Goal: Task Accomplishment & Management: Manage account settings

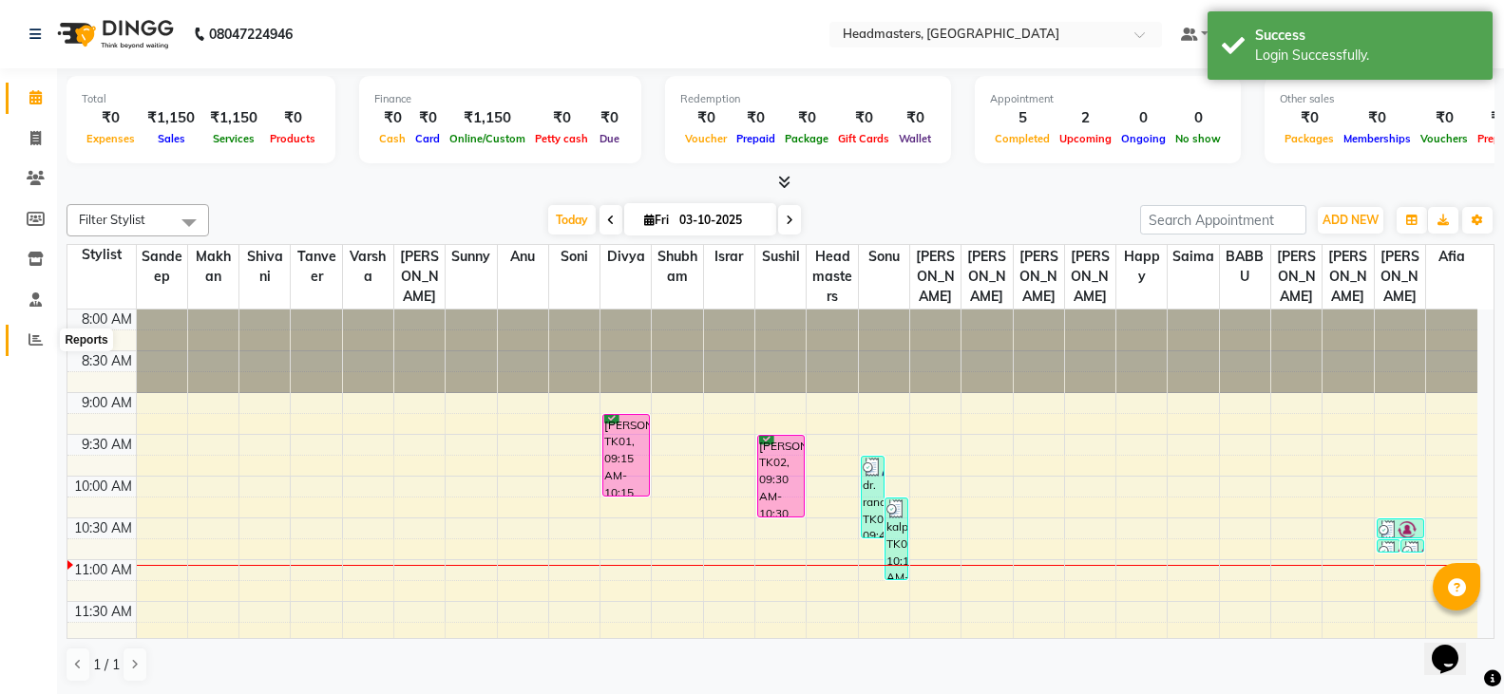
click at [29, 345] on icon at bounding box center [36, 340] width 14 height 14
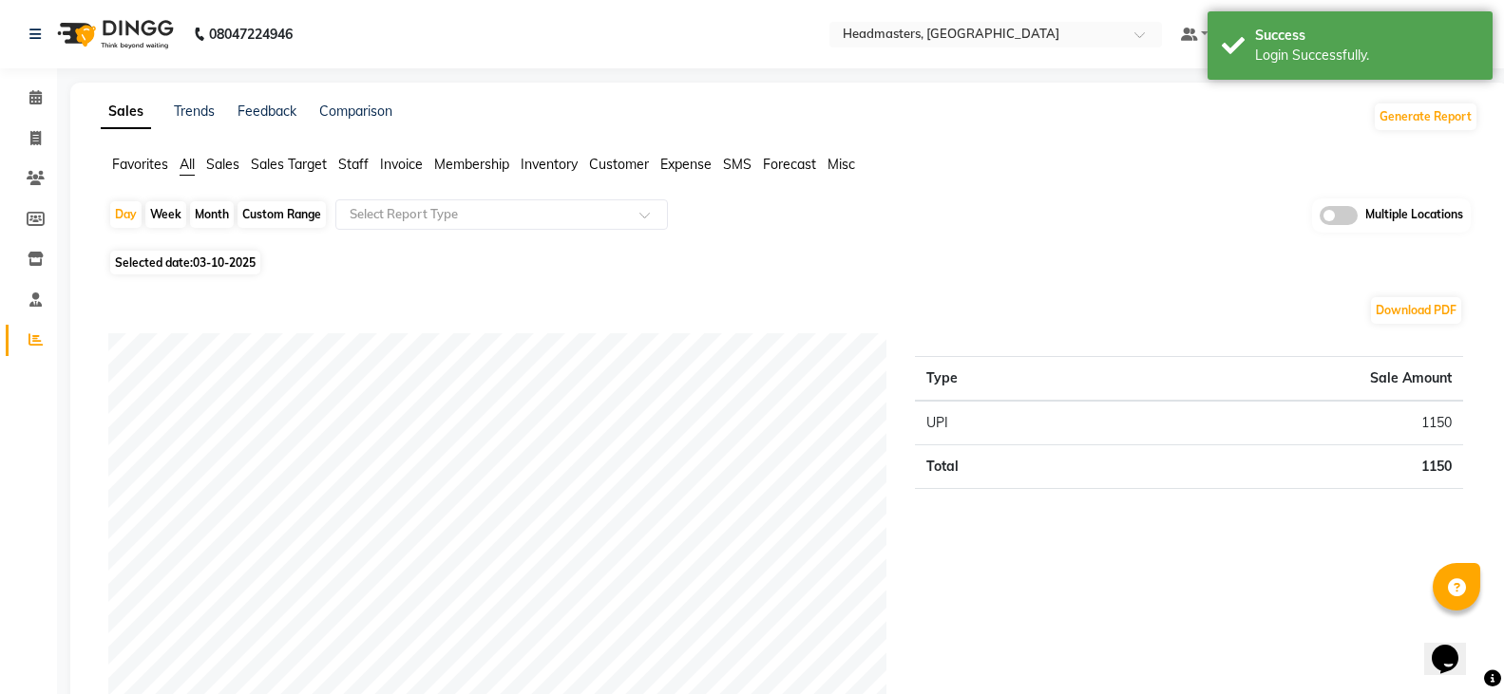
click at [132, 169] on span "Favorites" at bounding box center [140, 164] width 56 height 17
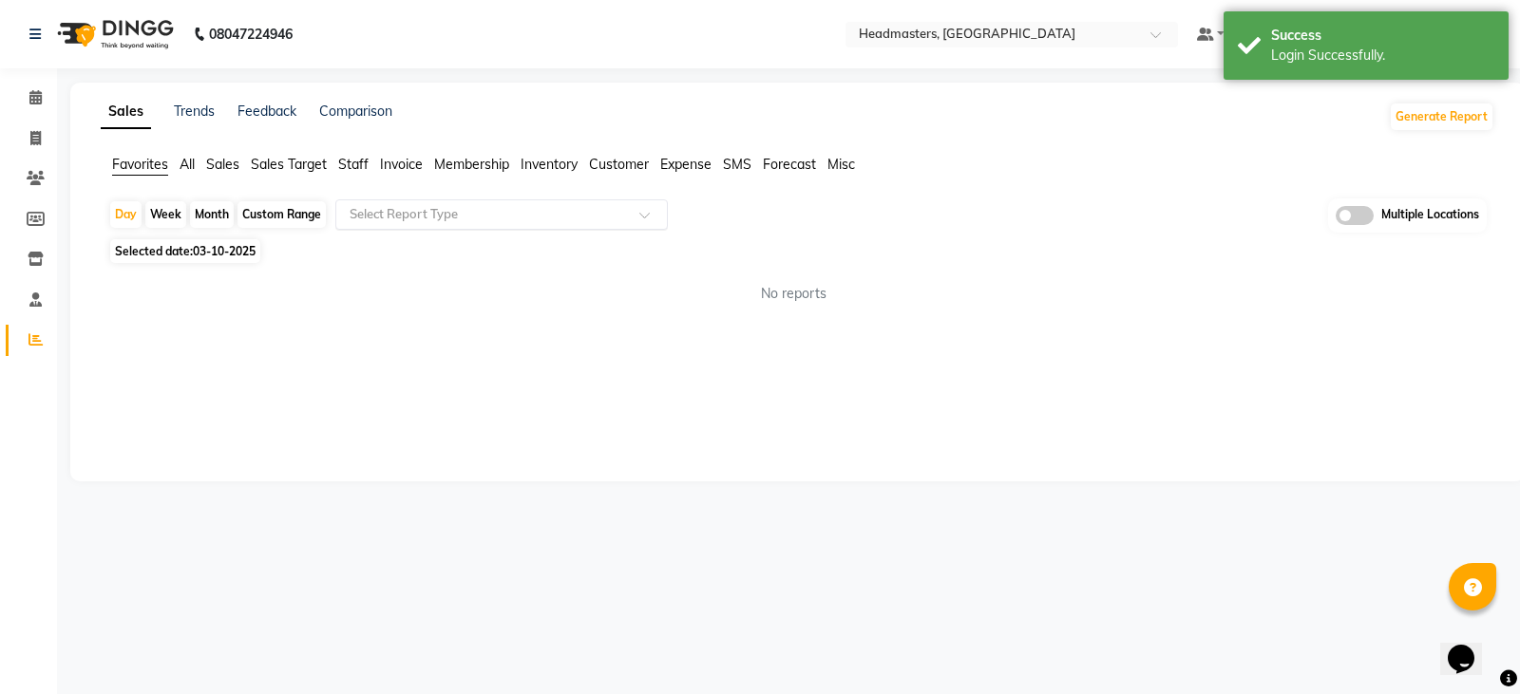
click at [403, 215] on input "text" at bounding box center [483, 214] width 274 height 19
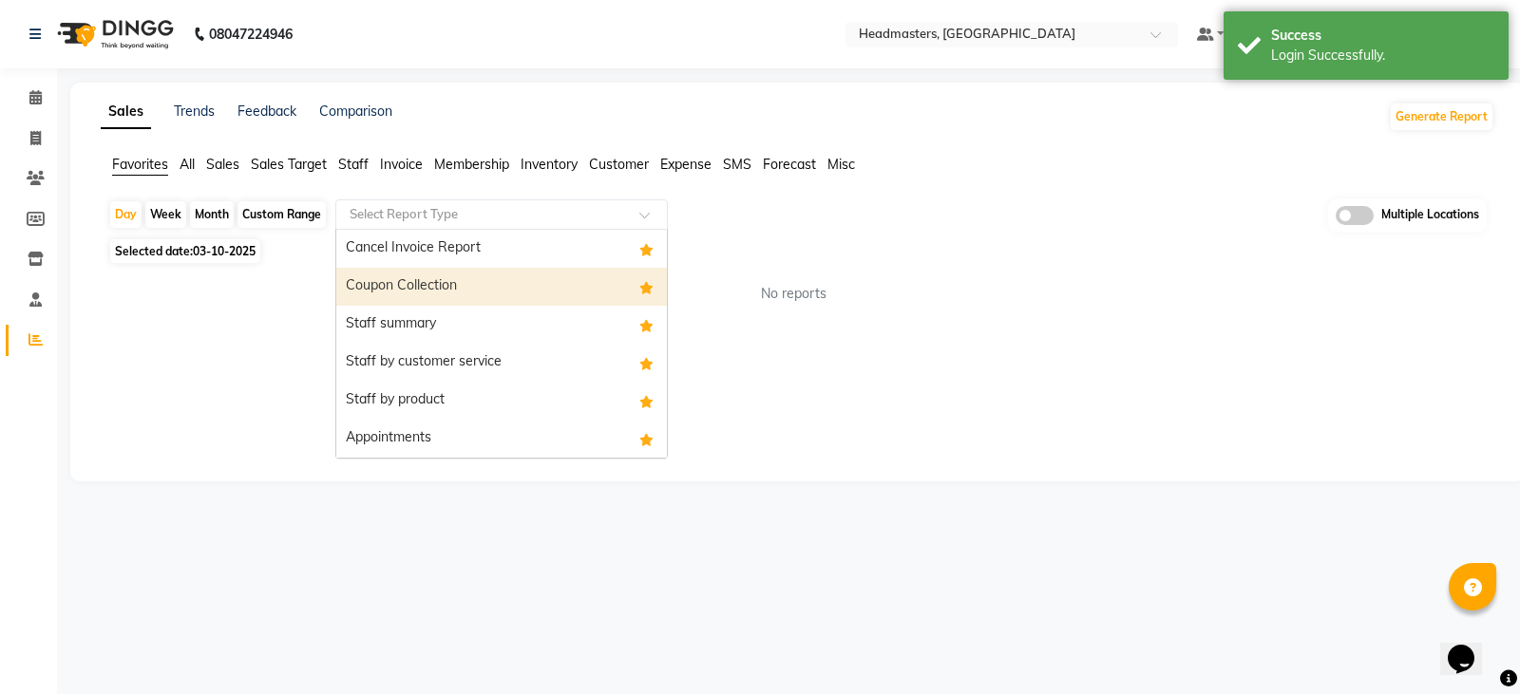
click at [402, 268] on div "Coupon Collection" at bounding box center [501, 287] width 331 height 38
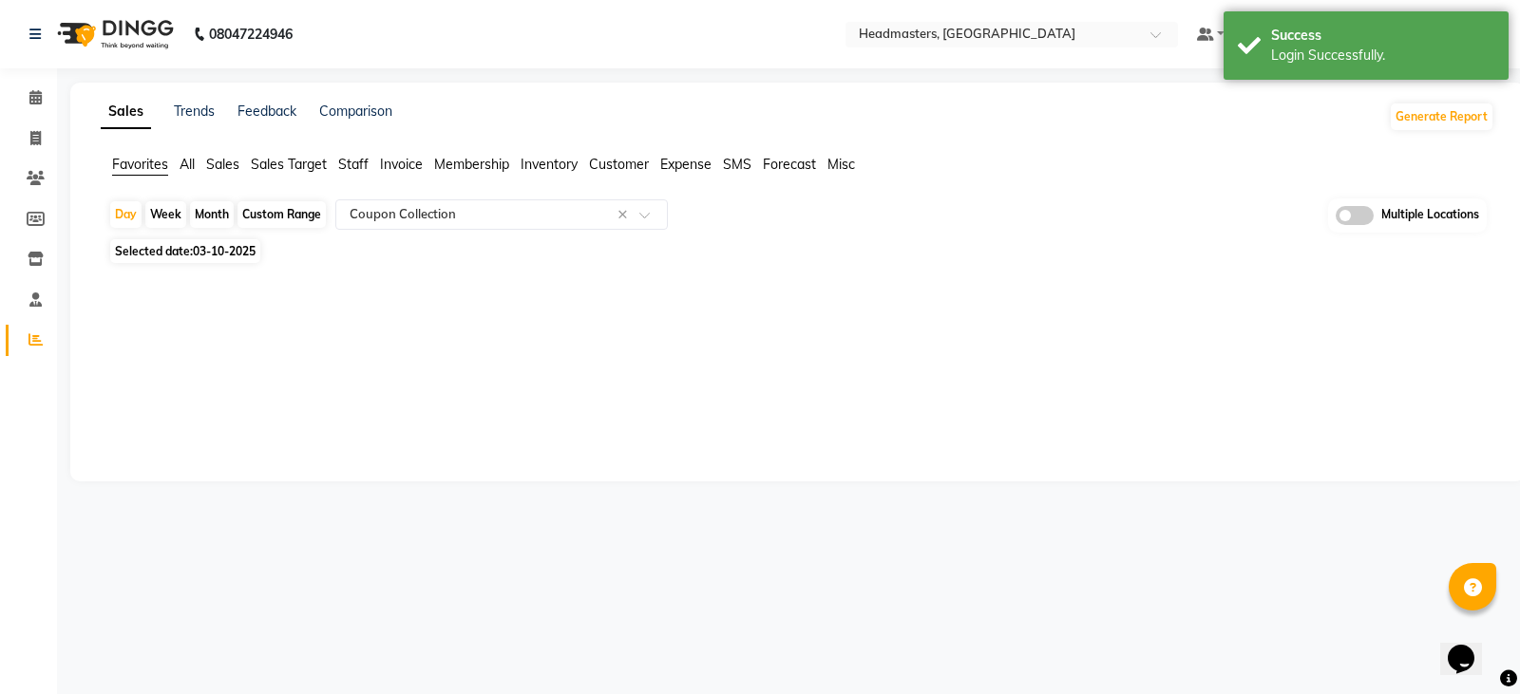
click at [247, 252] on span "03-10-2025" at bounding box center [224, 251] width 63 height 14
select select "10"
select select "2025"
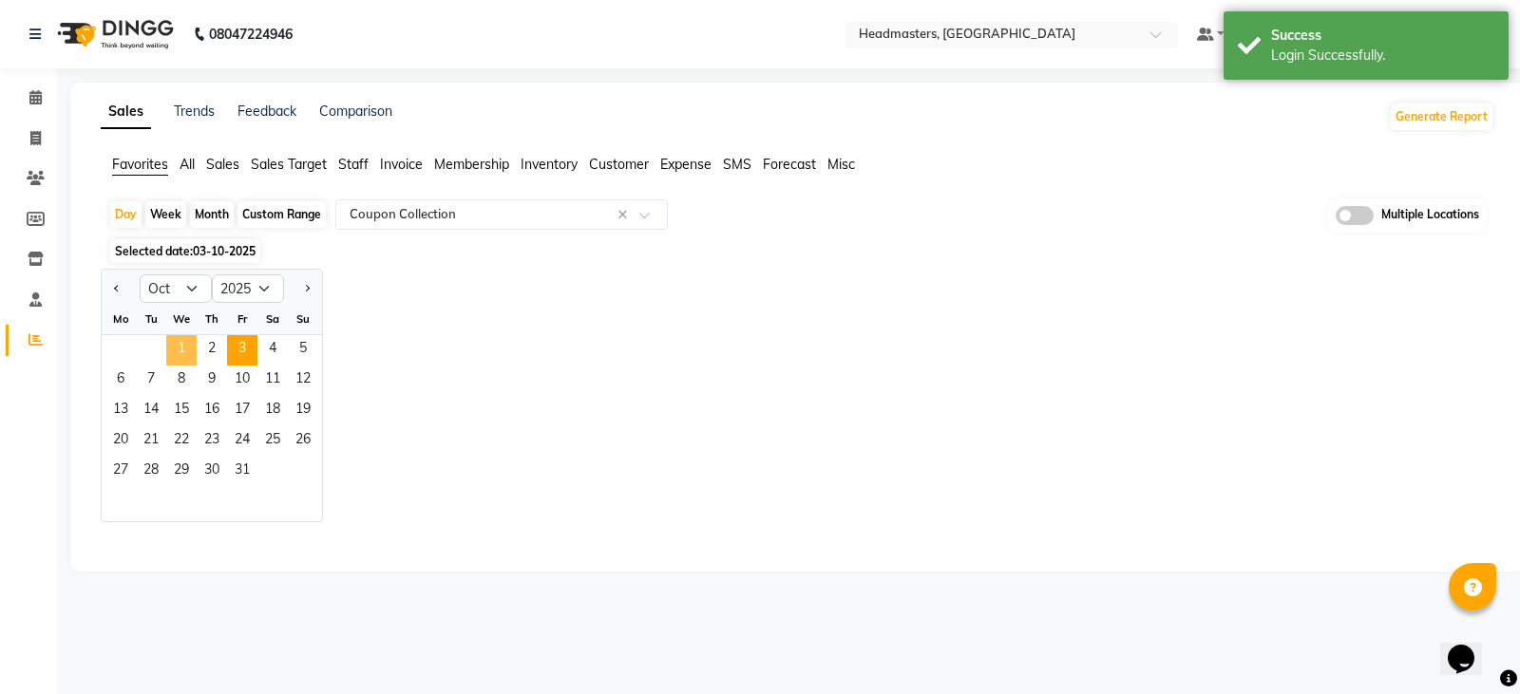
click at [185, 353] on span "1" at bounding box center [181, 350] width 30 height 30
select select "full_report"
select select "csv"
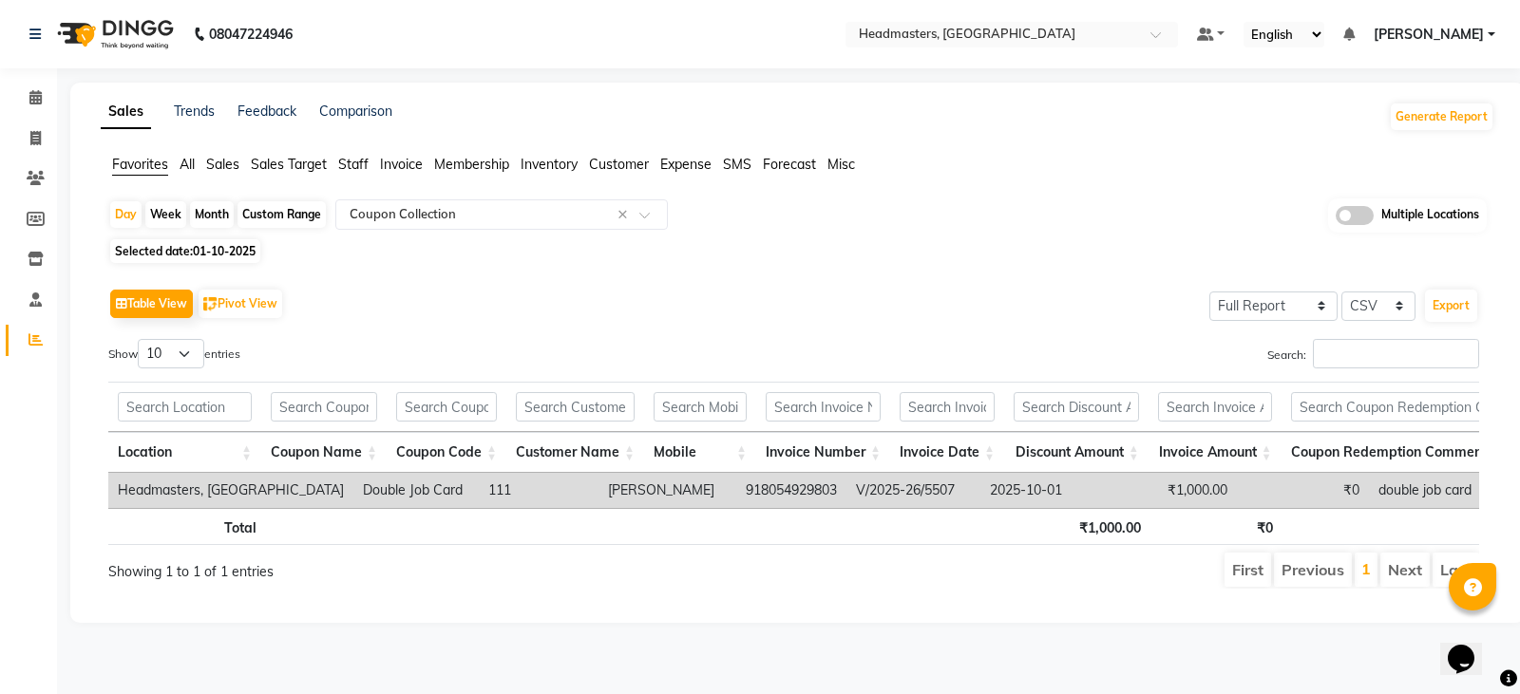
click at [223, 252] on span "01-10-2025" at bounding box center [224, 251] width 63 height 14
select select "10"
select select "2025"
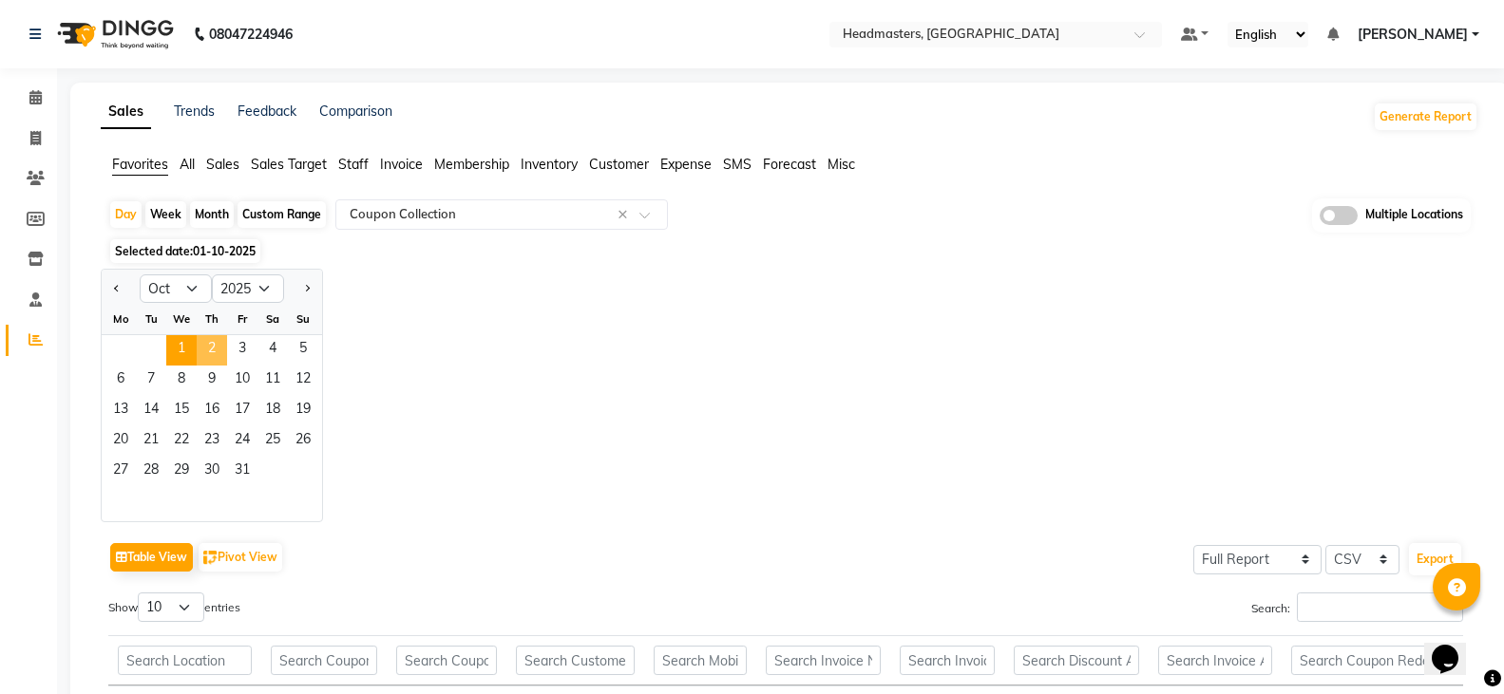
click at [220, 347] on span "2" at bounding box center [212, 350] width 30 height 30
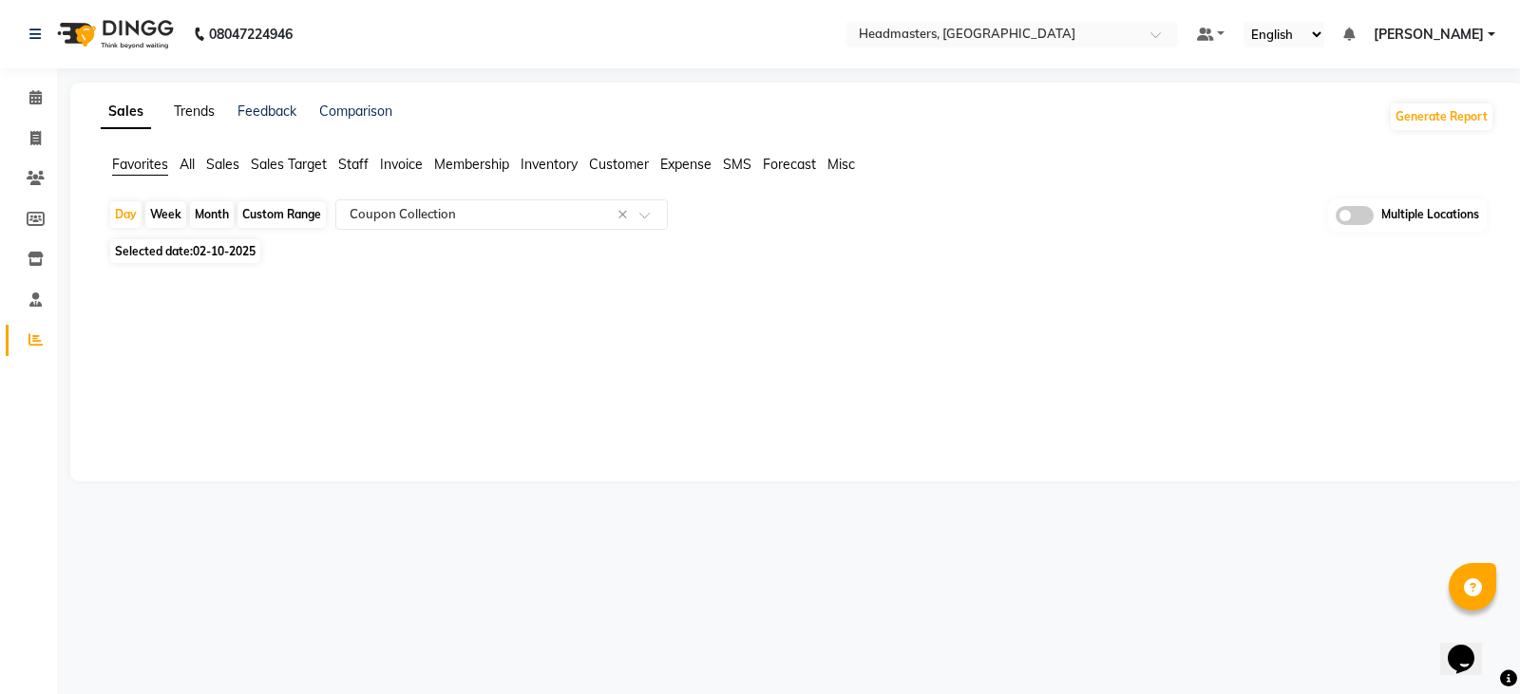
click at [196, 117] on link "Trends" at bounding box center [194, 111] width 41 height 17
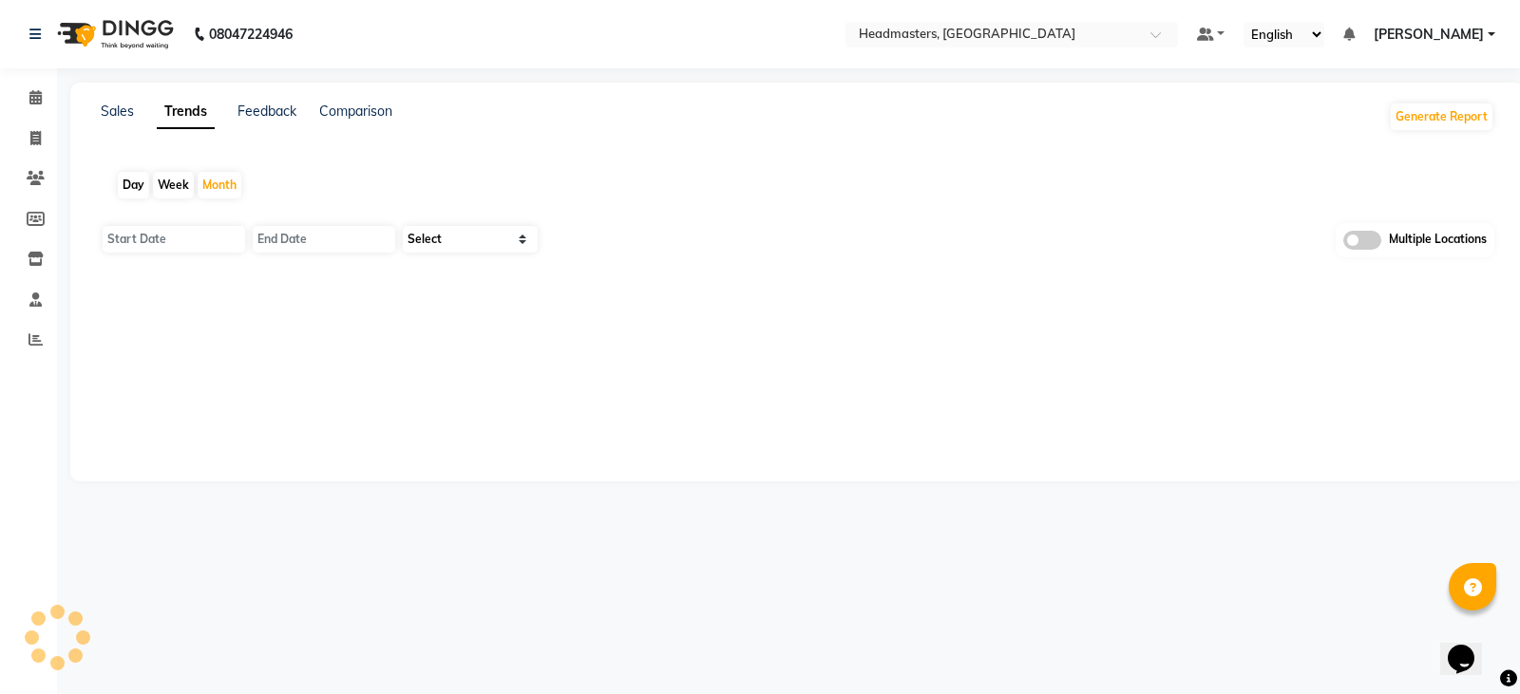
type input "01-10-2025"
type input "31-10-2025"
click at [134, 182] on div "Day" at bounding box center [133, 185] width 31 height 27
type input "03-10-2025"
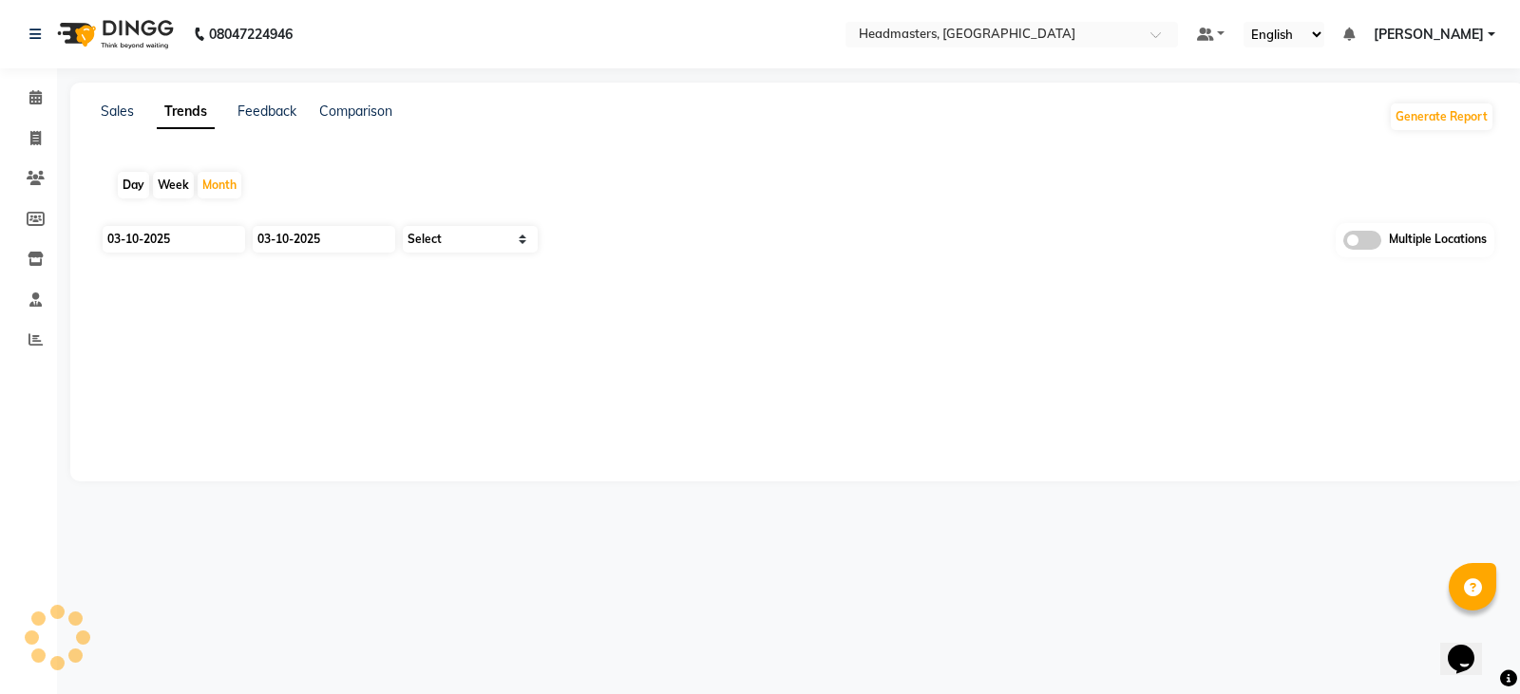
select select "by_client"
click at [149, 238] on input "03-10-2025" at bounding box center [174, 239] width 143 height 27
select select "10"
select select "2025"
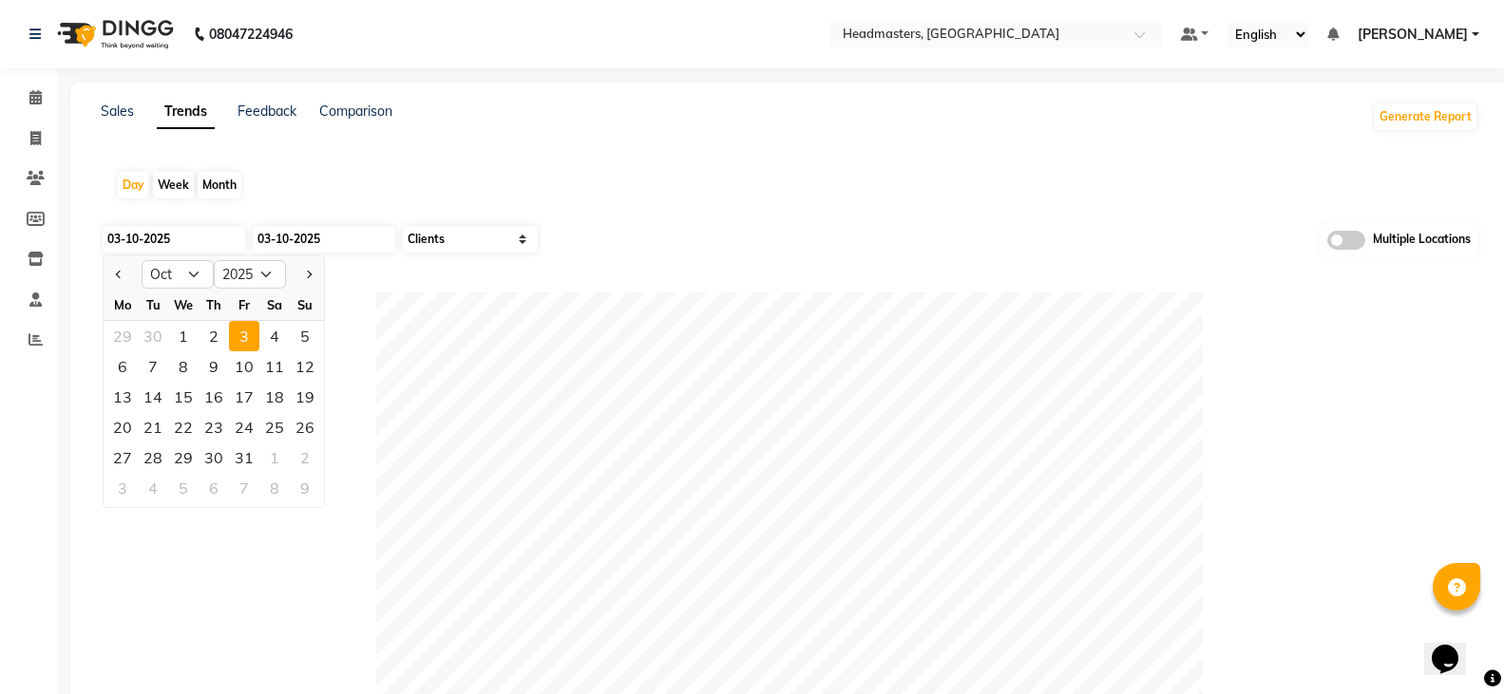
click at [177, 325] on div "1" at bounding box center [183, 336] width 30 height 30
type input "01-10-2025"
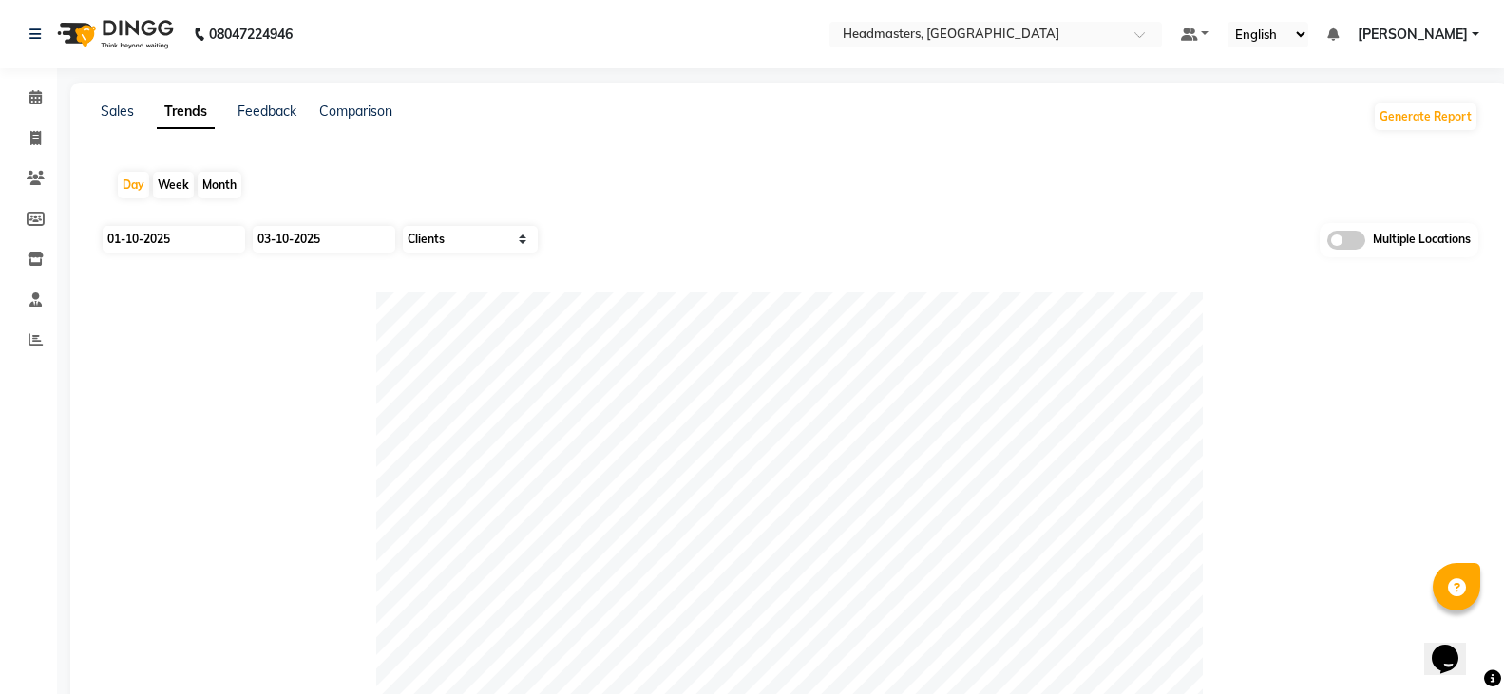
click at [1061, 48] on nav "08047224946 Select Location × Headmasters, Sangrur Default Panel My Panel Engli…" at bounding box center [752, 34] width 1504 height 68
click at [1071, 35] on input "text" at bounding box center [977, 36] width 276 height 19
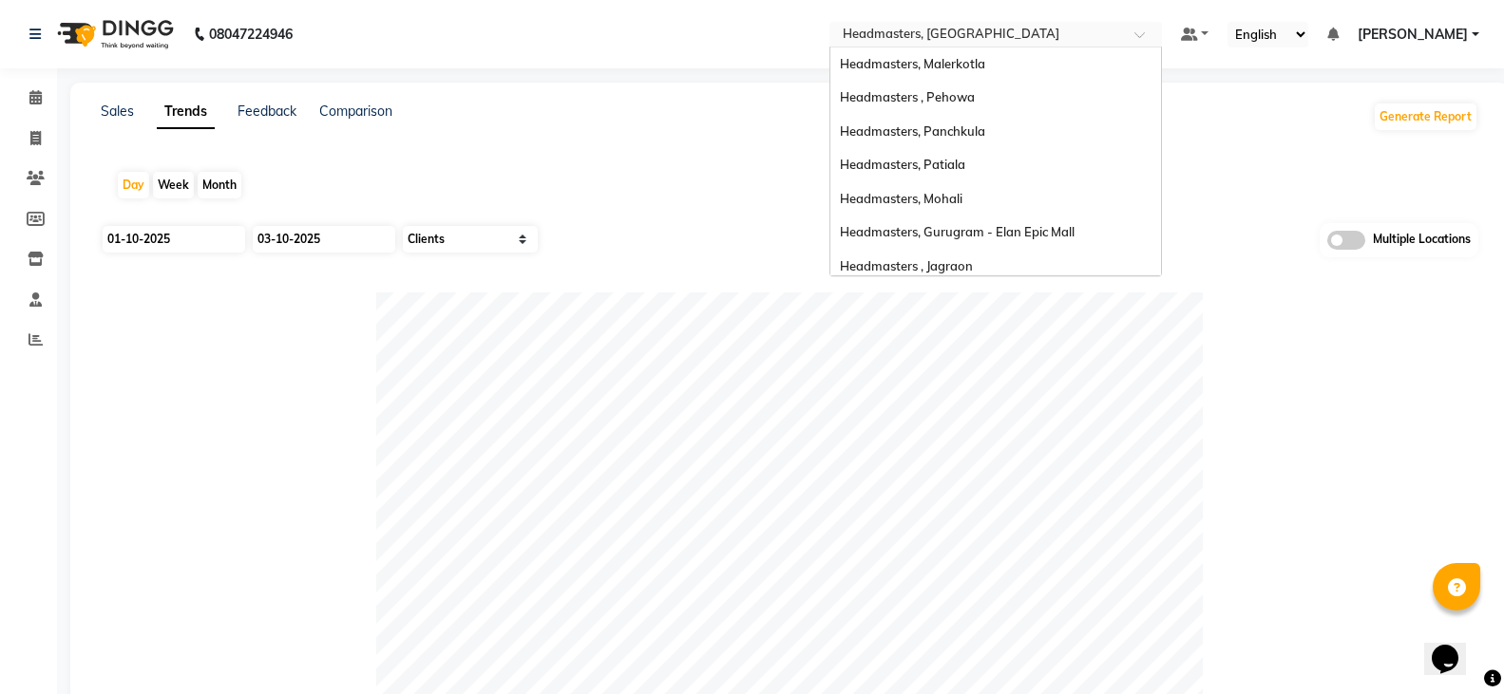
scroll to position [312, 0]
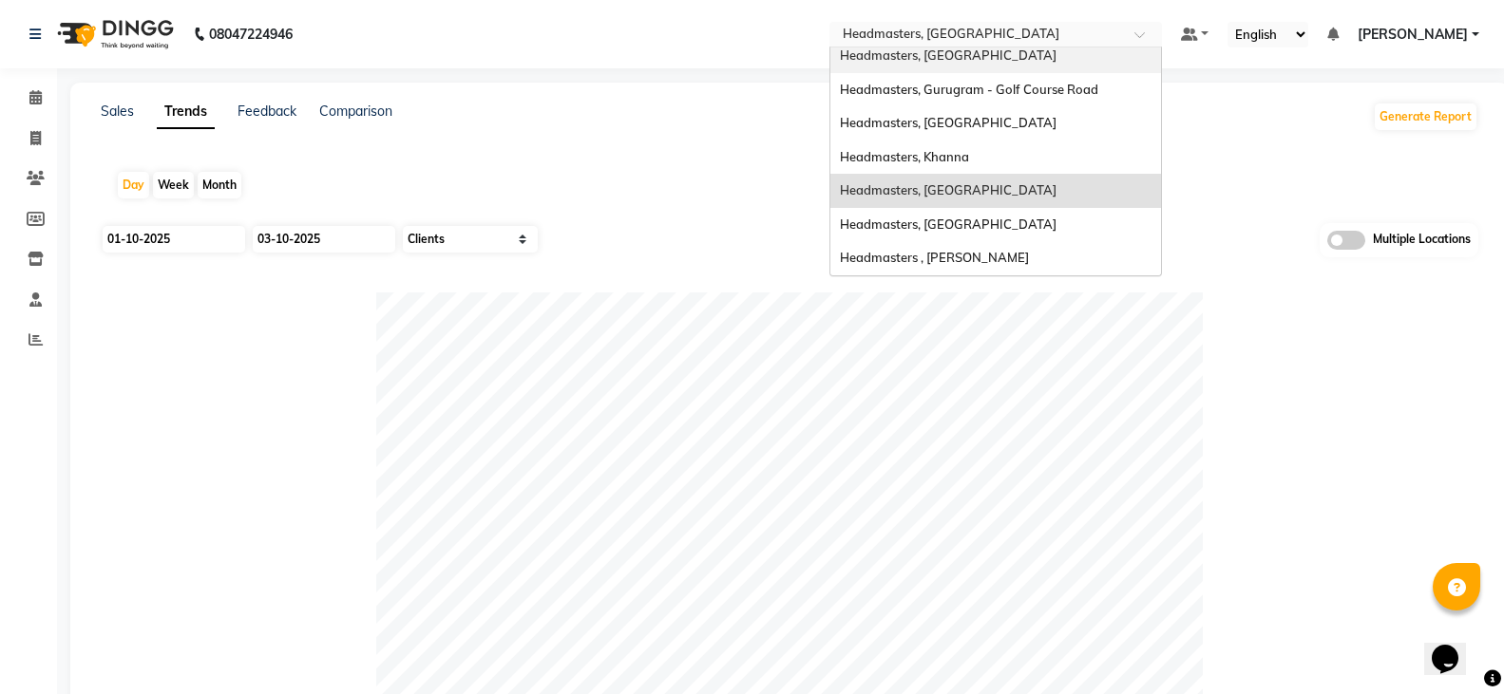
click at [1052, 63] on div "Headmasters, Jalandhar" at bounding box center [995, 56] width 331 height 34
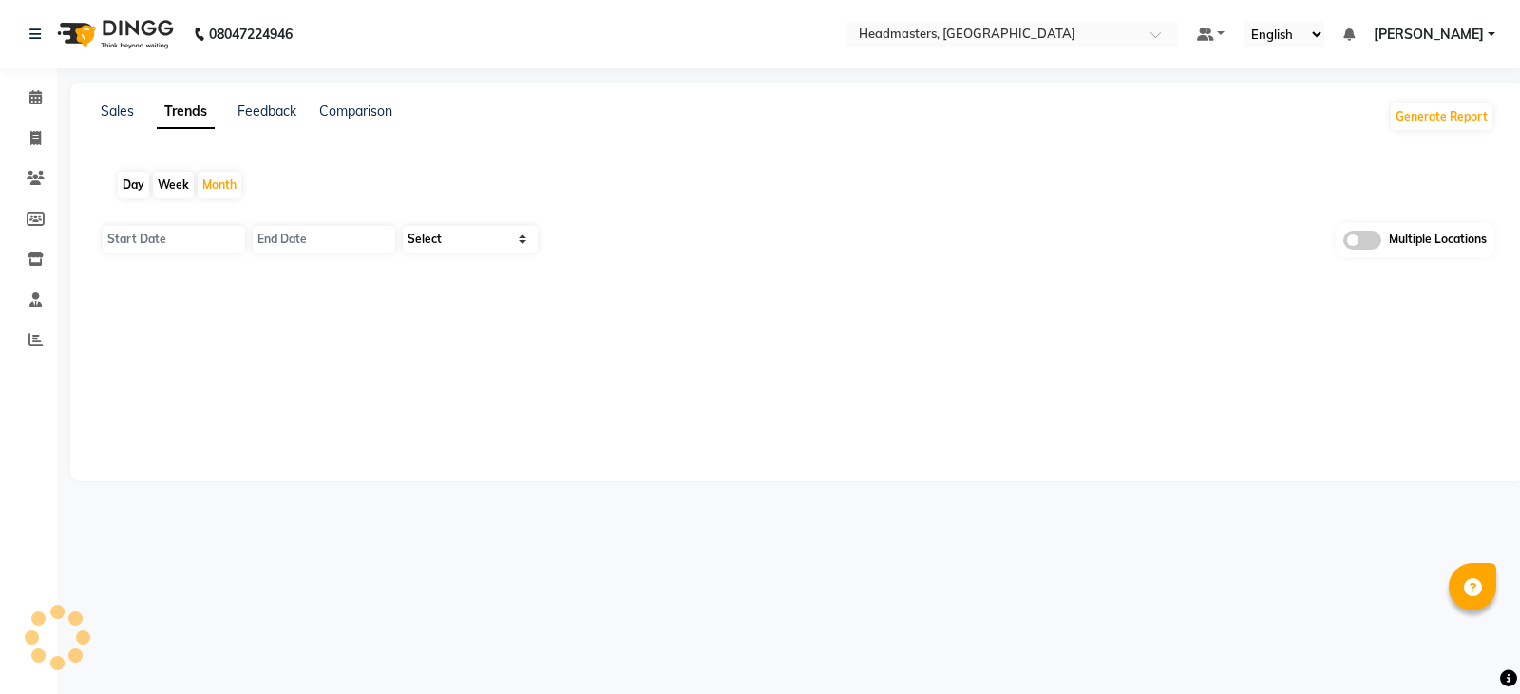
type input "01-10-2025"
type input "31-10-2025"
select select "by_client"
click at [112, 107] on link "Sales" at bounding box center [117, 111] width 33 height 17
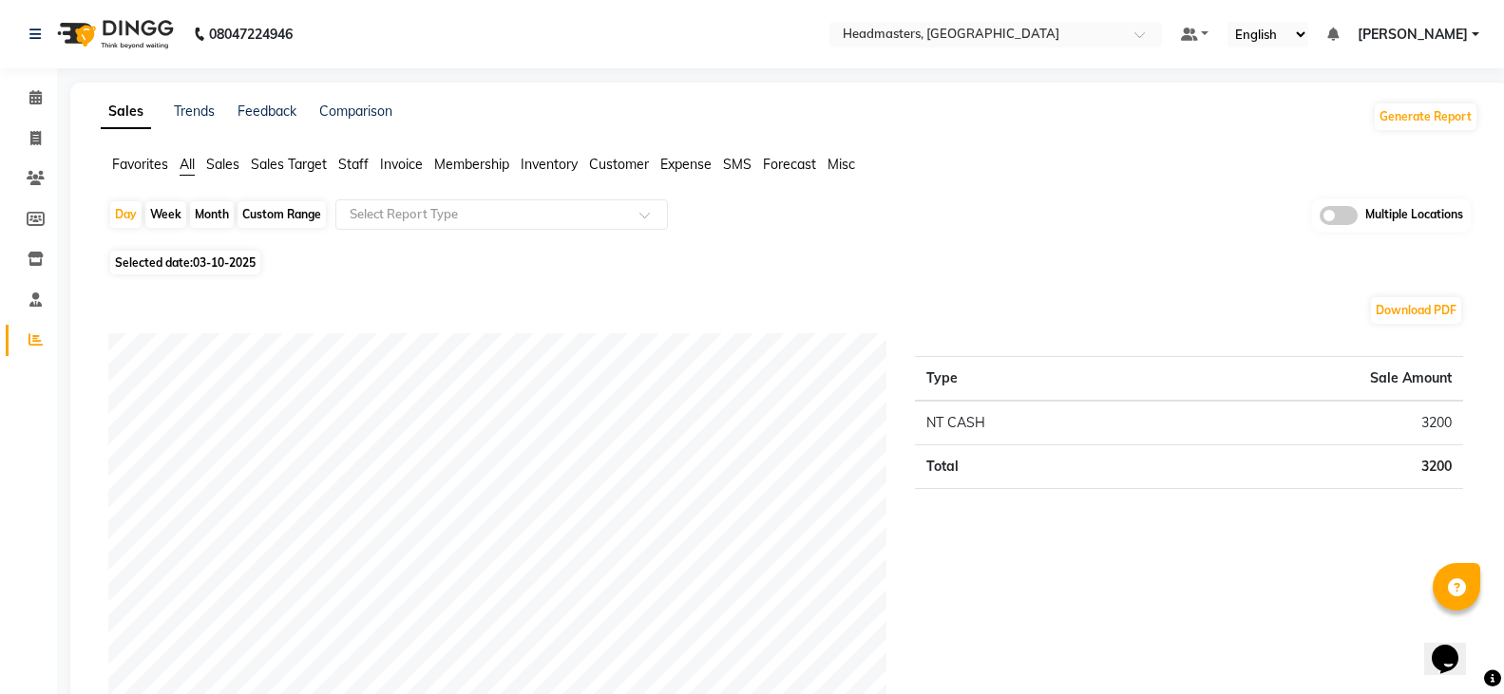
click at [139, 162] on span "Favorites" at bounding box center [140, 164] width 56 height 17
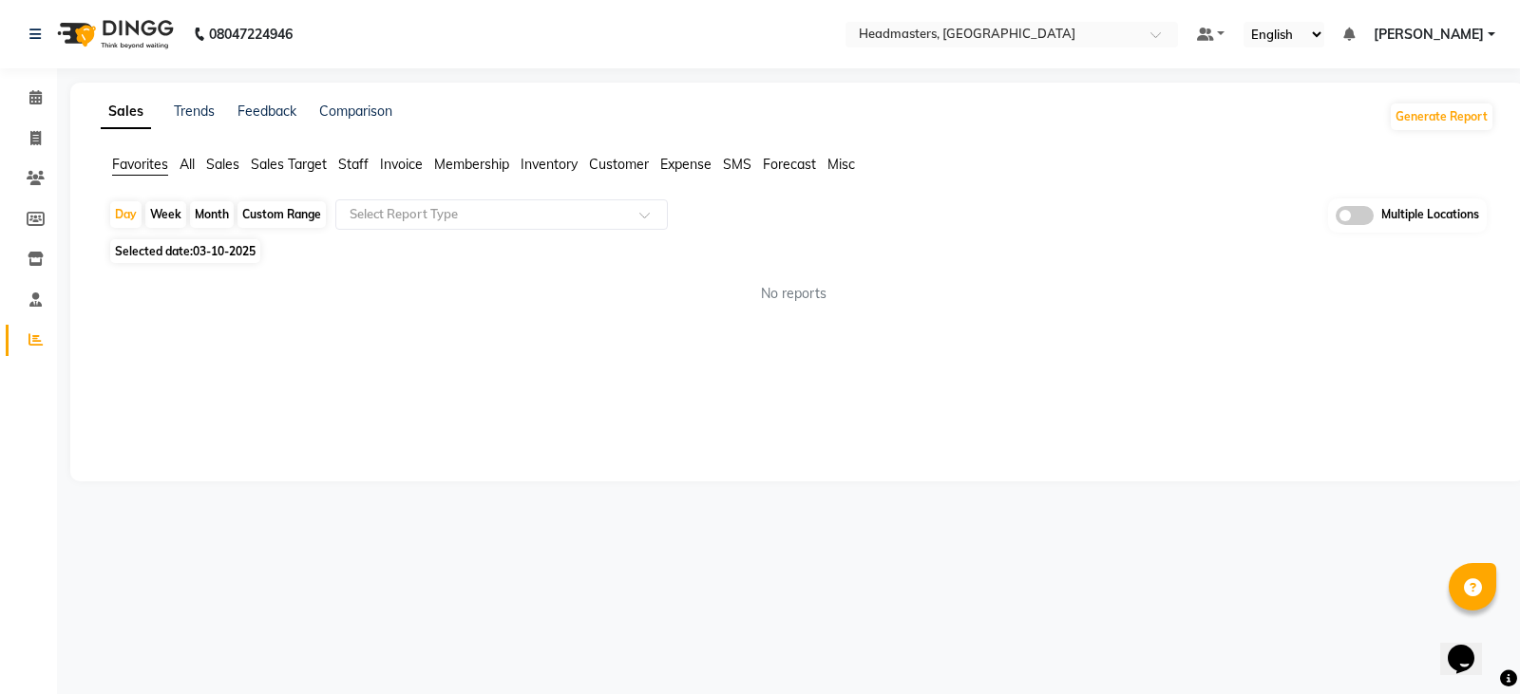
click at [221, 162] on span "Sales" at bounding box center [222, 164] width 33 height 17
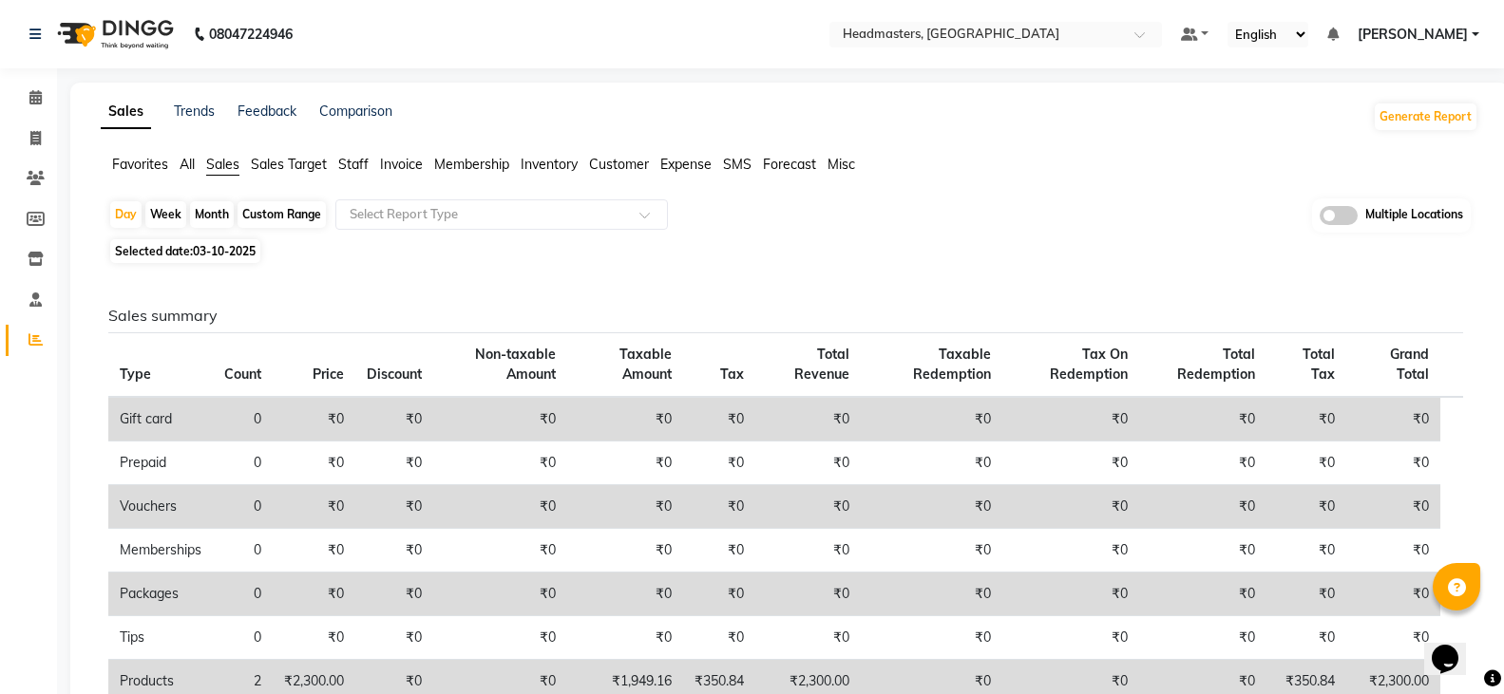
click at [220, 246] on span "03-10-2025" at bounding box center [224, 251] width 63 height 14
select select "10"
select select "2025"
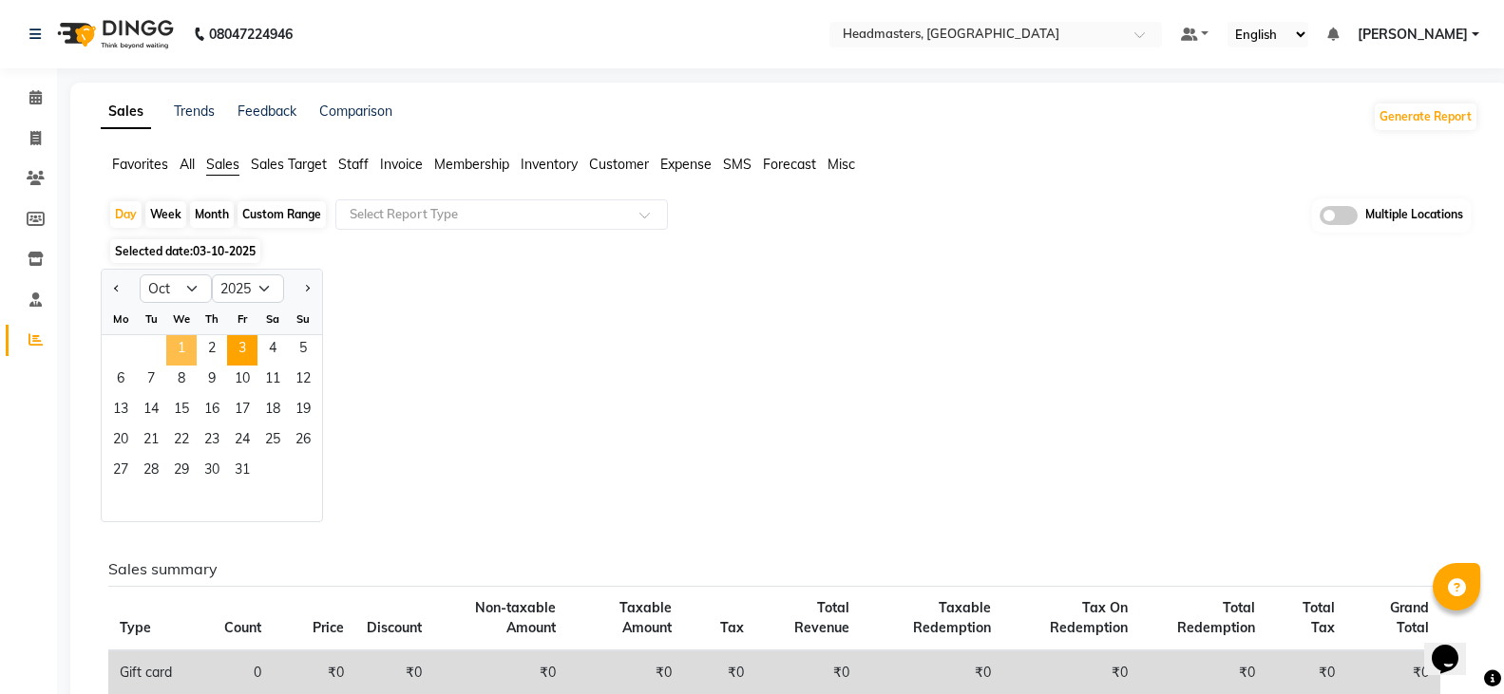
click at [189, 351] on span "1" at bounding box center [181, 350] width 30 height 30
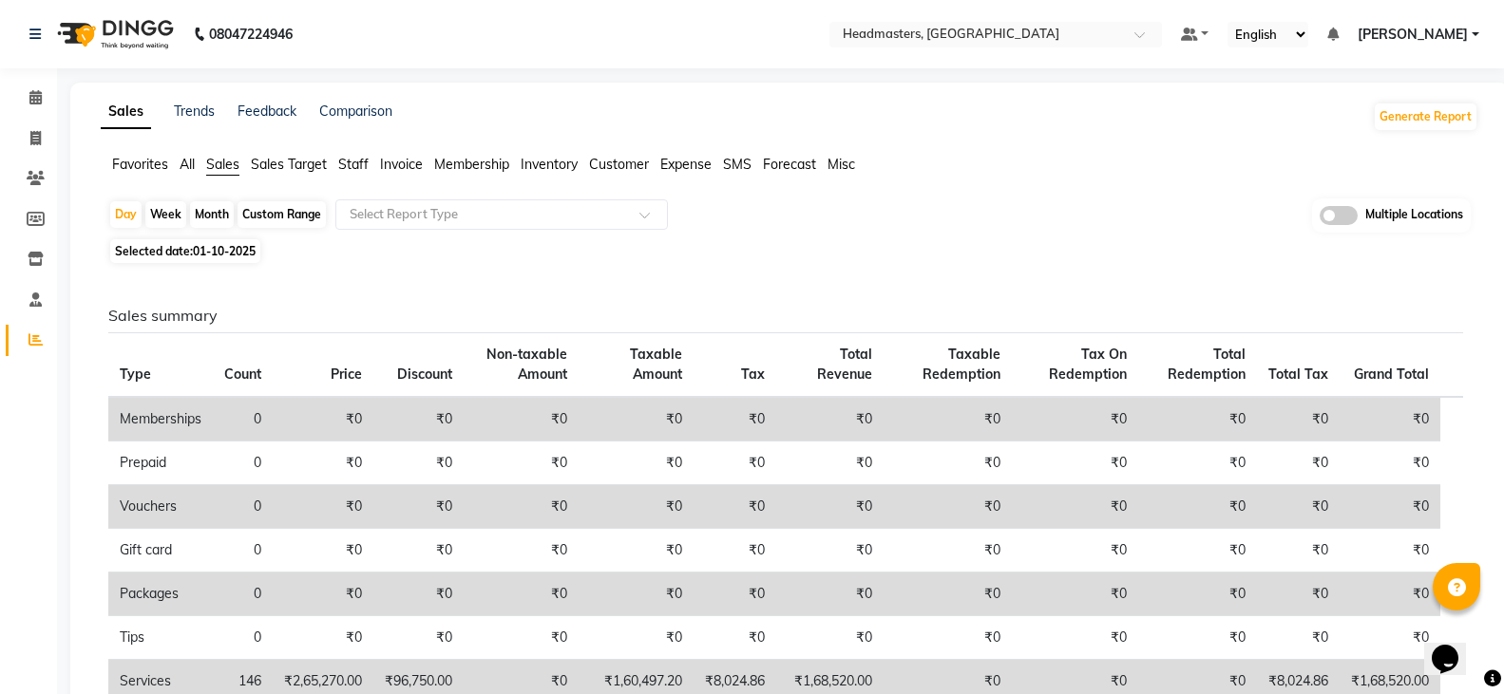
click at [246, 244] on span "01-10-2025" at bounding box center [224, 251] width 63 height 14
select select "10"
select select "2025"
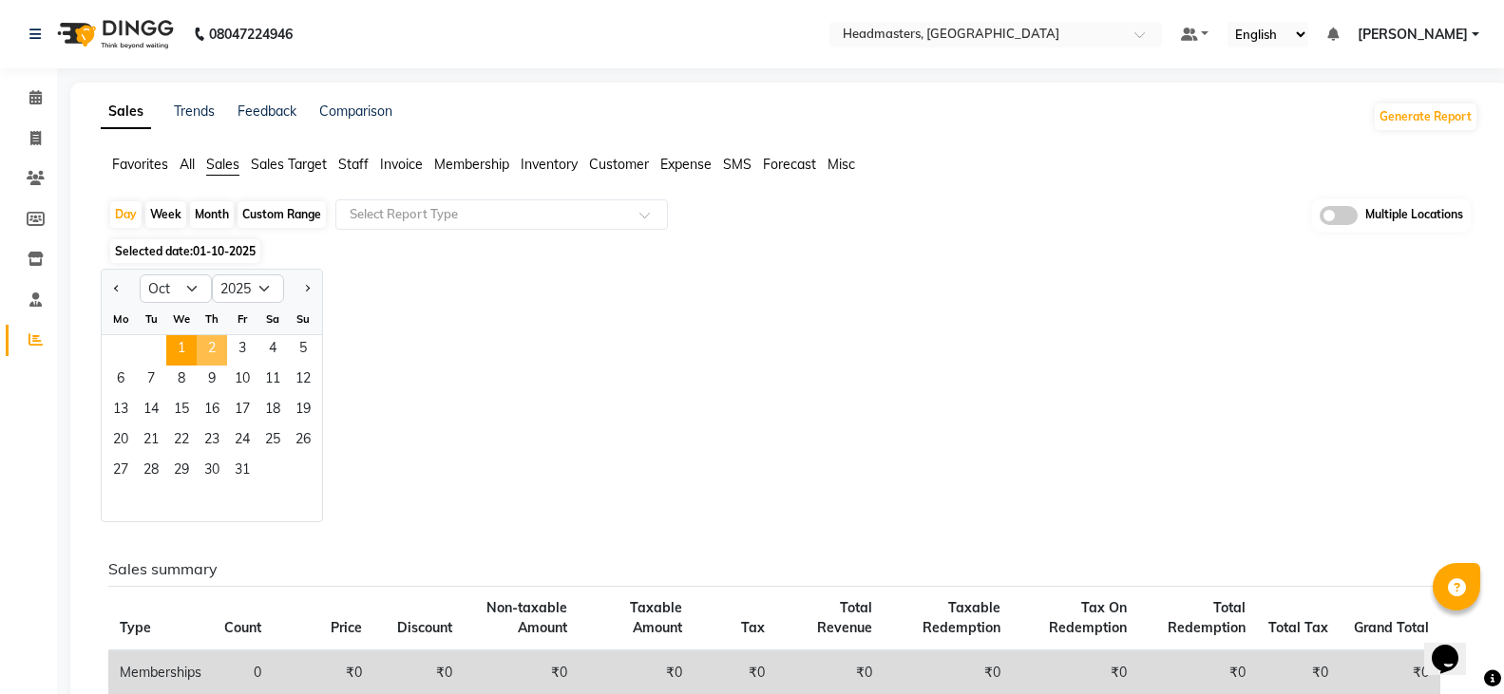
click at [215, 348] on span "2" at bounding box center [212, 350] width 30 height 30
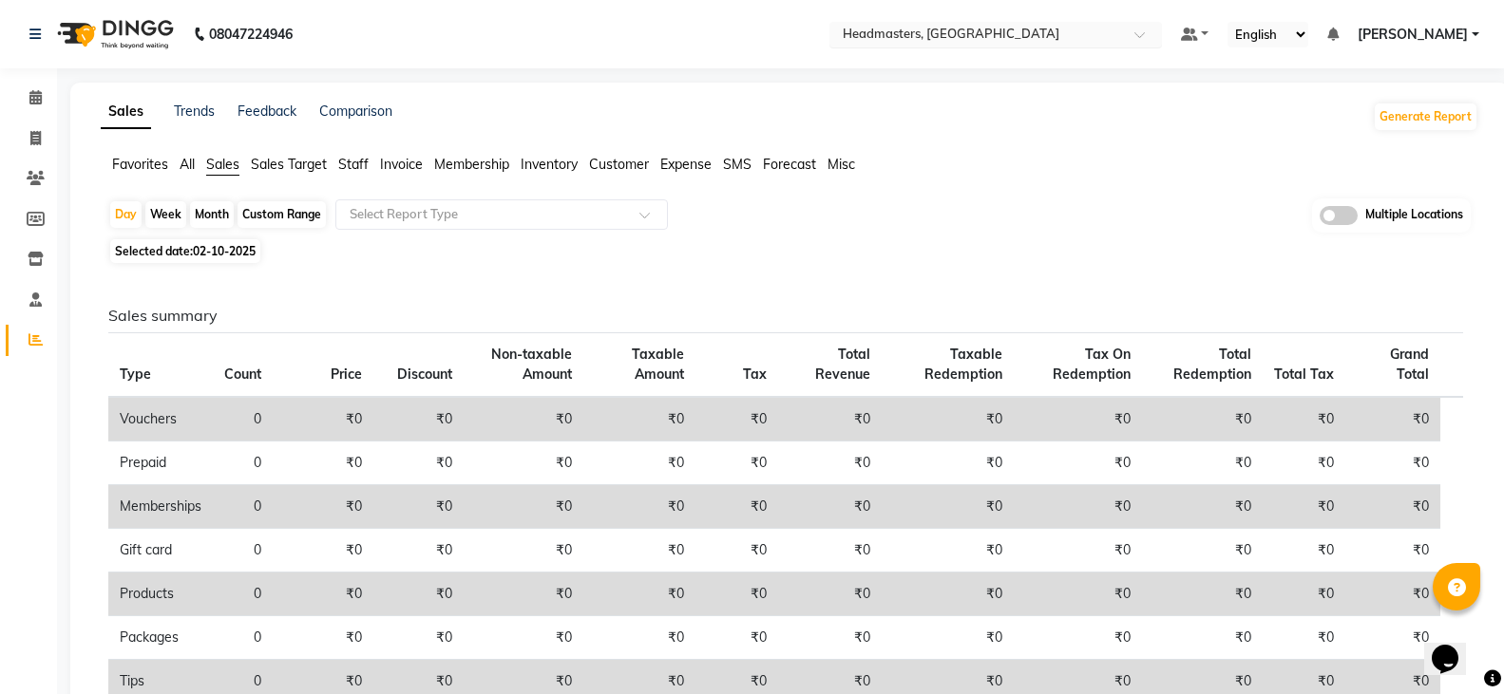
click at [1104, 27] on input "text" at bounding box center [977, 36] width 276 height 19
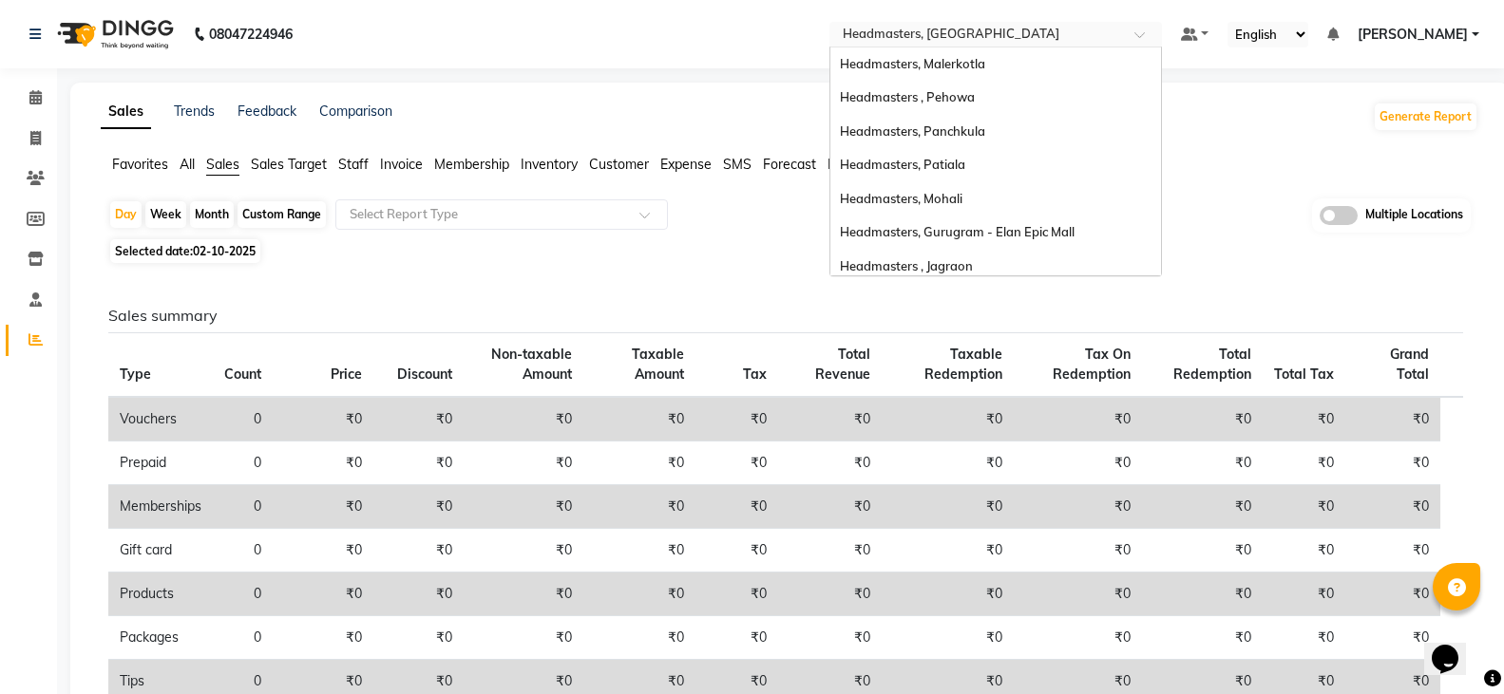
scroll to position [304, 0]
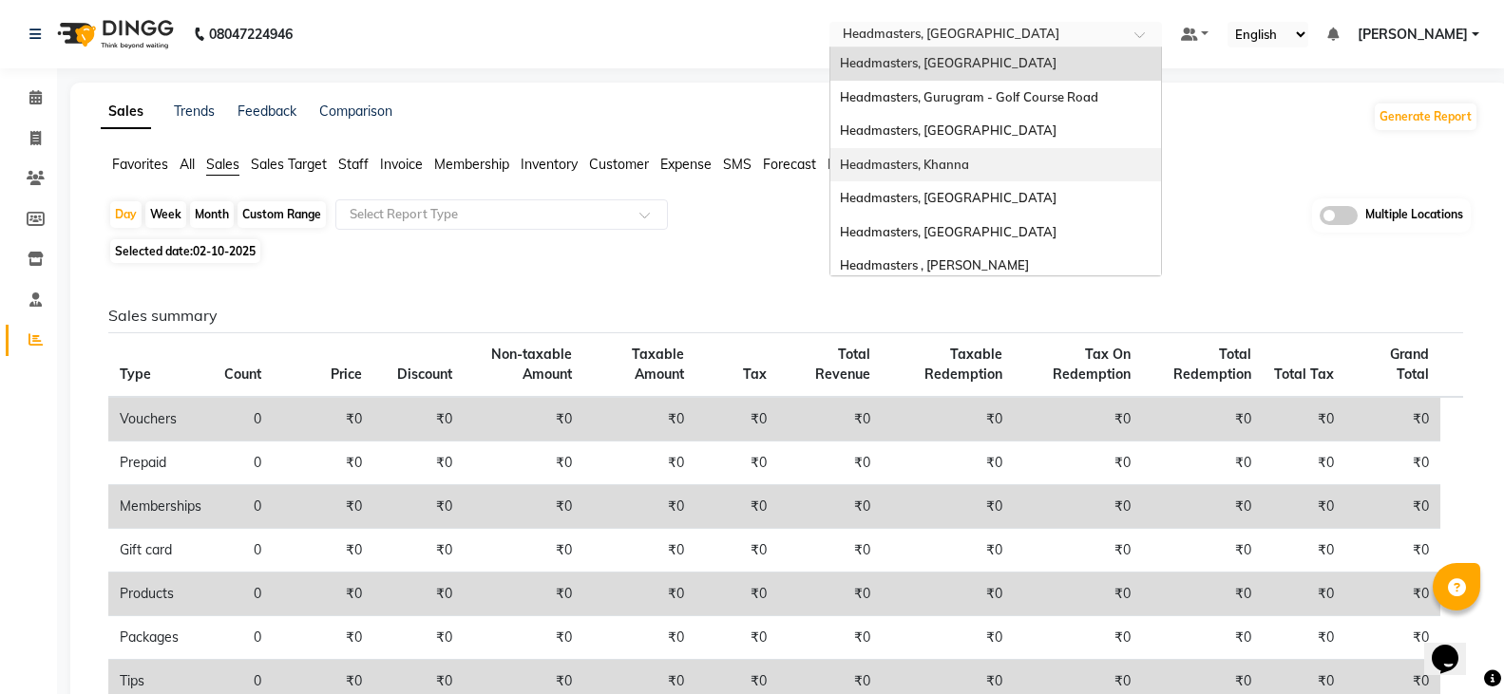
click at [1092, 179] on div "Headmasters, Khanna" at bounding box center [995, 165] width 331 height 34
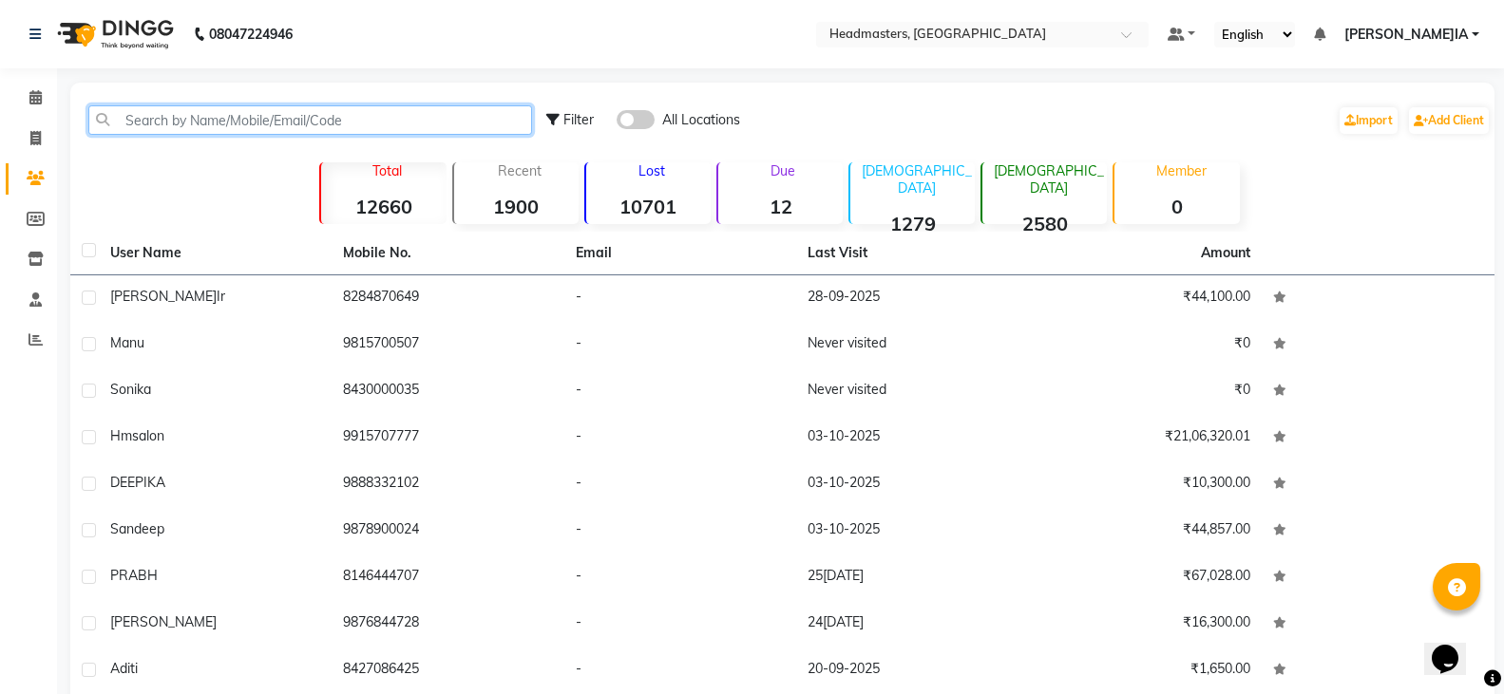
click at [257, 116] on input "text" at bounding box center [310, 119] width 444 height 29
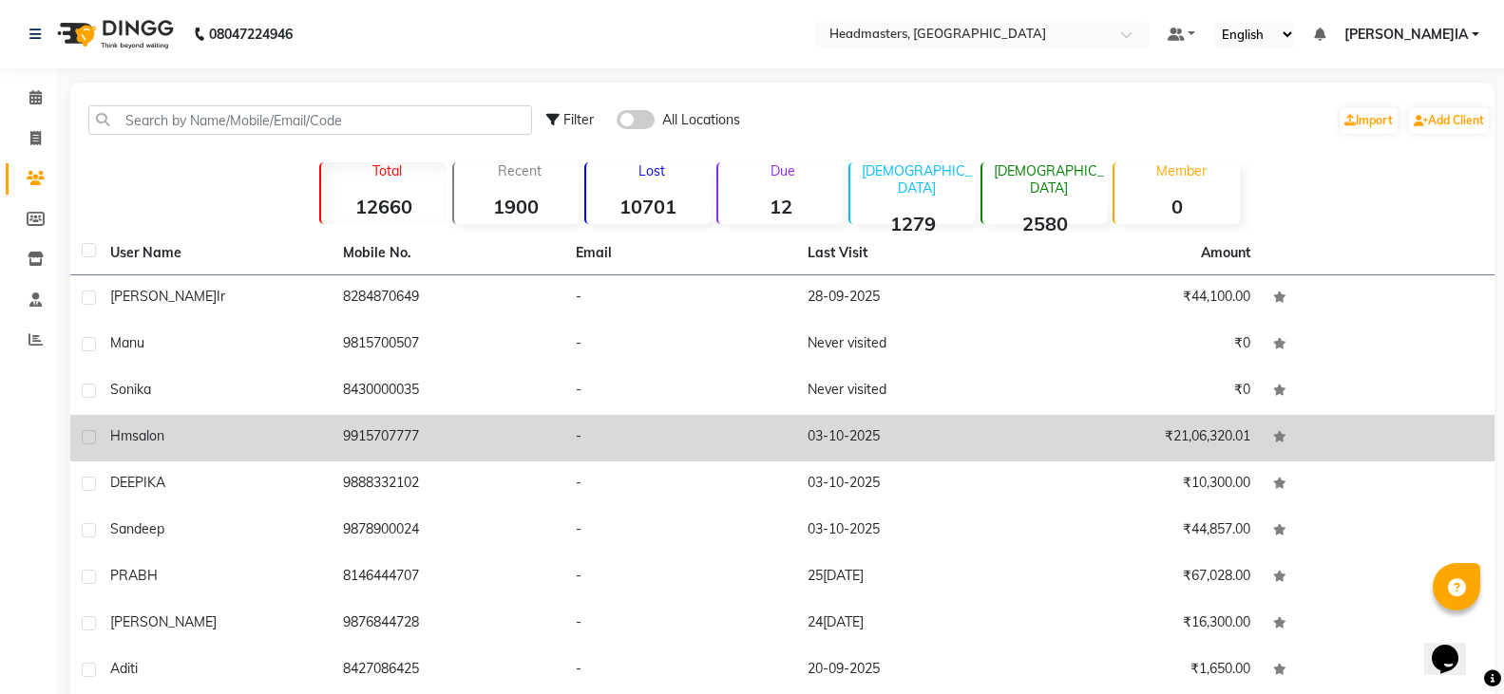
click at [210, 436] on div "hm salon" at bounding box center [215, 437] width 210 height 20
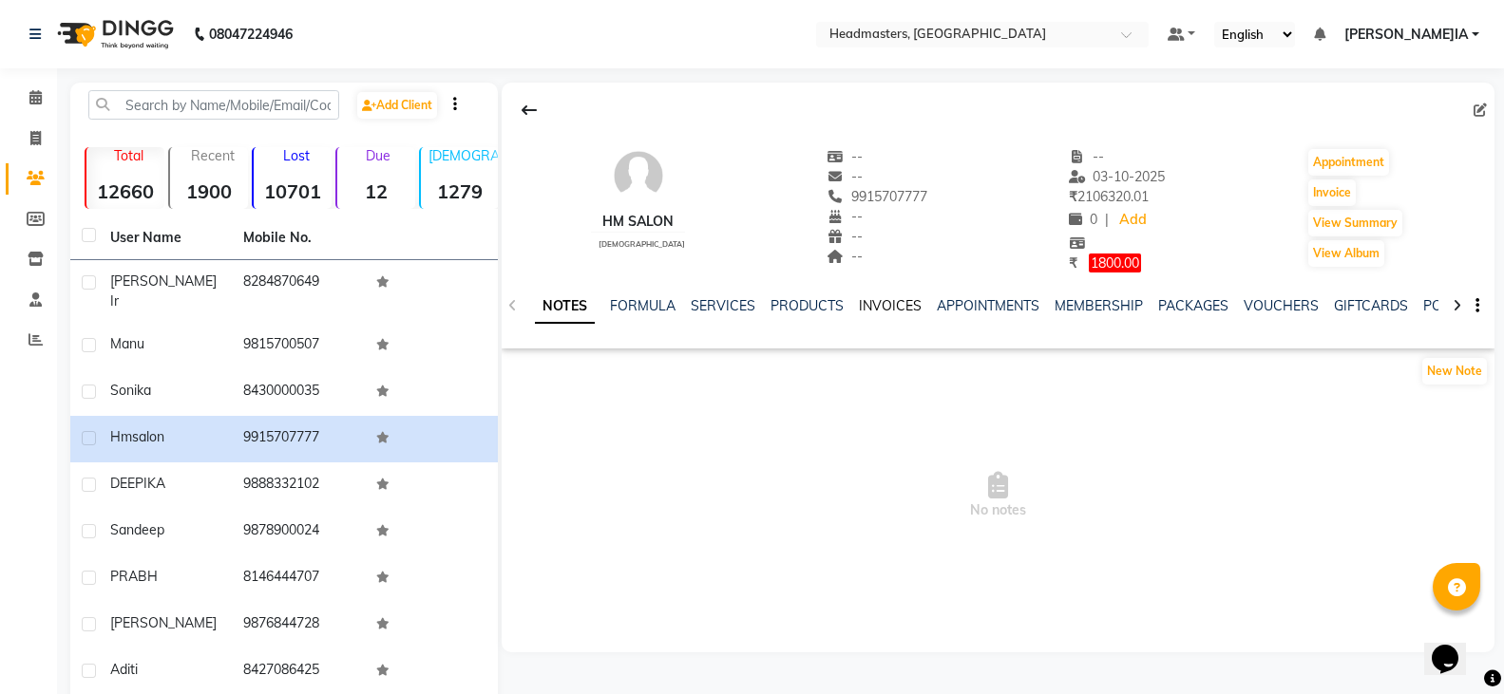
click at [905, 305] on link "INVOICES" at bounding box center [890, 305] width 63 height 17
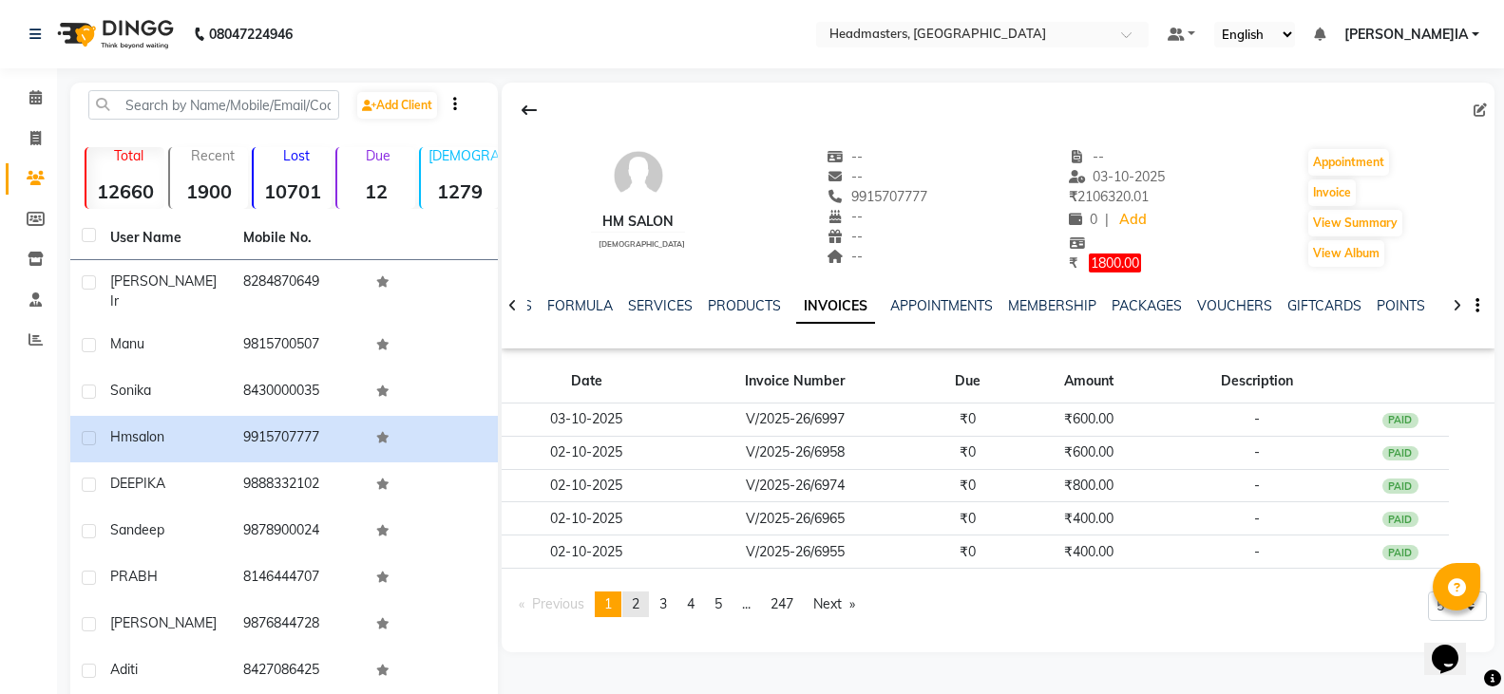
click at [639, 603] on span "2" at bounding box center [636, 604] width 8 height 17
click at [667, 599] on span "3" at bounding box center [663, 604] width 8 height 17
click at [639, 604] on span "2" at bounding box center [636, 604] width 8 height 17
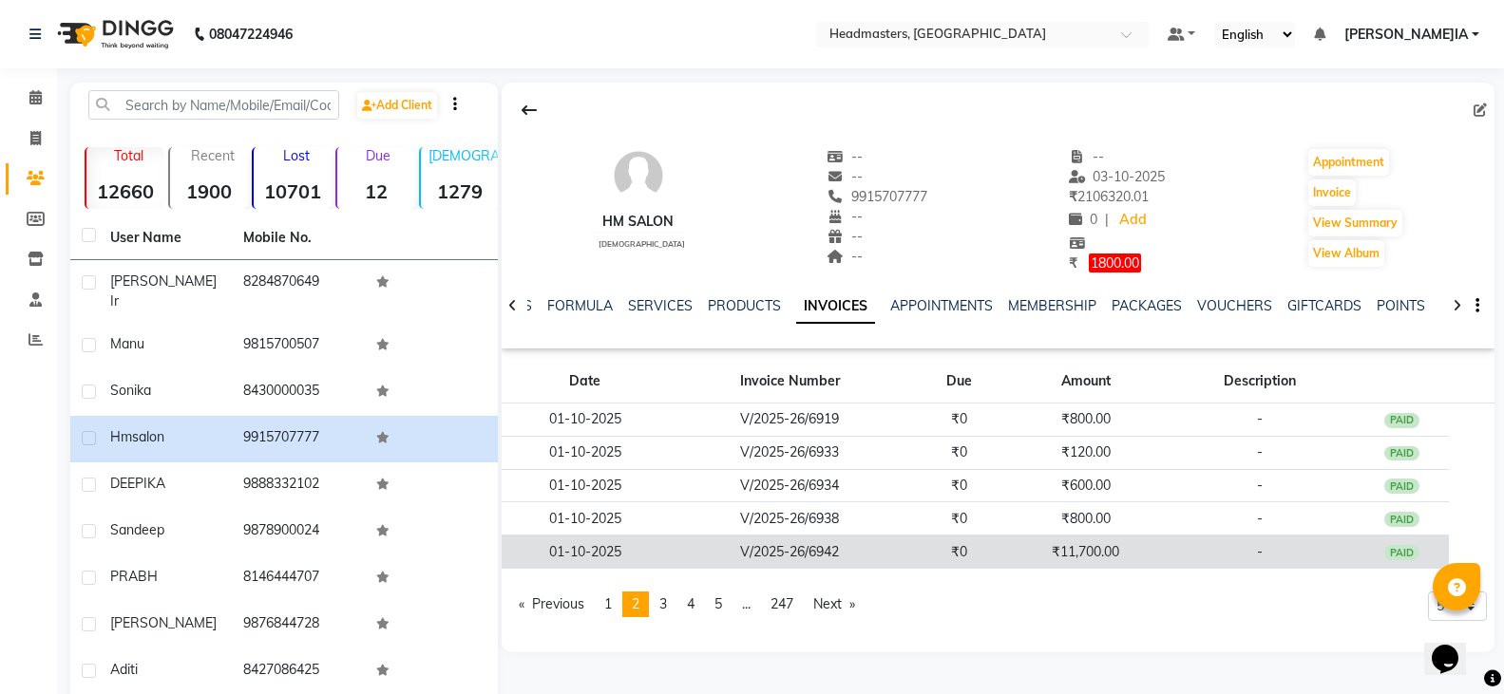
click at [786, 560] on td "V/2025-26/6942" at bounding box center [789, 552] width 242 height 33
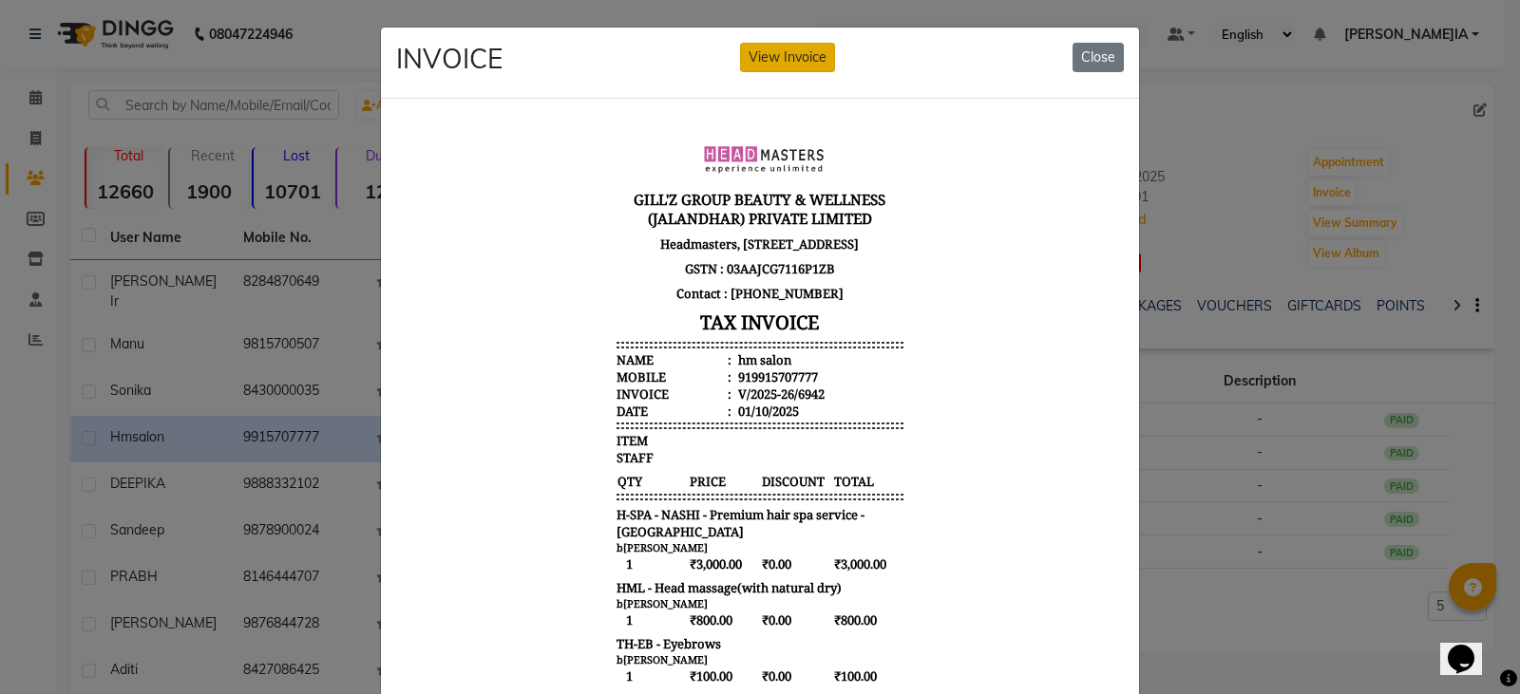
click at [798, 50] on button "View Invoice" at bounding box center [787, 57] width 95 height 29
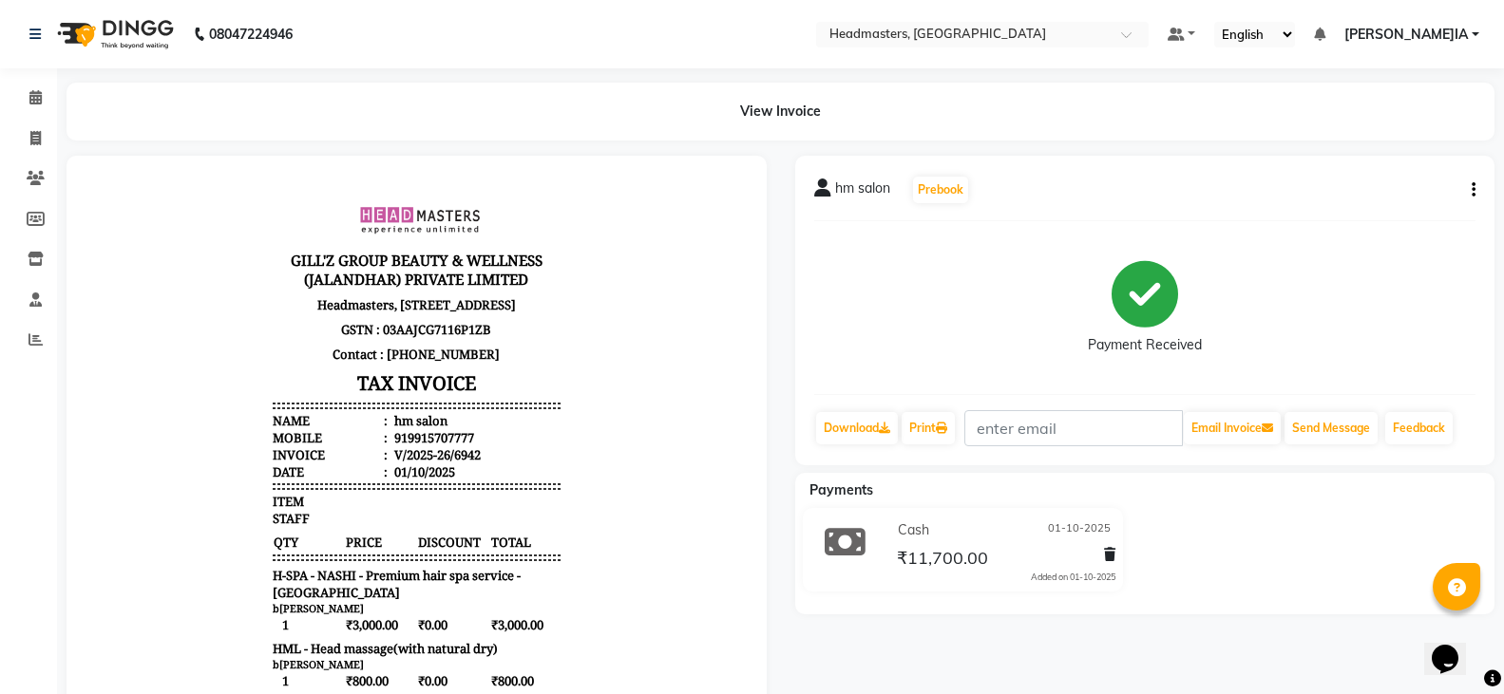
click at [1471, 185] on button "button" at bounding box center [1469, 191] width 11 height 20
click at [1400, 222] on div "Edit Invoice" at bounding box center [1379, 226] width 130 height 24
select select "service"
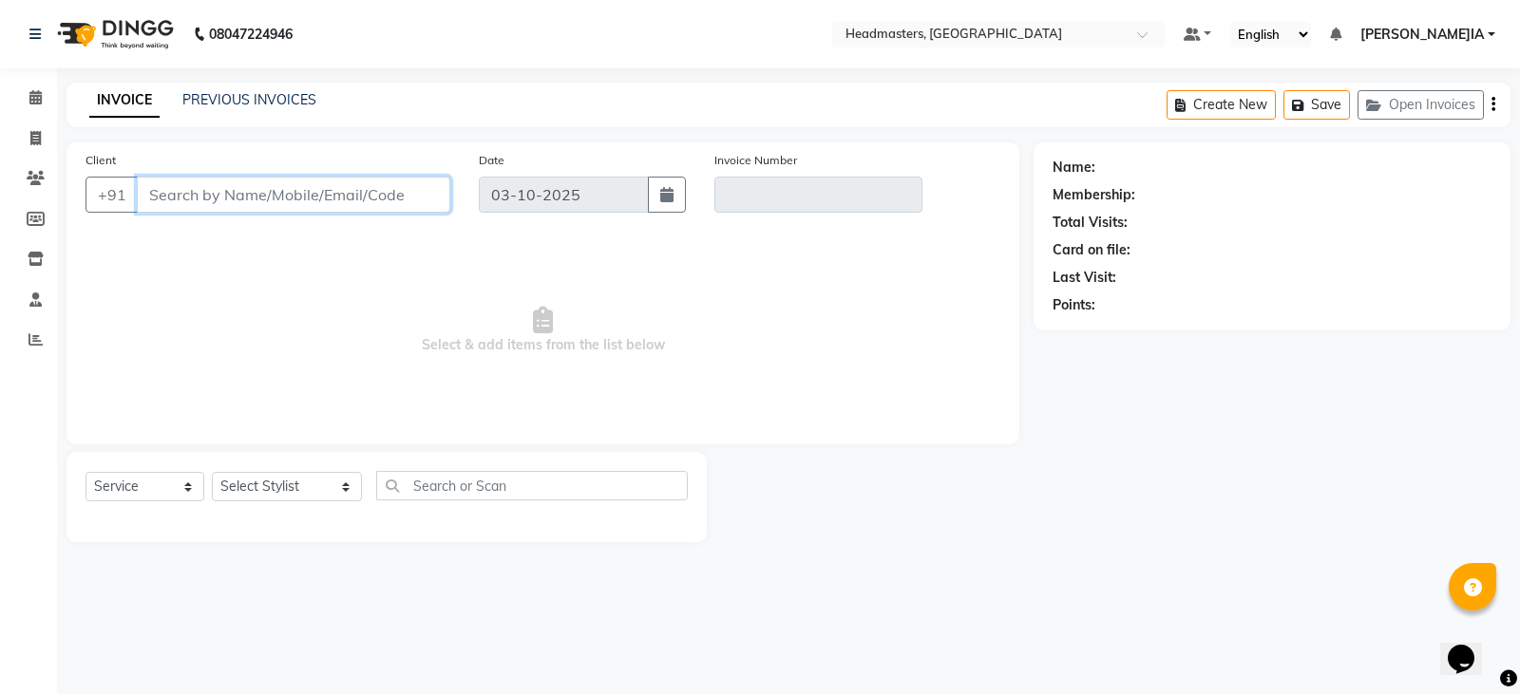
type input "9915707777"
type input "V/2025-26/6942"
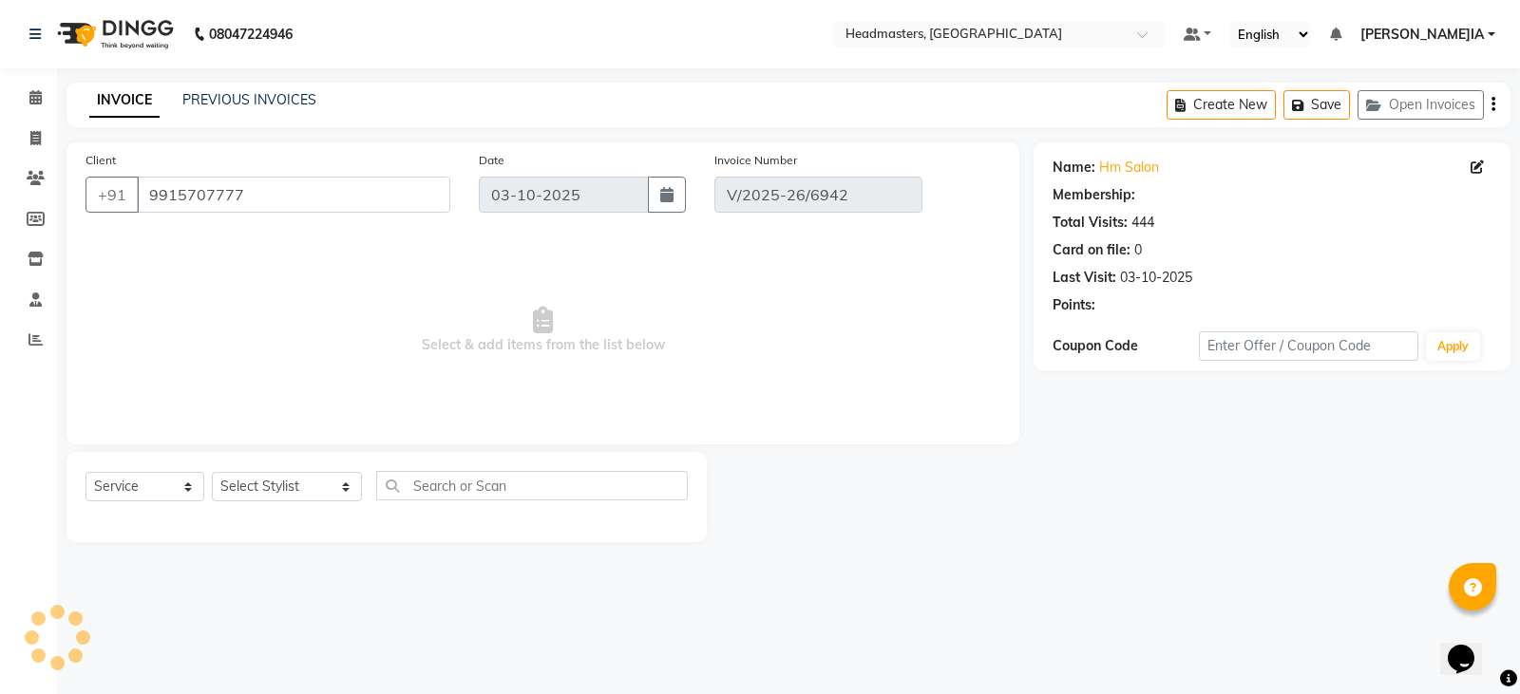
type input "01-10-2025"
select select "select"
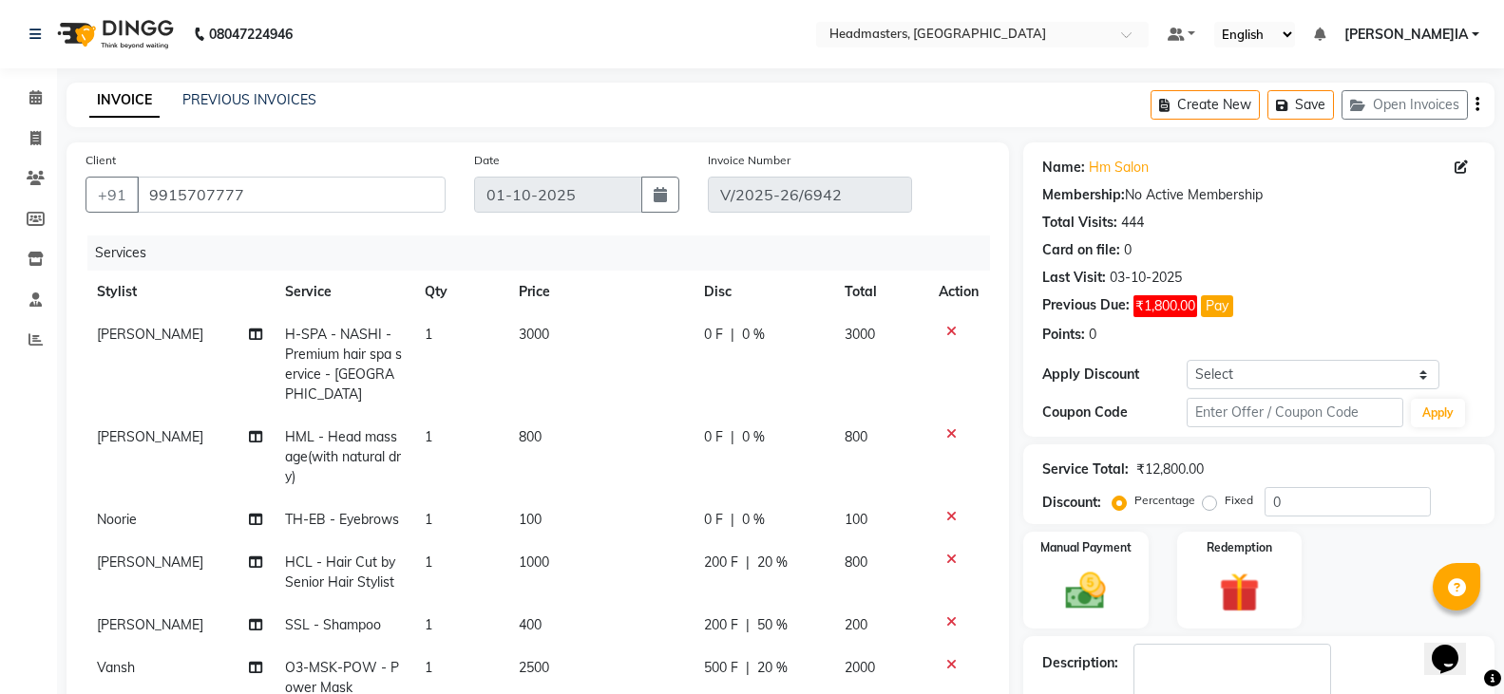
click at [119, 542] on td "[PERSON_NAME]" at bounding box center [180, 573] width 188 height 63
select select "60729"
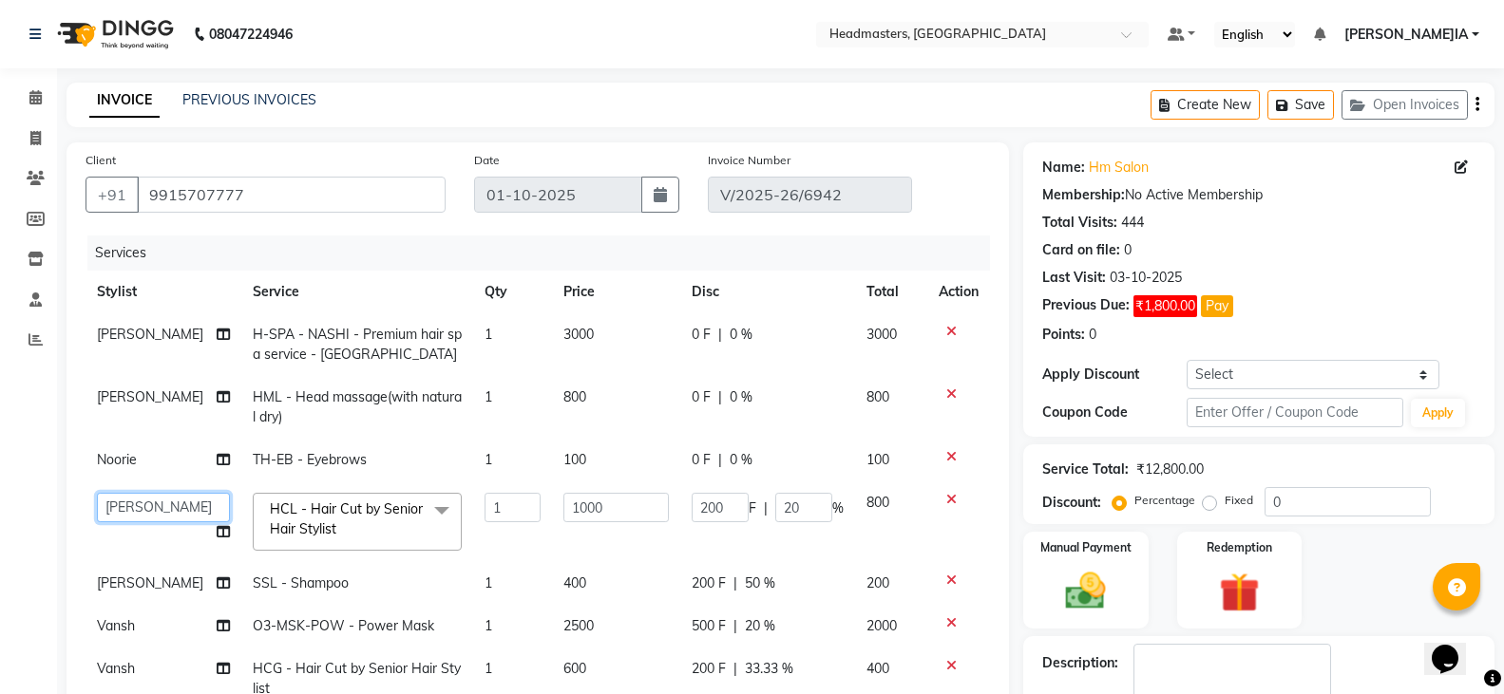
drag, startPoint x: 156, startPoint y: 507, endPoint x: 25, endPoint y: 507, distance: 131.1
click at [25, 507] on app-home "08047224946 Select Location × Headmasters, Jalandhar Default Panel My Panel Eng…" at bounding box center [752, 542] width 1504 height 1085
select select "64332"
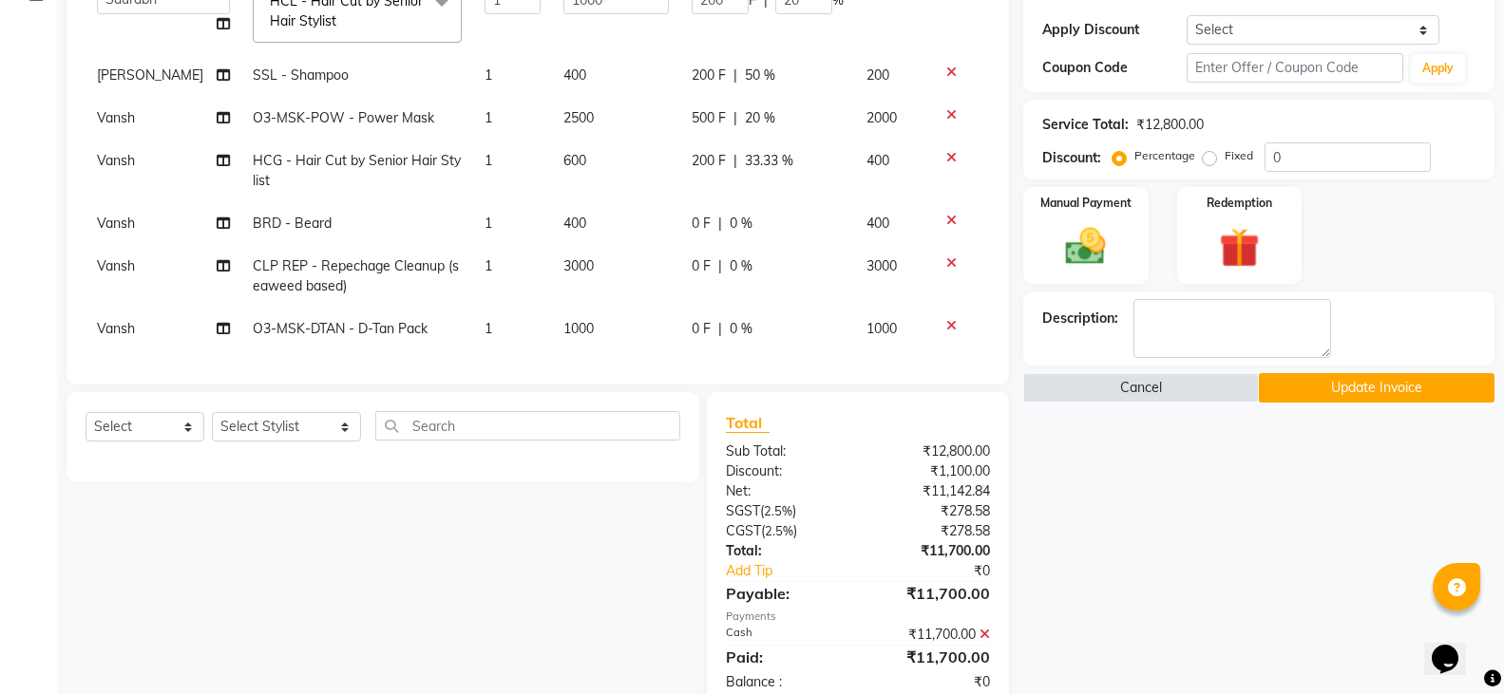
scroll to position [390, 0]
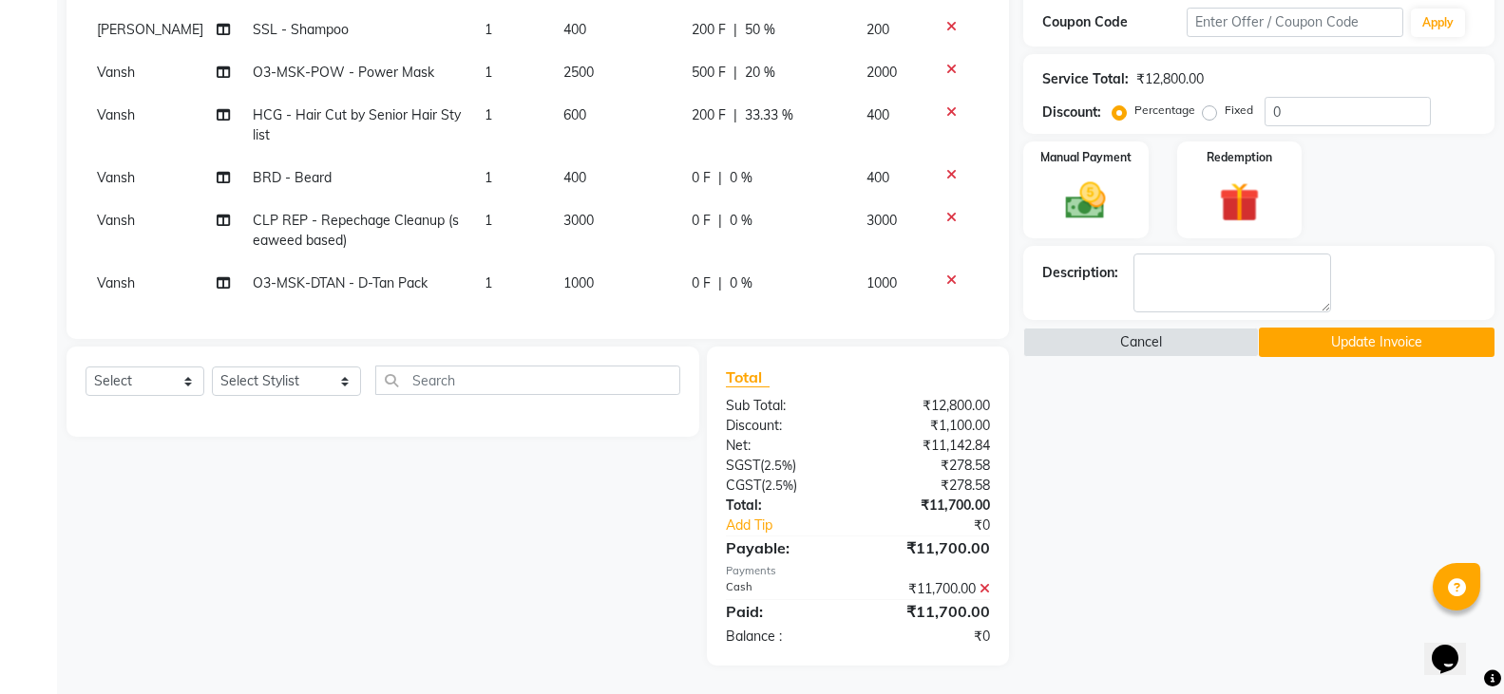
click at [1316, 332] on button "Update Invoice" at bounding box center [1377, 342] width 236 height 29
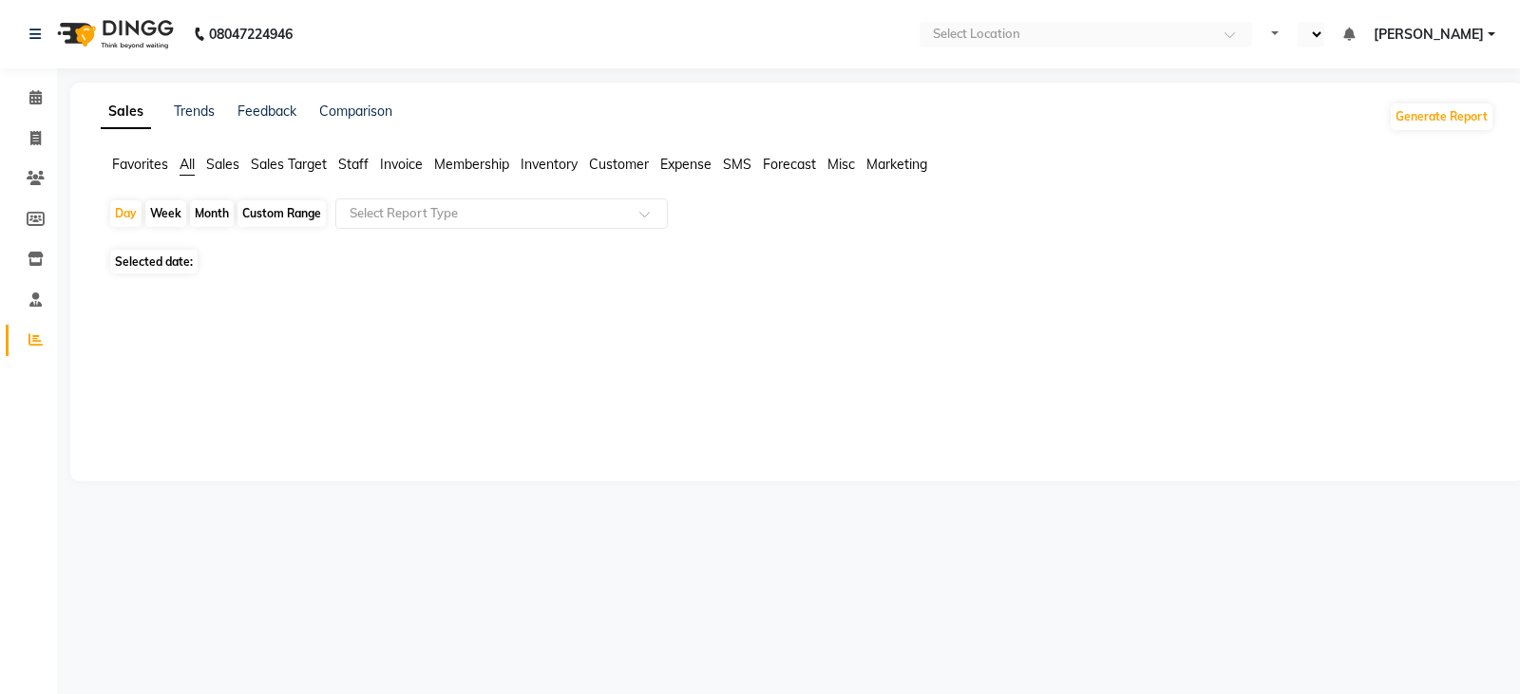
select select "en"
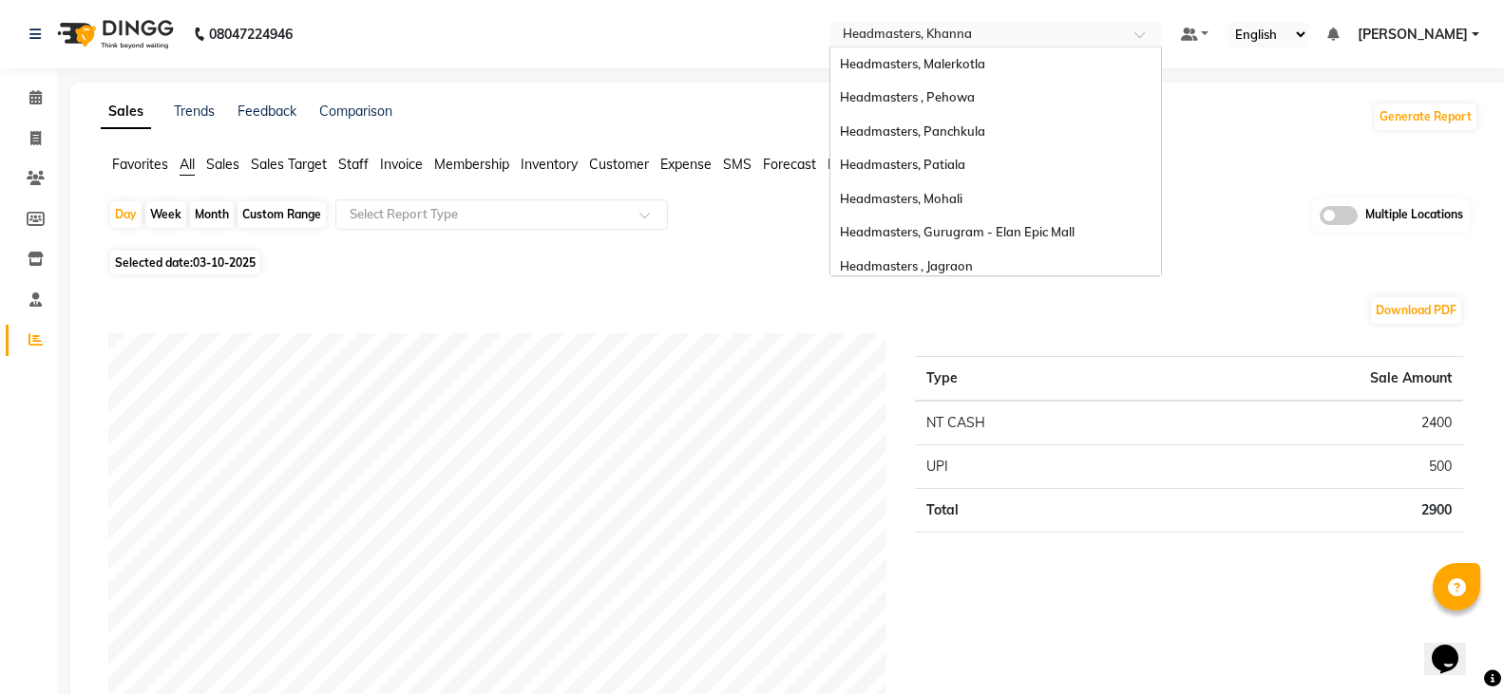
click at [1032, 41] on input "text" at bounding box center [977, 36] width 276 height 19
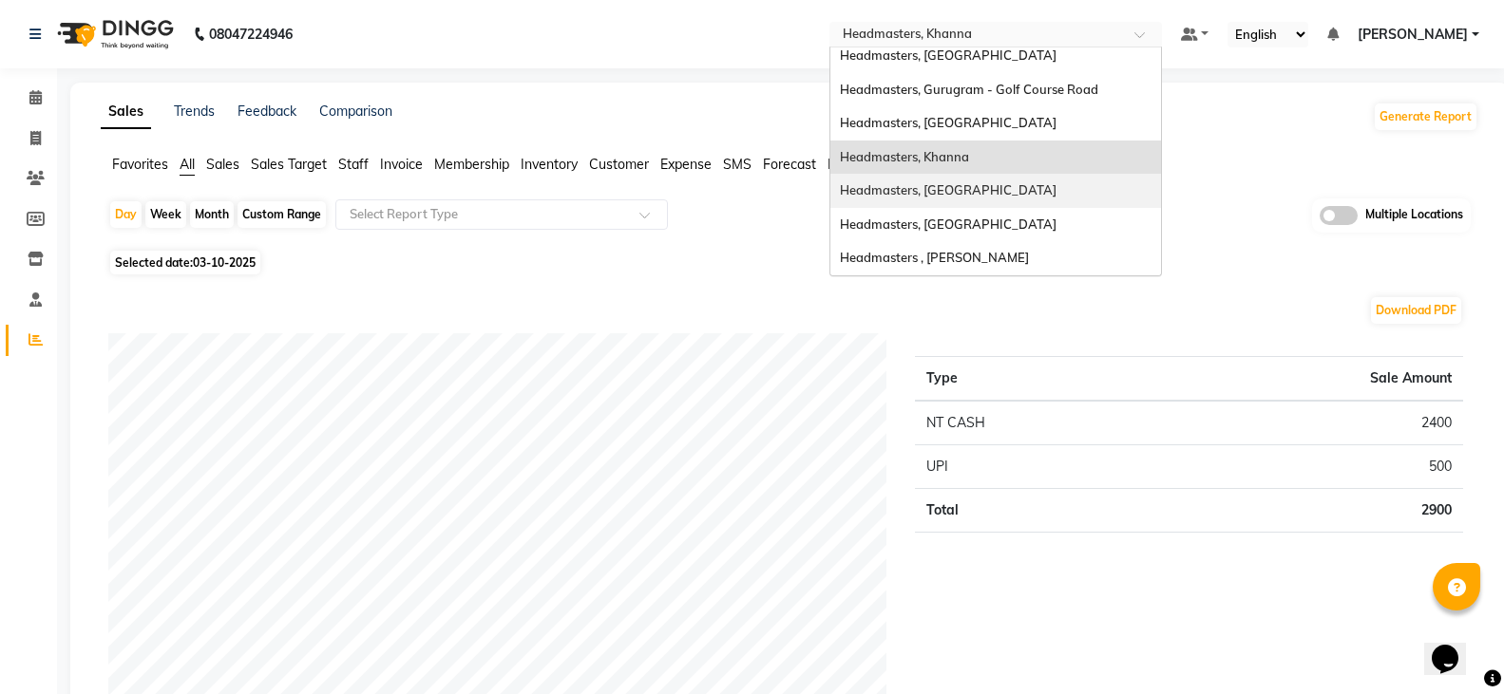
click at [1034, 200] on div "Headmasters, [GEOGRAPHIC_DATA]" at bounding box center [995, 191] width 331 height 34
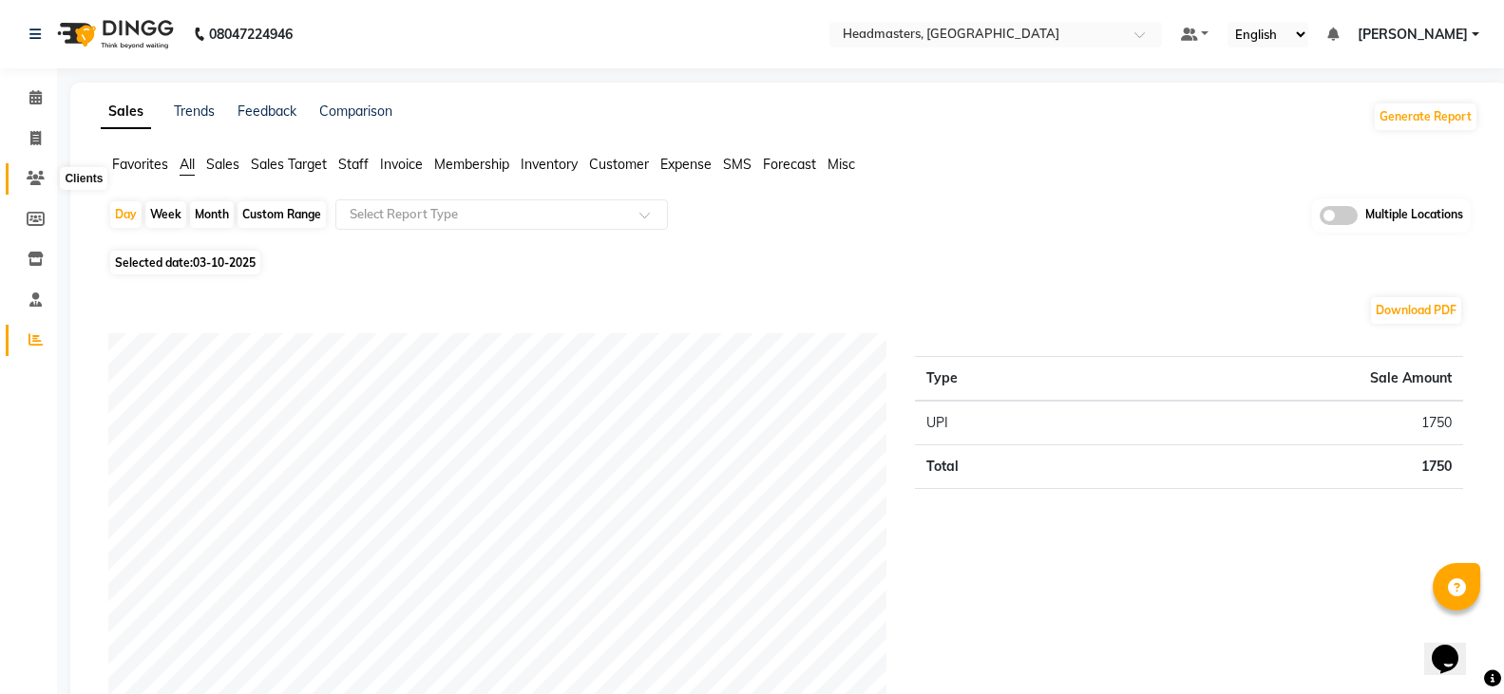
click at [41, 176] on icon at bounding box center [36, 178] width 18 height 14
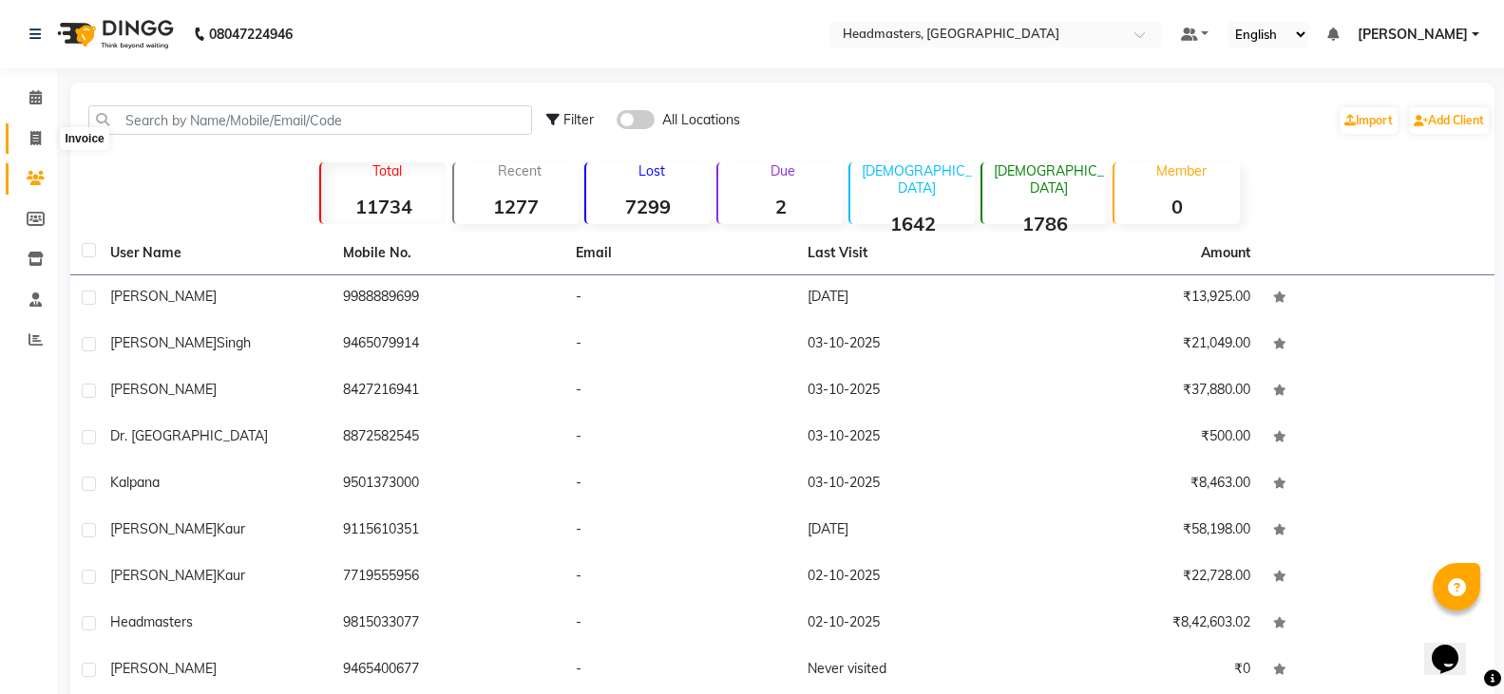
click at [37, 145] on span at bounding box center [35, 139] width 33 height 22
select select "service"
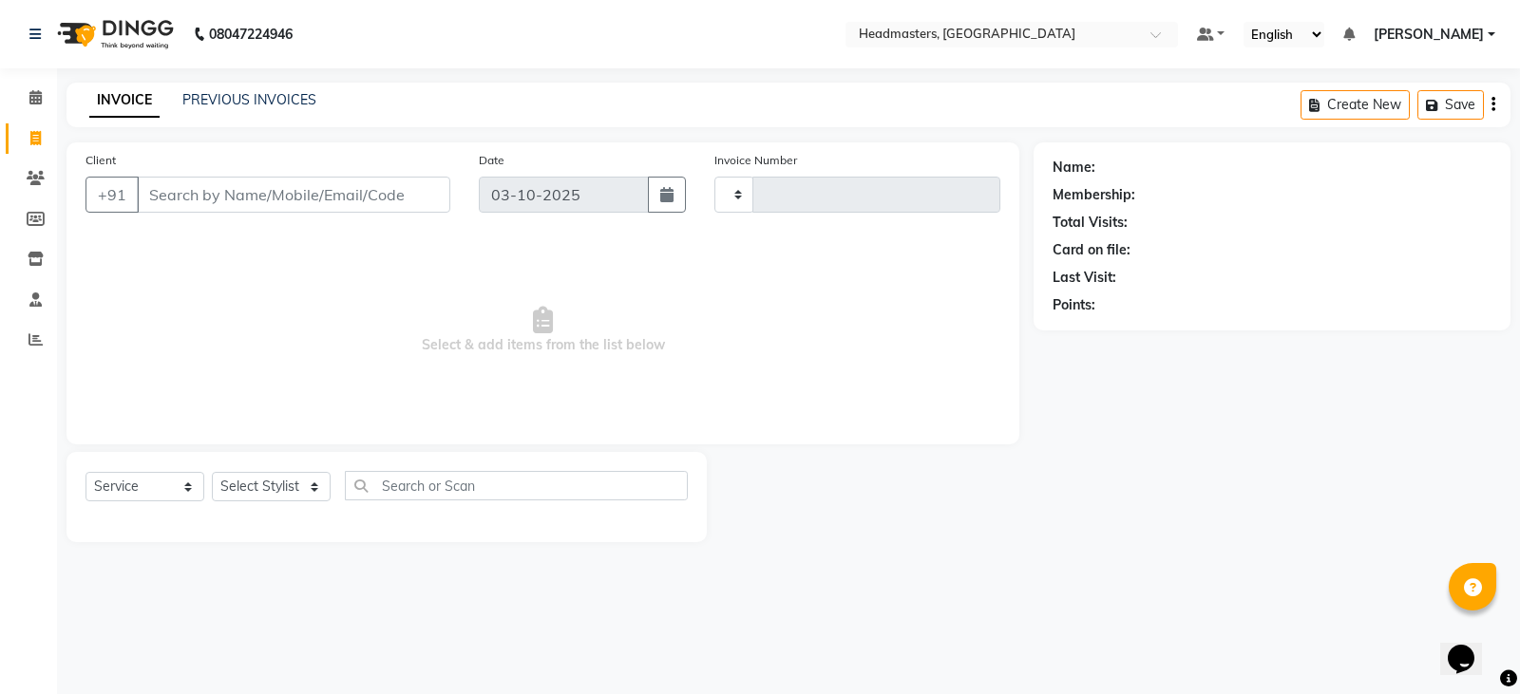
type input "5544"
select select "7140"
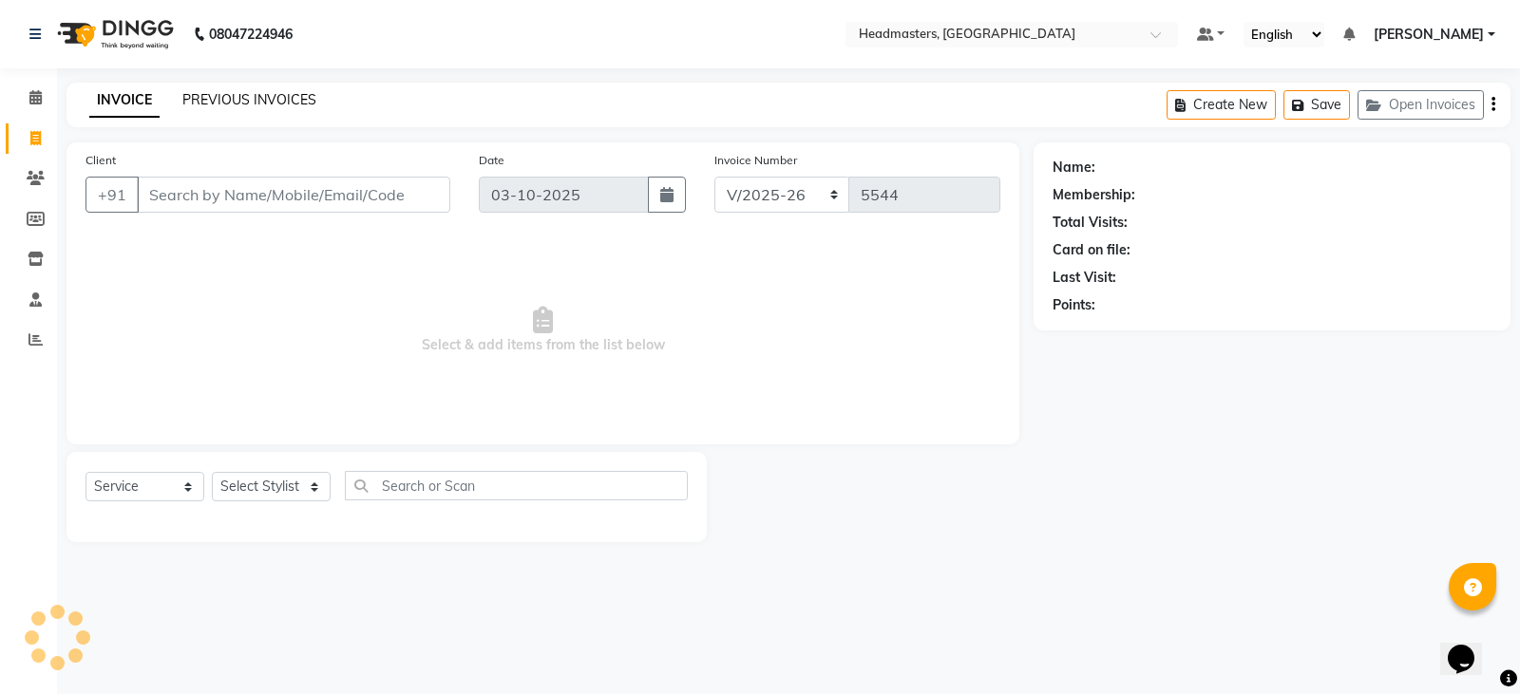
click at [251, 97] on link "PREVIOUS INVOICES" at bounding box center [249, 99] width 134 height 17
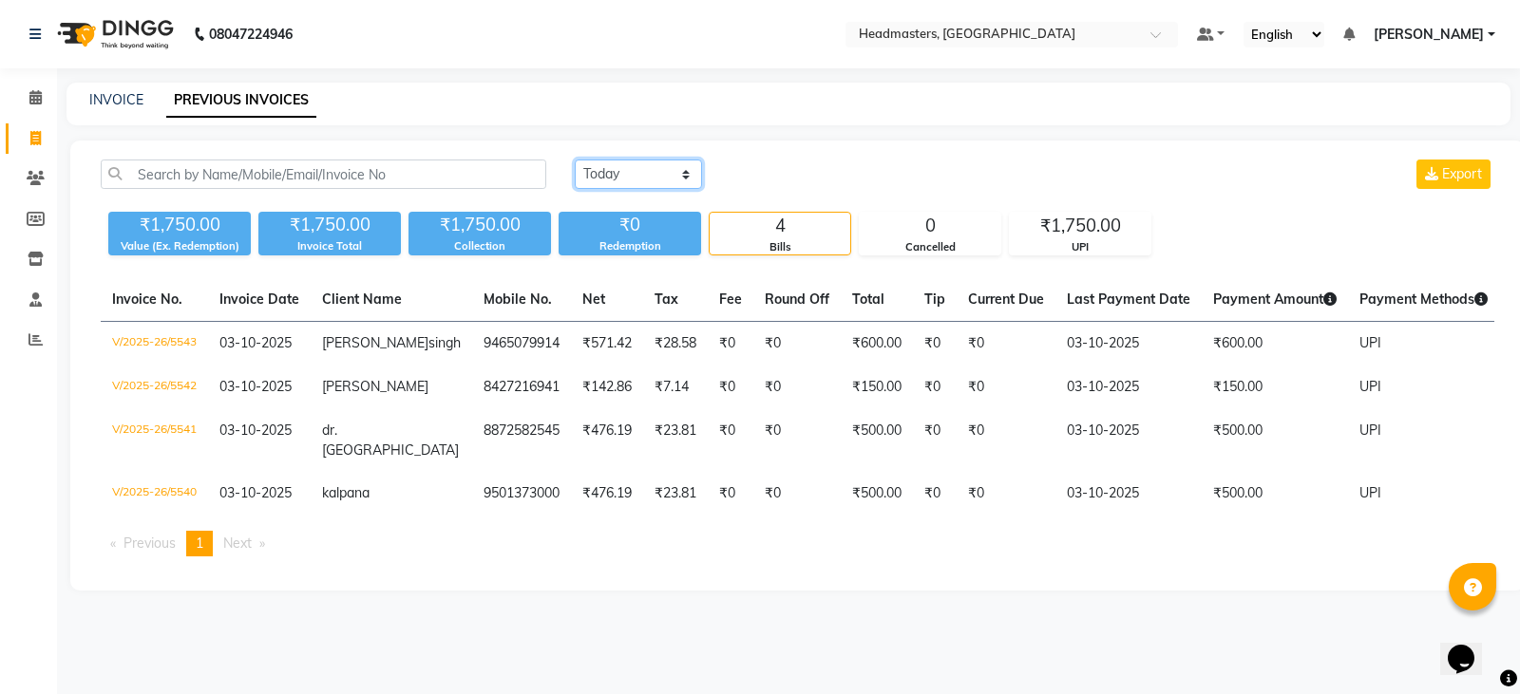
drag, startPoint x: 618, startPoint y: 169, endPoint x: 629, endPoint y: 182, distance: 16.9
click at [618, 169] on select "Today Yesterday Custom Range" at bounding box center [638, 174] width 127 height 29
select select "range"
click at [575, 160] on select "Today Yesterday Custom Range" at bounding box center [638, 174] width 127 height 29
click at [831, 177] on input "03-10-2025" at bounding box center [793, 175] width 133 height 27
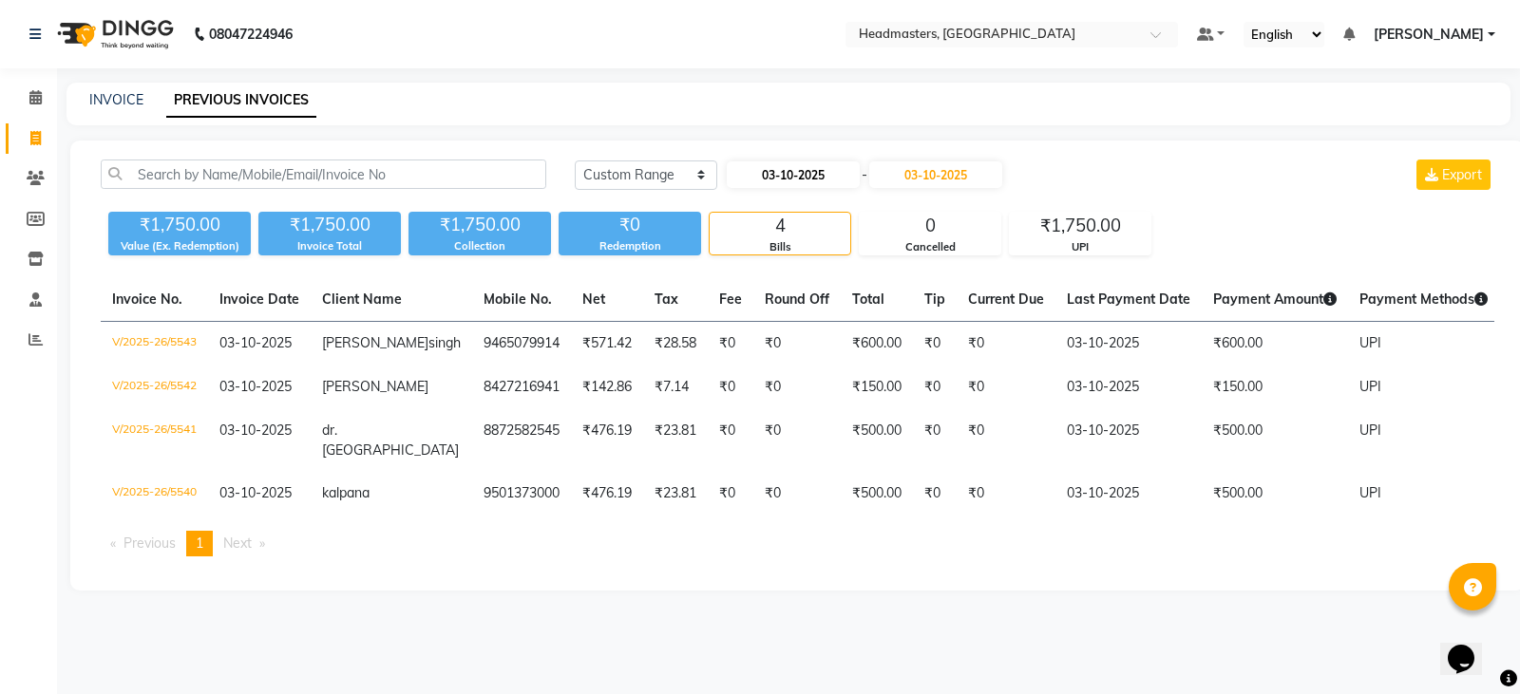
select select "10"
select select "2025"
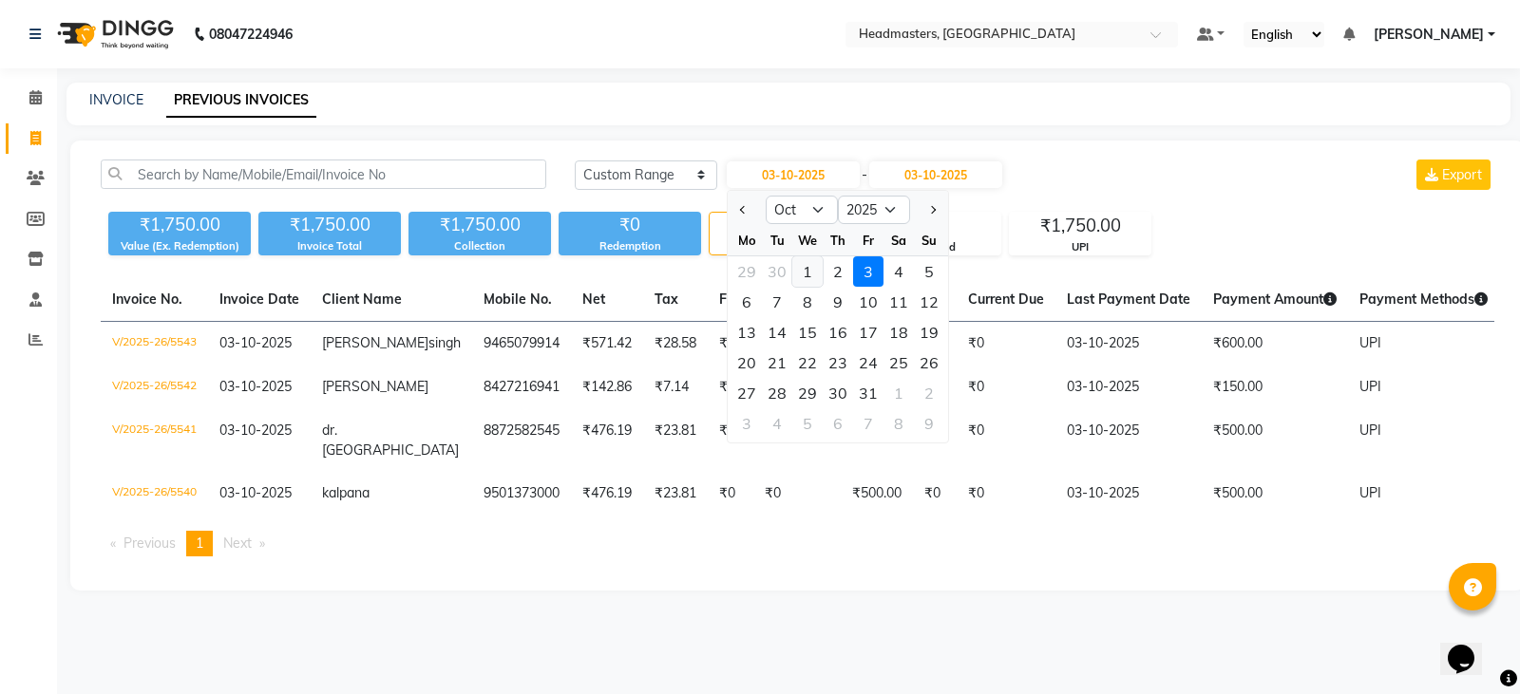
click at [809, 276] on div "1" at bounding box center [807, 272] width 30 height 30
type input "01-10-2025"
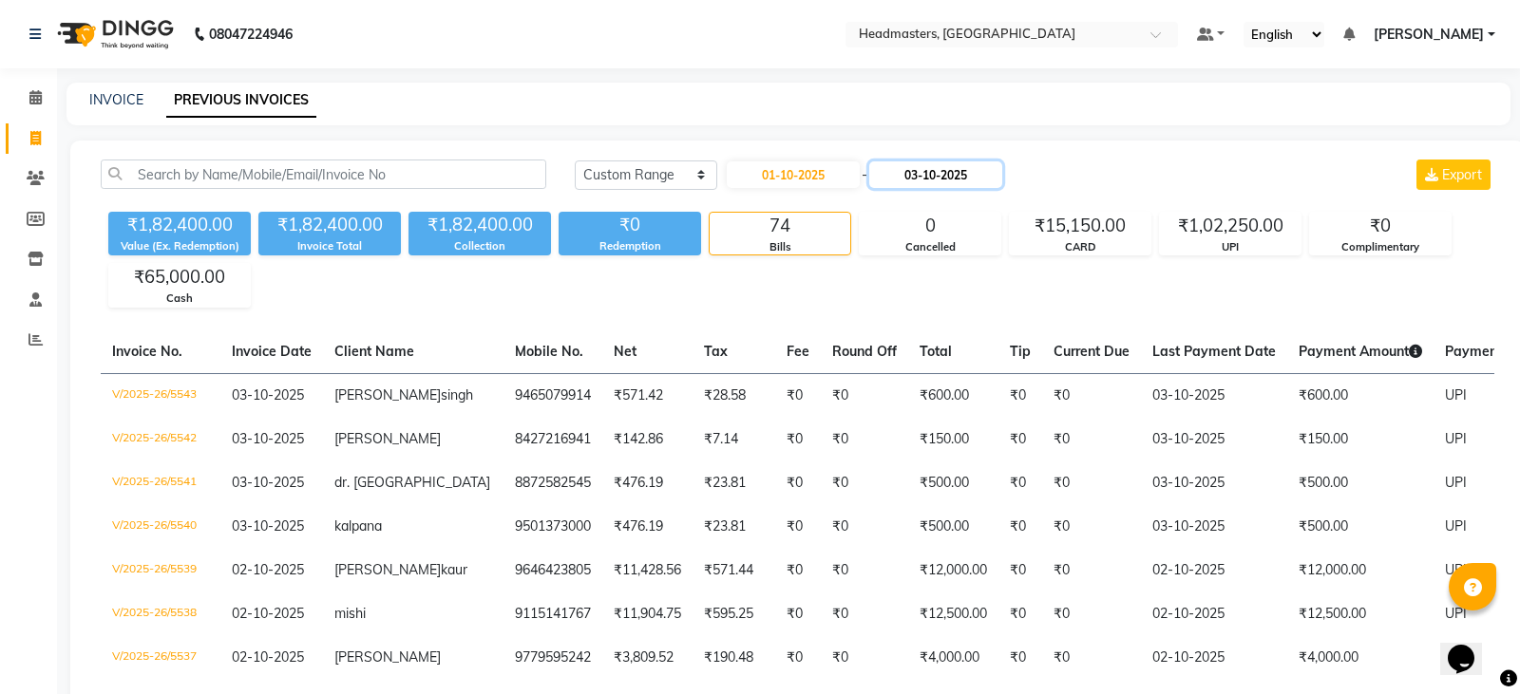
click at [941, 166] on input "03-10-2025" at bounding box center [935, 175] width 133 height 27
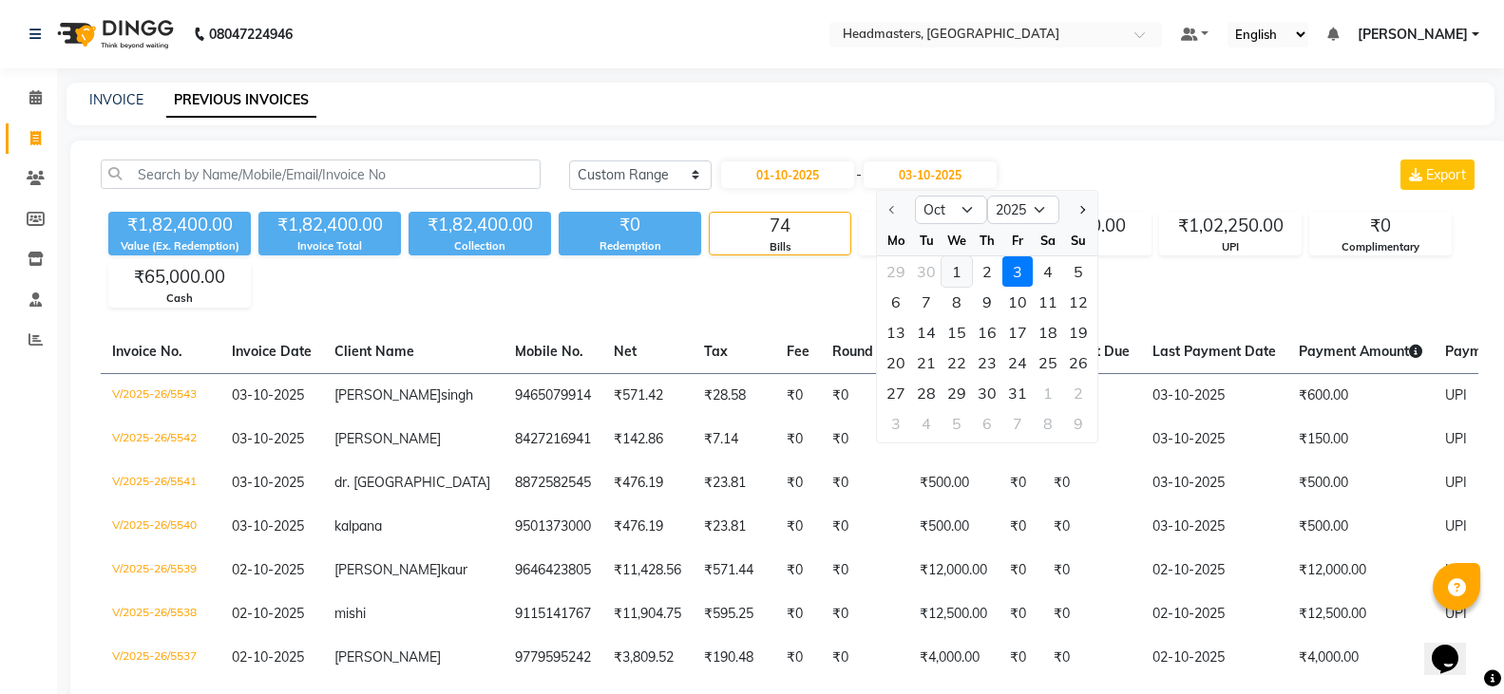
click at [962, 278] on div "1" at bounding box center [957, 272] width 30 height 30
type input "01-10-2025"
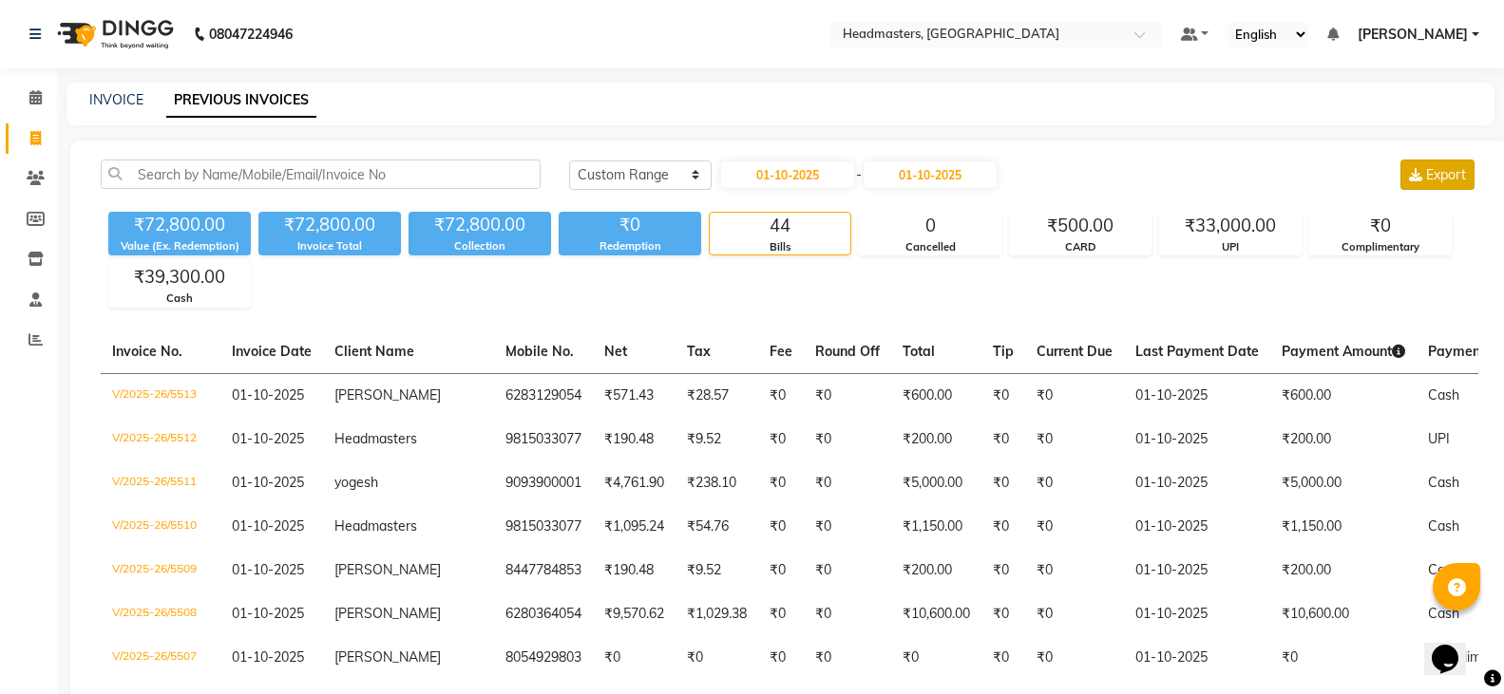
click at [1431, 176] on span "Export" at bounding box center [1446, 174] width 40 height 17
click at [39, 336] on icon at bounding box center [36, 340] width 14 height 14
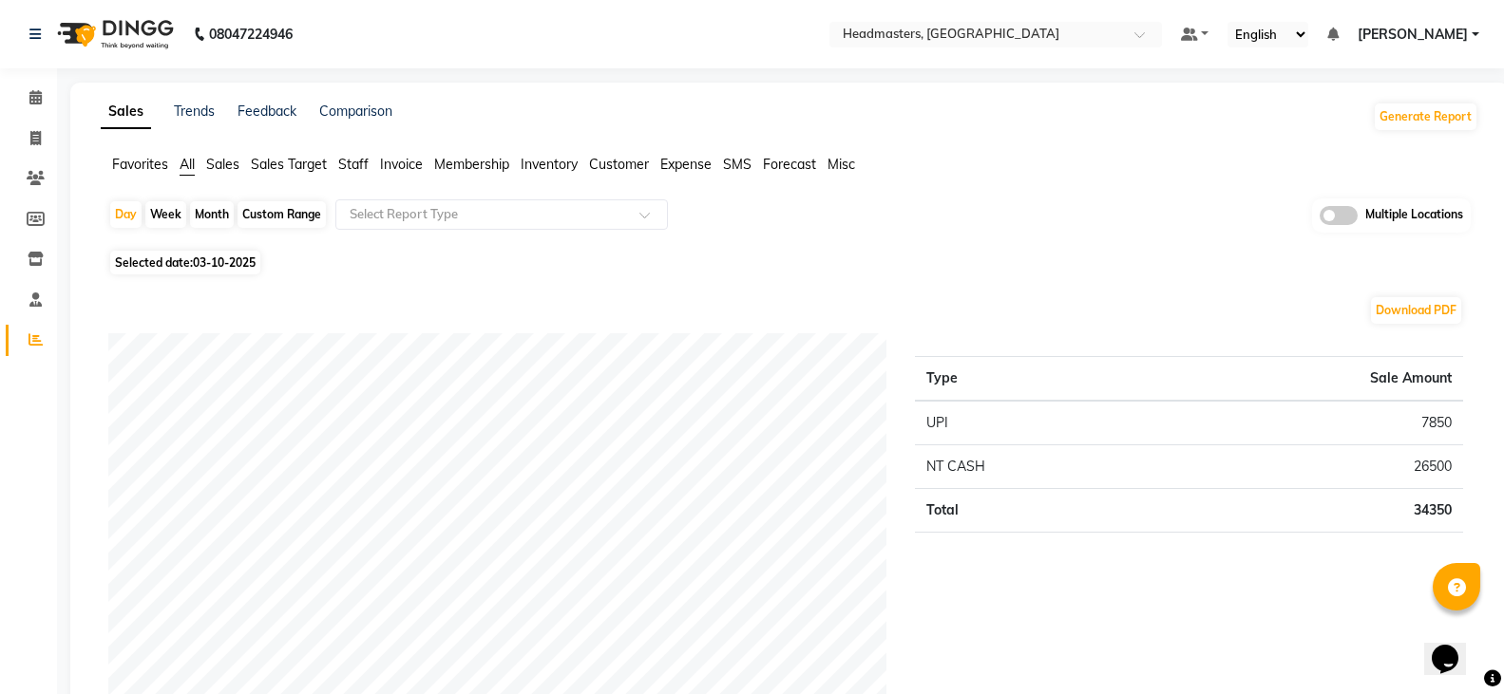
click at [144, 167] on span "Favorites" at bounding box center [140, 164] width 56 height 17
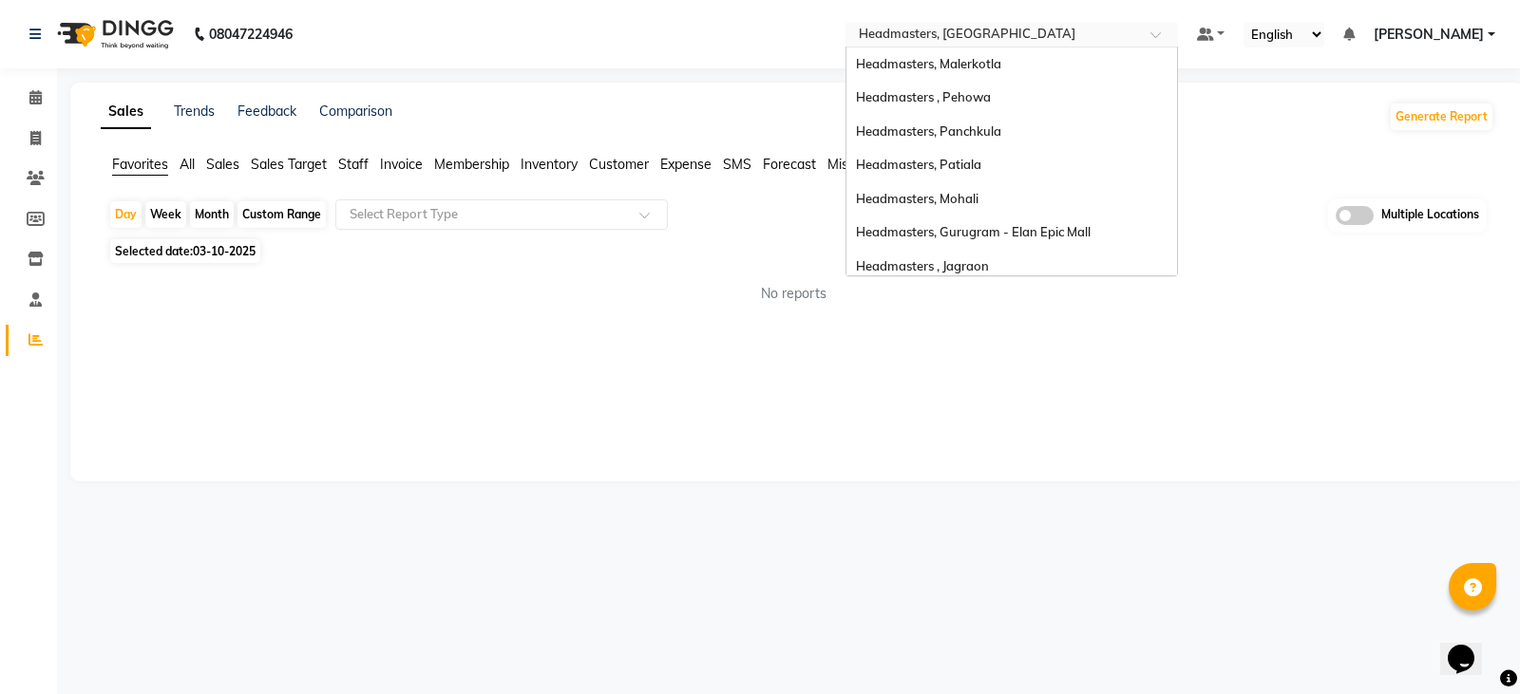
click at [1056, 45] on div "Select Location × Headmasters, Sangrur" at bounding box center [1012, 35] width 333 height 26
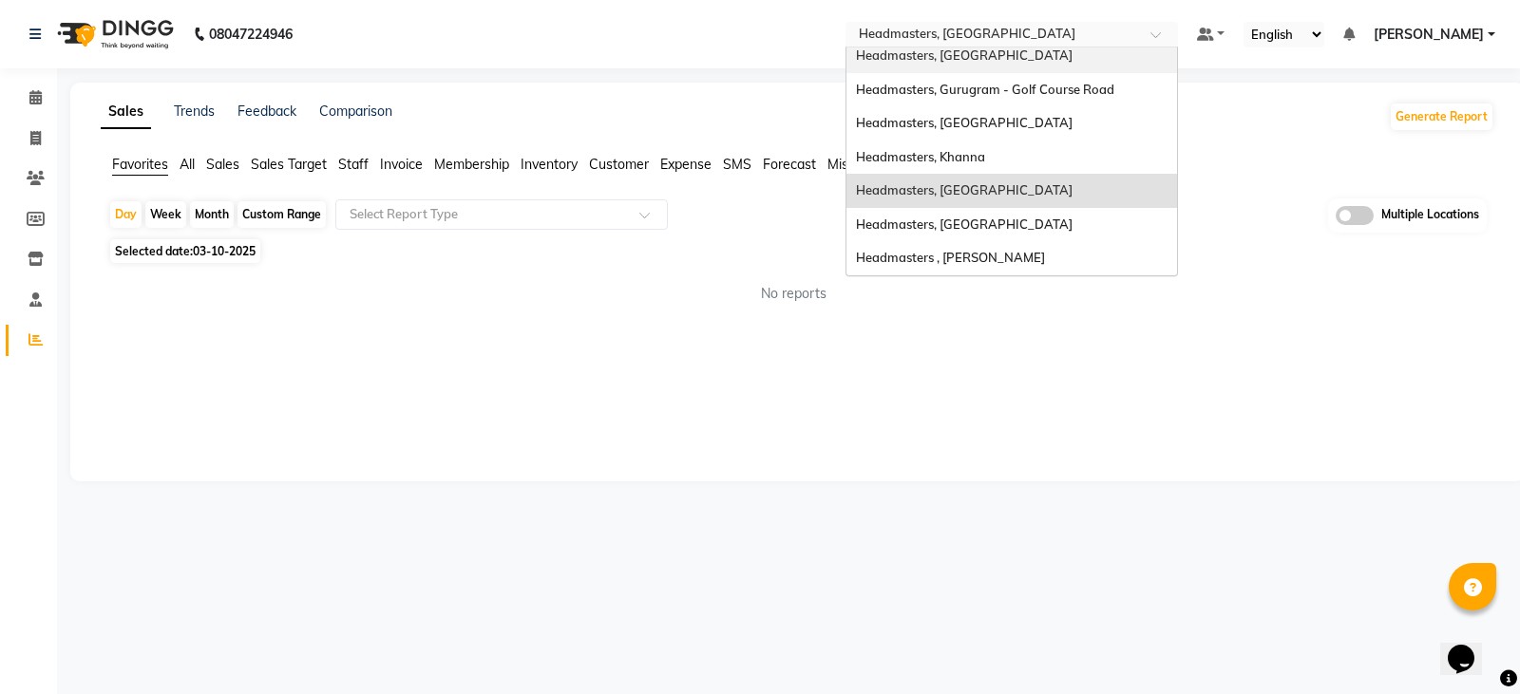
click at [1086, 61] on div "Headmasters, [GEOGRAPHIC_DATA]" at bounding box center [1012, 56] width 331 height 34
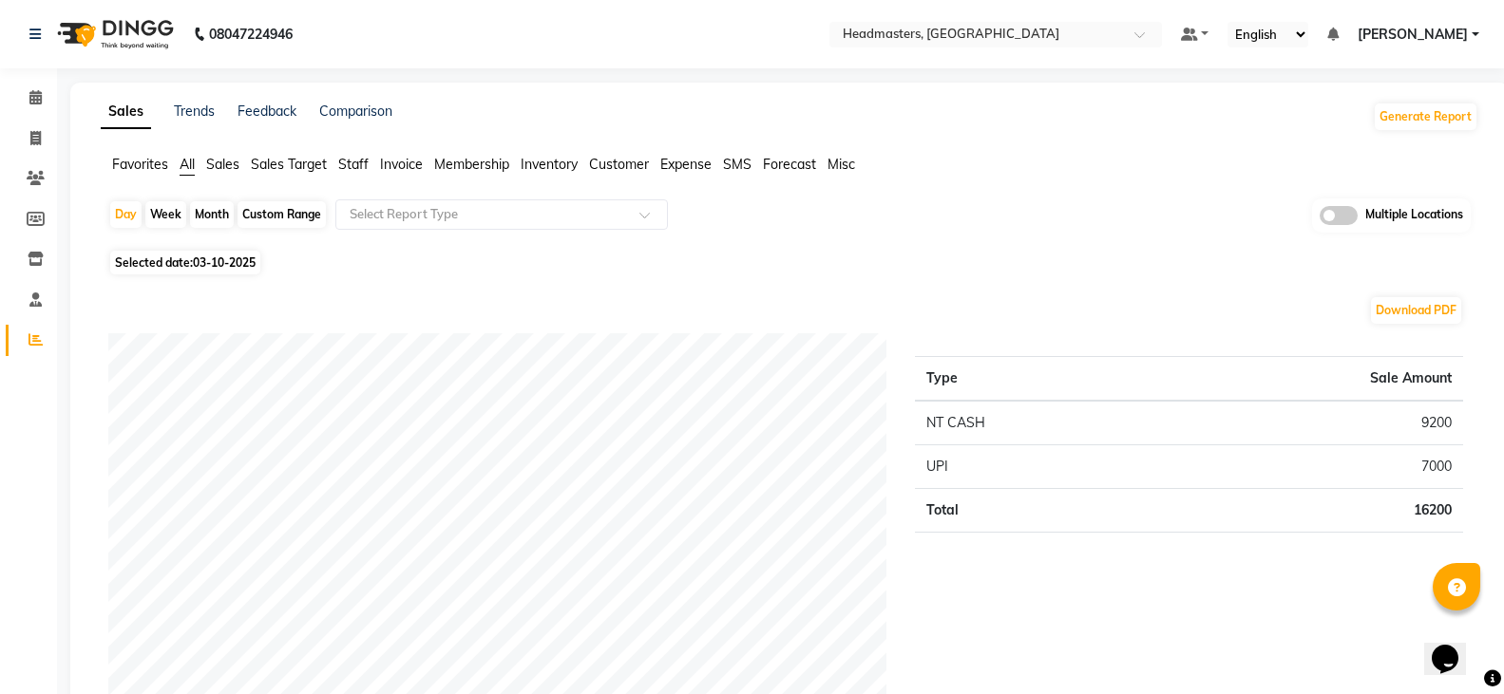
click at [143, 162] on span "Favorites" at bounding box center [140, 164] width 56 height 17
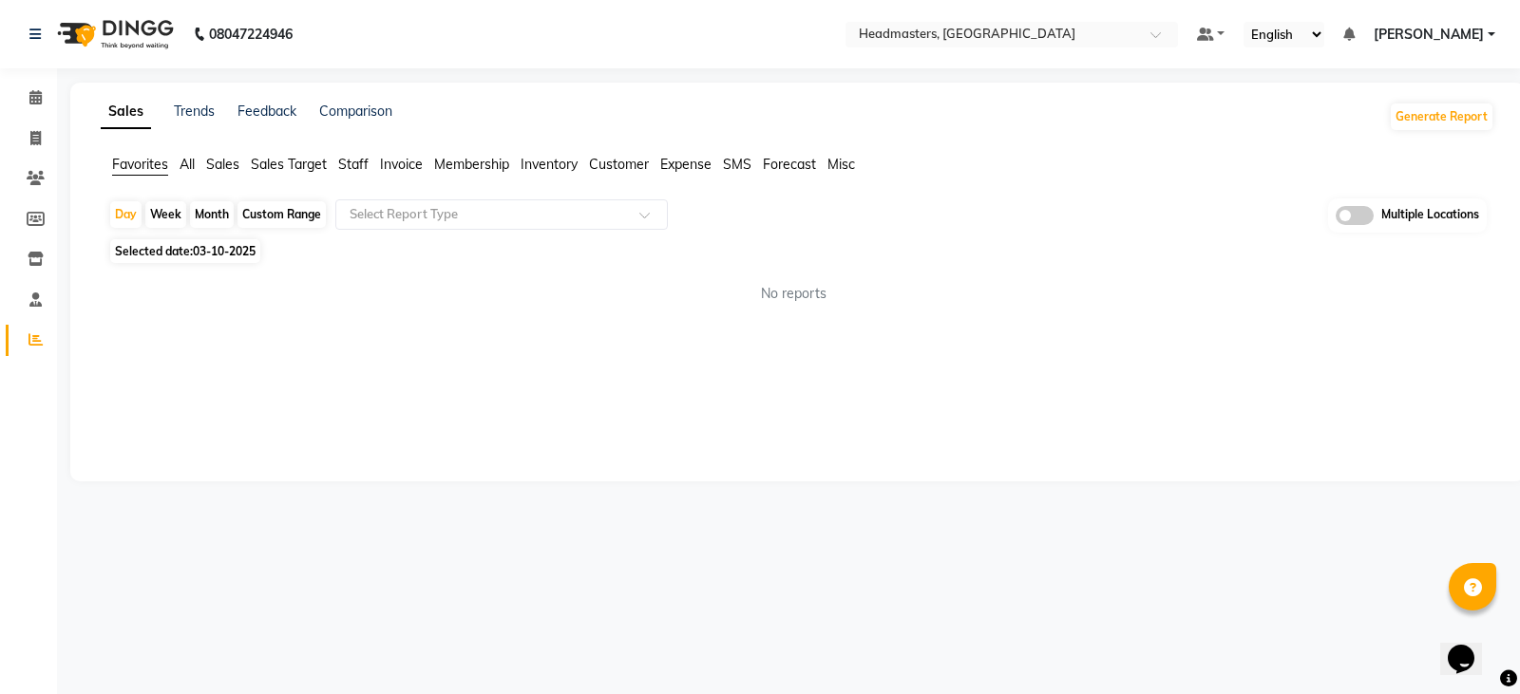
click at [226, 240] on span "Selected date: 03-10-2025" at bounding box center [185, 251] width 150 height 24
select select "10"
select select "2025"
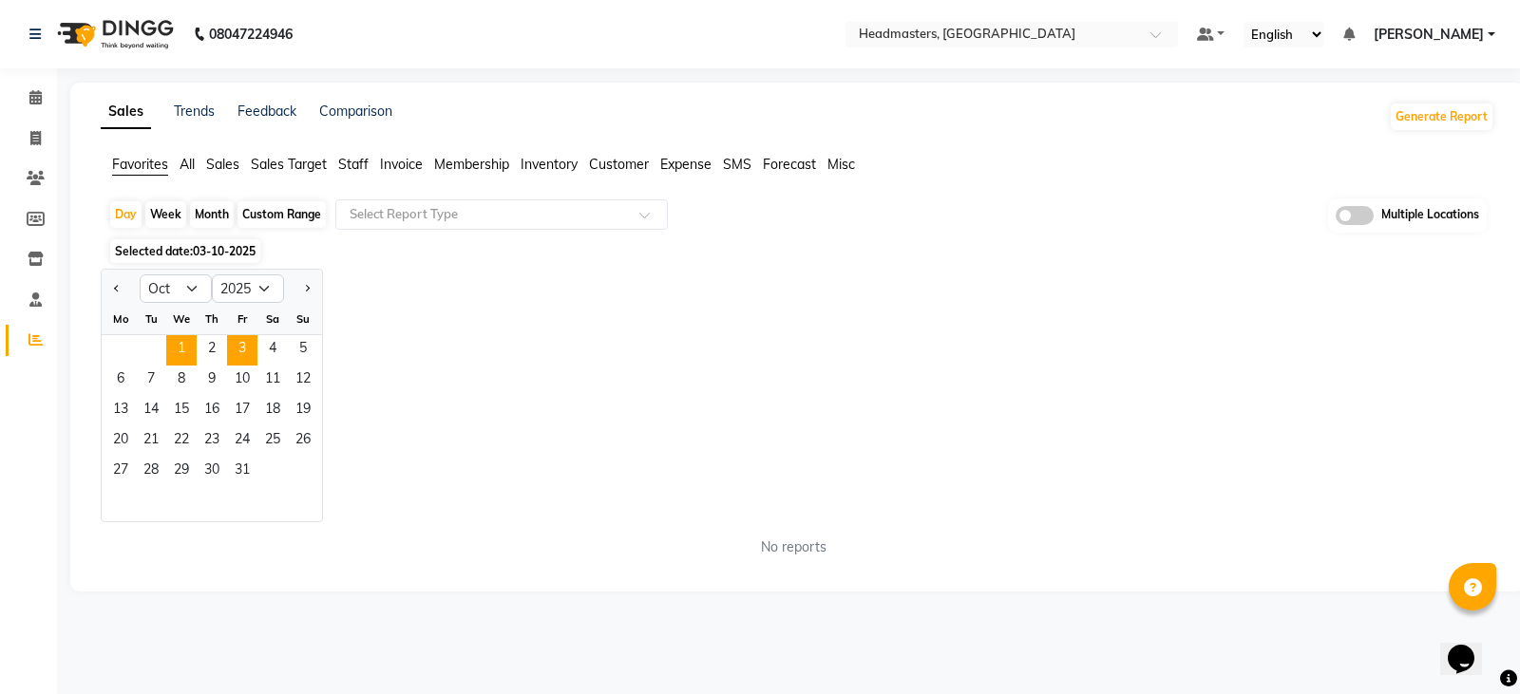
click at [172, 345] on span "1" at bounding box center [181, 350] width 30 height 30
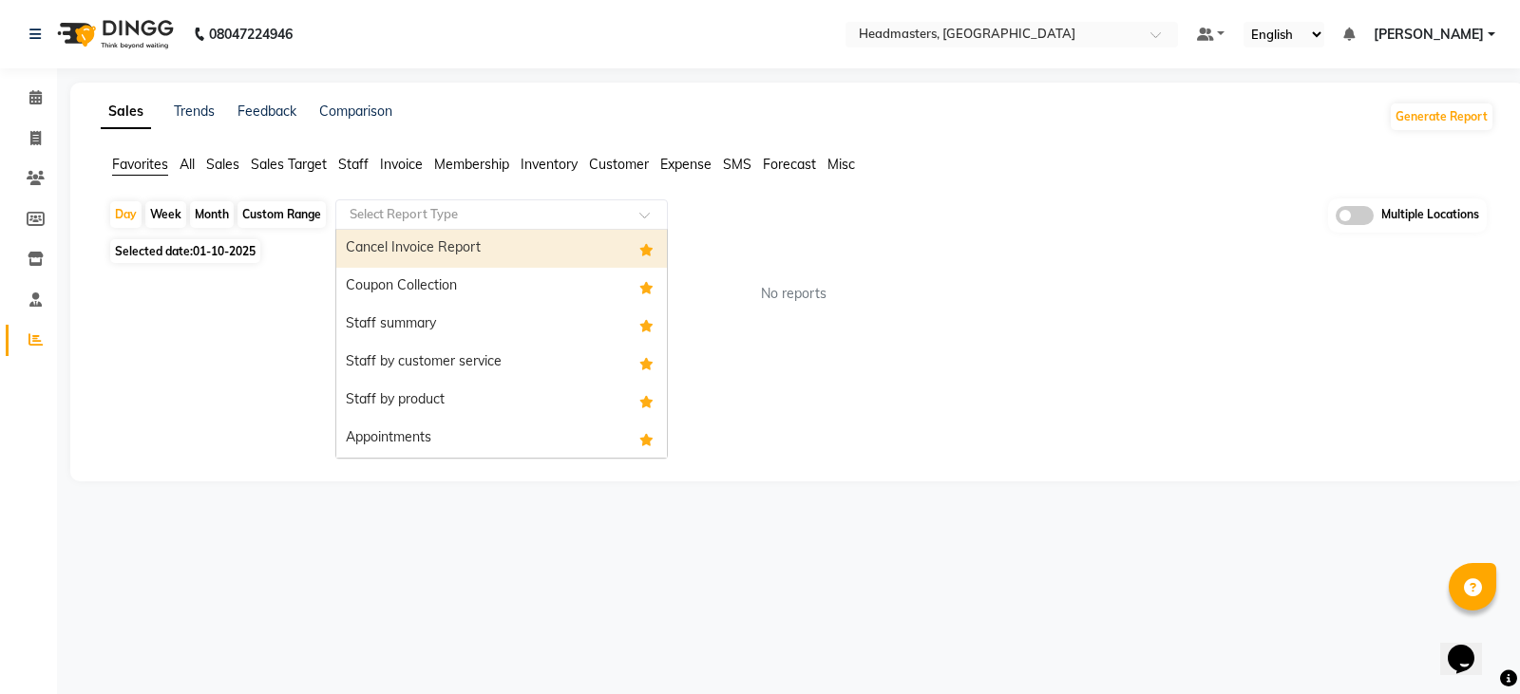
click at [465, 208] on input "text" at bounding box center [483, 214] width 274 height 19
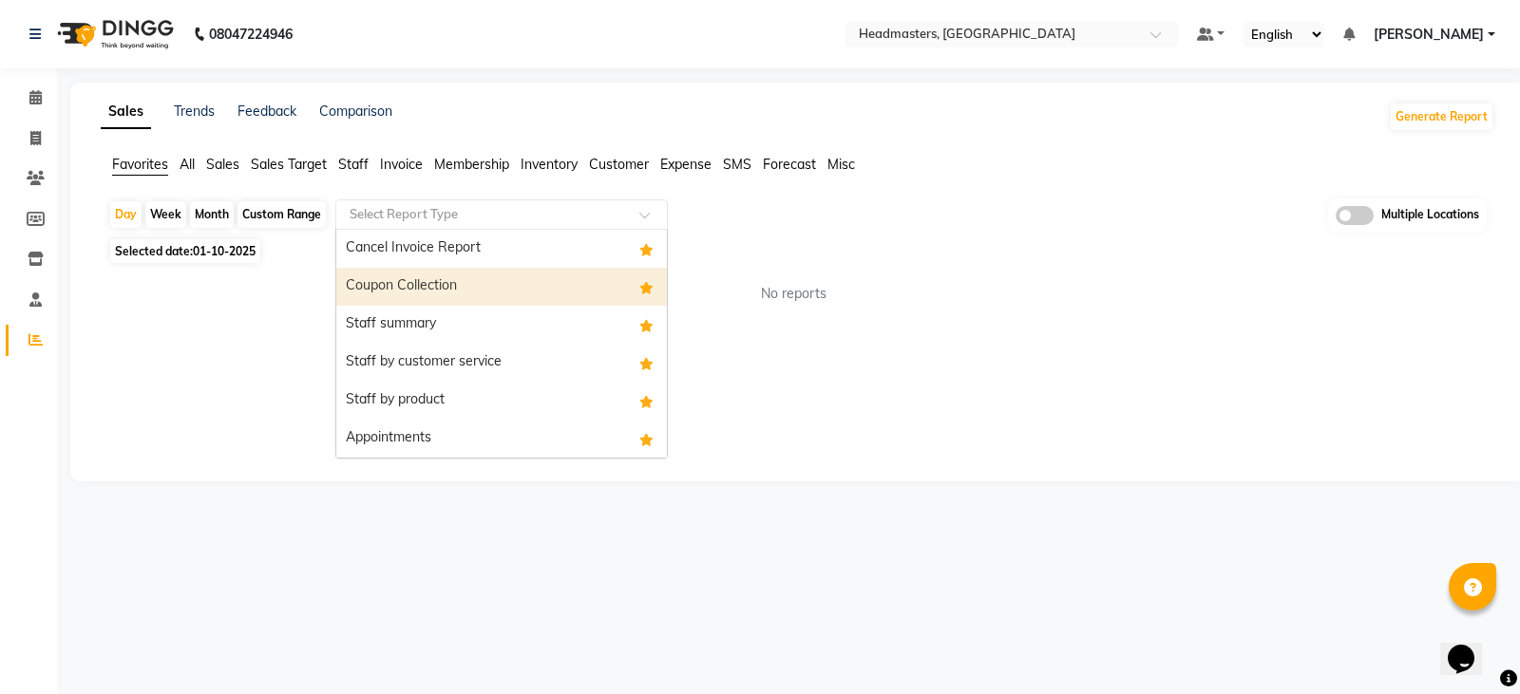
click at [464, 280] on div "Coupon Collection" at bounding box center [501, 287] width 331 height 38
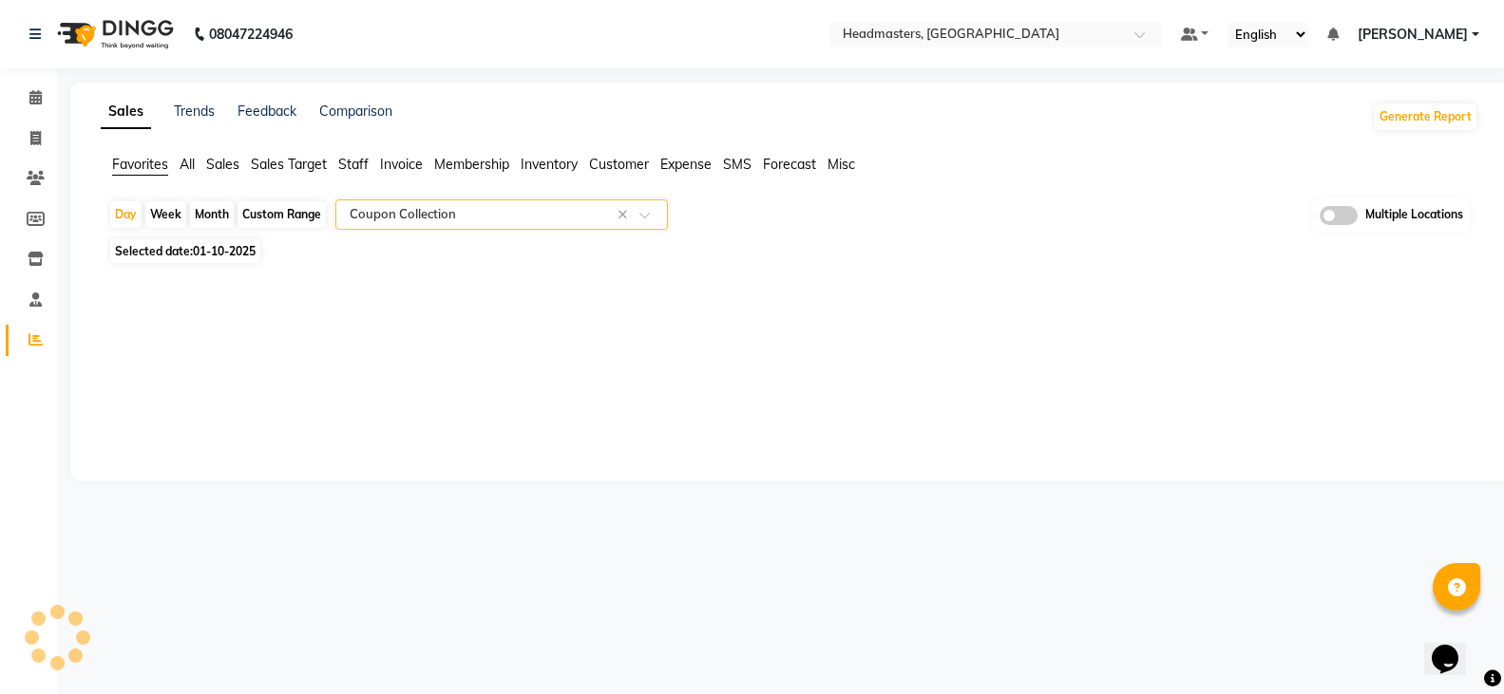
select select "full_report"
select select "csv"
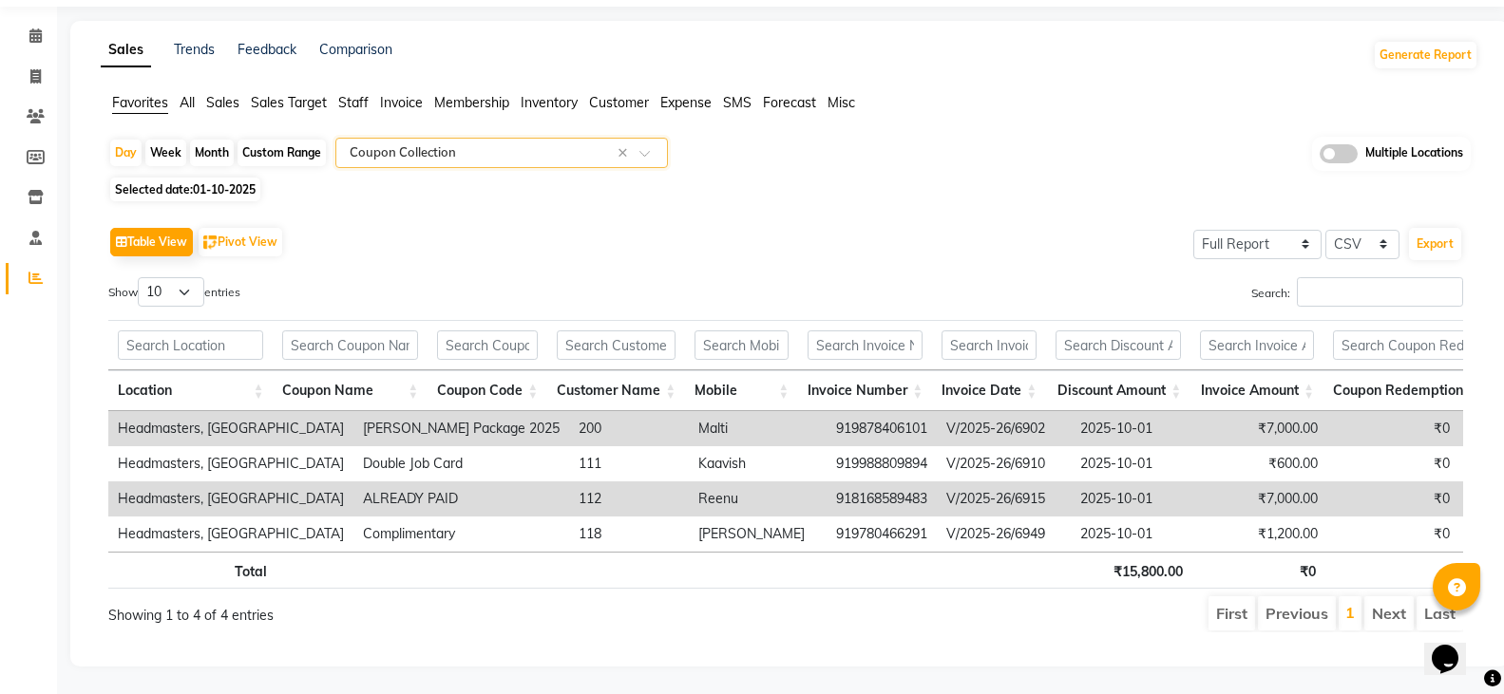
scroll to position [95, 0]
click at [418, 370] on th "Coupon Name" at bounding box center [350, 390] width 155 height 41
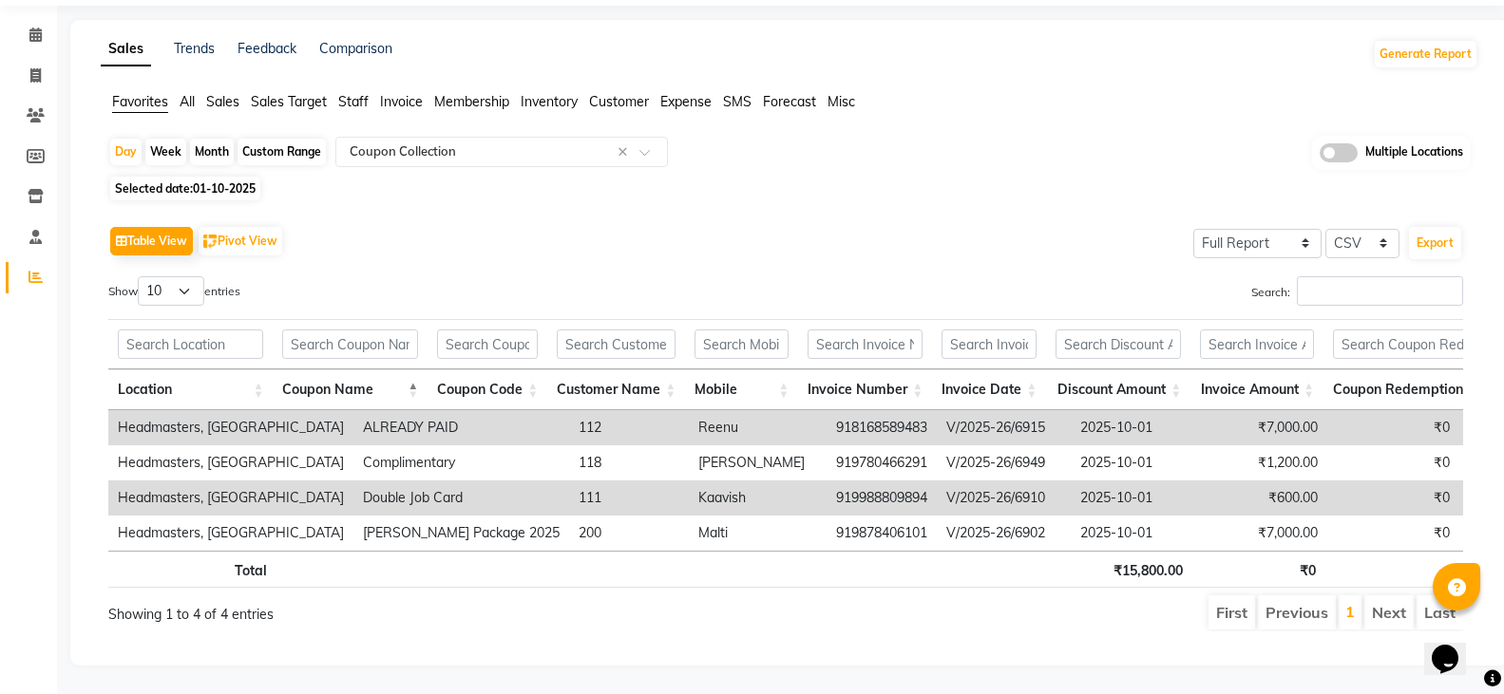
click at [238, 181] on span "01-10-2025" at bounding box center [224, 188] width 63 height 14
select select "10"
select select "2025"
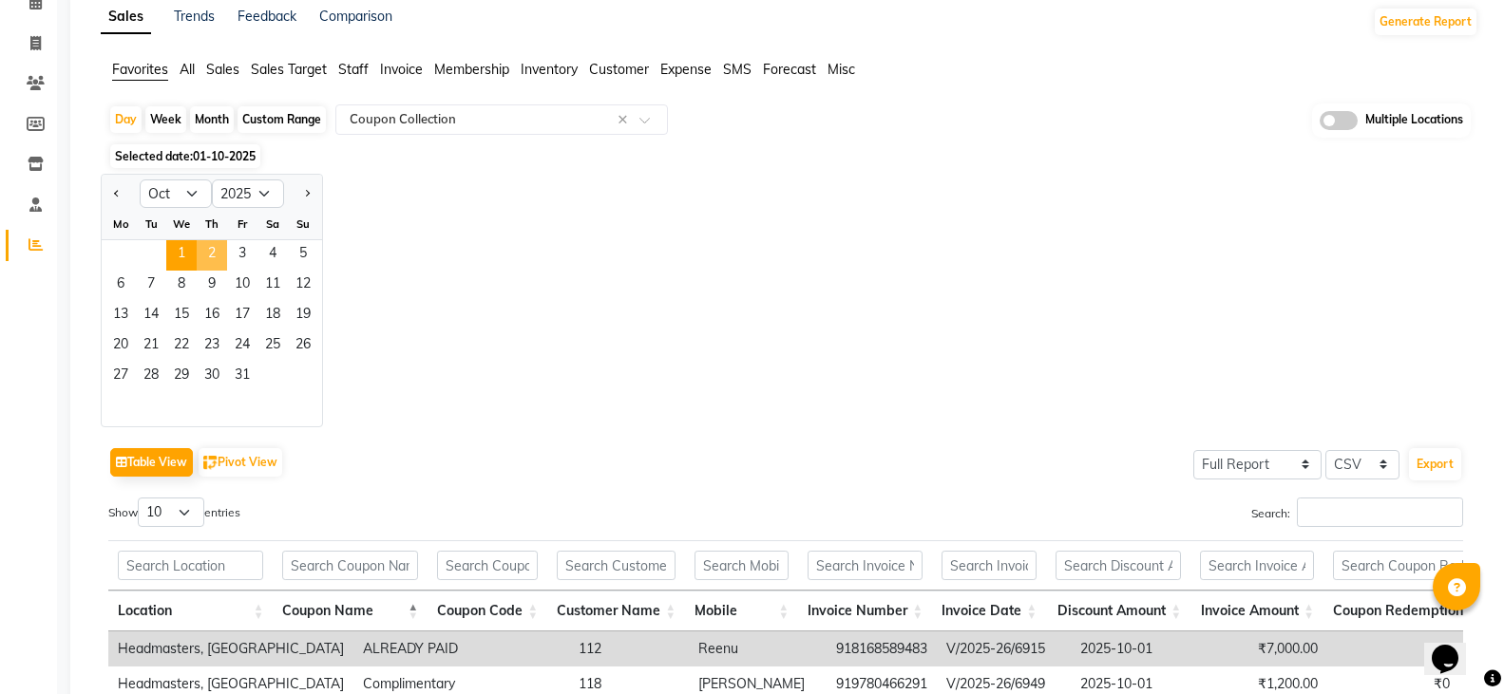
click at [218, 255] on span "2" at bounding box center [212, 255] width 30 height 30
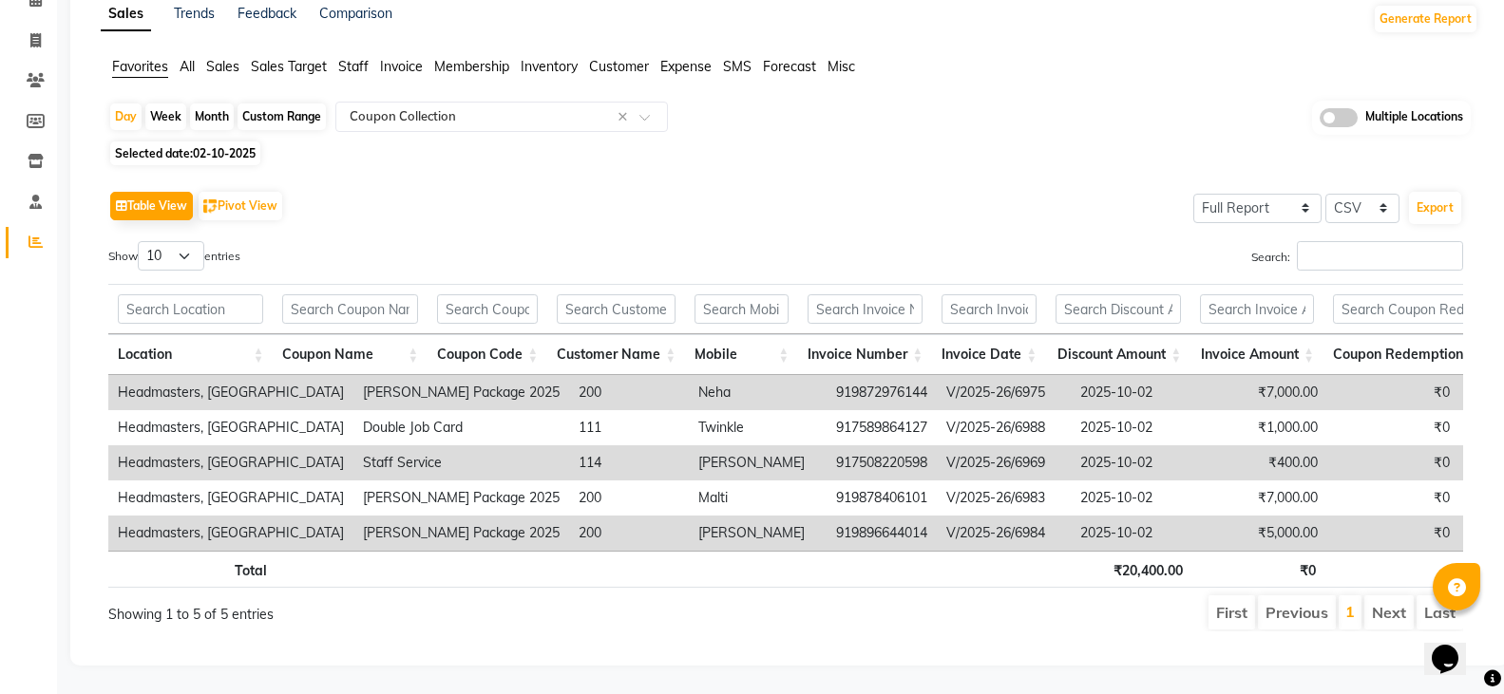
scroll to position [130, 0]
click at [420, 334] on th "Coupon Name" at bounding box center [350, 354] width 155 height 41
click at [238, 146] on span "02-10-2025" at bounding box center [224, 153] width 63 height 14
select select "10"
select select "2025"
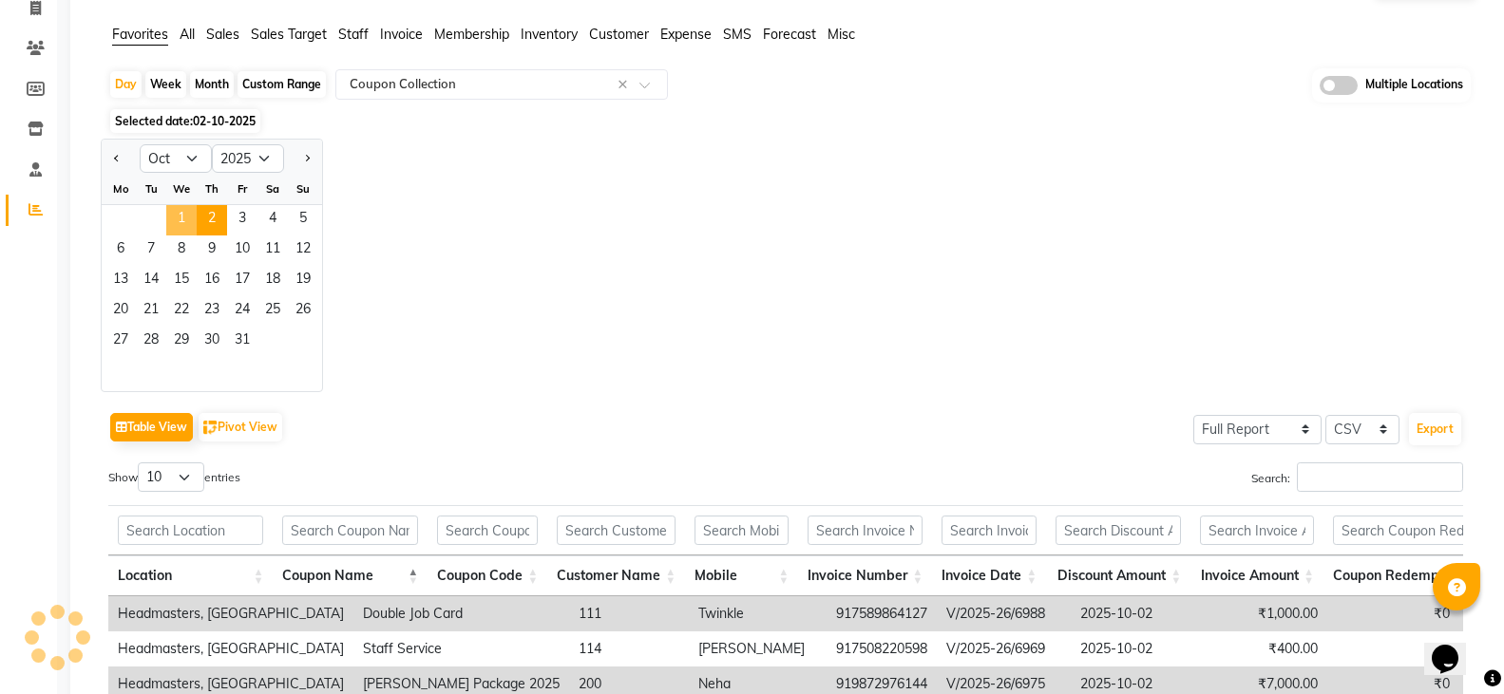
click at [181, 207] on span "1" at bounding box center [181, 220] width 30 height 30
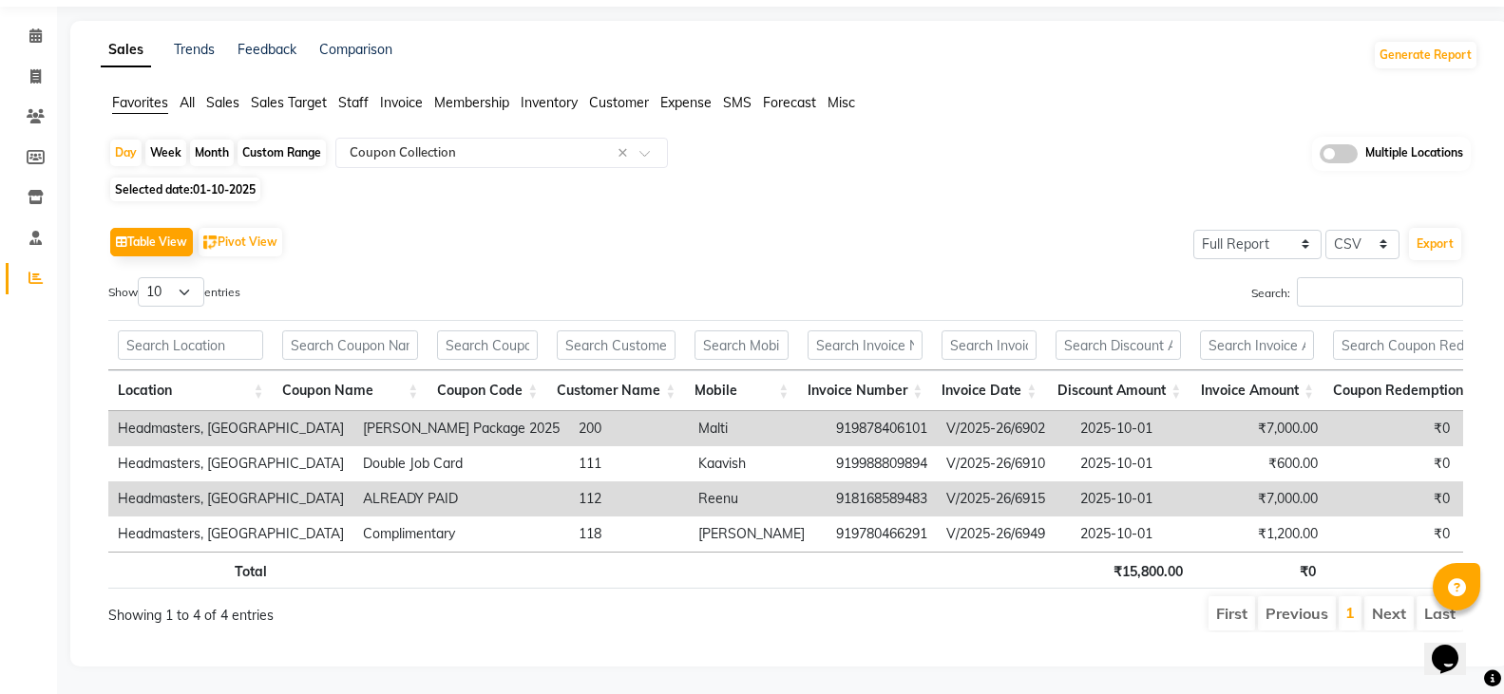
scroll to position [95, 0]
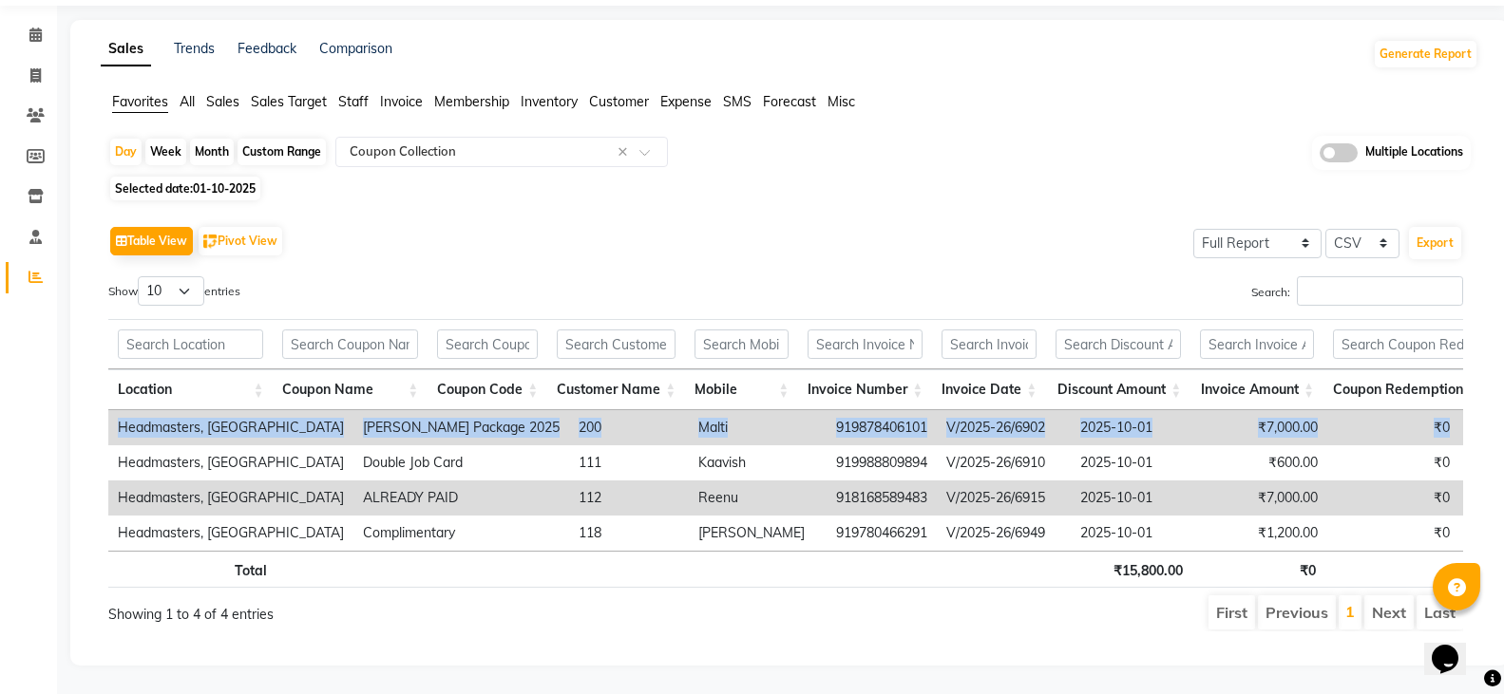
drag, startPoint x: 114, startPoint y: 394, endPoint x: 1411, endPoint y: 391, distance: 1296.8
click at [1411, 410] on tr "Headmasters, Jalandhar [PERSON_NAME] Package 2025 200 Malti 919878406101 V/2025…" at bounding box center [898, 427] width 1581 height 35
copy tr "Headmasters, Jalandhar [PERSON_NAME] Package 2025 200 Malti 919878406101 V/2025…"
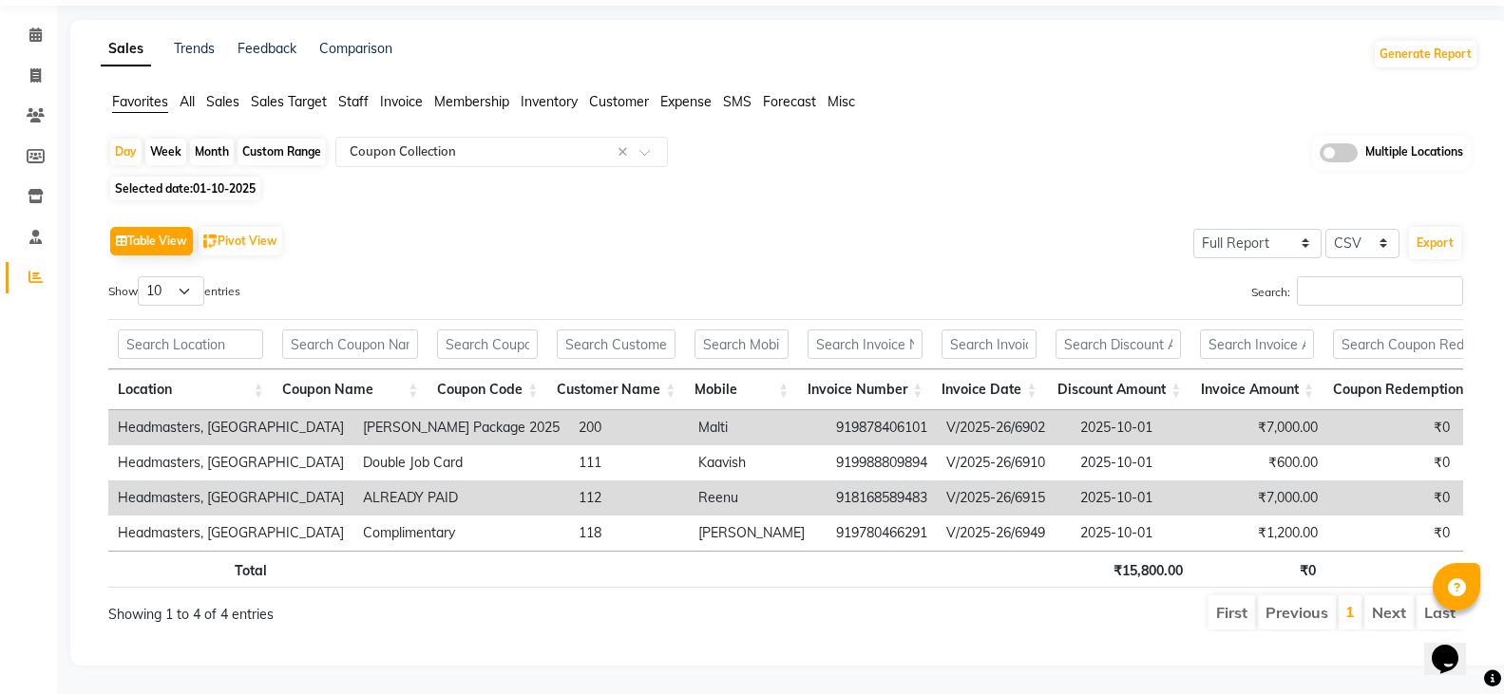
click at [232, 181] on span "01-10-2025" at bounding box center [224, 188] width 63 height 14
select select "10"
select select "2025"
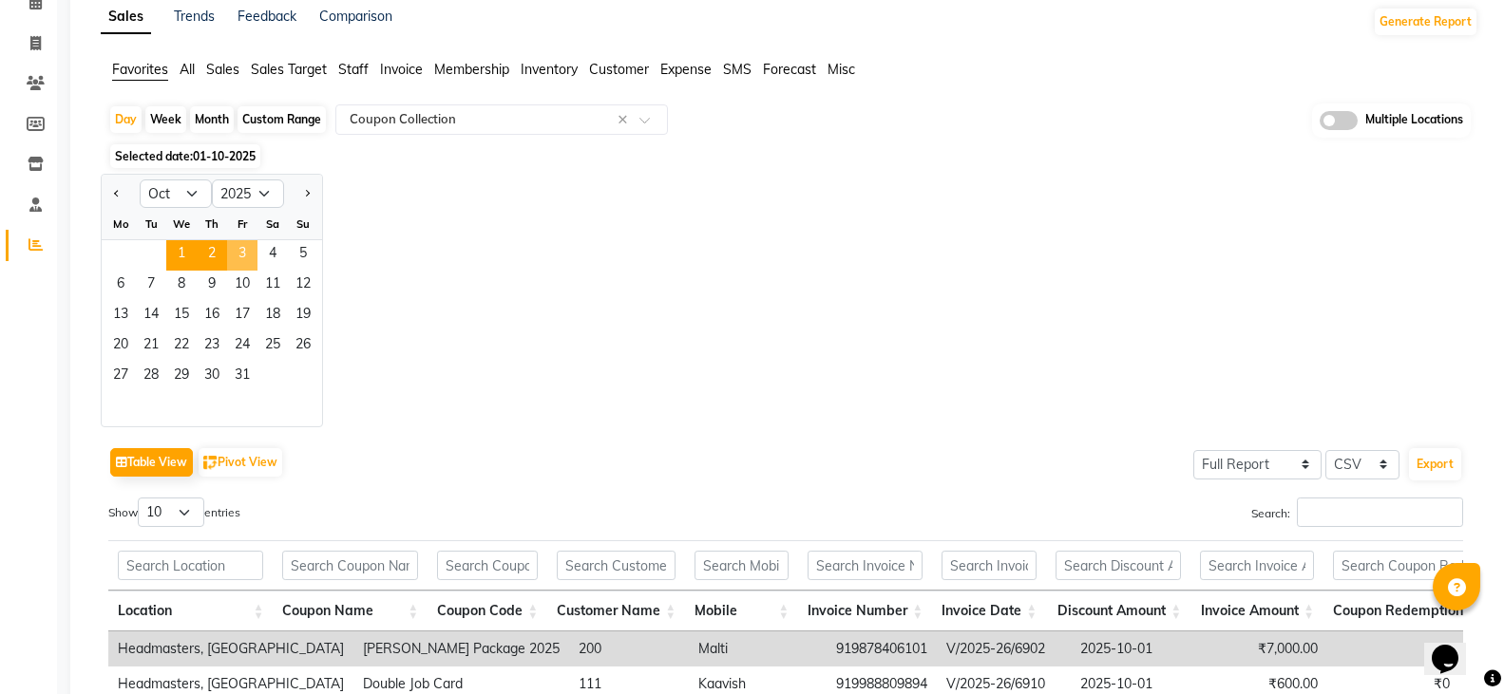
click at [219, 256] on span "2" at bounding box center [212, 255] width 30 height 30
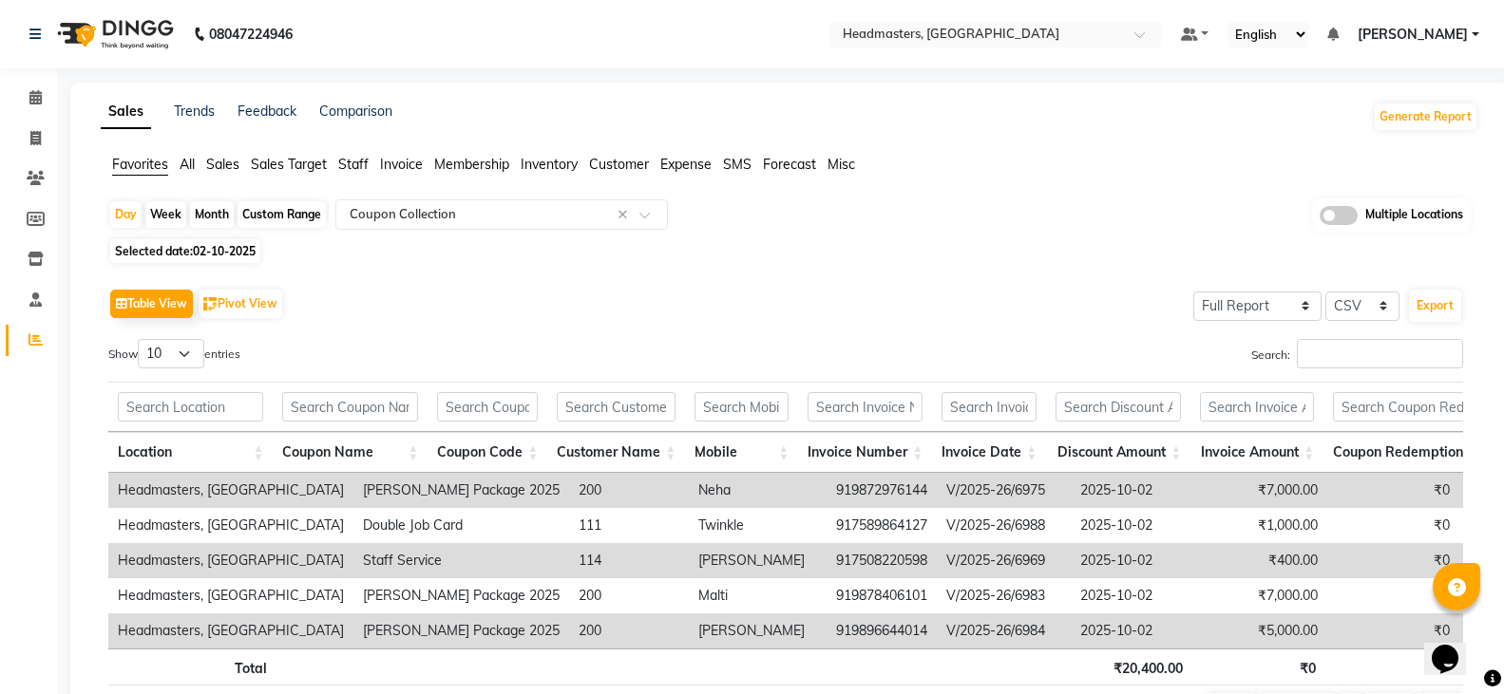
scroll to position [130, 0]
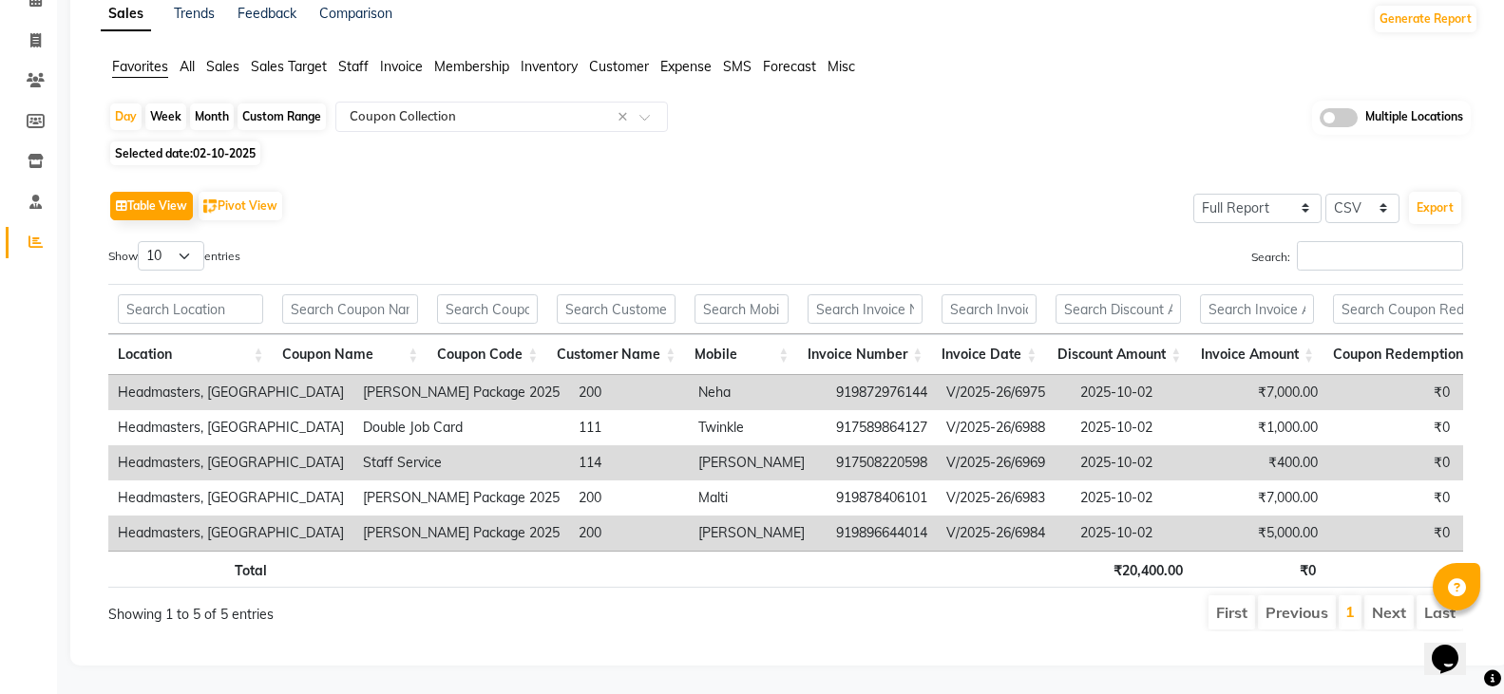
click at [418, 334] on th "Coupon Name" at bounding box center [350, 354] width 155 height 41
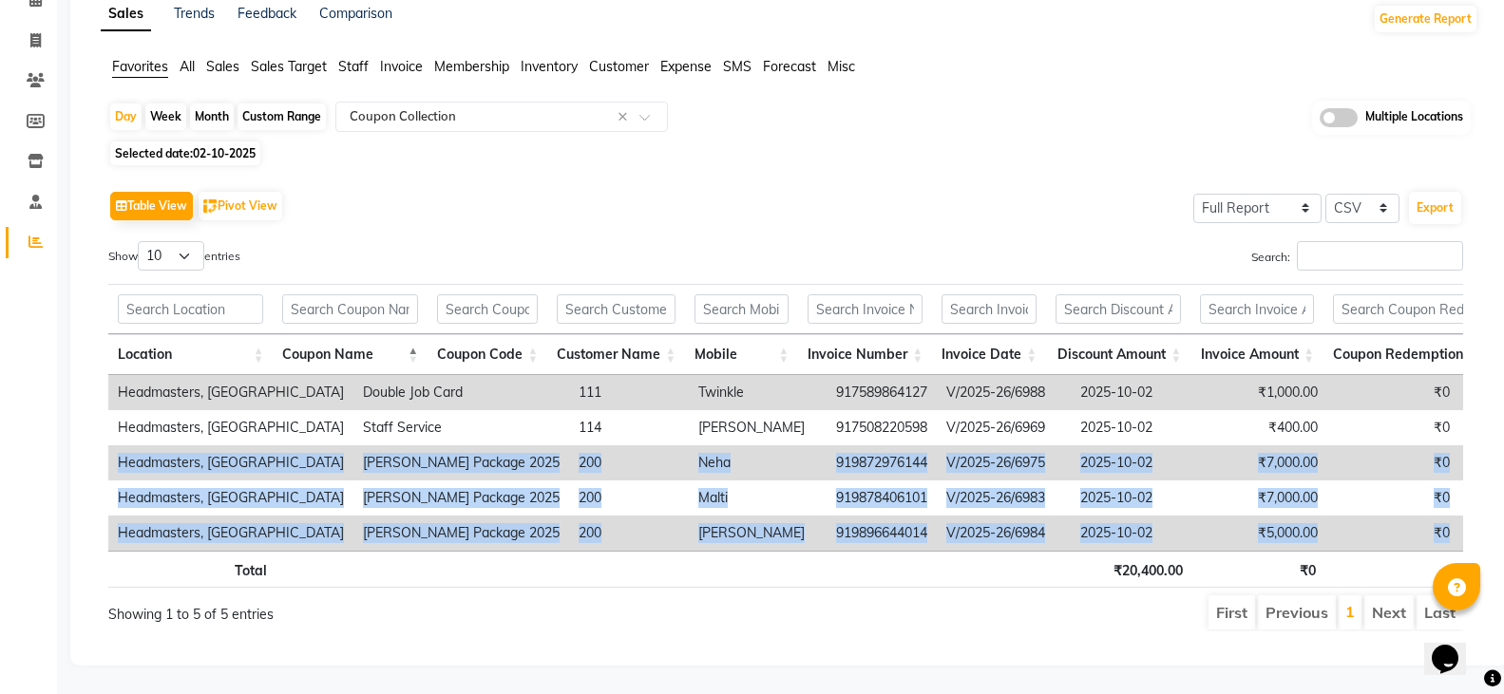
drag, startPoint x: 108, startPoint y: 425, endPoint x: 1485, endPoint y: 500, distance: 1378.7
click at [1485, 500] on app-reports "Favorites All Sales Sales Target Staff Invoice Membership Inventory Customer Ex…" at bounding box center [789, 352] width 1400 height 590
copy tbody "Headmasters, [GEOGRAPHIC_DATA] [PERSON_NAME] Package 2025 200 Neha 919872976144…"
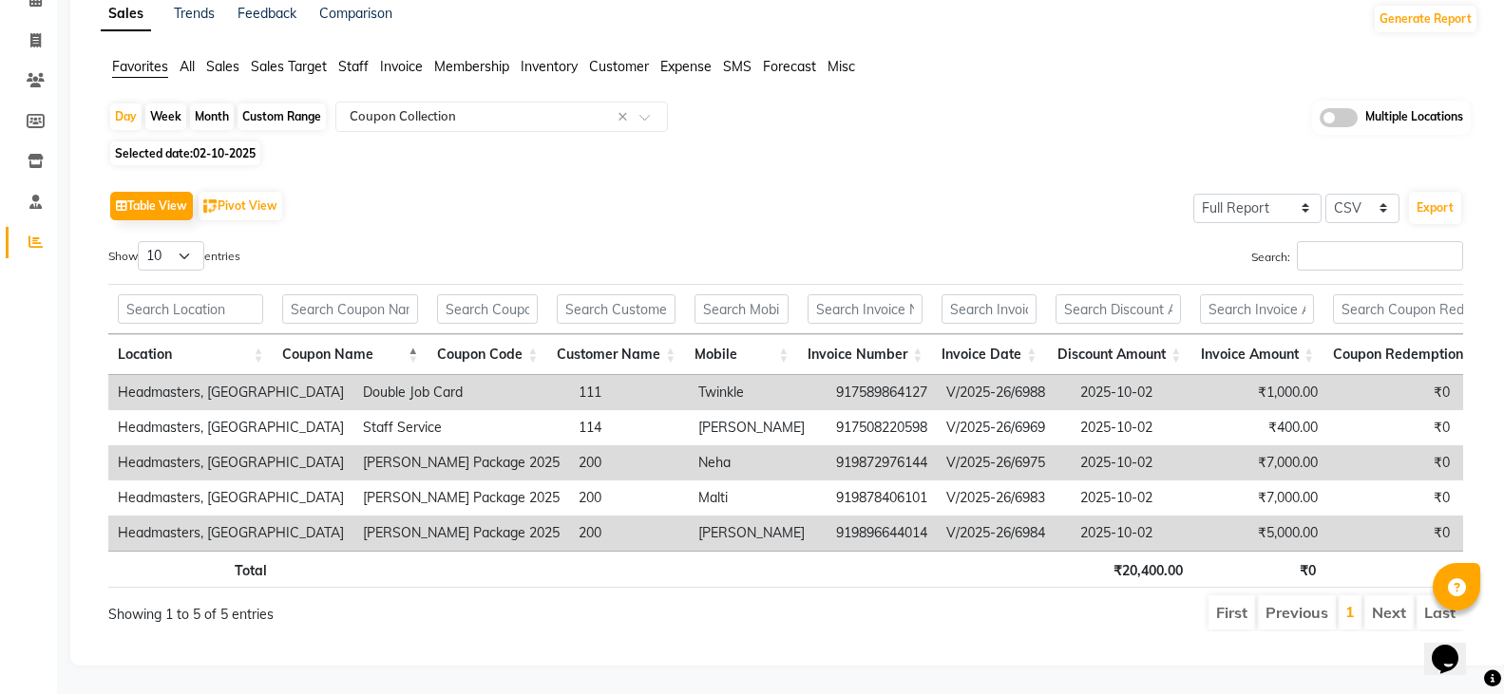
click at [1081, 278] on div "Location Coupon Name Coupon Code Customer Name Mobile Invoice Number Invoice Da…" at bounding box center [785, 326] width 1355 height 97
click at [976, 171] on div "Table View Pivot View Select Full Report Filtered Report Select CSV PDF Export …" at bounding box center [785, 409] width 1385 height 476
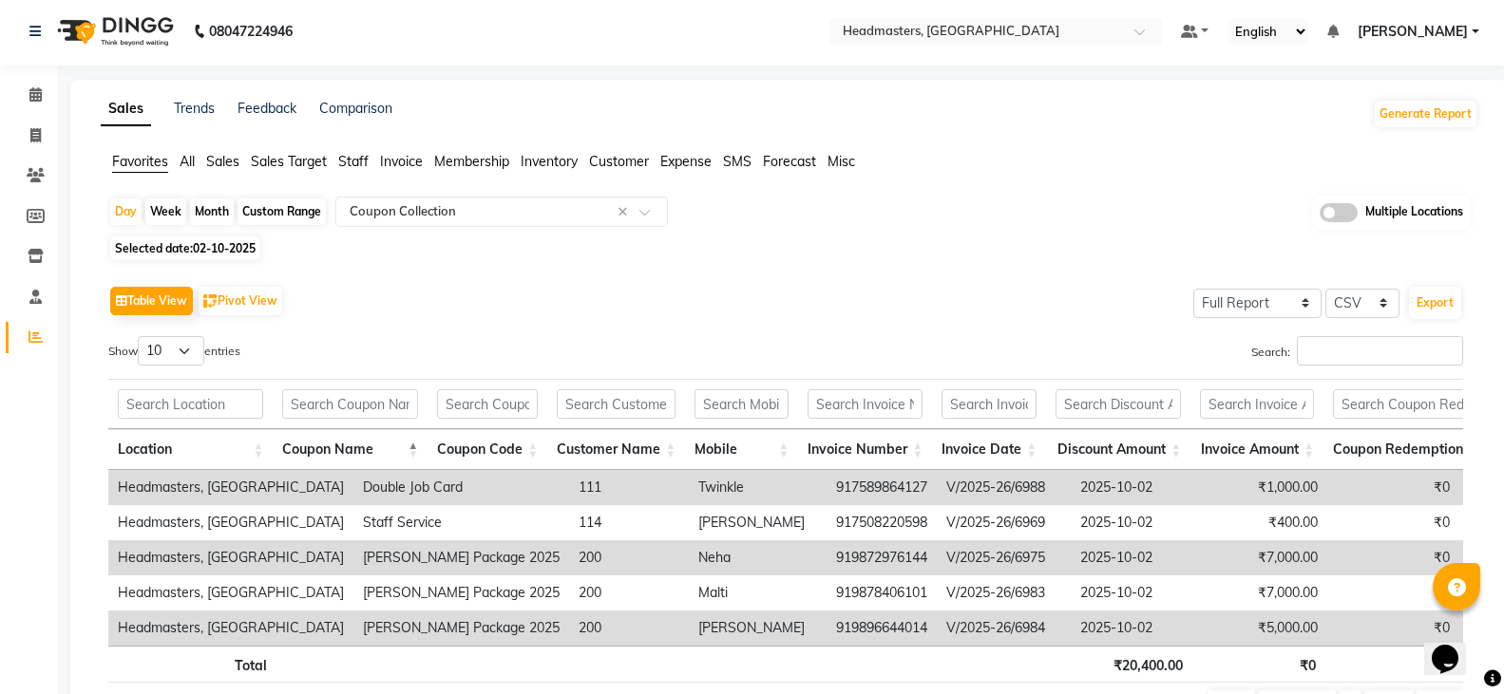
scroll to position [0, 0]
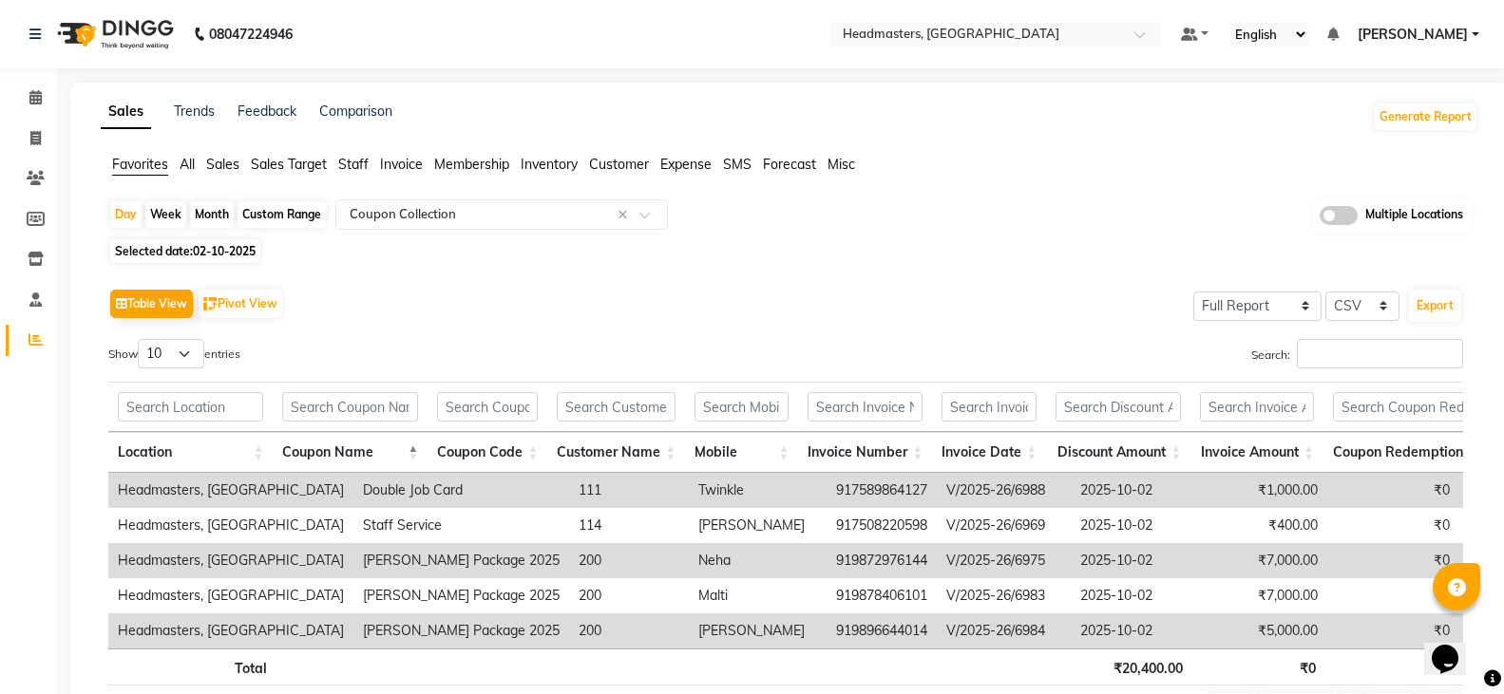
click at [1096, 12] on nav "08047224946 Select Location × Headmasters, [GEOGRAPHIC_DATA] Default Panel My P…" at bounding box center [752, 34] width 1504 height 68
click at [1083, 32] on input "text" at bounding box center [977, 36] width 276 height 19
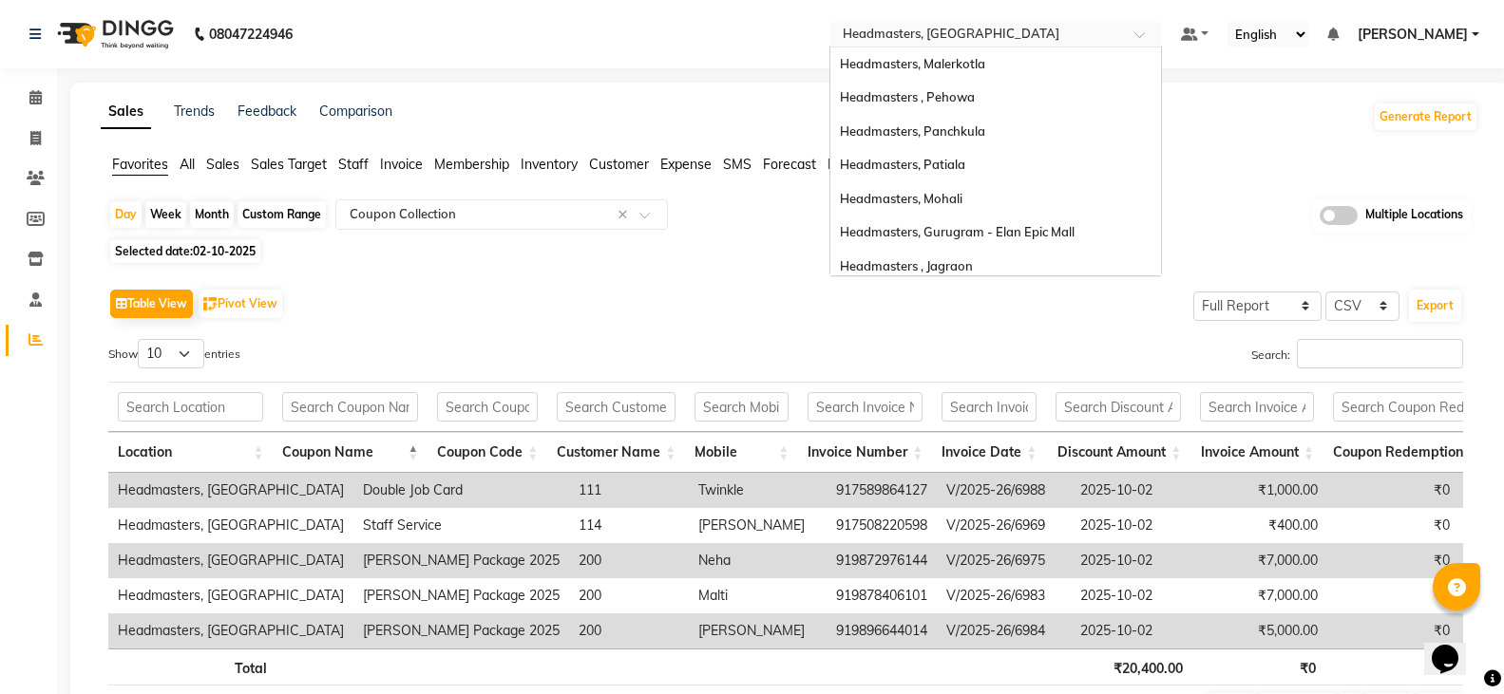
scroll to position [304, 0]
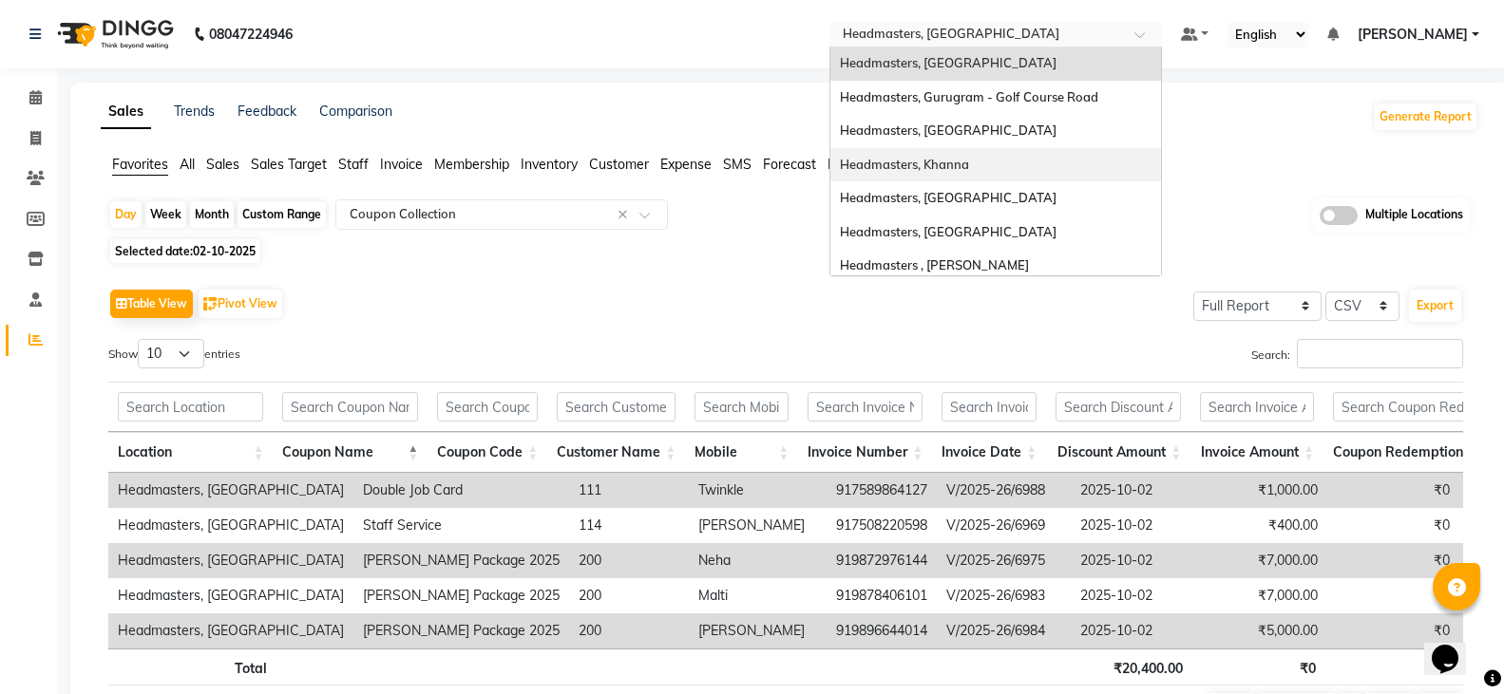
click at [1065, 154] on div "Headmasters, Khanna" at bounding box center [995, 165] width 331 height 34
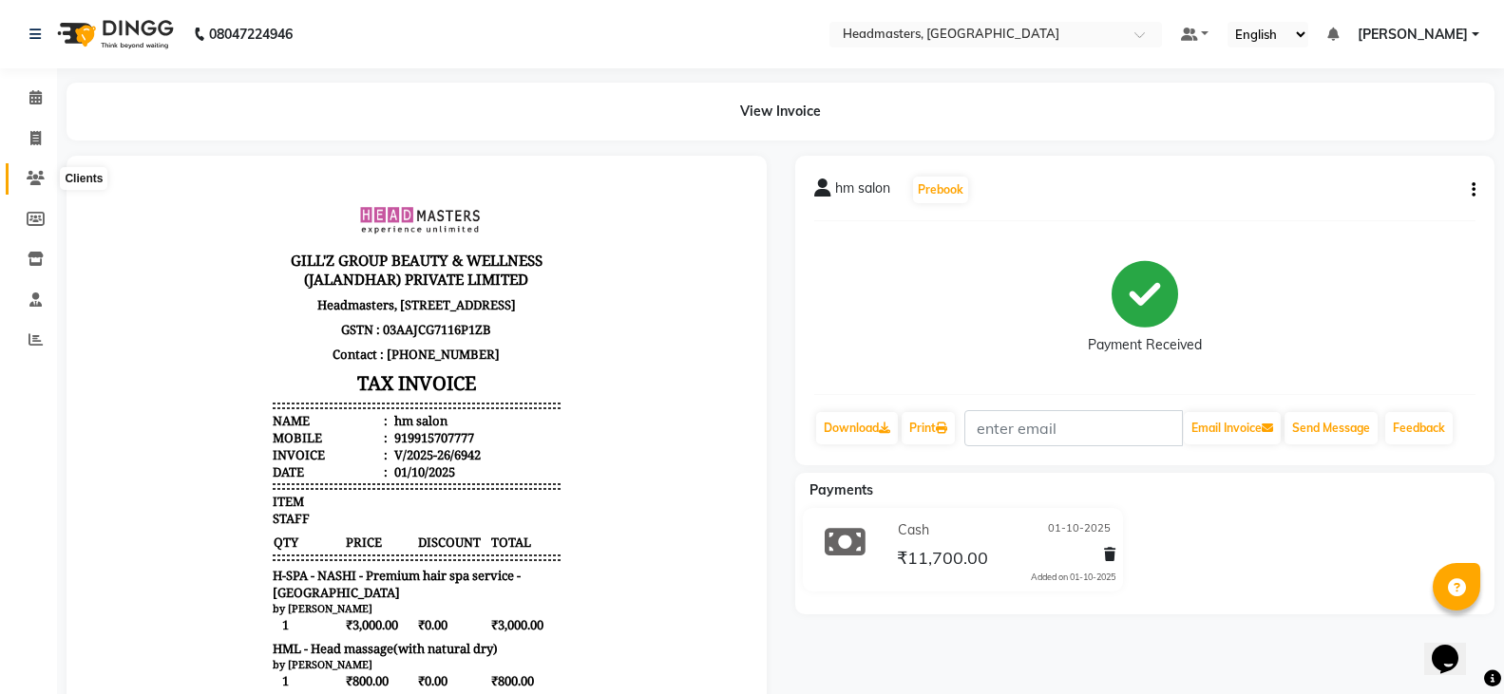
click at [43, 172] on icon at bounding box center [36, 178] width 18 height 14
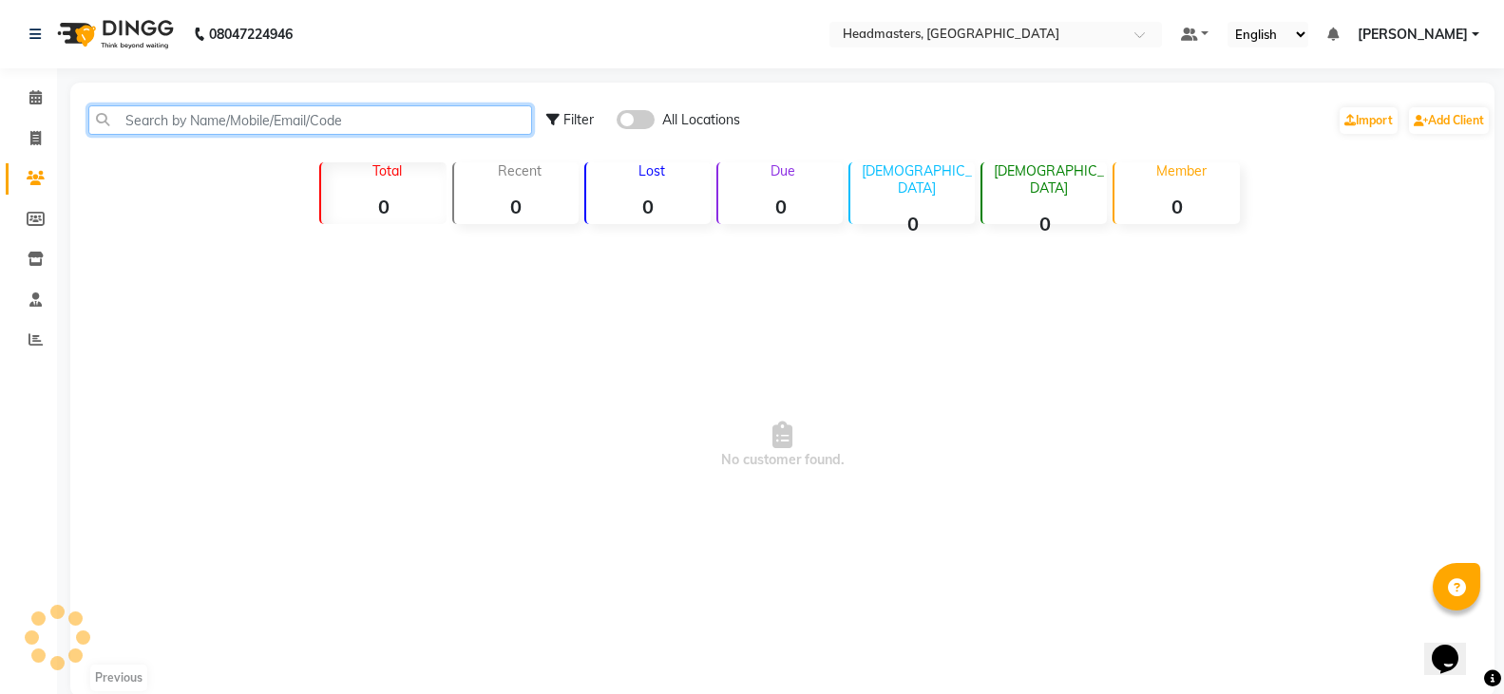
click at [165, 105] on input "text" at bounding box center [310, 119] width 444 height 29
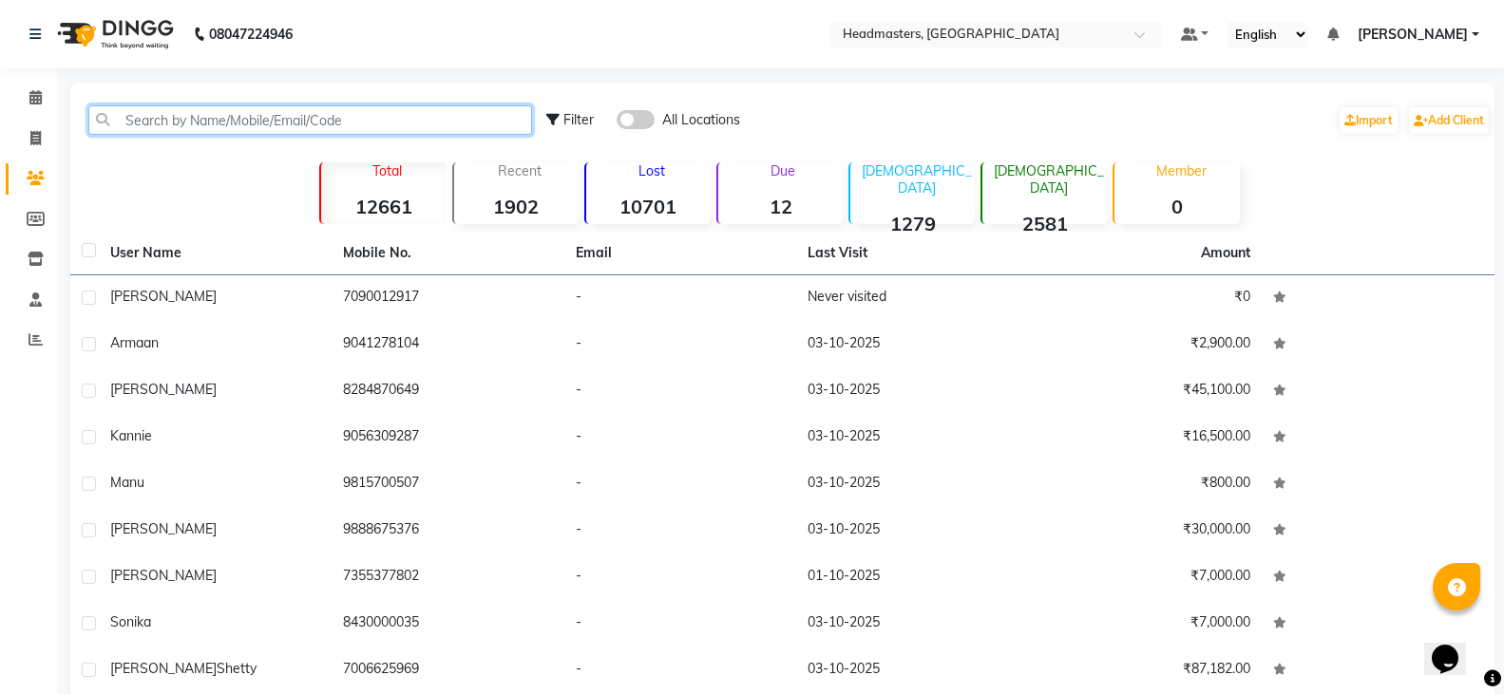
paste input "919878406101"
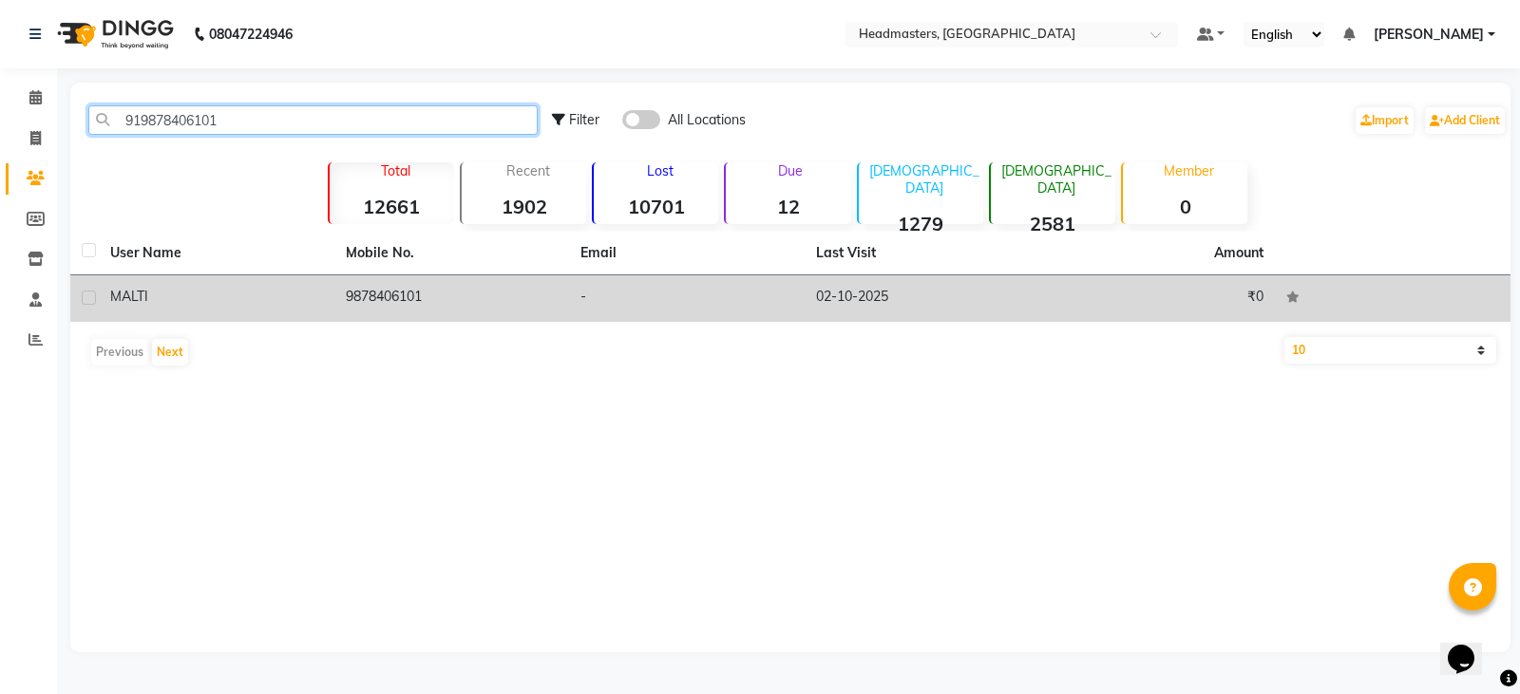
type input "919878406101"
click at [209, 306] on div "MALTI" at bounding box center [216, 297] width 213 height 20
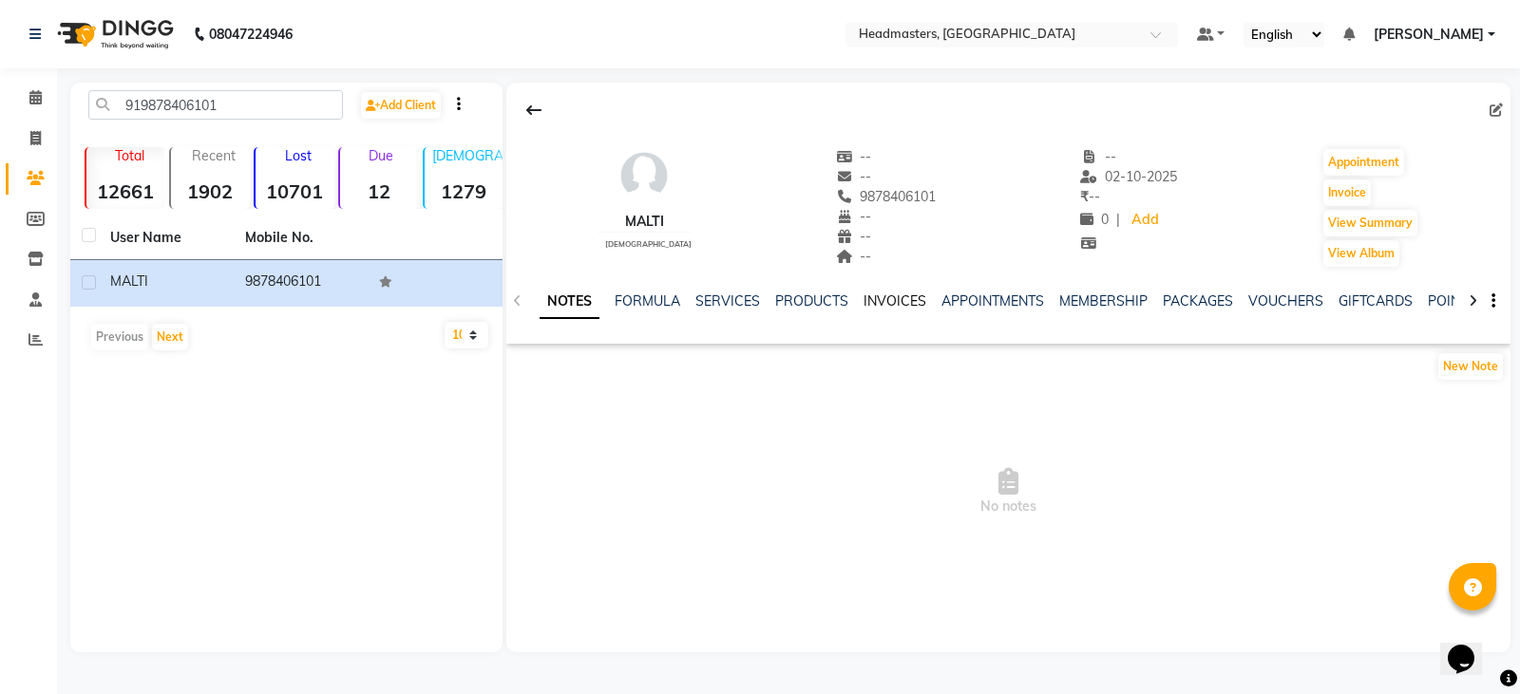
click at [903, 294] on link "INVOICES" at bounding box center [895, 301] width 63 height 17
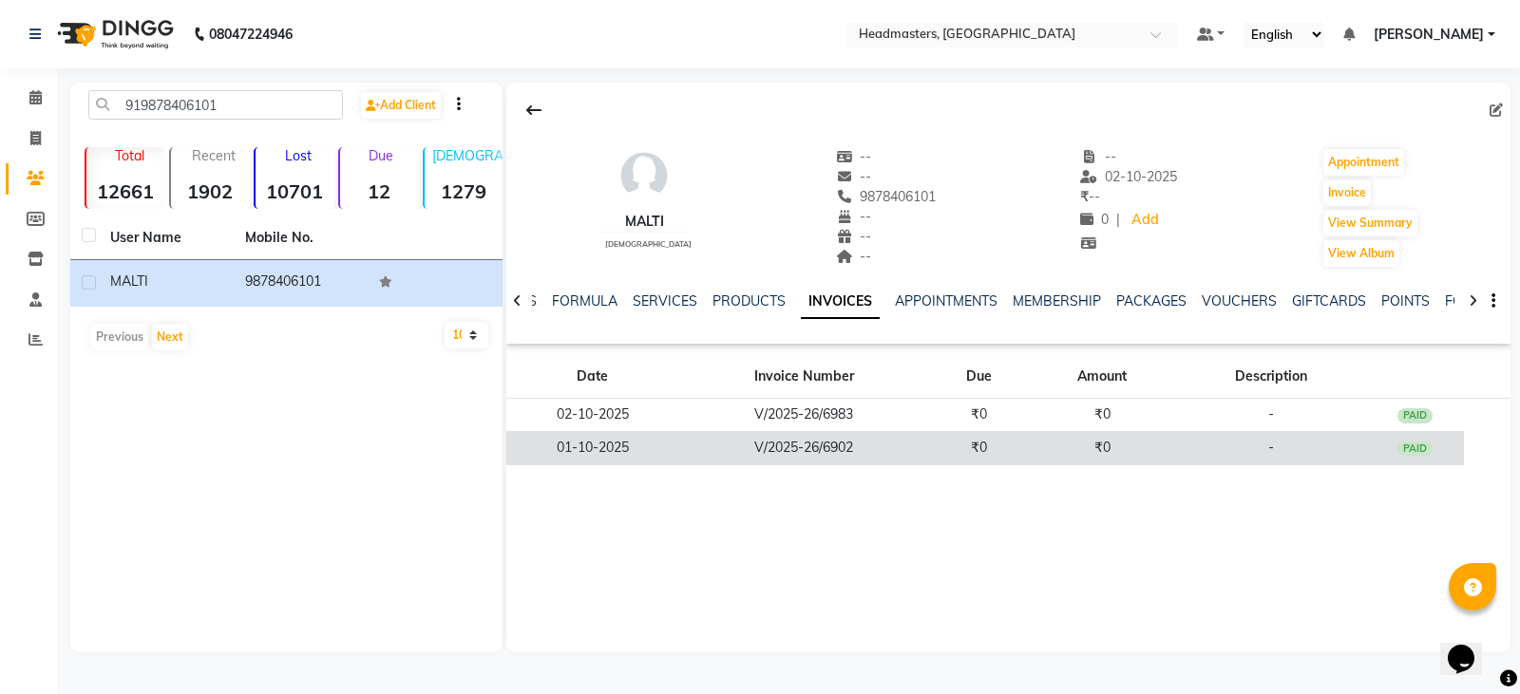
click at [1037, 447] on td "₹0" at bounding box center [1101, 447] width 147 height 33
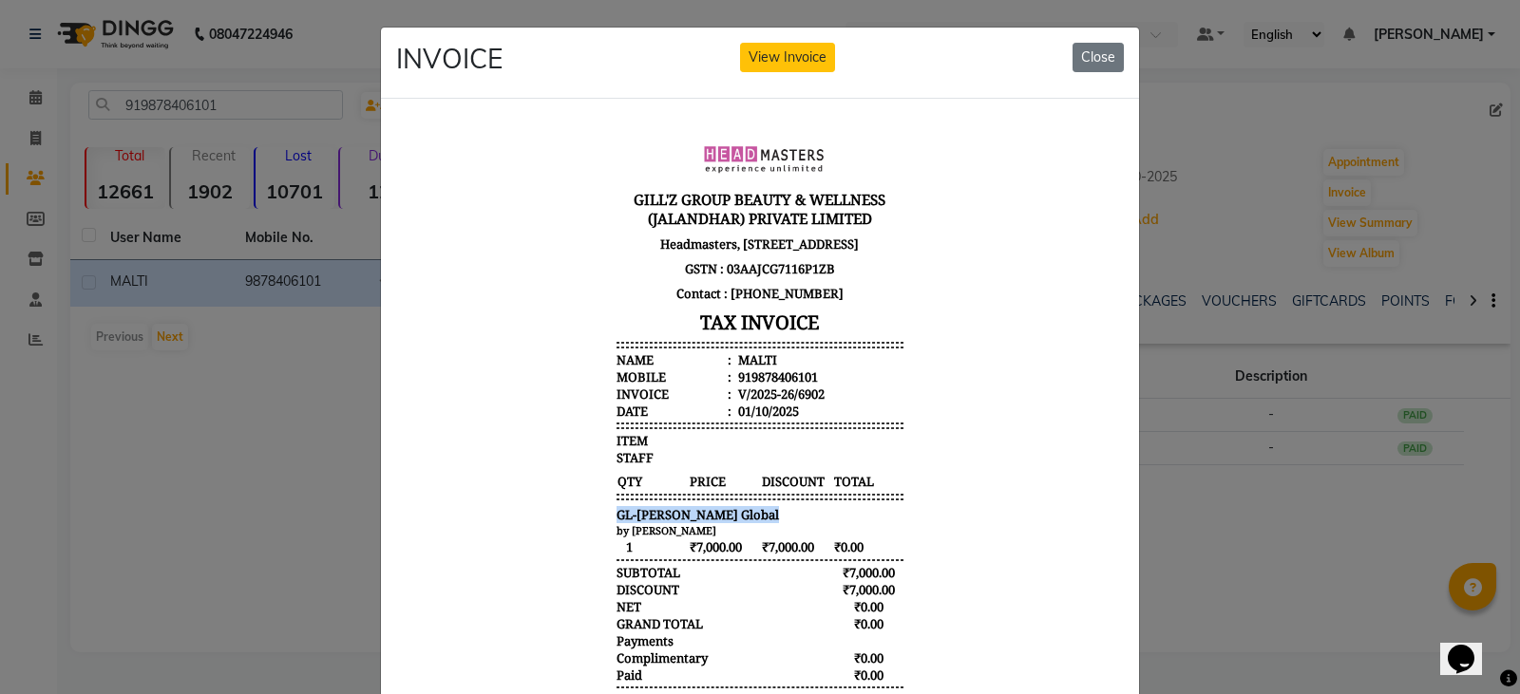
drag, startPoint x: 622, startPoint y: 529, endPoint x: 476, endPoint y: 529, distance: 146.3
click at [476, 529] on body "GILL'Z GROUP BEAUTY & WELLNESS (JALANDHAR) PRIVATE LIMITED Headmasters, First F…" at bounding box center [760, 428] width 713 height 615
copy span "GL-igora - Igora Global"
drag, startPoint x: 128, startPoint y: 435, endPoint x: 251, endPoint y: 111, distance: 346.4
click at [128, 433] on ngb-modal-window "INVOICE View Invoice Close" at bounding box center [760, 347] width 1520 height 694
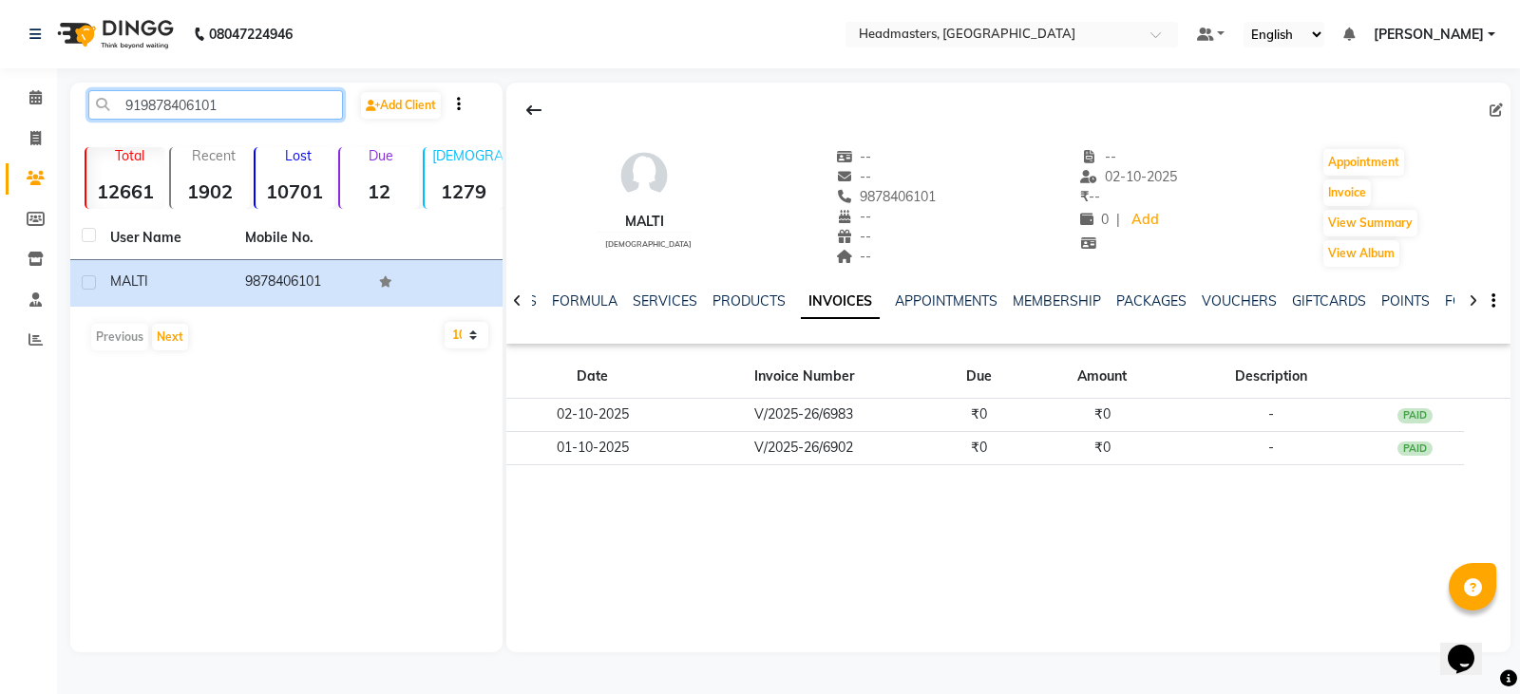
drag, startPoint x: 0, startPoint y: 124, endPoint x: 0, endPoint y: 137, distance: 12.4
click at [0, 129] on app-home "08047224946 Select Location × Headmasters, Jalandhar Default Panel My Panel Eng…" at bounding box center [760, 340] width 1520 height 681
paste input "2976144"
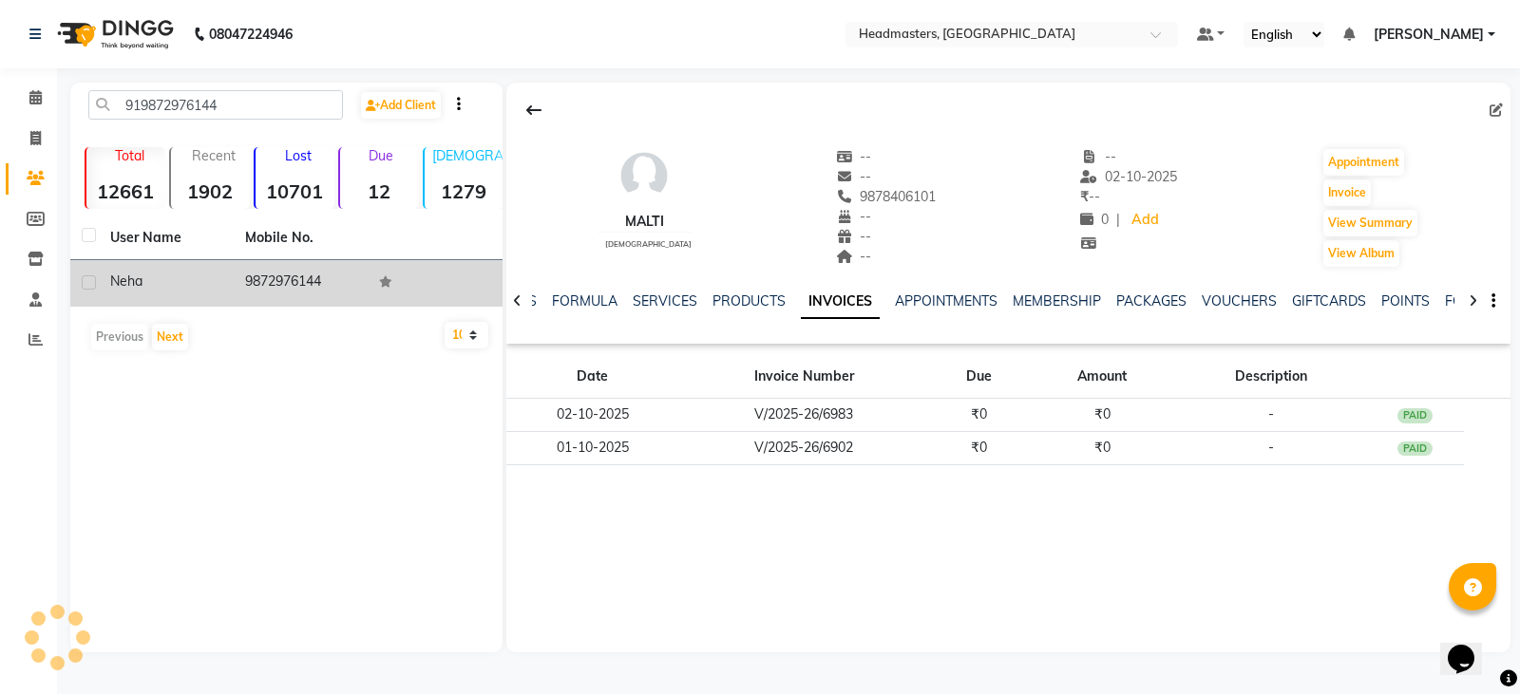
click at [228, 281] on td "neha" at bounding box center [166, 283] width 135 height 47
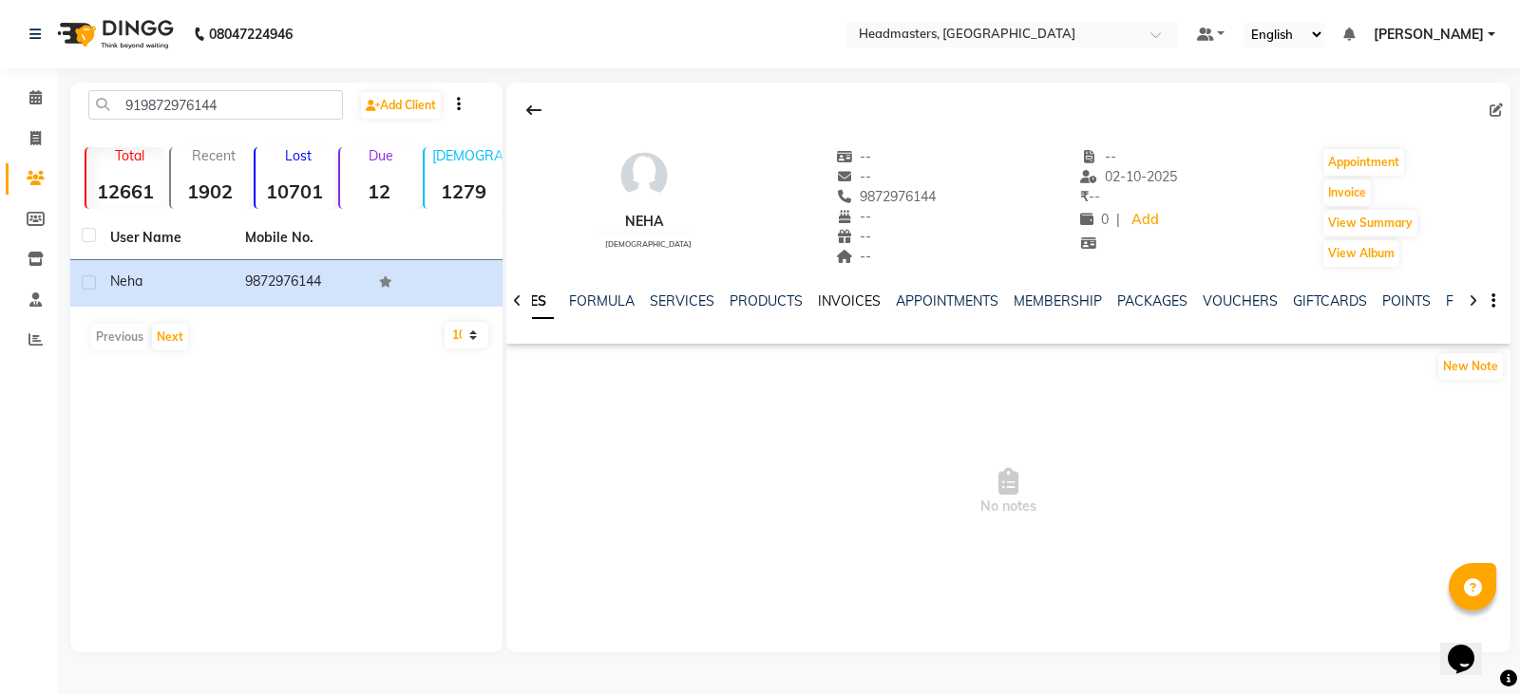
click at [850, 295] on link "INVOICES" at bounding box center [849, 301] width 63 height 17
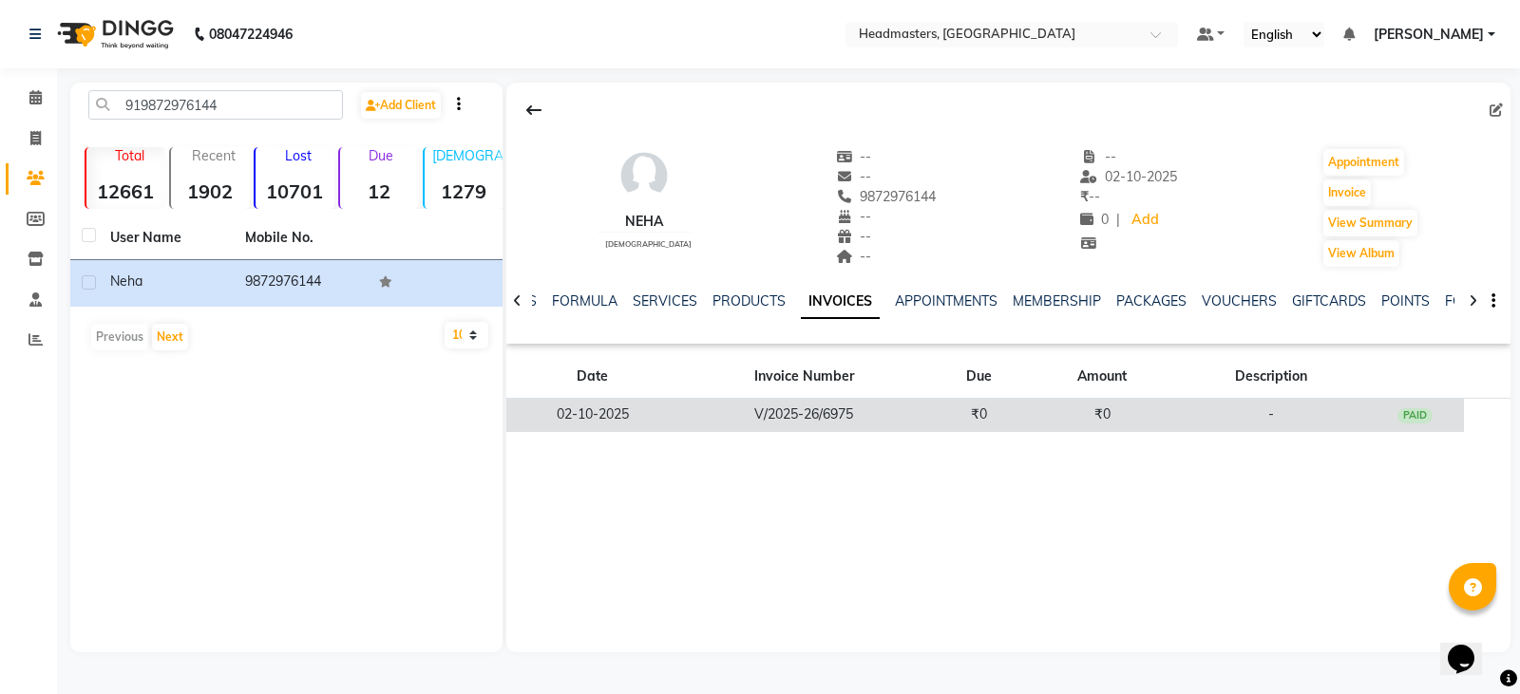
click at [1032, 409] on td "₹0" at bounding box center [1101, 415] width 147 height 33
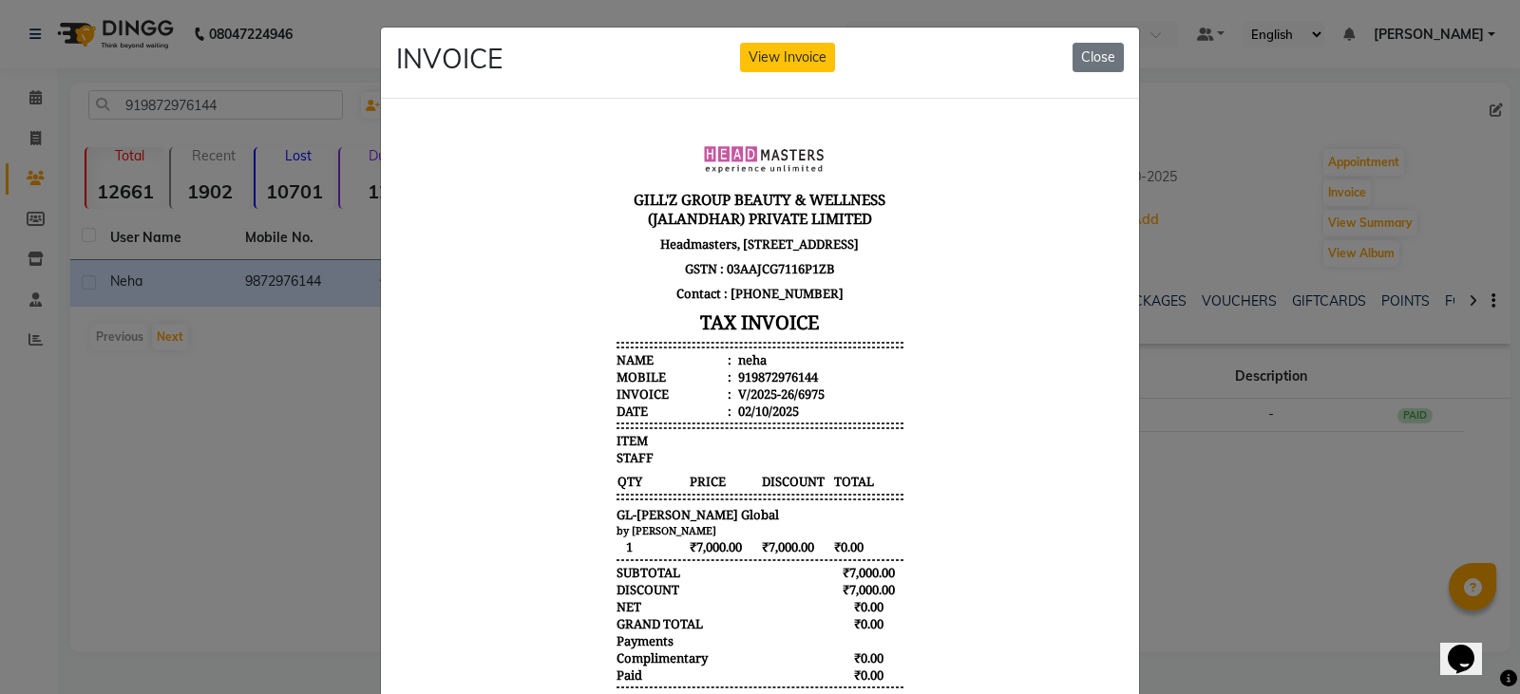
scroll to position [15, 0]
drag, startPoint x: 734, startPoint y: 507, endPoint x: 263, endPoint y: 510, distance: 471.2
click at [396, 510] on html "GILL'Z GROUP BEAUTY & WELLNESS (JALANDHAR) PRIVATE LIMITED Headmasters, First F…" at bounding box center [760, 428] width 728 height 630
copy span "GL-igora - Igora Global"
drag, startPoint x: 222, startPoint y: 390, endPoint x: 180, endPoint y: 333, distance: 71.3
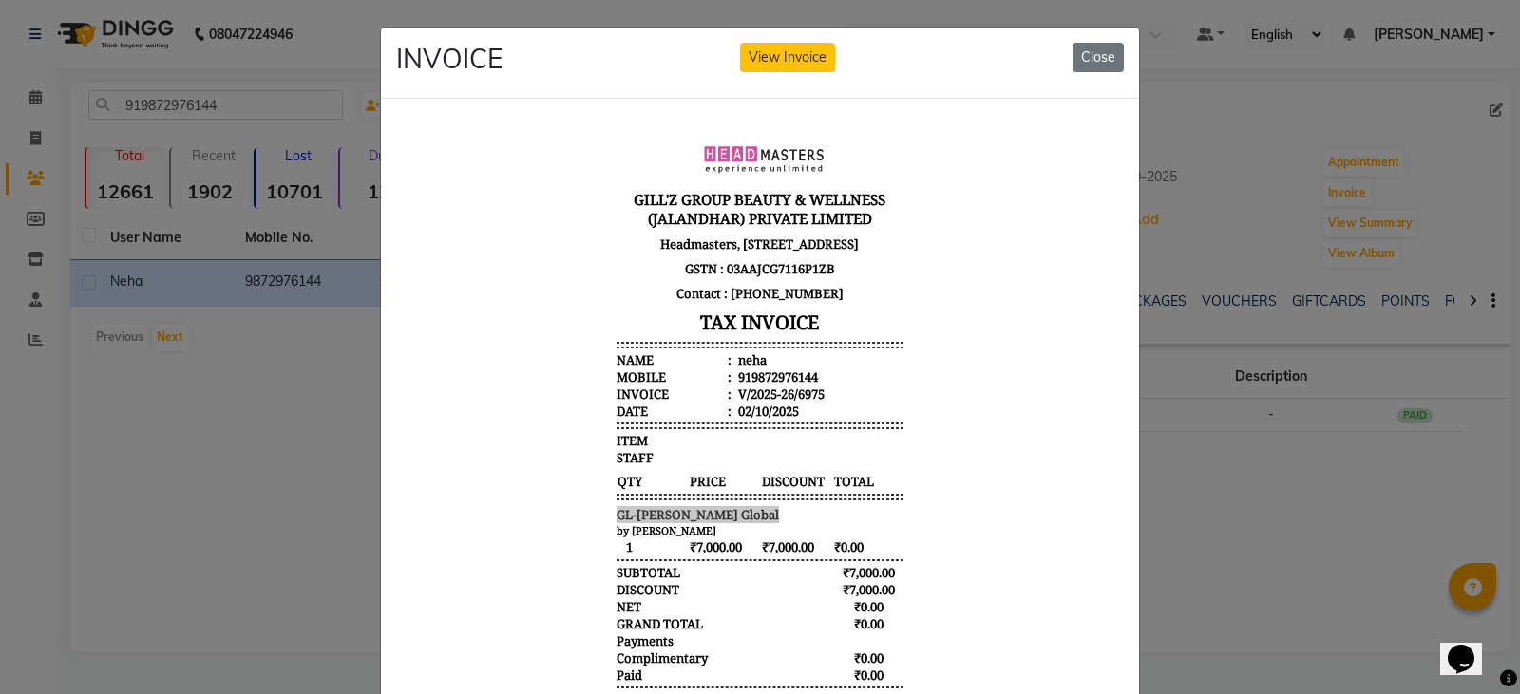
click at [221, 390] on ngb-modal-window "INVOICE View Invoice Close" at bounding box center [760, 347] width 1520 height 694
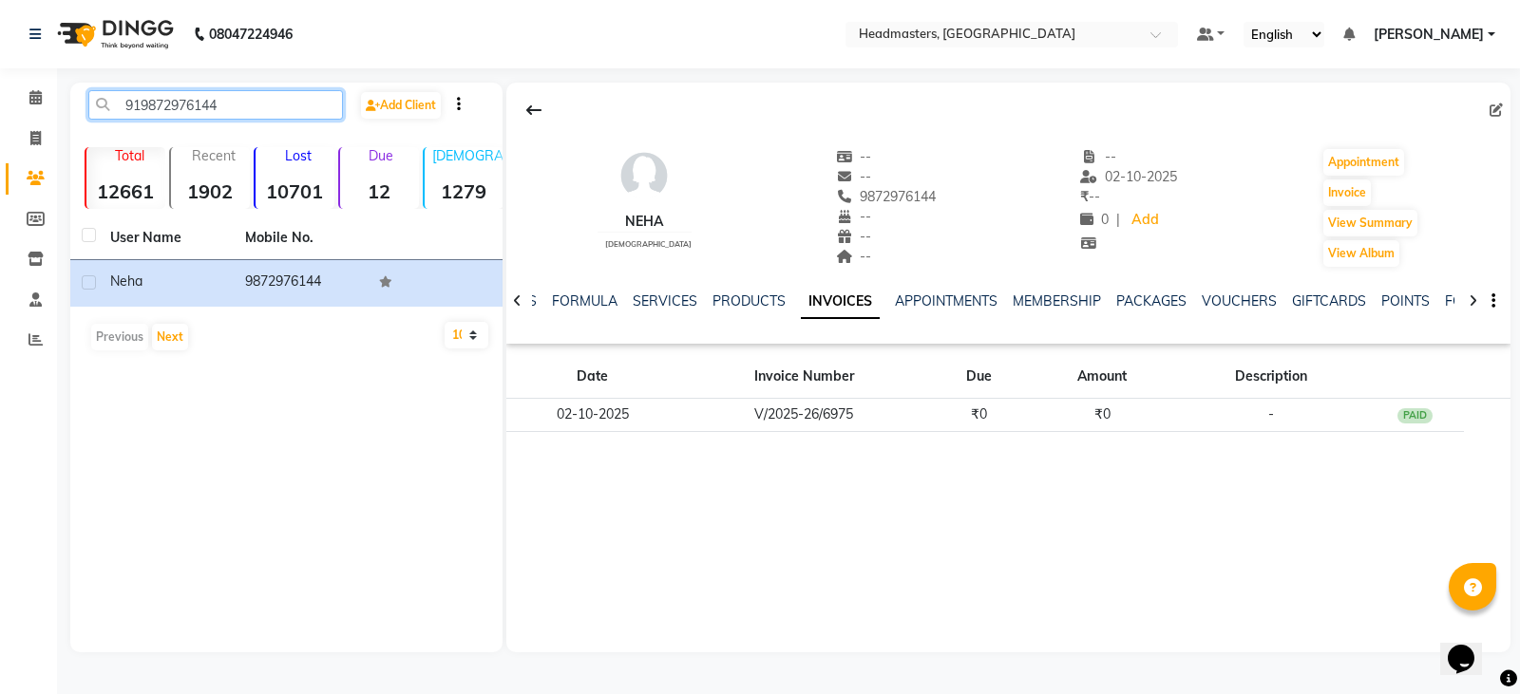
drag, startPoint x: 240, startPoint y: 107, endPoint x: 0, endPoint y: 112, distance: 240.4
click at [0, 112] on app-home "08047224946 Select Location × Headmasters, Jalandhar Default Panel My Panel Eng…" at bounding box center [760, 340] width 1520 height 681
paste input "8406101"
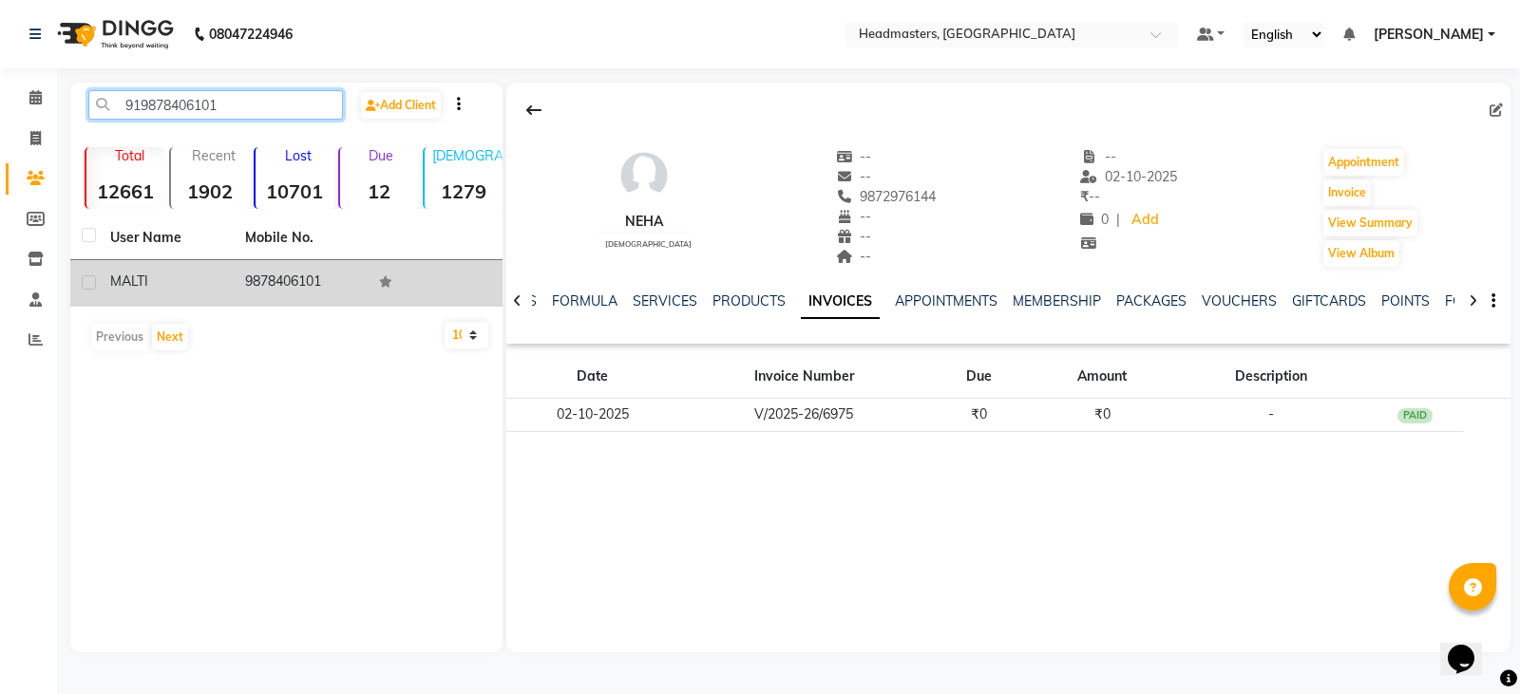
type input "919878406101"
click at [235, 295] on td "9878406101" at bounding box center [301, 283] width 135 height 47
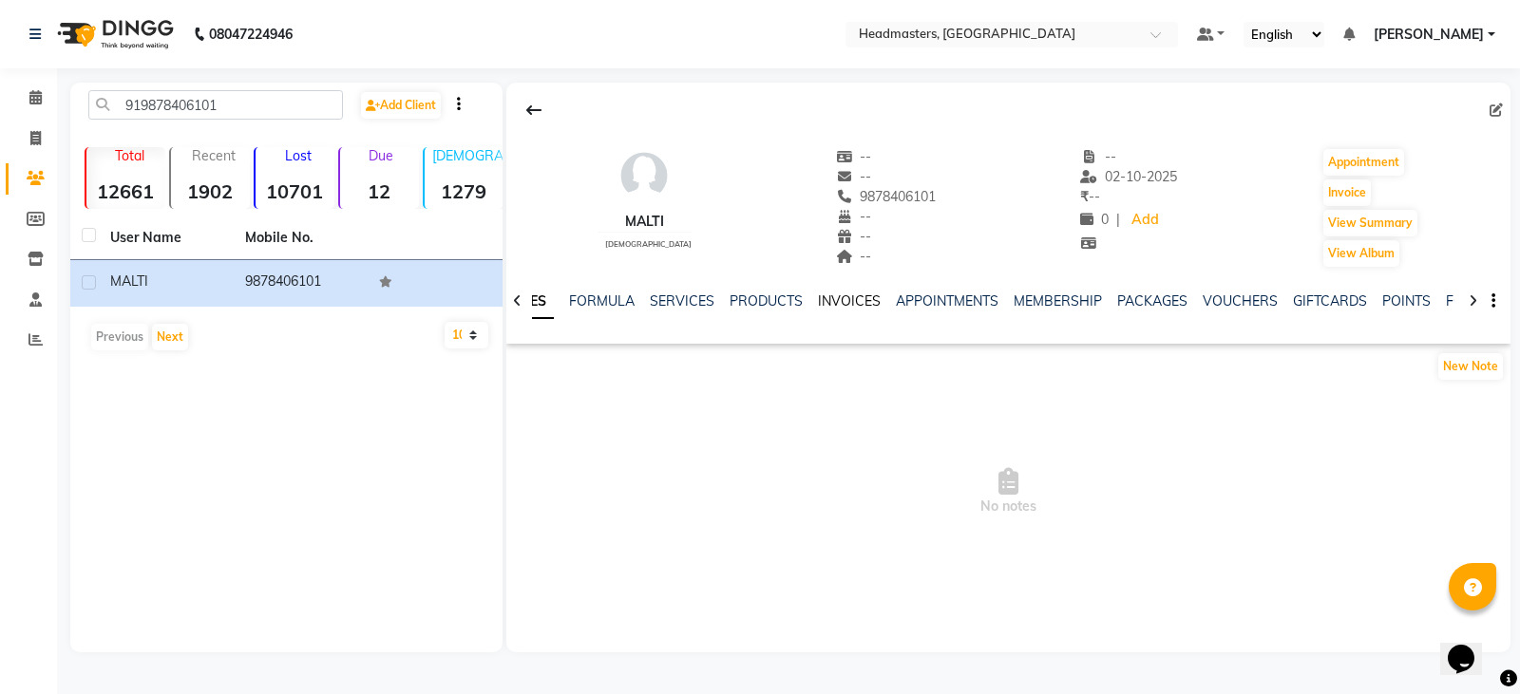
click at [846, 302] on link "INVOICES" at bounding box center [849, 301] width 63 height 17
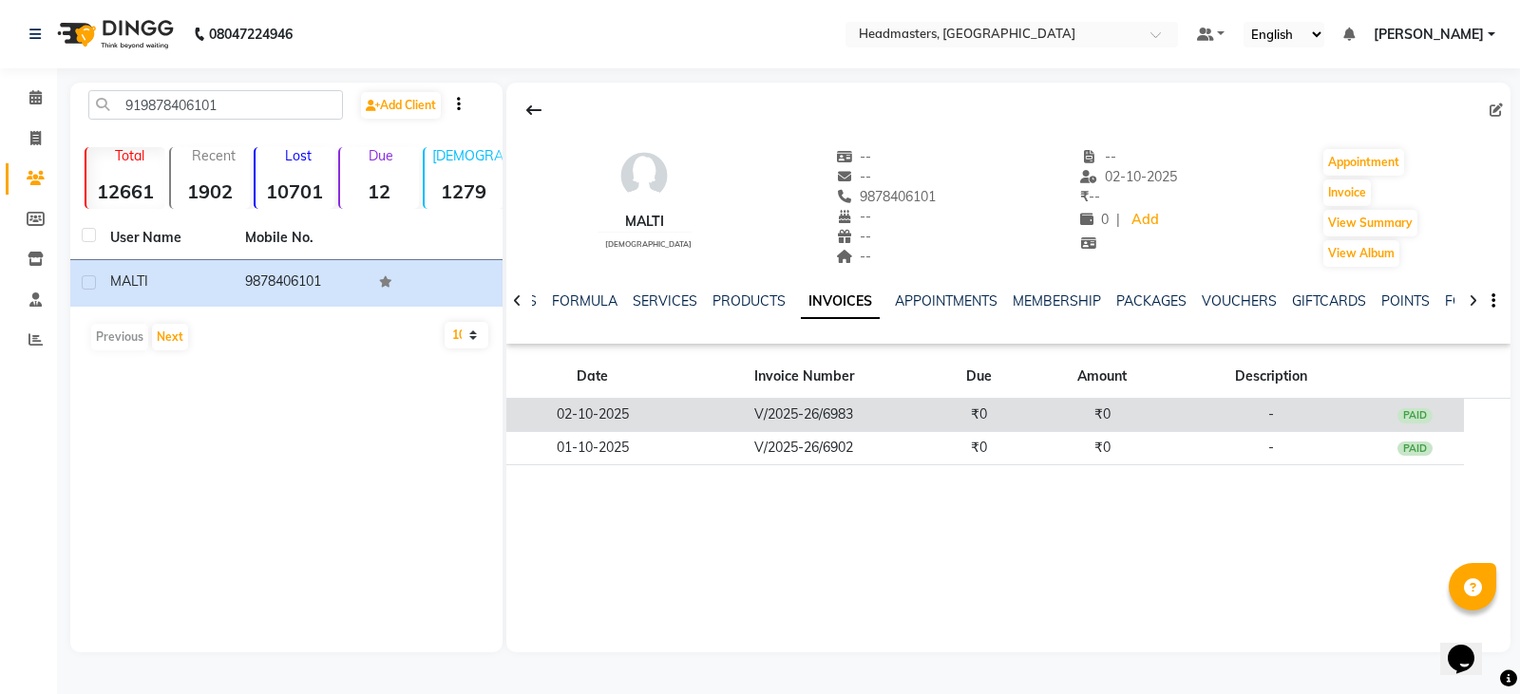
click at [1042, 401] on td "₹0" at bounding box center [1101, 415] width 147 height 33
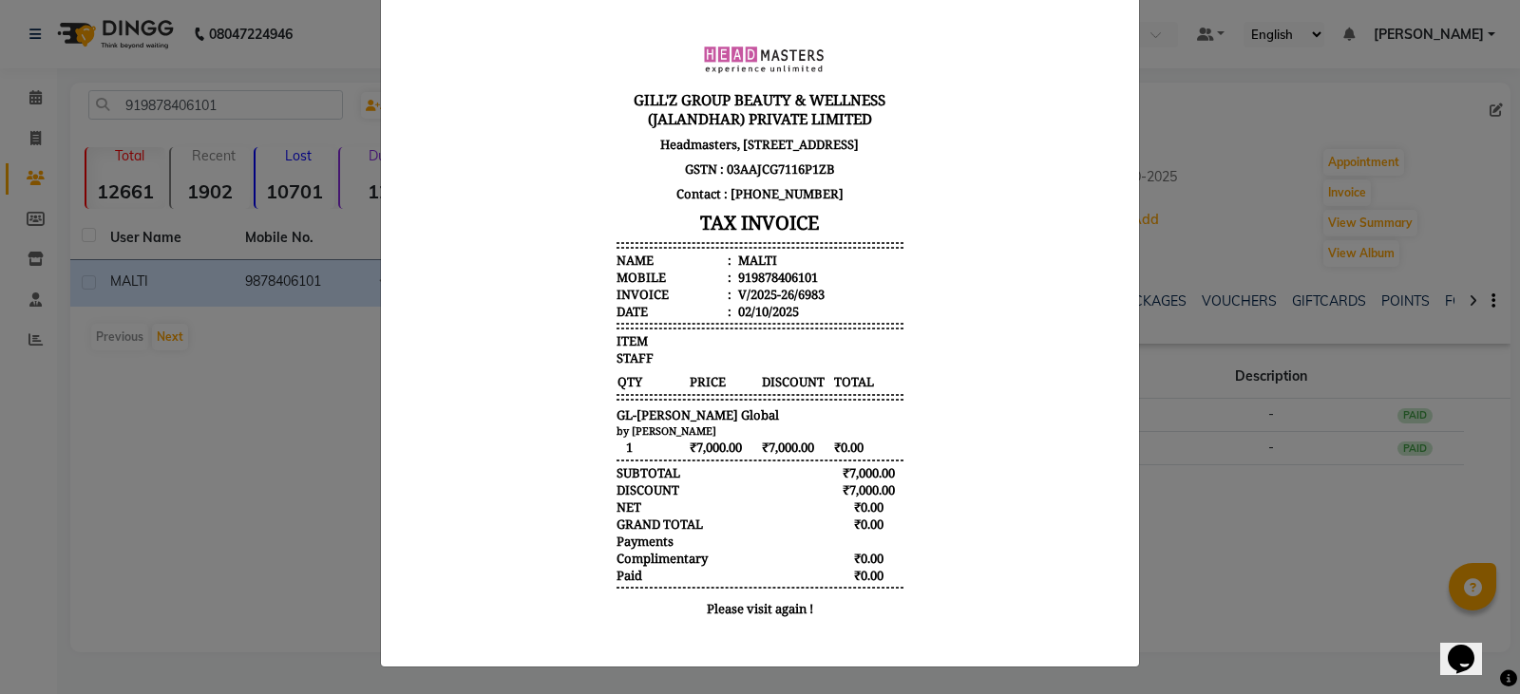
scroll to position [116, 0]
click at [154, 384] on ngb-modal-window "INVOICE View Invoice Close" at bounding box center [760, 347] width 1520 height 694
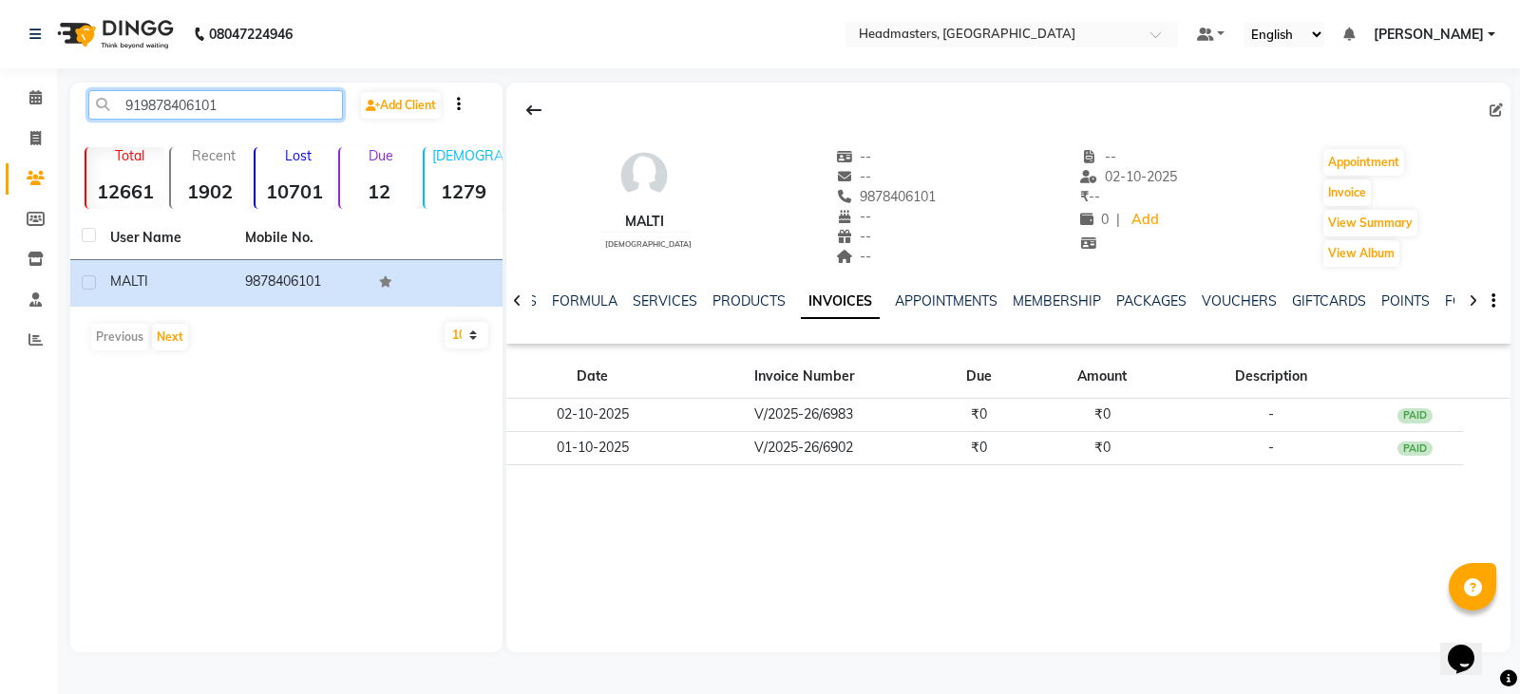
drag, startPoint x: 238, startPoint y: 105, endPoint x: 0, endPoint y: 115, distance: 238.7
click at [0, 115] on app-home "08047224946 Select Location × Headmasters, Jalandhar Default Panel My Panel Eng…" at bounding box center [760, 340] width 1520 height 681
paste input "96644014"
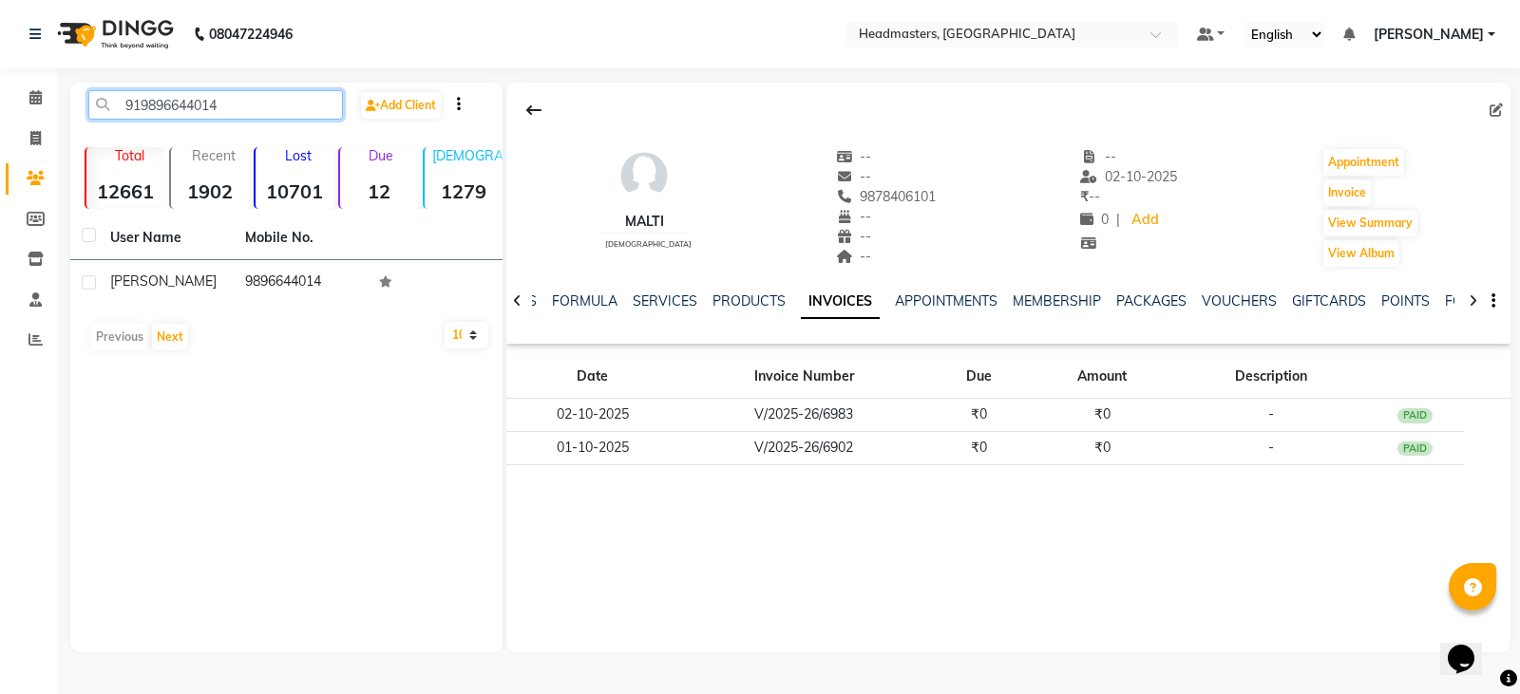
type input "919896644014"
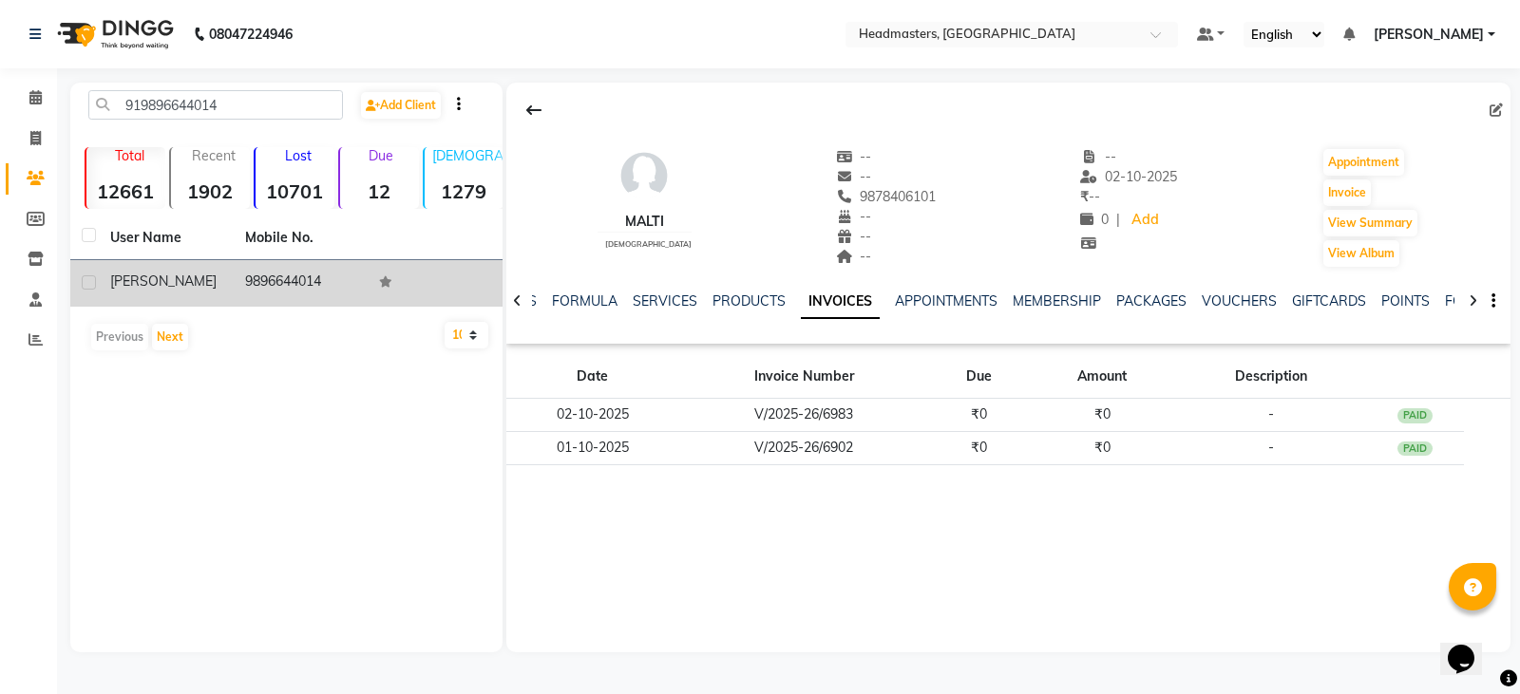
click at [237, 270] on td "9896644014" at bounding box center [301, 283] width 135 height 47
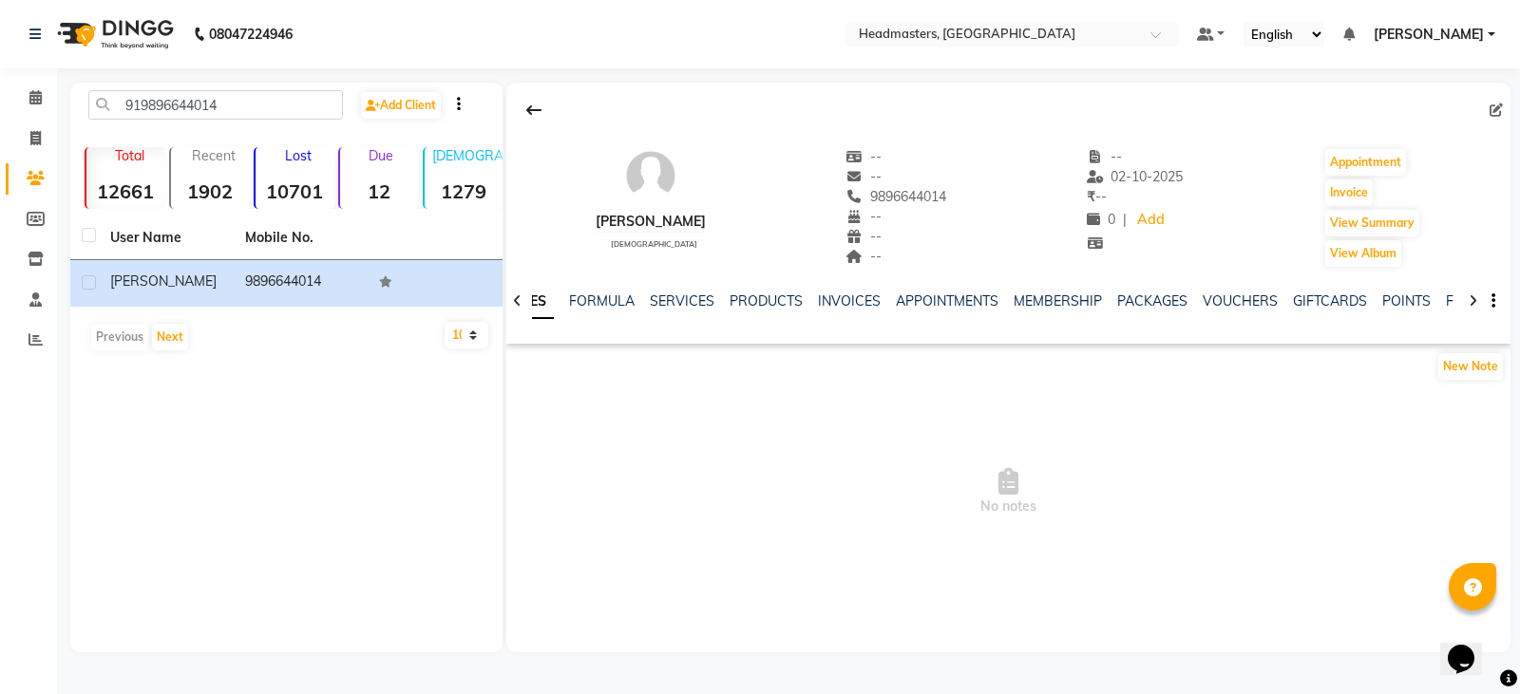
click at [840, 314] on div "NOTES FORMULA SERVICES PRODUCTS INVOICES APPOINTMENTS MEMBERSHIP PACKAGES VOUCH…" at bounding box center [986, 309] width 892 height 35
drag, startPoint x: 840, startPoint y: 292, endPoint x: 860, endPoint y: 274, distance: 26.9
click at [852, 280] on div "NOTES FORMULA SERVICES PRODUCTS INVOICES APPOINTMENTS MEMBERSHIP PACKAGES VOUCH…" at bounding box center [1008, 302] width 1004 height 66
click at [863, 295] on link "INVOICES" at bounding box center [849, 301] width 63 height 17
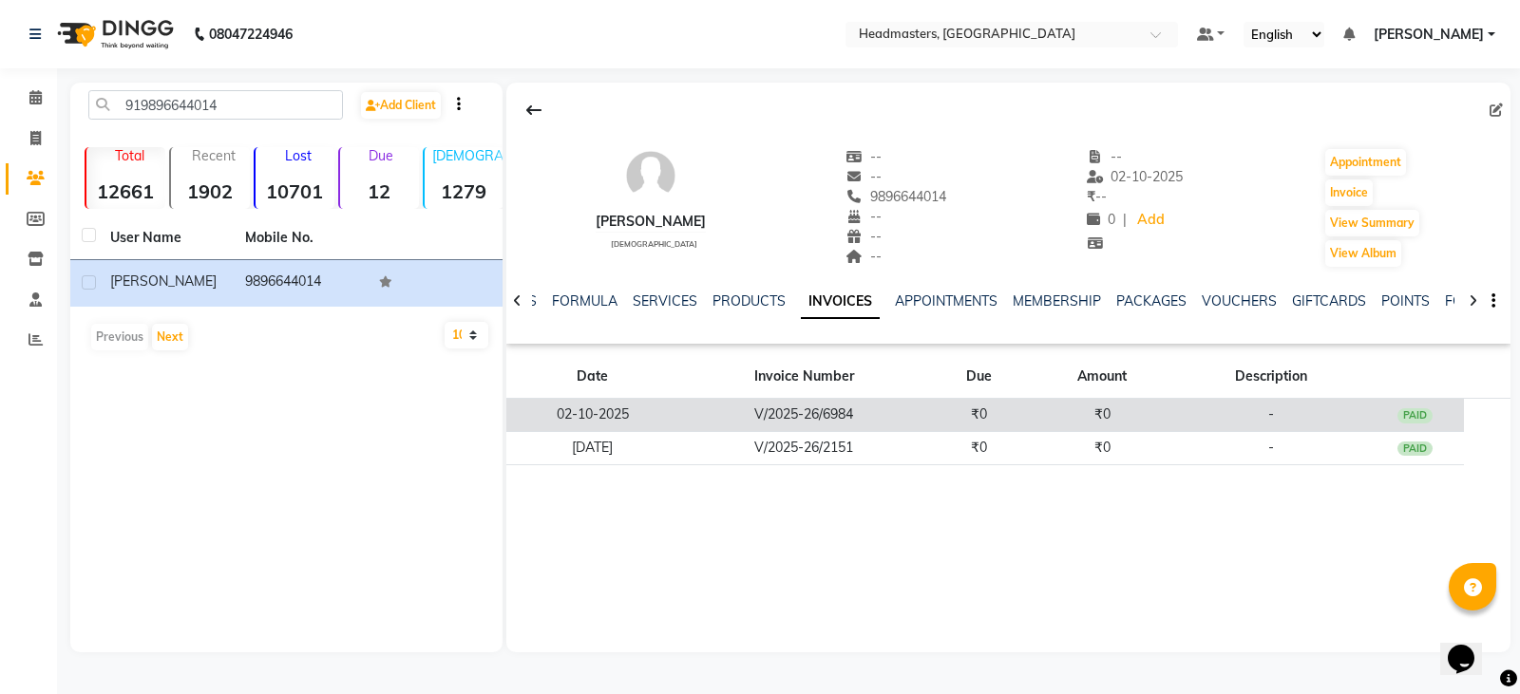
click at [1095, 424] on td "₹0" at bounding box center [1101, 415] width 147 height 33
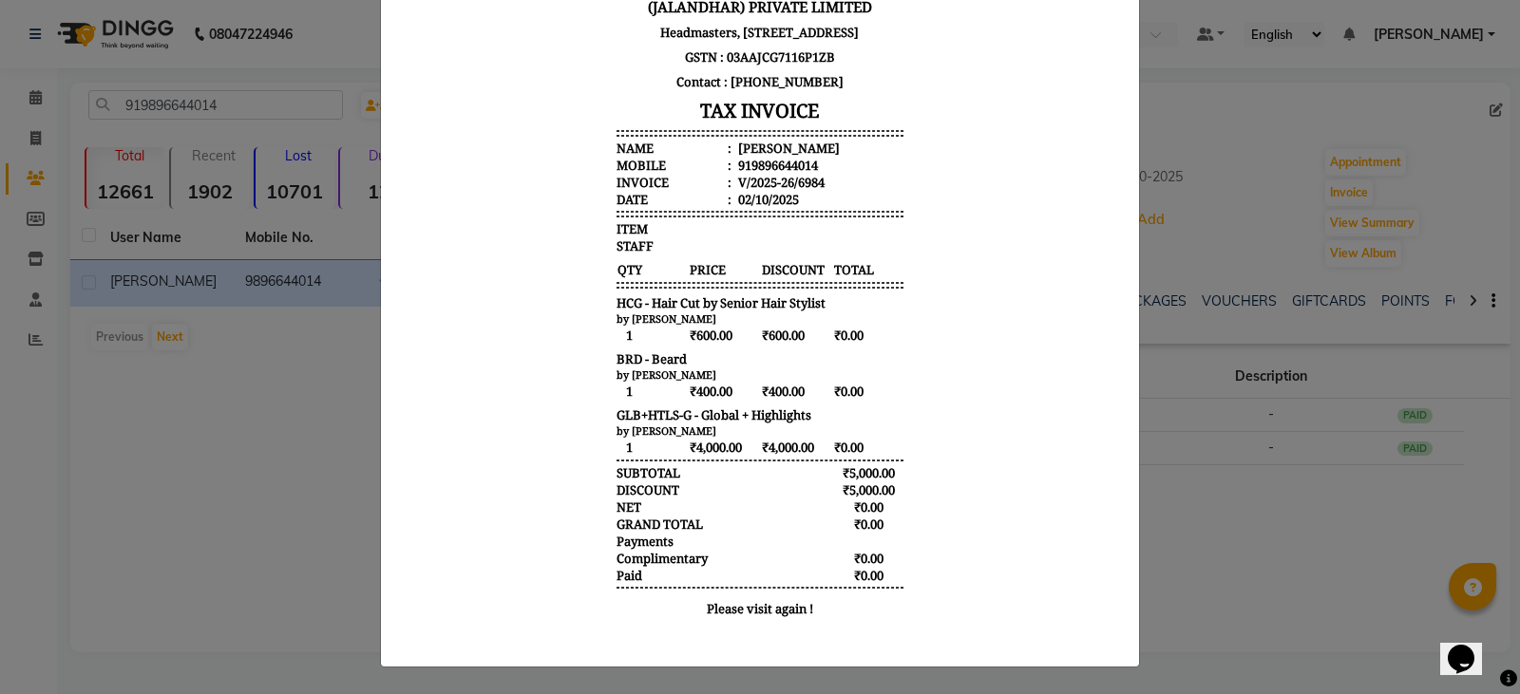
scroll to position [228, 0]
drag, startPoint x: 597, startPoint y: 307, endPoint x: 1077, endPoint y: 305, distance: 480.7
click at [1077, 305] on body "GILL'Z GROUP BEAUTY & WELLNESS (JALANDHAR) PRIVATE LIMITED Headmasters, First F…" at bounding box center [760, 273] width 713 height 727
copy span "HCG - Hair Cut by Senior Hair Stylist"
drag, startPoint x: 676, startPoint y: 361, endPoint x: 499, endPoint y: 361, distance: 177.7
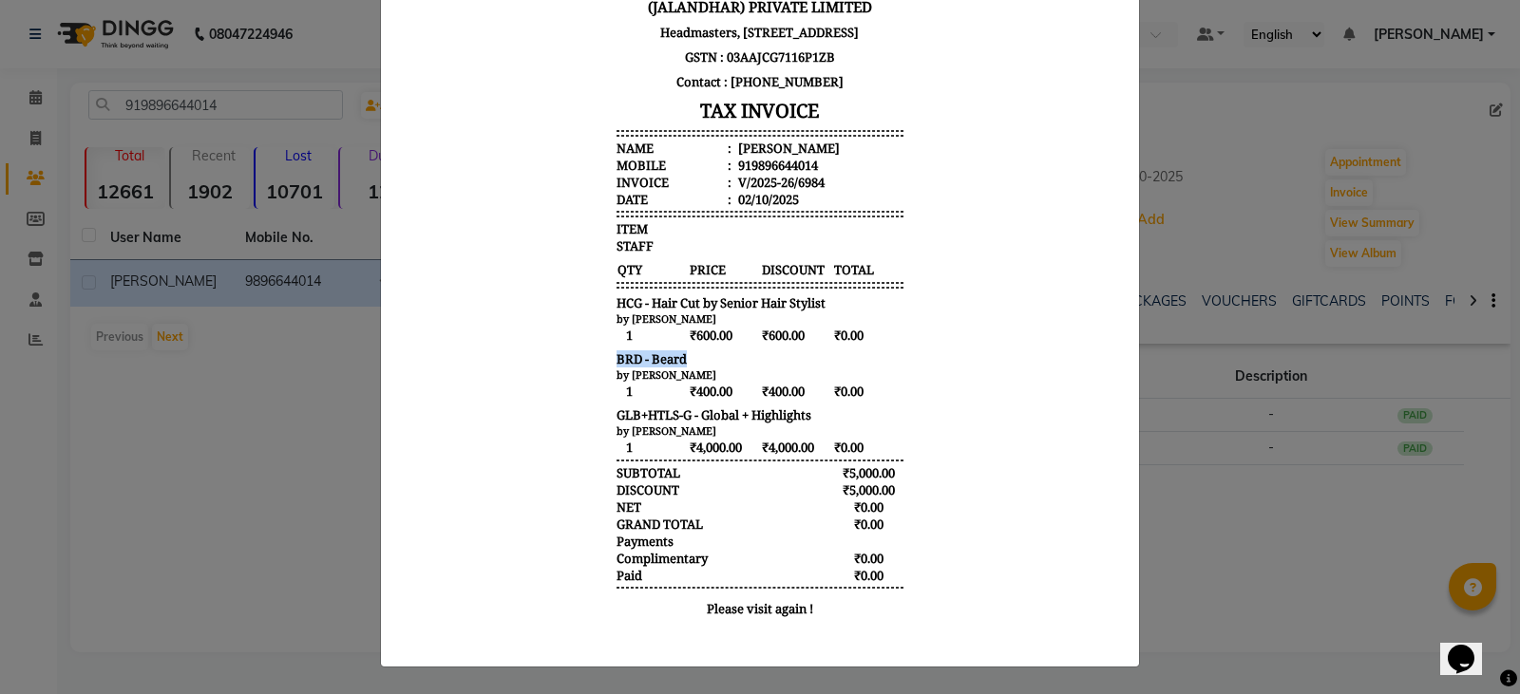
click at [499, 361] on body "GILL'Z GROUP BEAUTY & WELLNESS (JALANDHAR) PRIVATE LIMITED Headmasters, First F…" at bounding box center [760, 273] width 713 height 727
copy span "BRD - Beard"
drag, startPoint x: 603, startPoint y: 415, endPoint x: 969, endPoint y: 409, distance: 365.8
click at [969, 409] on body "GILL'Z GROUP BEAUTY & WELLNESS (JALANDHAR) PRIVATE LIMITED Headmasters, First F…" at bounding box center [760, 273] width 713 height 727
copy span "GLB+HTLS-G - Global + Highlights"
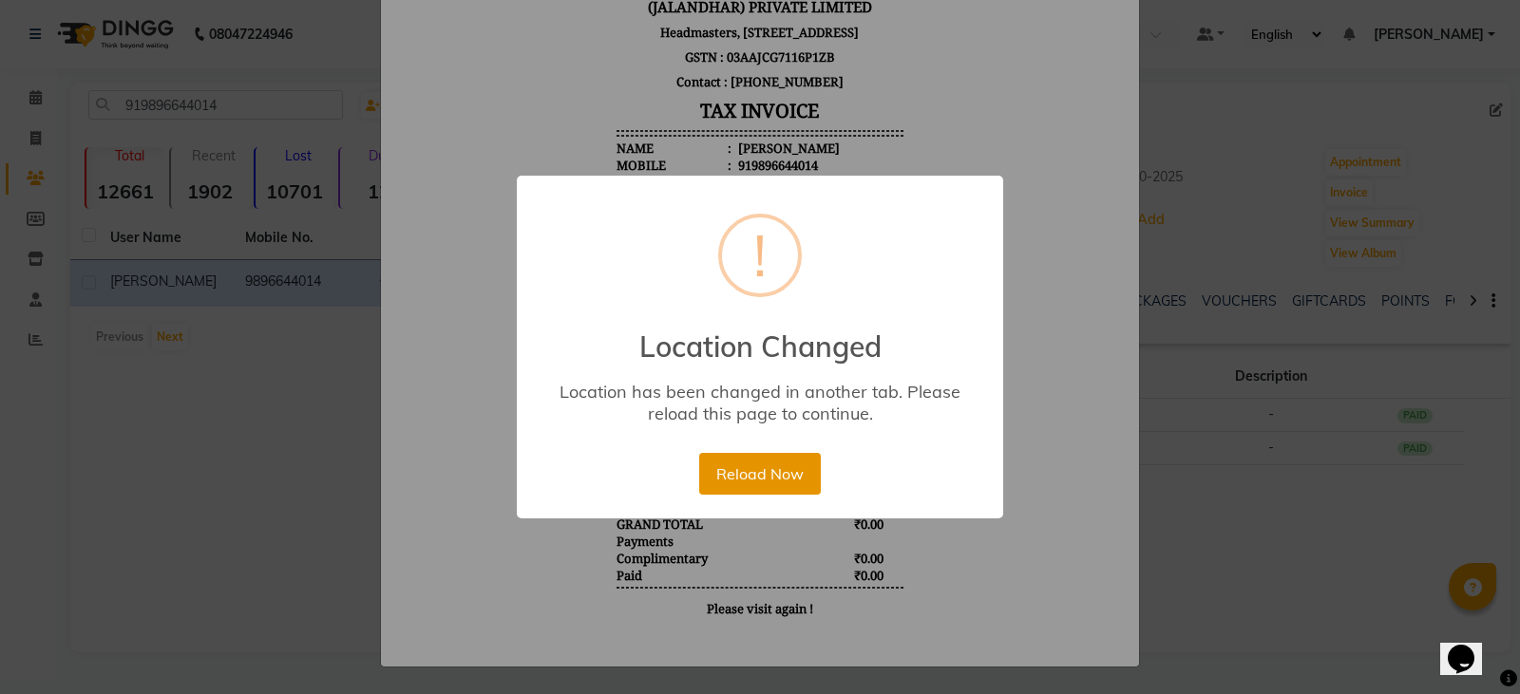
click at [793, 468] on button "Reload Now" at bounding box center [759, 474] width 121 height 42
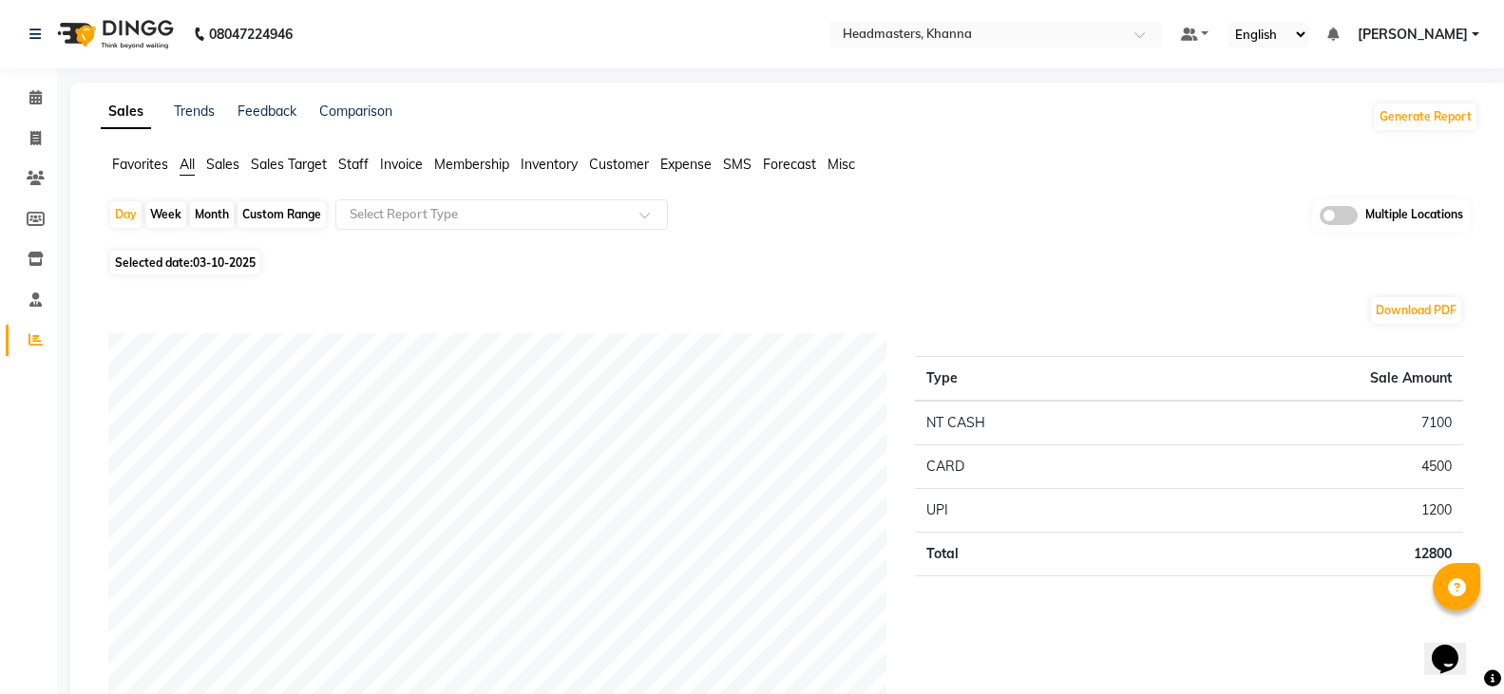
click at [212, 162] on span "Sales" at bounding box center [222, 164] width 33 height 17
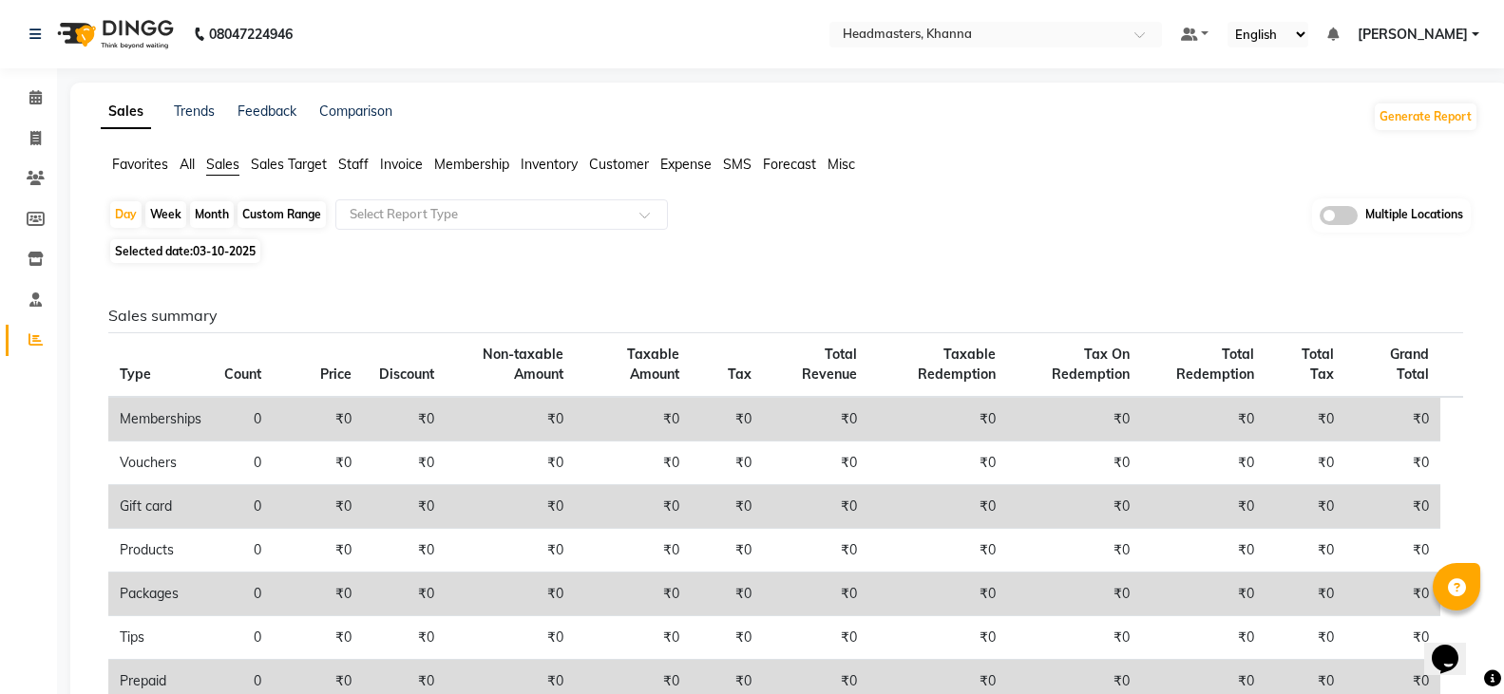
click at [225, 247] on span "03-10-2025" at bounding box center [224, 251] width 63 height 14
select select "10"
select select "2025"
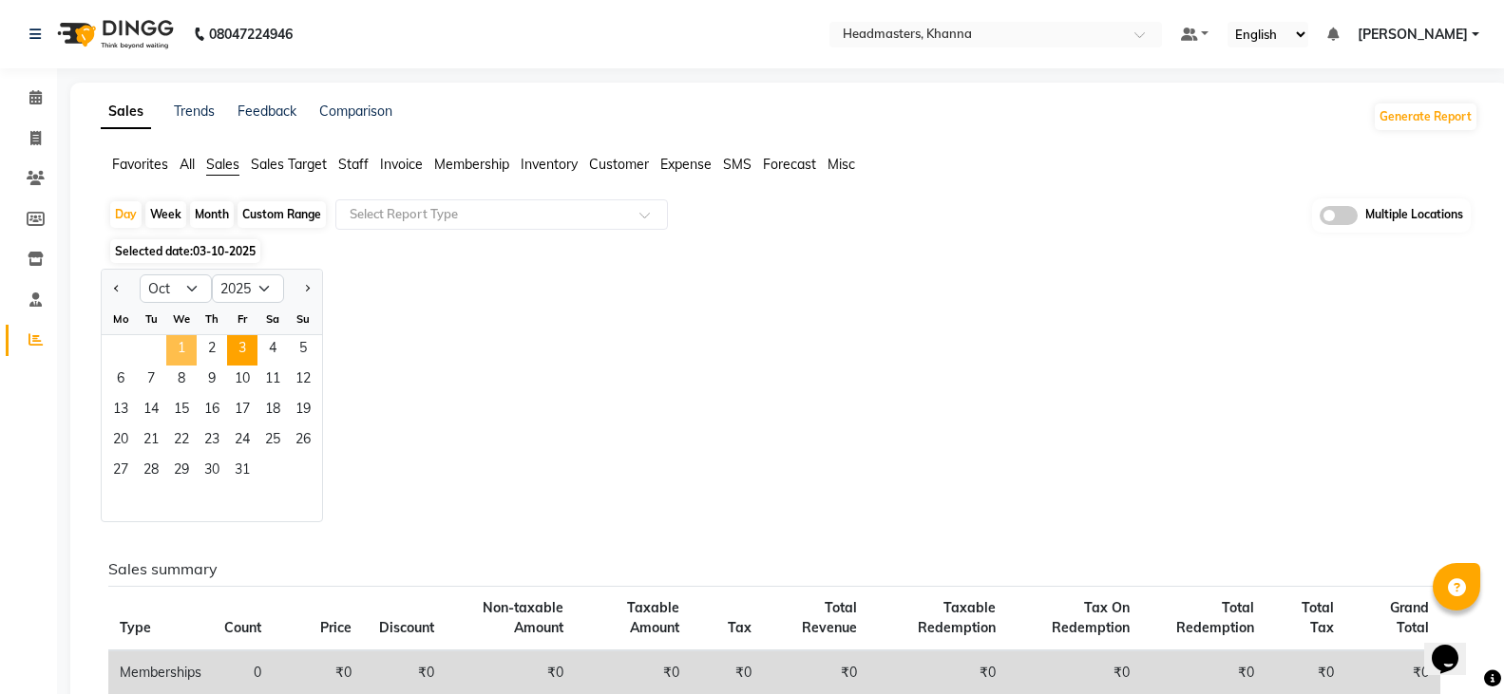
click at [182, 350] on span "1" at bounding box center [181, 350] width 30 height 30
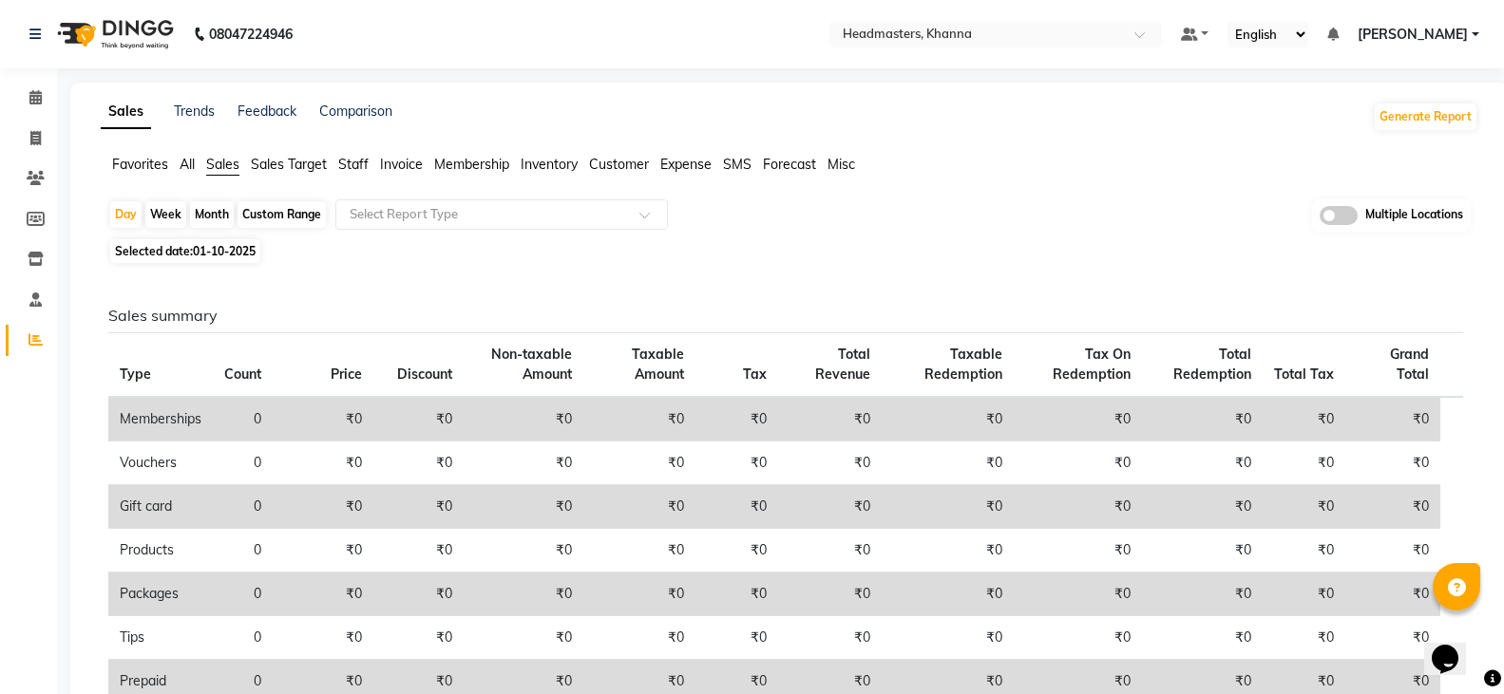
click at [217, 243] on span "Selected date: 01-10-2025" at bounding box center [185, 251] width 150 height 24
select select "10"
select select "2025"
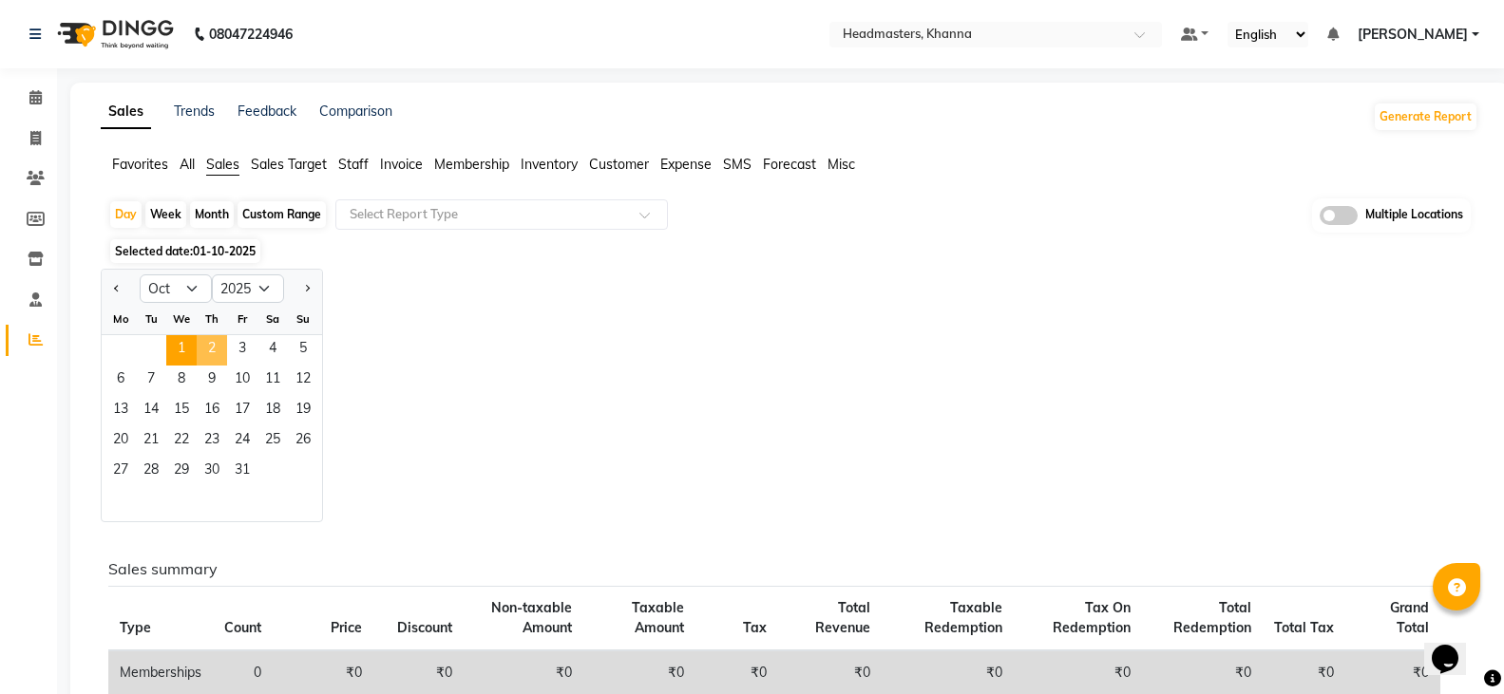
click at [205, 336] on span "2" at bounding box center [212, 350] width 30 height 30
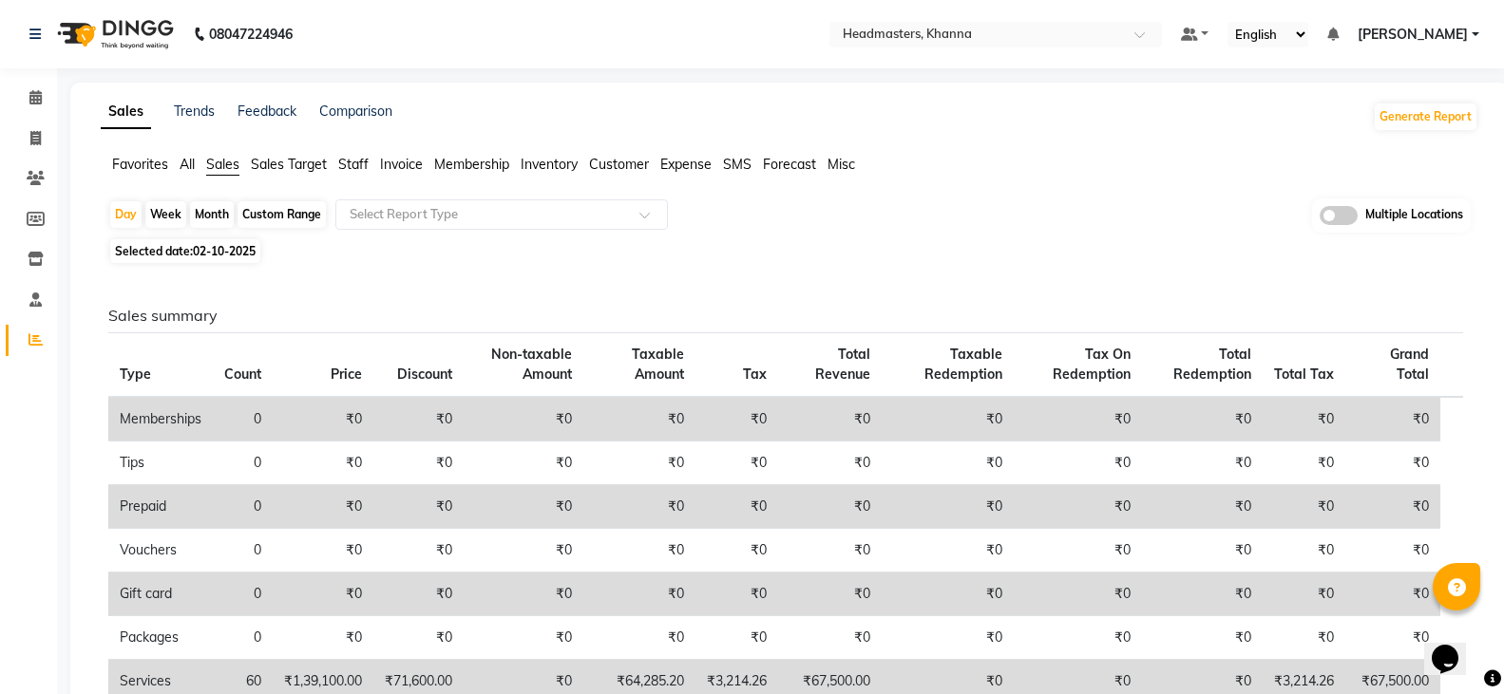
click at [254, 243] on span "Selected date: 02-10-2025" at bounding box center [185, 251] width 150 height 24
select select "10"
select select "2025"
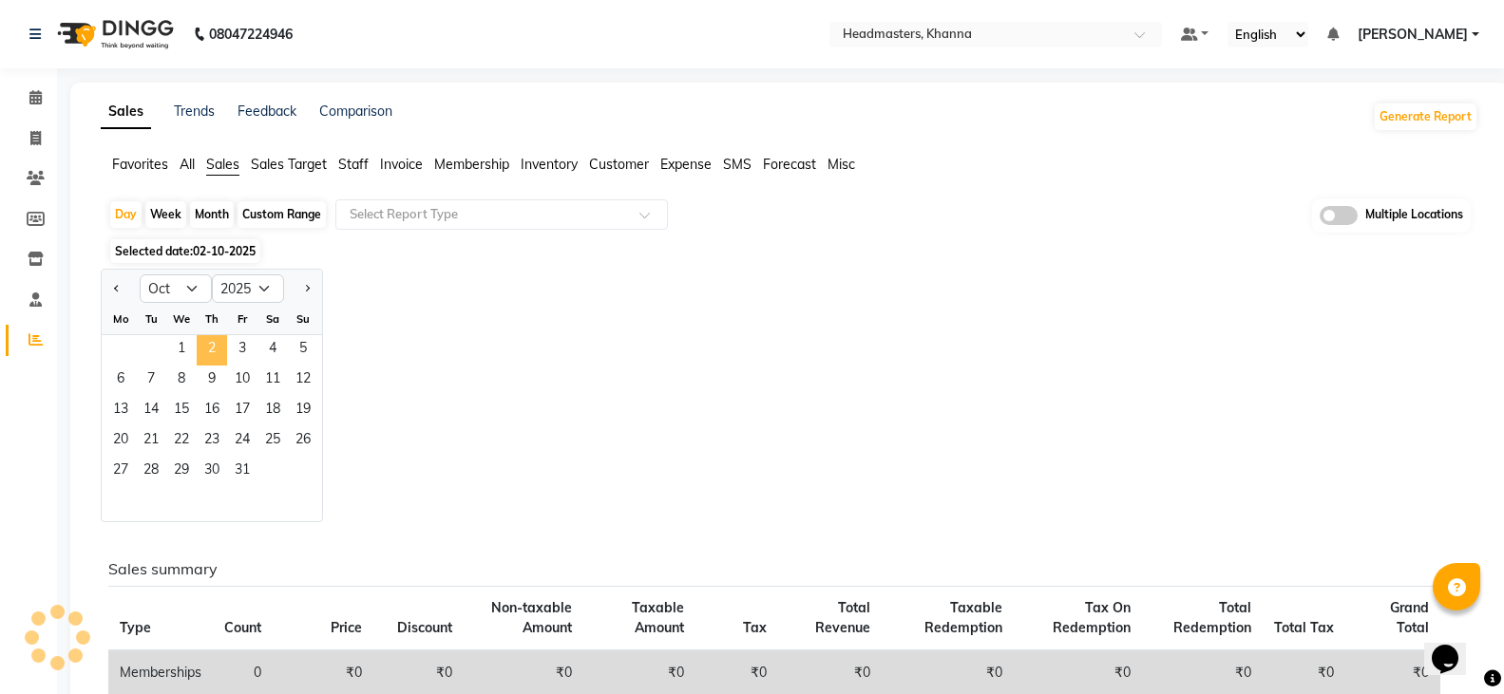
click at [213, 341] on span "2" at bounding box center [212, 350] width 30 height 30
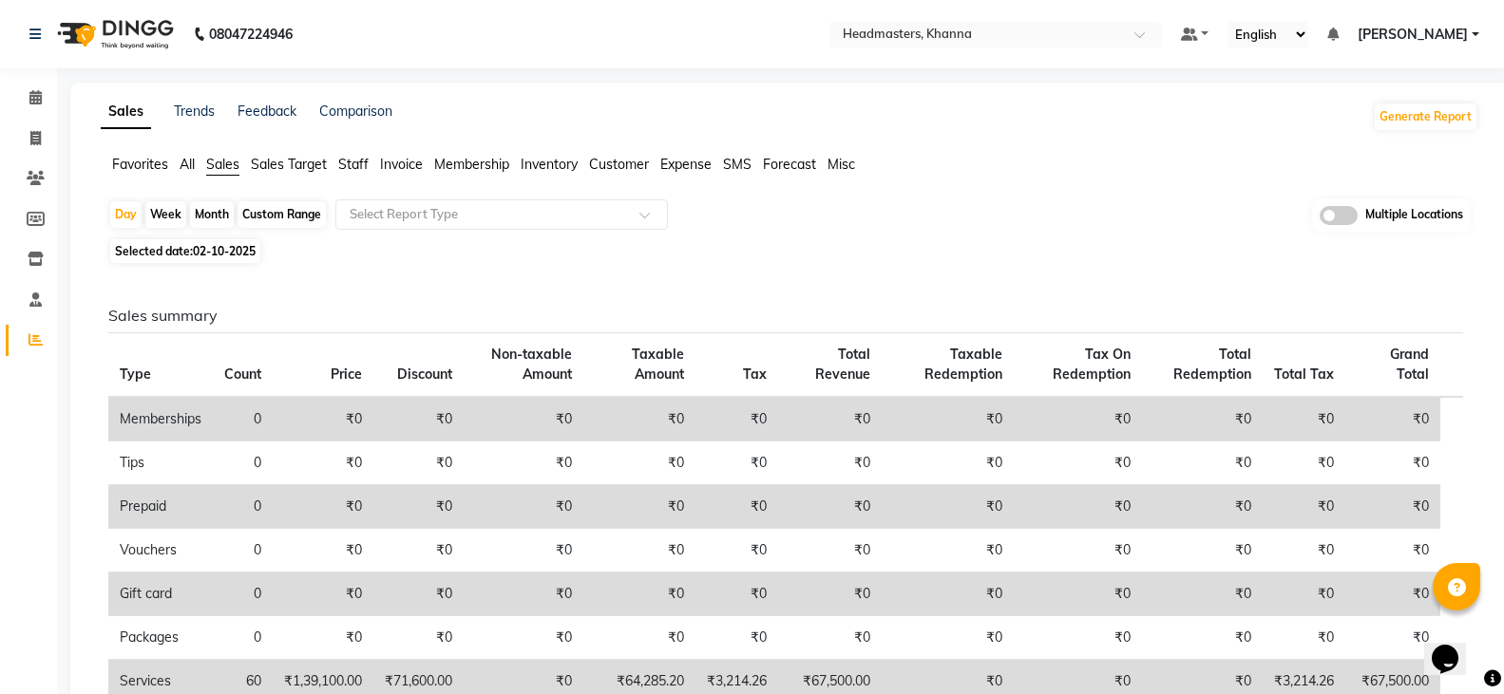
click at [240, 238] on div "Day Week Month Custom Range Select Report Type Multiple Locations Selected date…" at bounding box center [790, 664] width 1378 height 930
click at [238, 247] on span "02-10-2025" at bounding box center [224, 251] width 63 height 14
select select "10"
select select "2025"
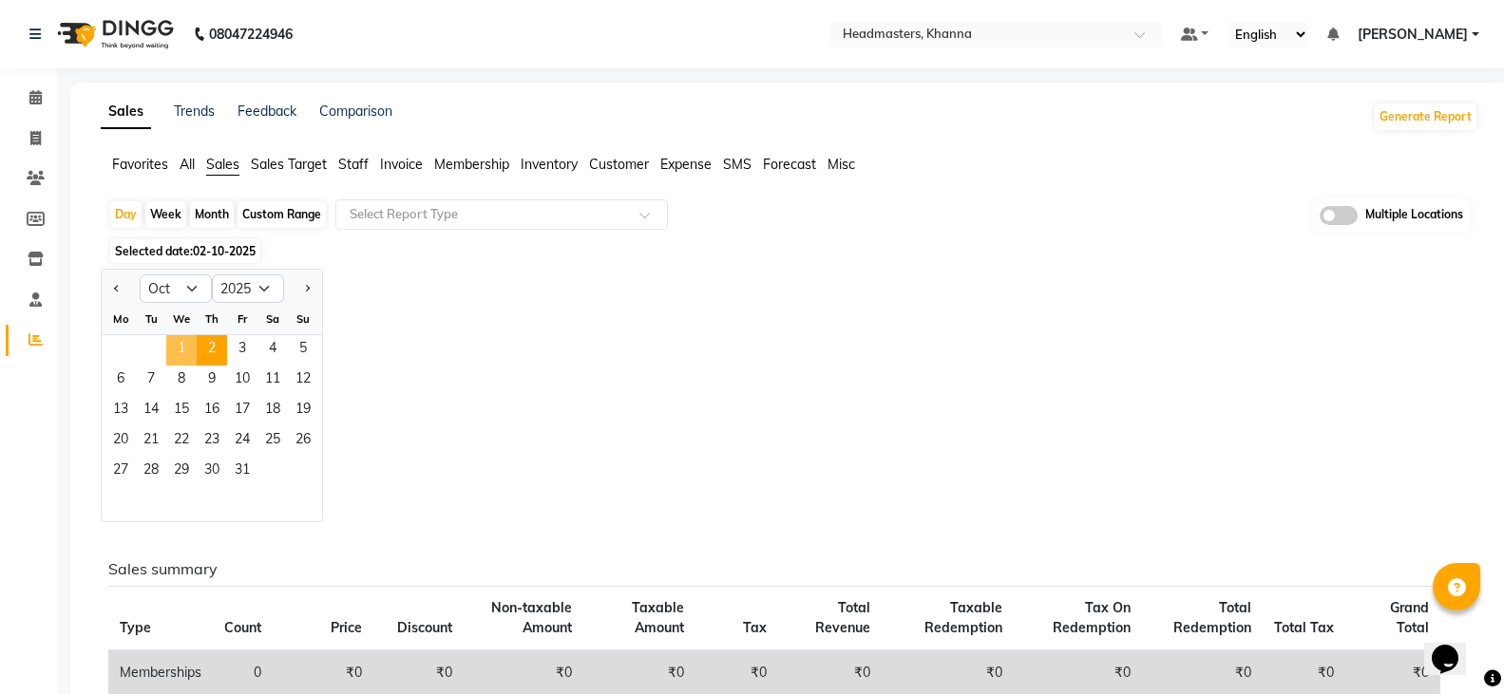
click at [188, 342] on span "1" at bounding box center [181, 350] width 30 height 30
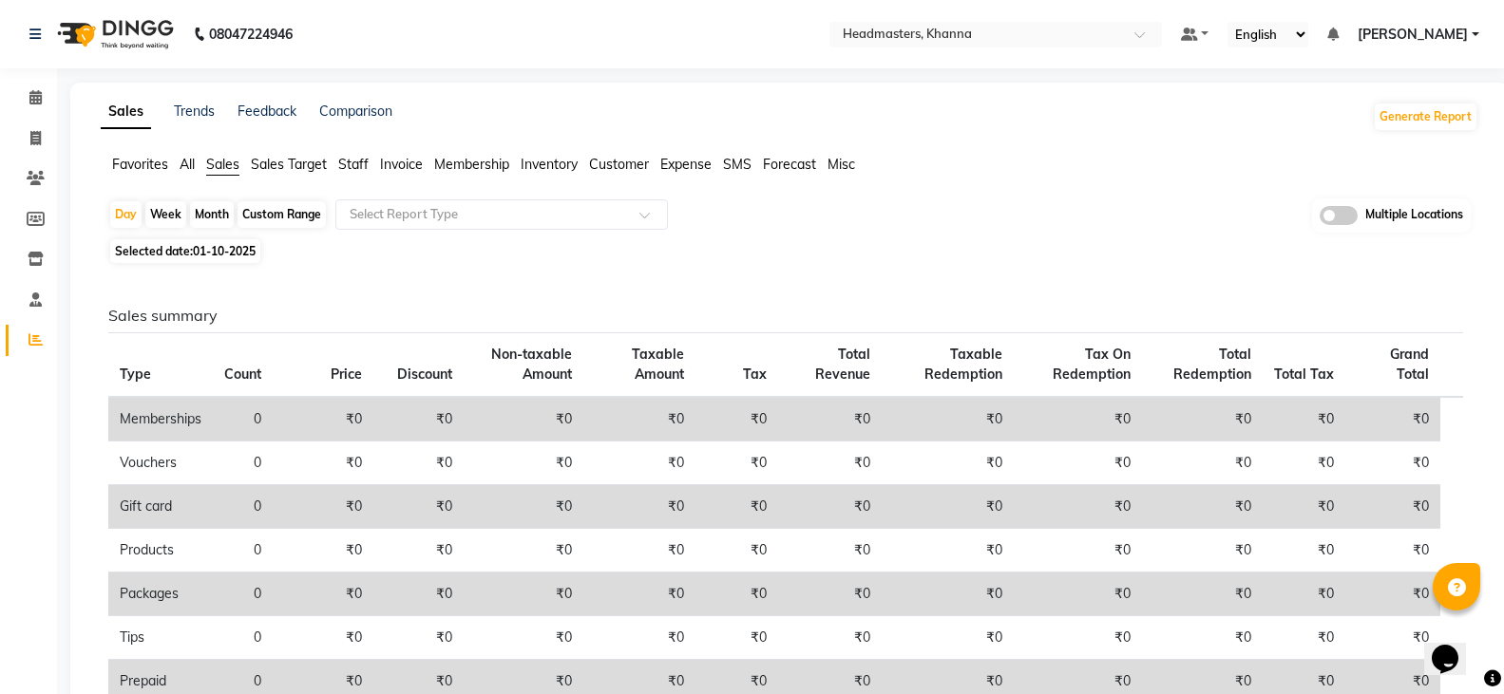
click at [151, 168] on span "Favorites" at bounding box center [140, 164] width 56 height 17
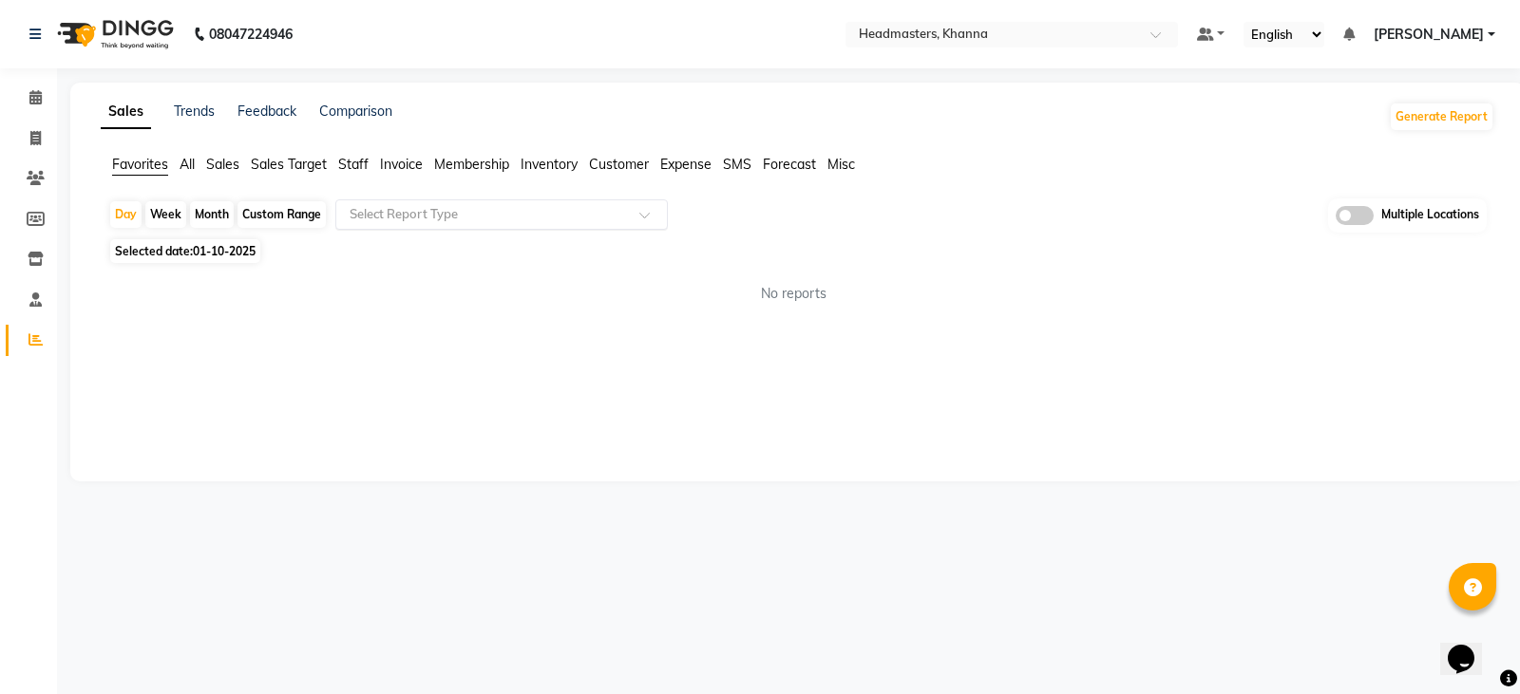
click at [418, 205] on input "text" at bounding box center [483, 214] width 274 height 19
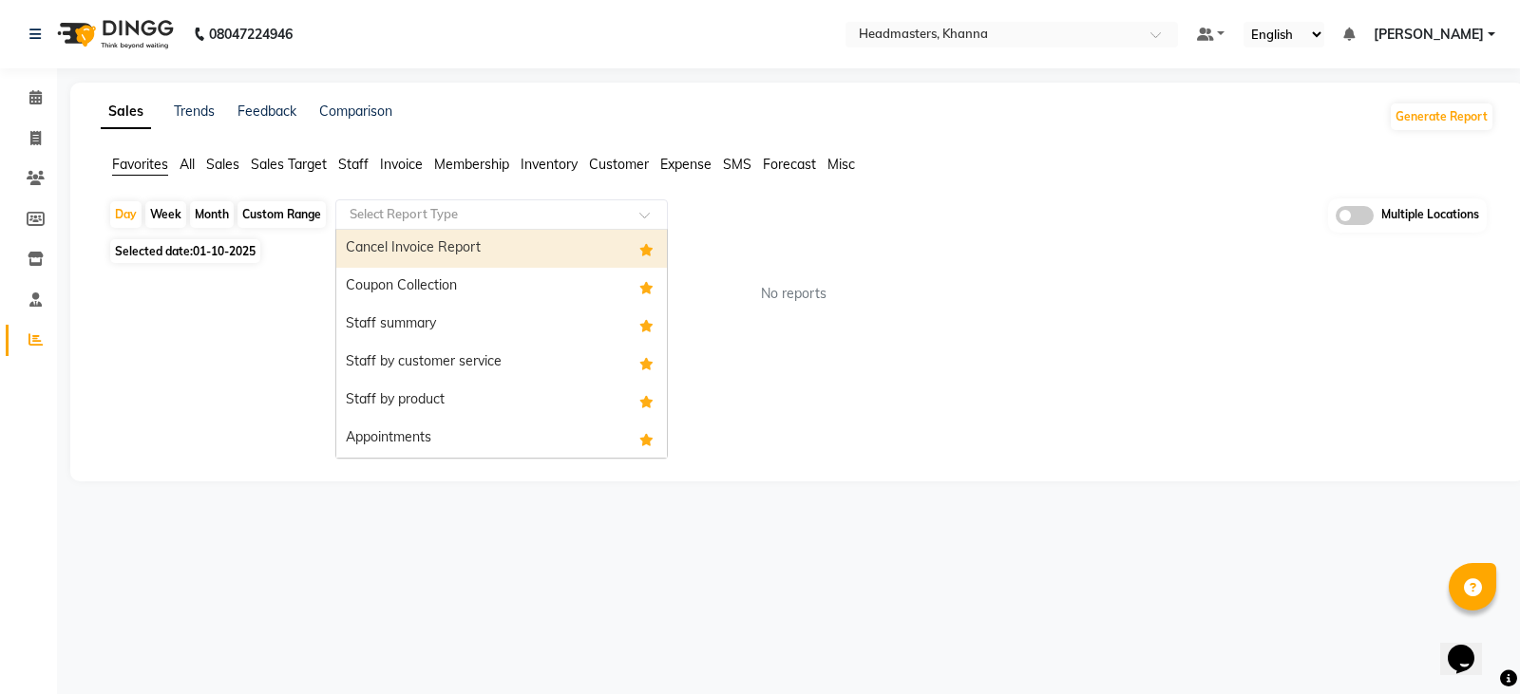
click at [432, 268] on div "Coupon Collection" at bounding box center [501, 287] width 331 height 38
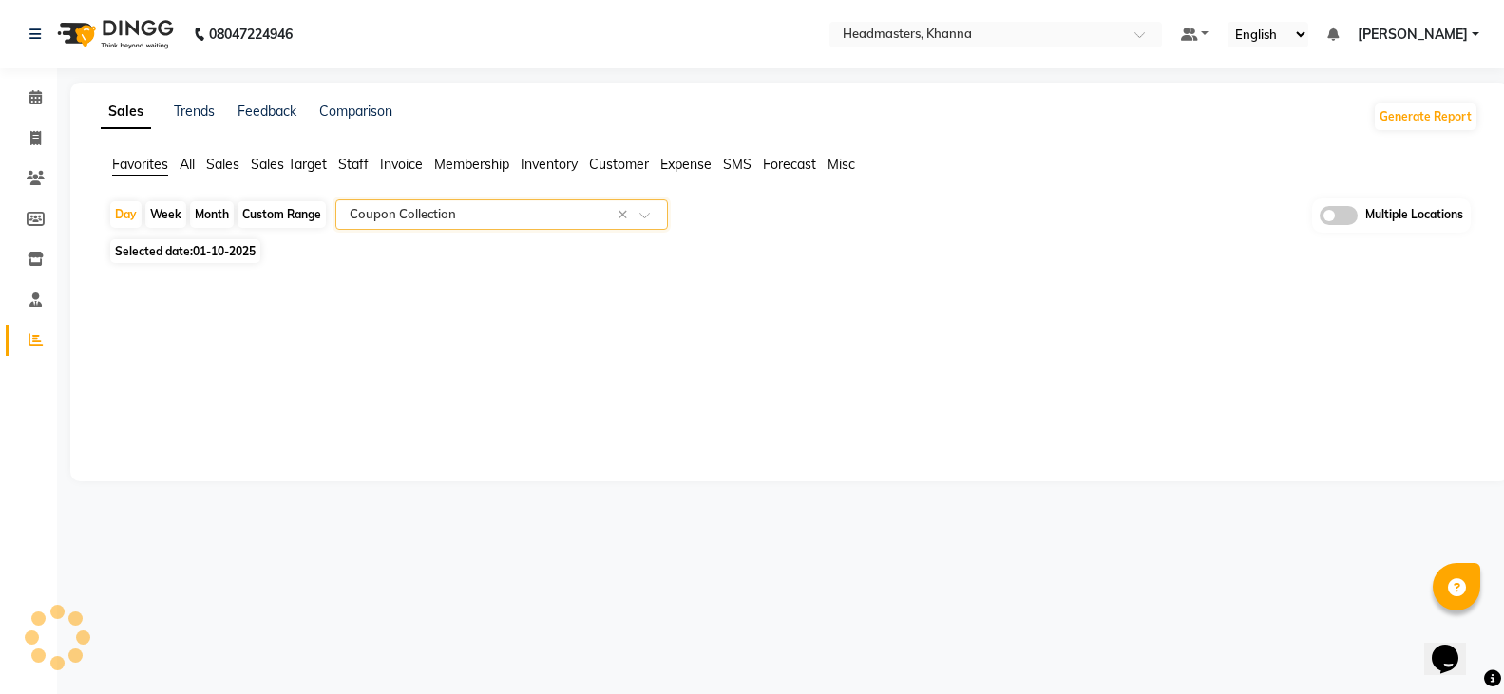
select select "full_report"
select select "csv"
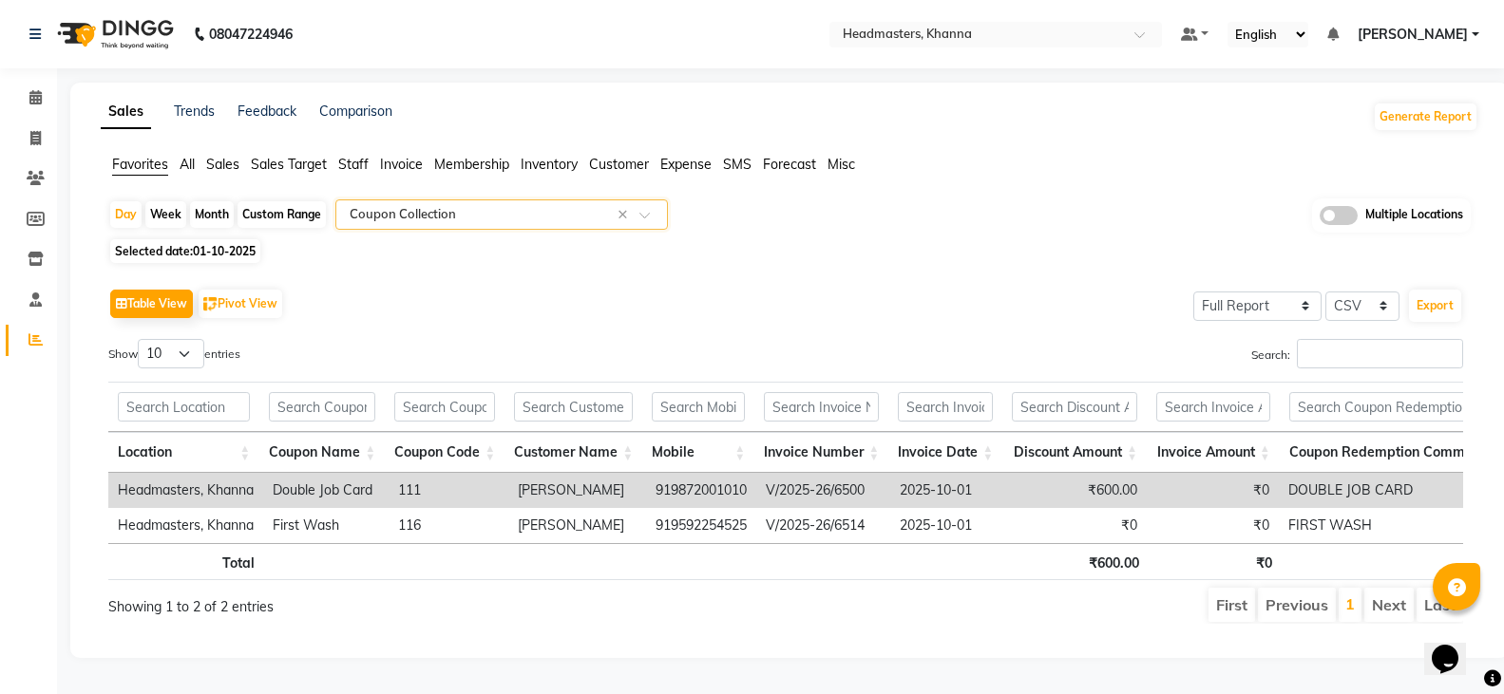
scroll to position [25, 0]
click at [224, 244] on span "01-10-2025" at bounding box center [224, 251] width 63 height 14
select select "10"
select select "2025"
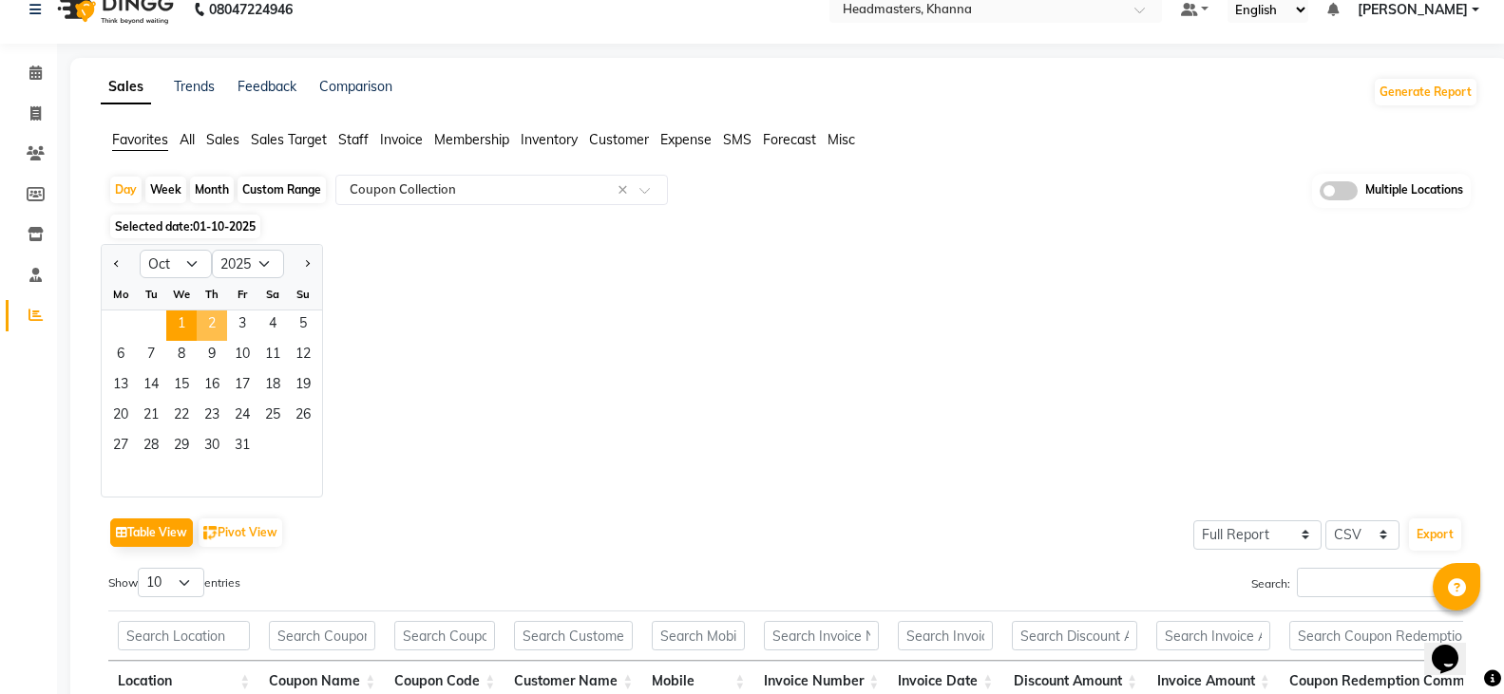
click at [224, 323] on span "2" at bounding box center [212, 326] width 30 height 30
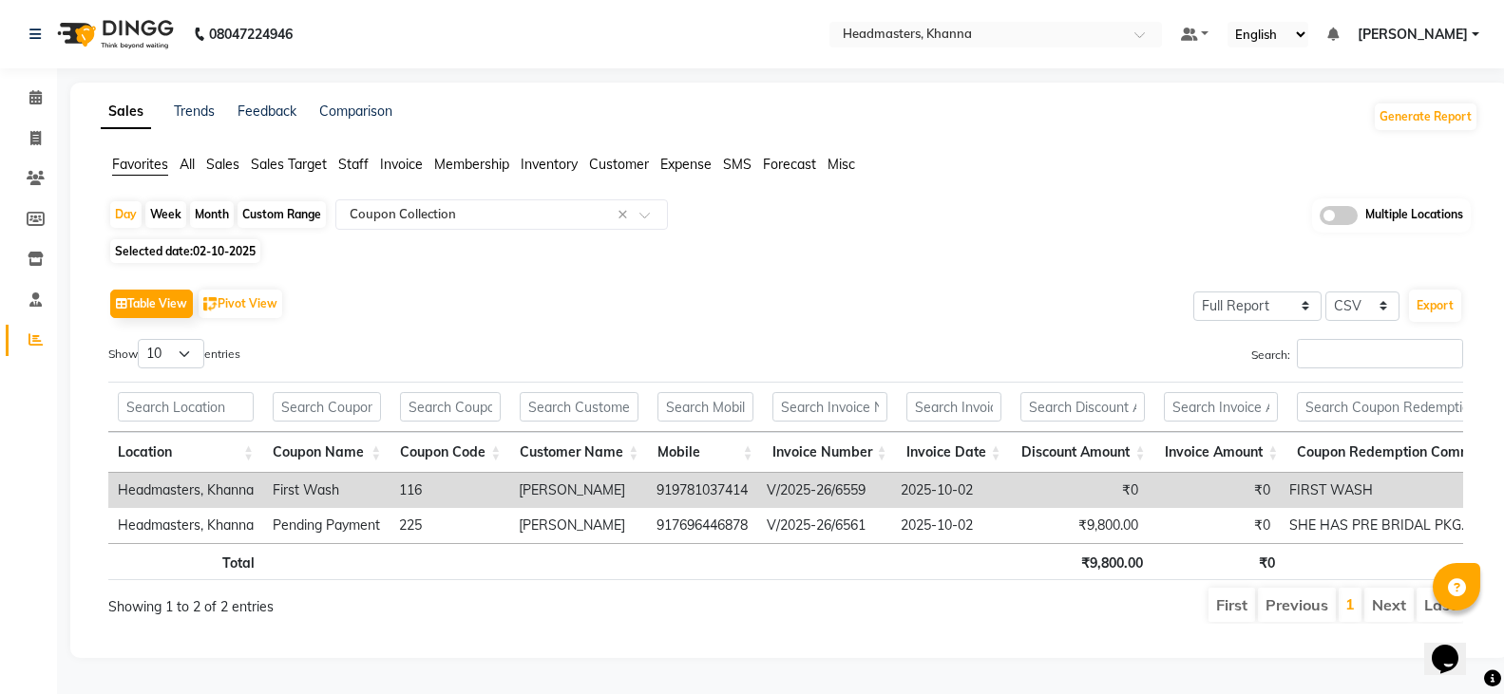
scroll to position [0, 0]
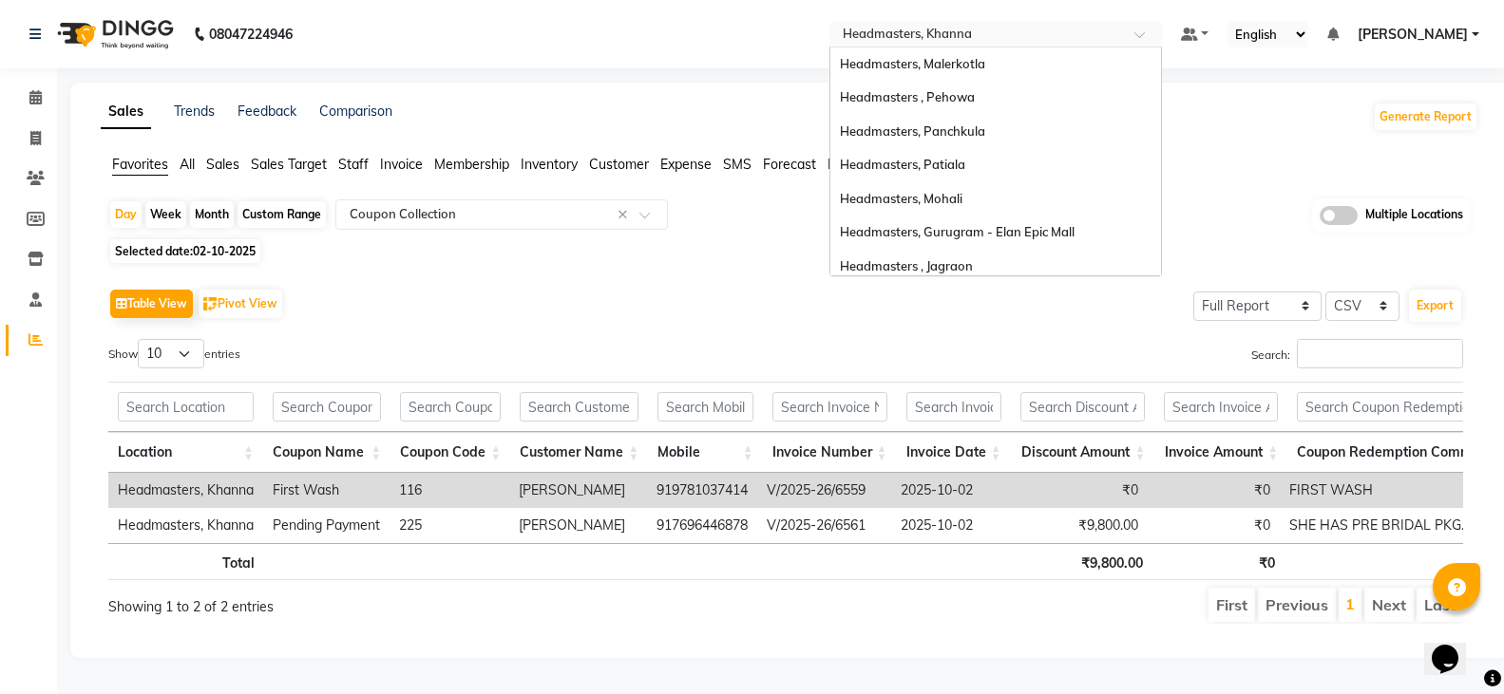
click at [1060, 29] on input "text" at bounding box center [977, 36] width 276 height 19
click at [1075, 162] on div "Headmasters, Patiala" at bounding box center [995, 165] width 331 height 34
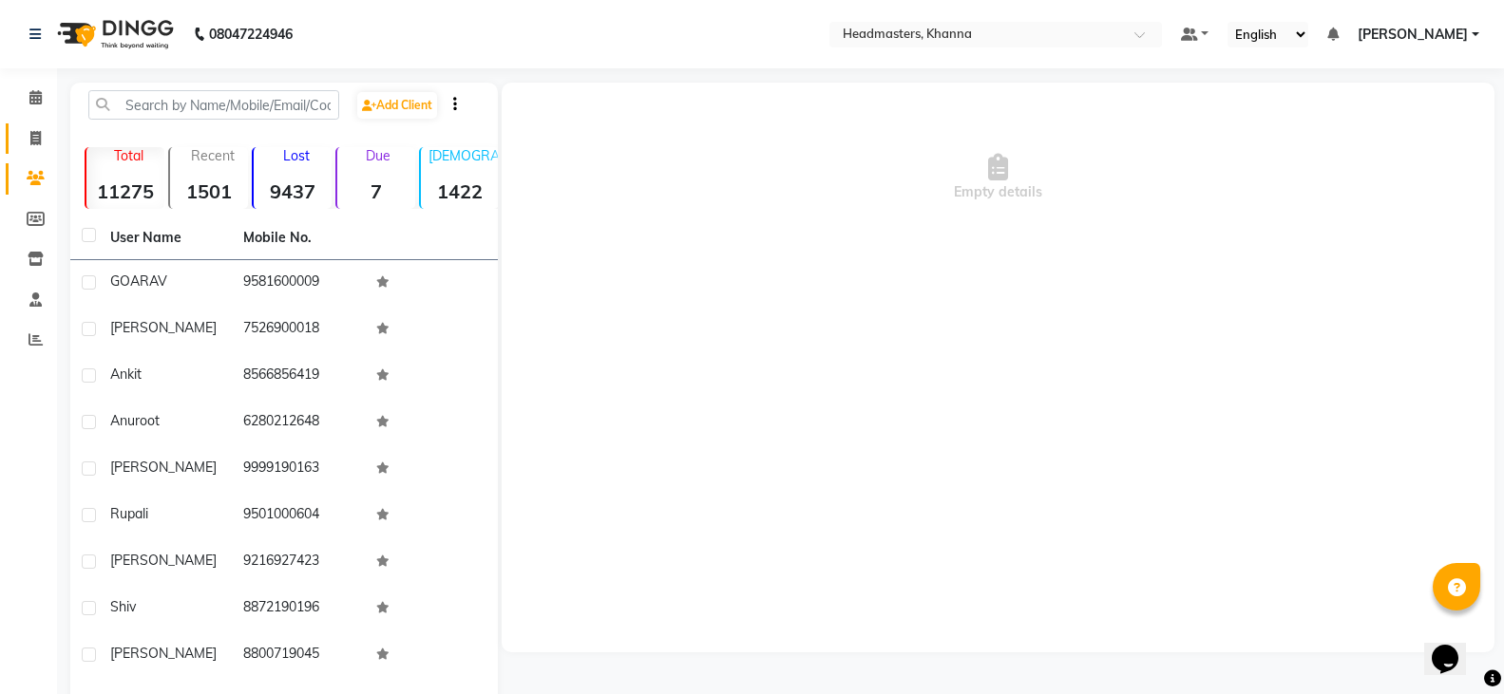
click at [40, 153] on link "Invoice" at bounding box center [29, 139] width 46 height 31
select select "service"
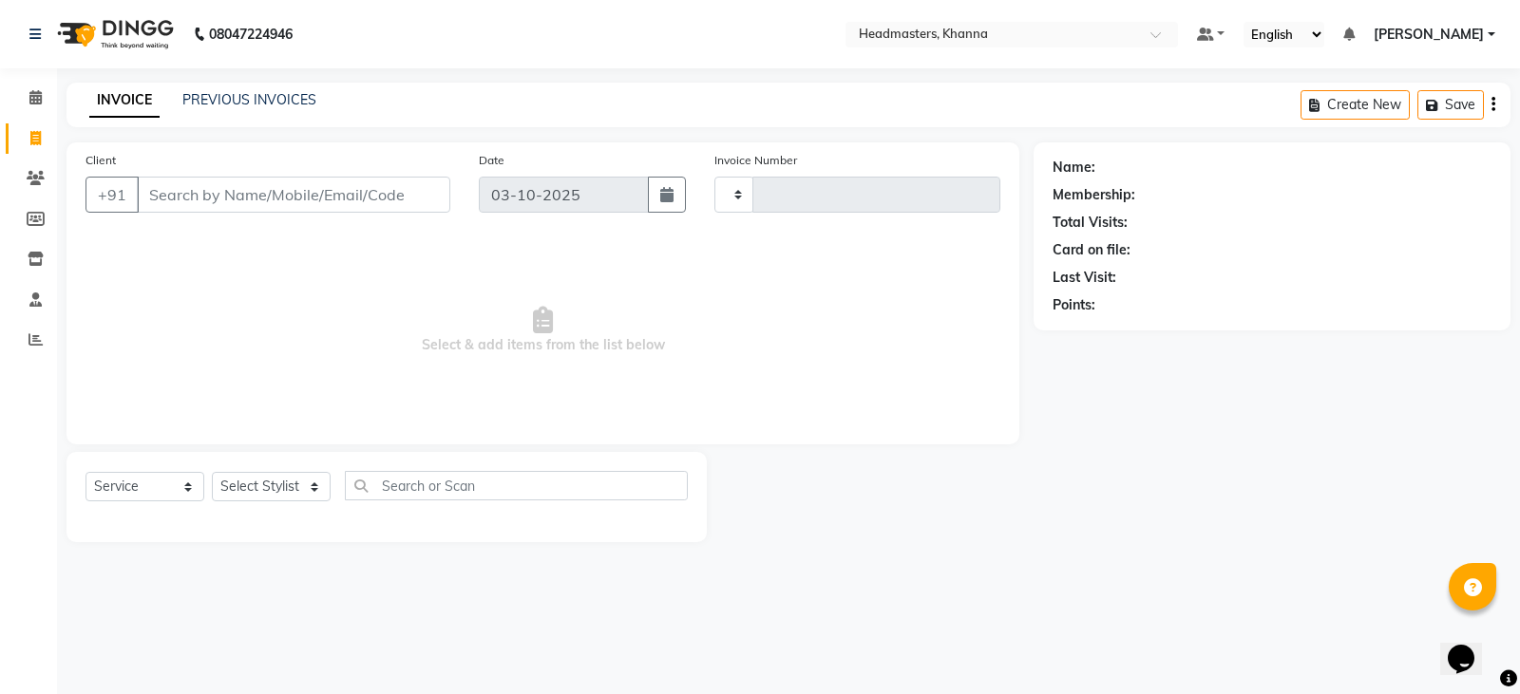
type input "6579"
select select "7138"
click at [267, 100] on link "PREVIOUS INVOICES" at bounding box center [249, 99] width 134 height 17
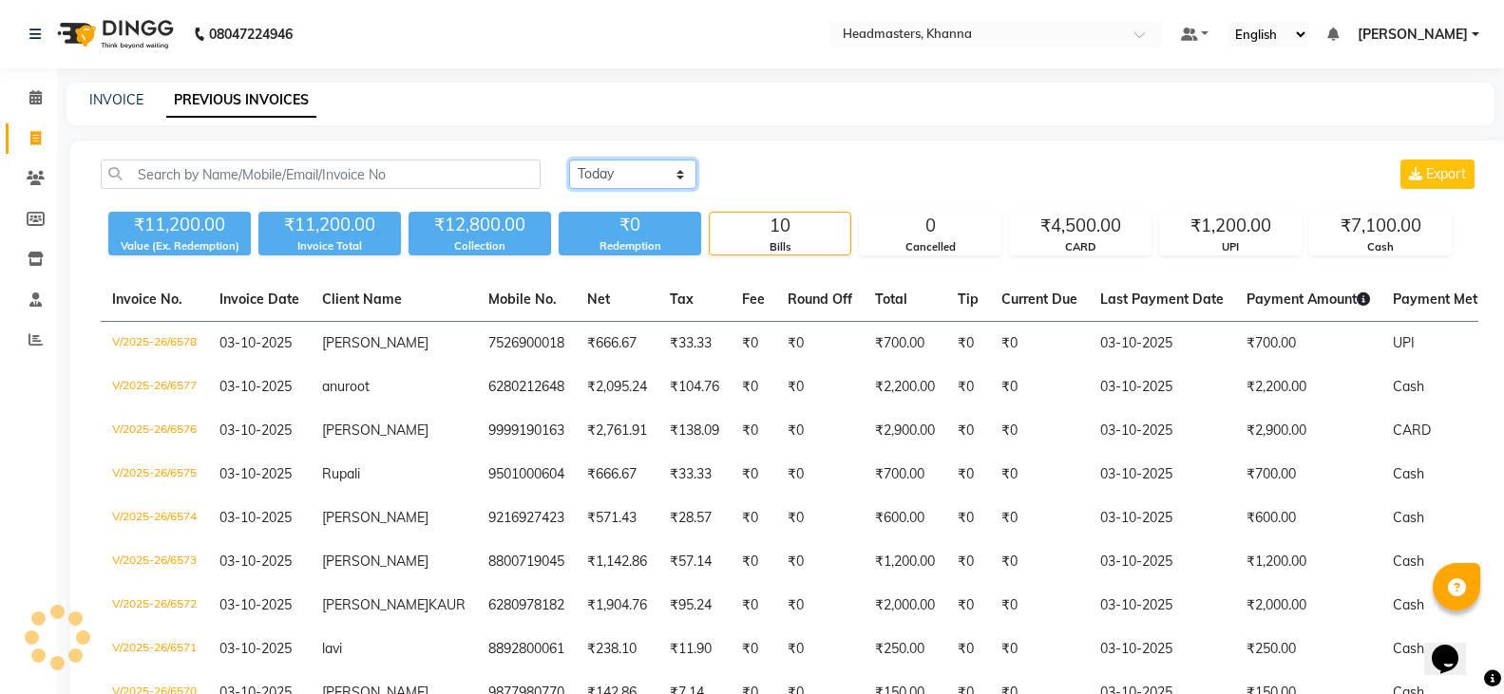
click at [607, 182] on select "[DATE] [DATE] Custom Range" at bounding box center [632, 174] width 127 height 29
select select "[DATE]"
click at [569, 160] on select "[DATE] [DATE] Custom Range" at bounding box center [632, 174] width 127 height 29
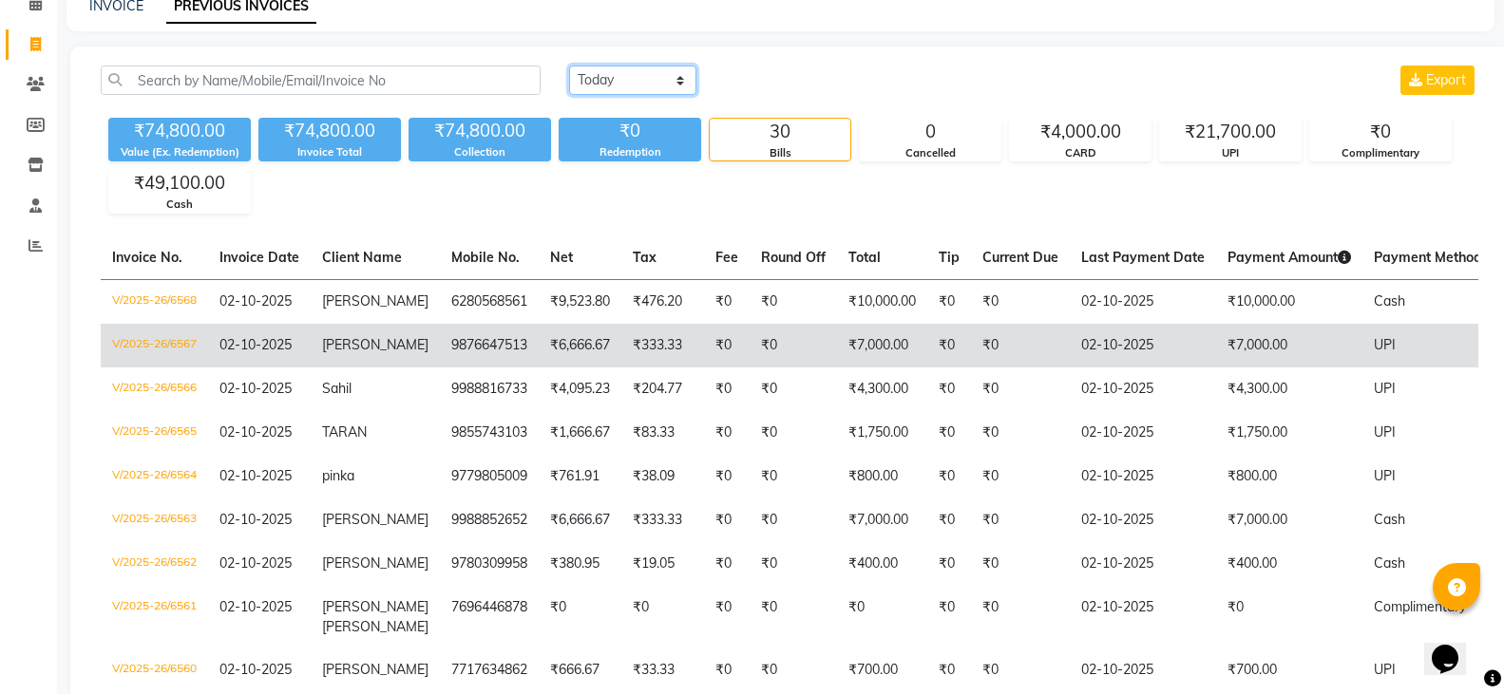
scroll to position [85, 0]
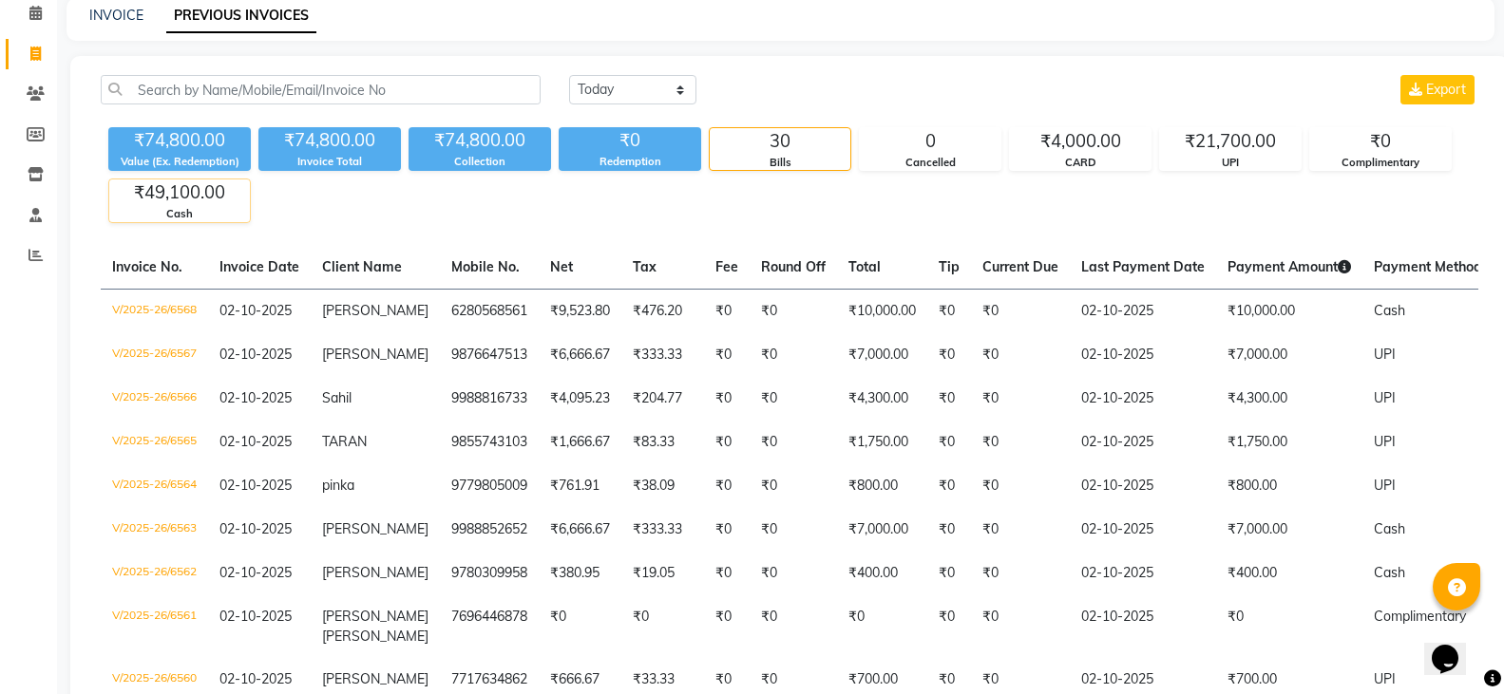
click at [204, 196] on div "₹49,100.00" at bounding box center [179, 193] width 141 height 27
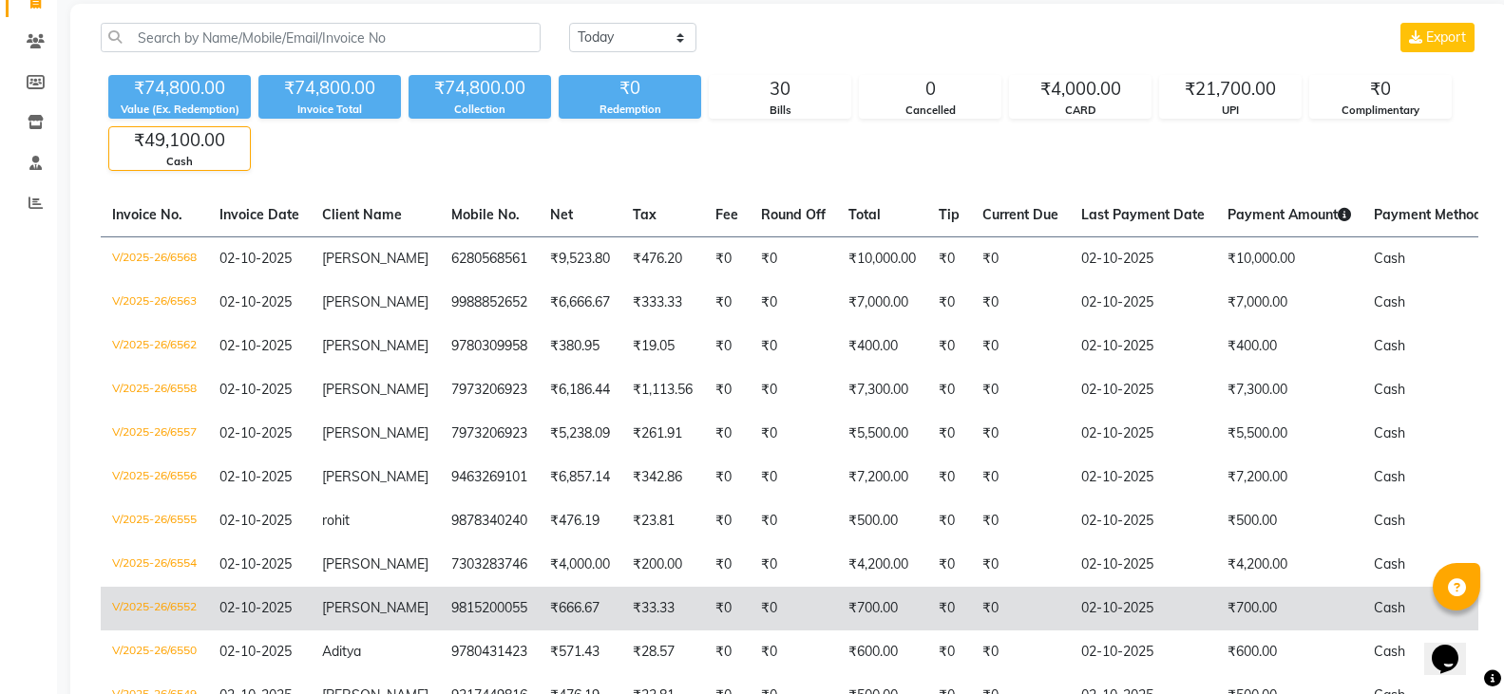
scroll to position [170, 0]
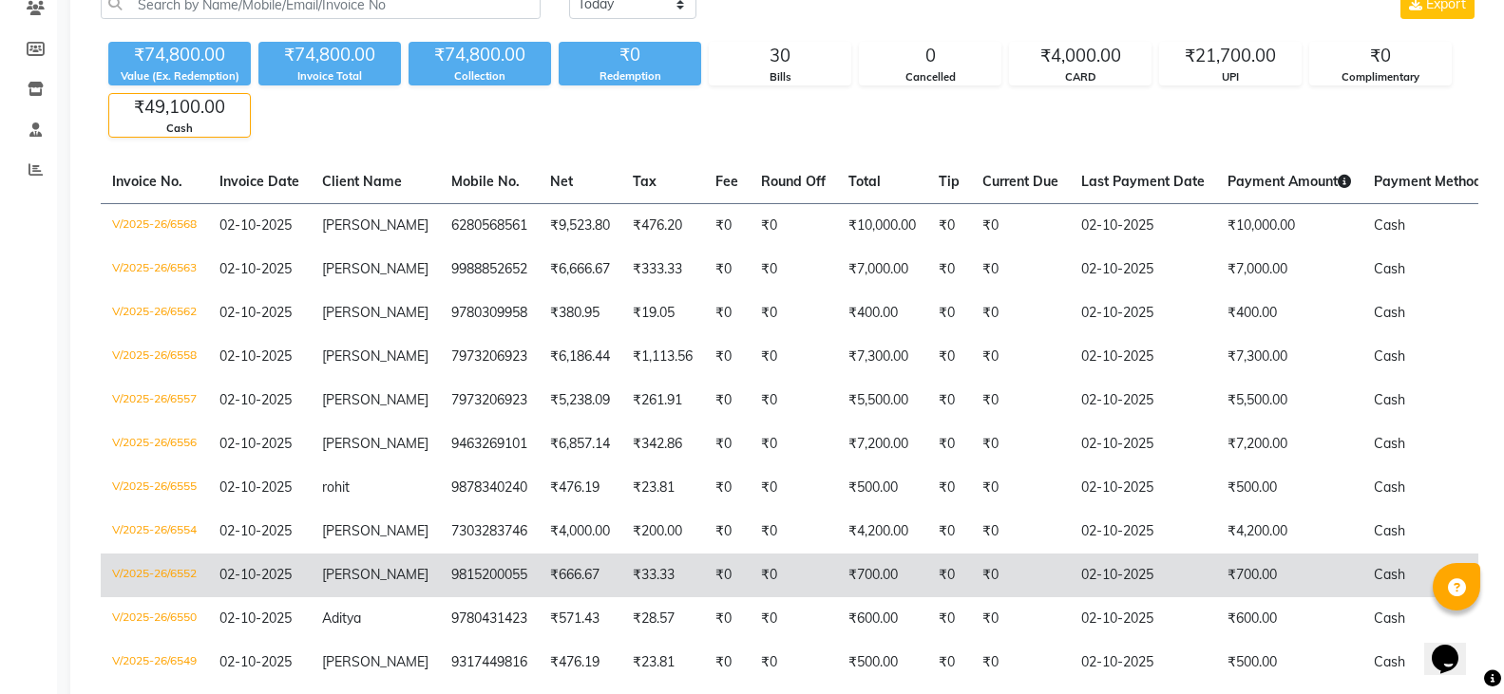
click at [933, 303] on td "₹0" at bounding box center [949, 314] width 44 height 44
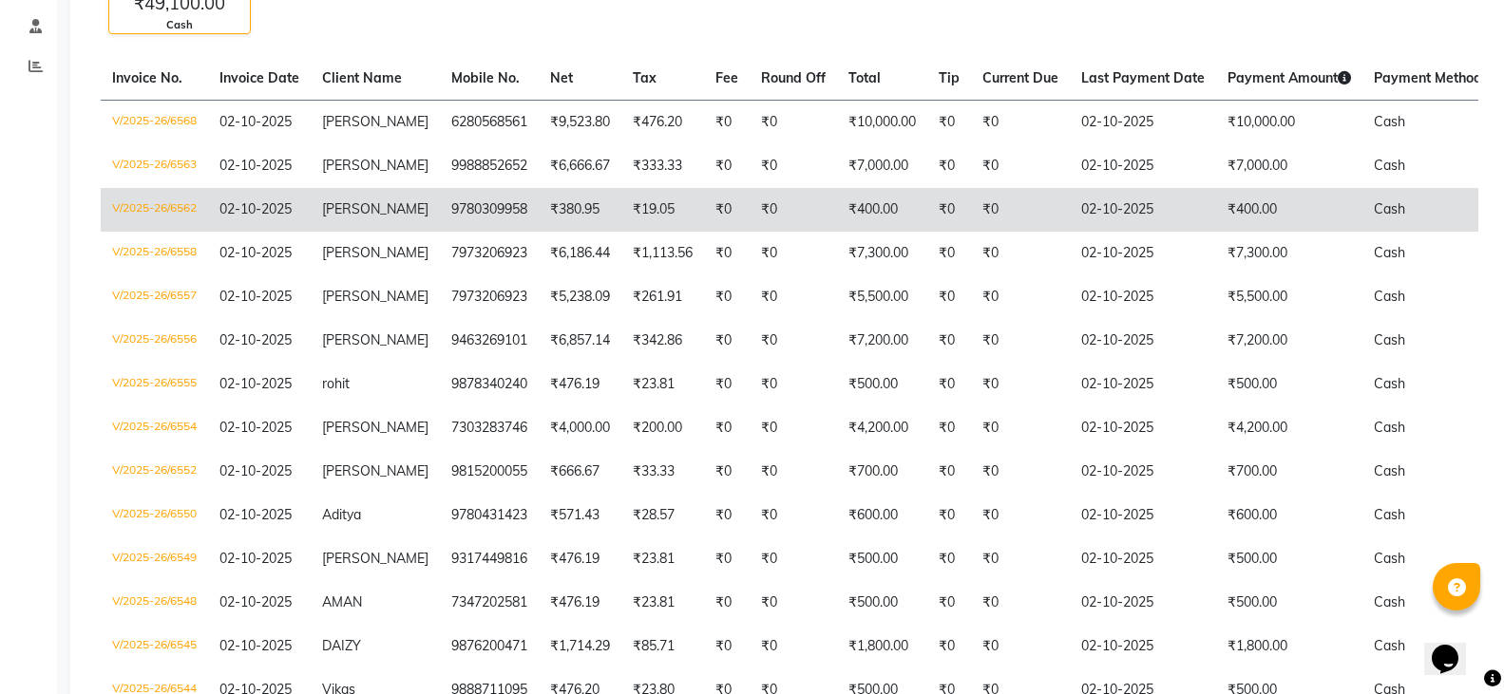
scroll to position [455, 0]
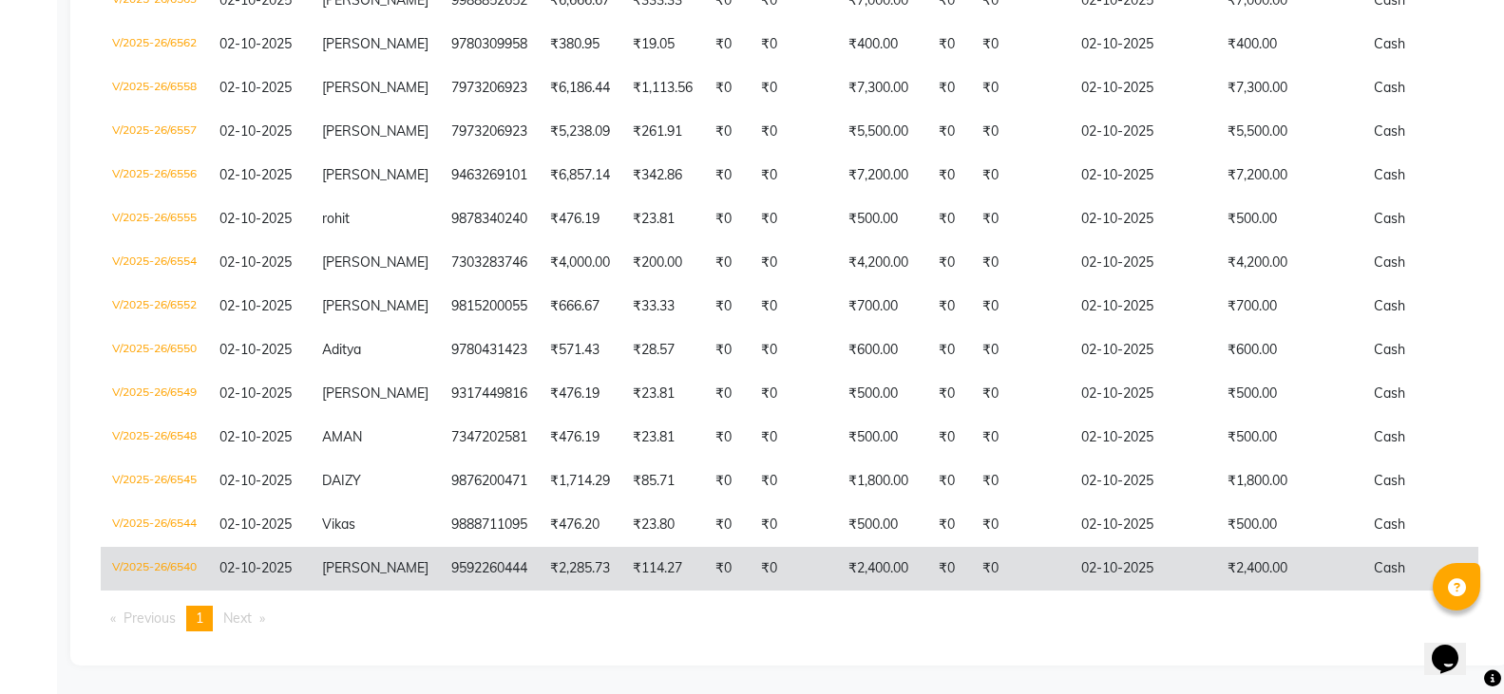
click at [1156, 547] on td "02-10-2025" at bounding box center [1143, 569] width 146 height 44
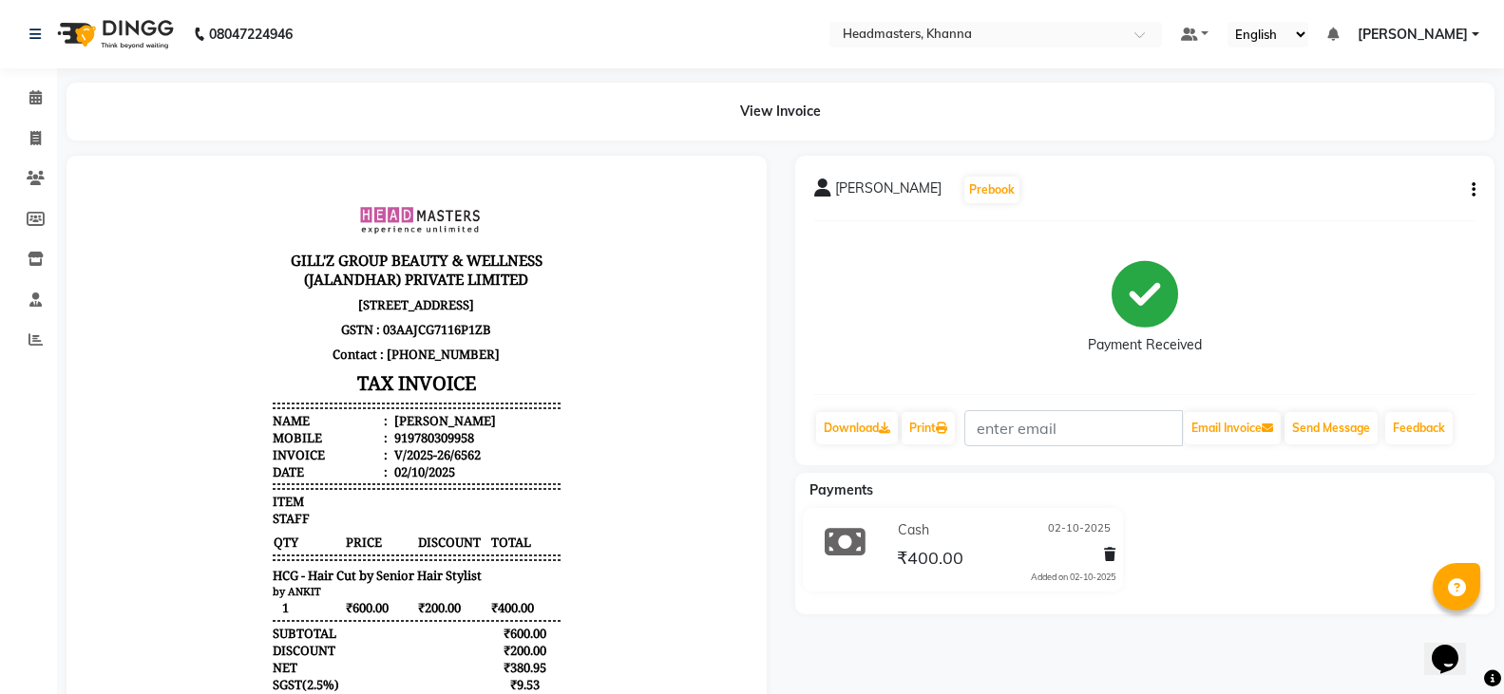
click at [1471, 182] on button "button" at bounding box center [1469, 191] width 11 height 20
click at [1410, 228] on div "Edit Invoice" at bounding box center [1379, 226] width 130 height 24
select select "service"
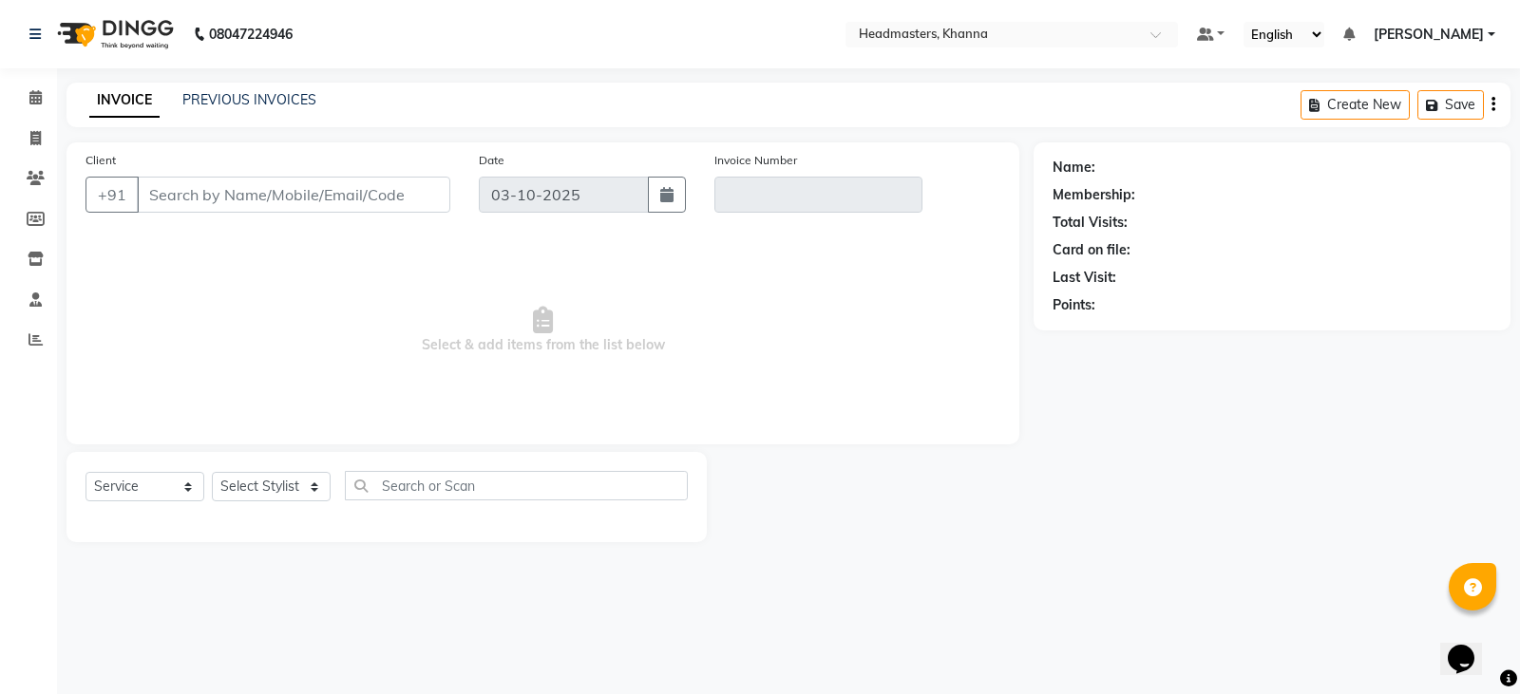
type input "9780309958"
type input "V/2025-26/6562"
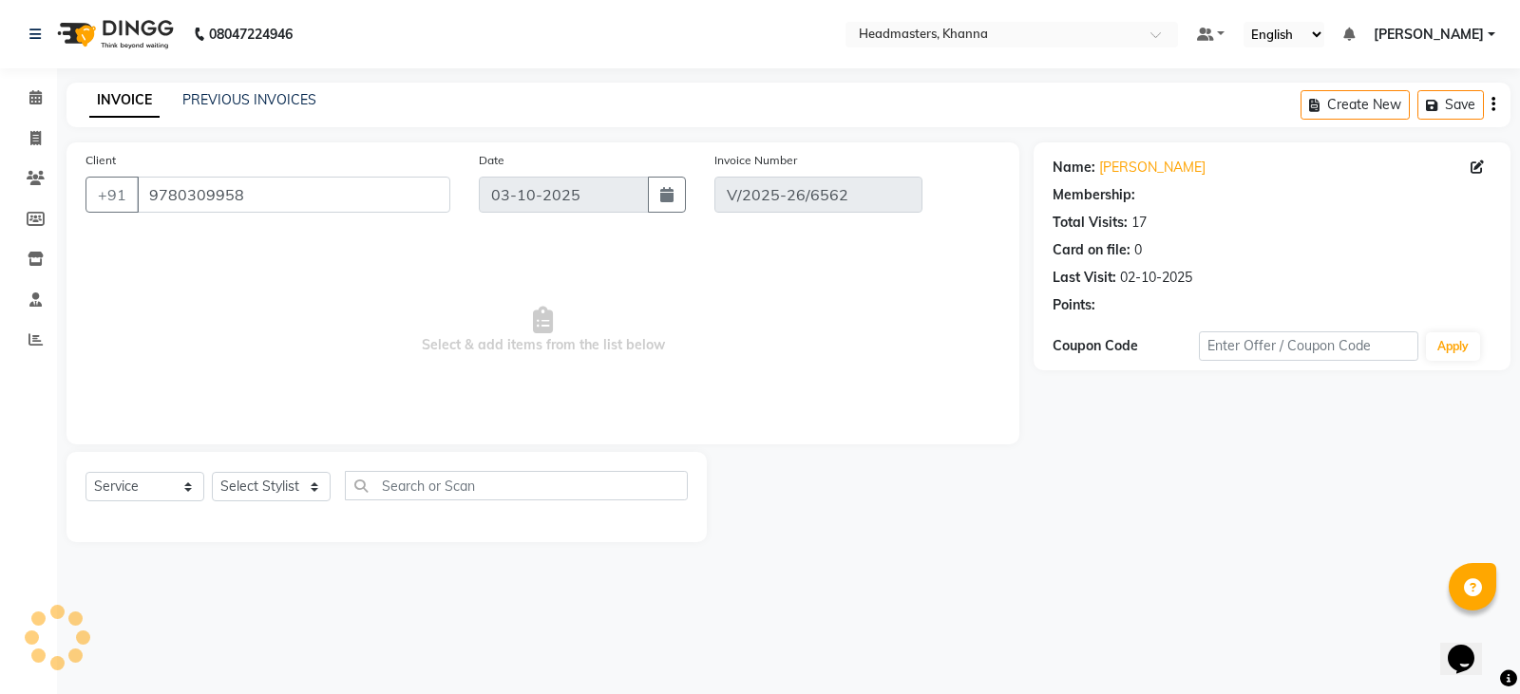
type input "02-10-2025"
select select "select"
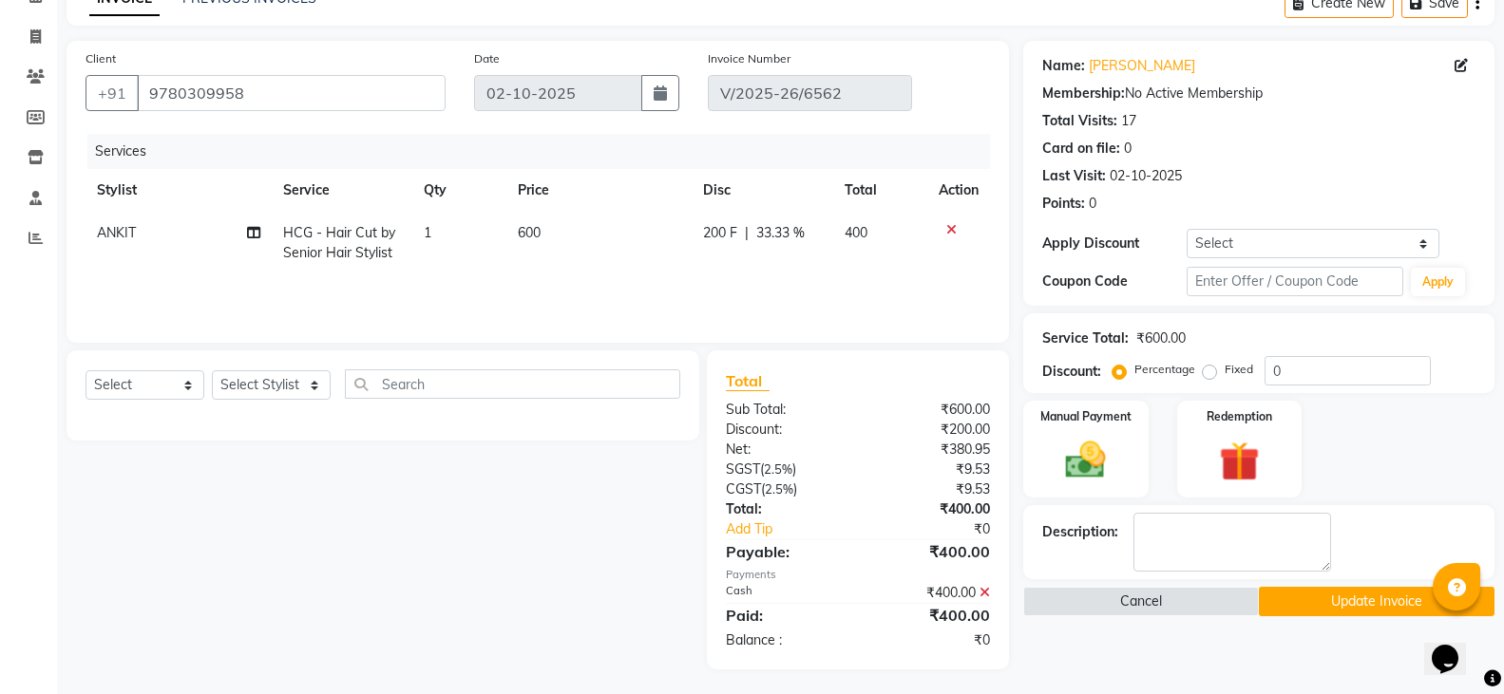
scroll to position [105, 0]
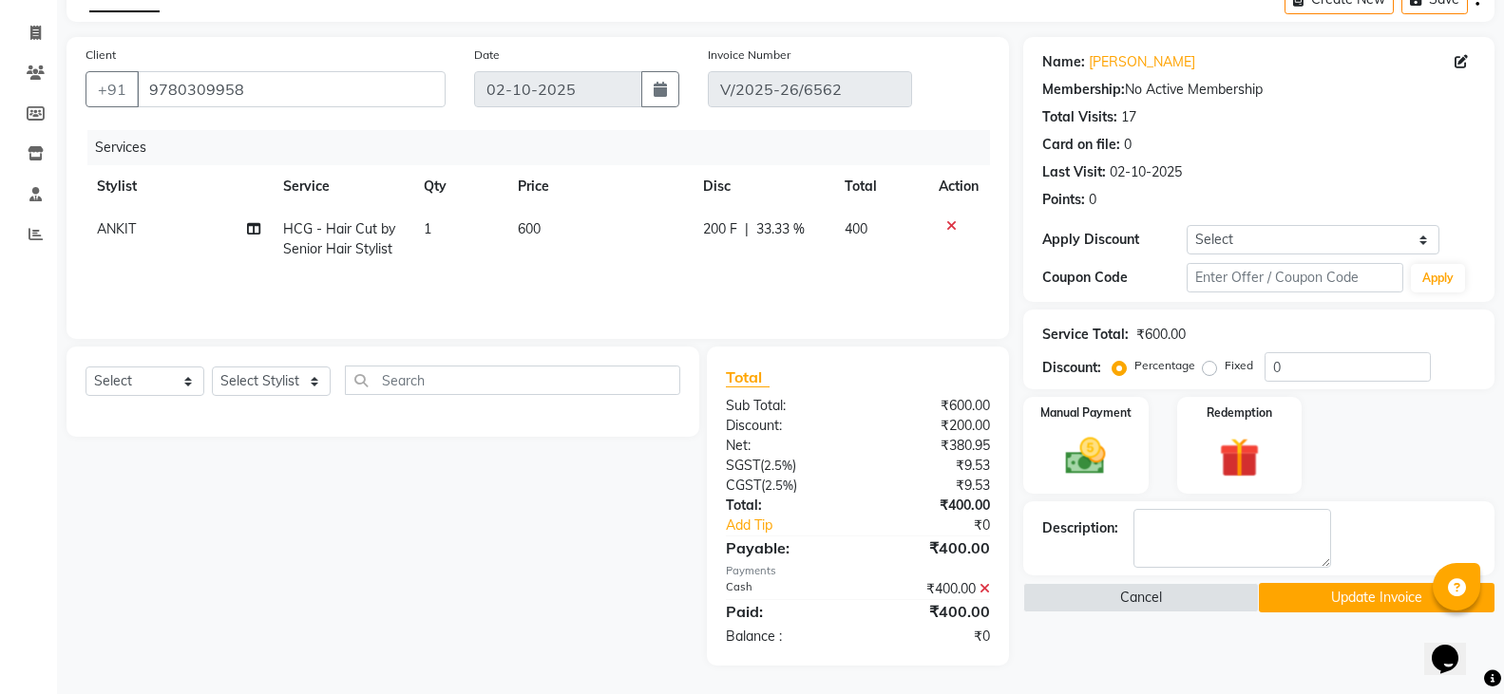
click at [981, 590] on icon at bounding box center [985, 588] width 10 height 13
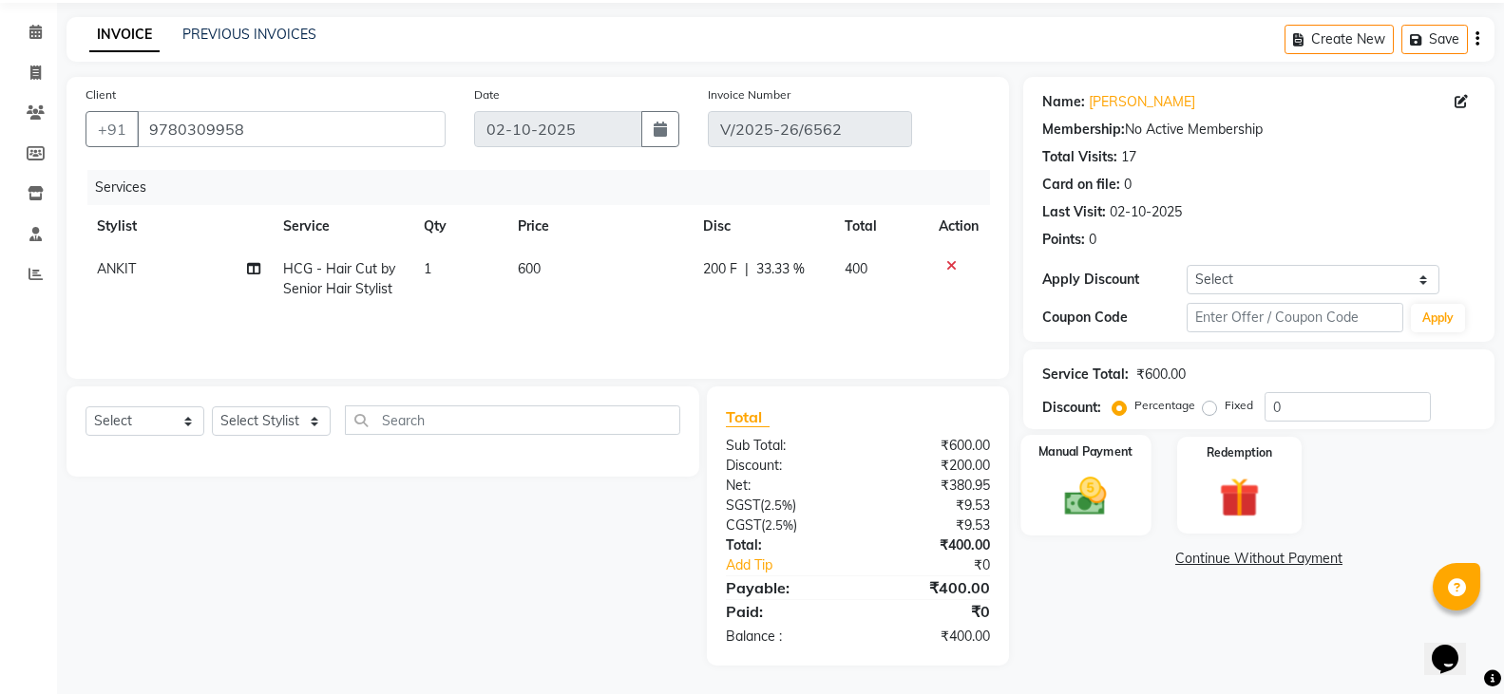
click at [1047, 522] on div "Manual Payment" at bounding box center [1085, 486] width 130 height 102
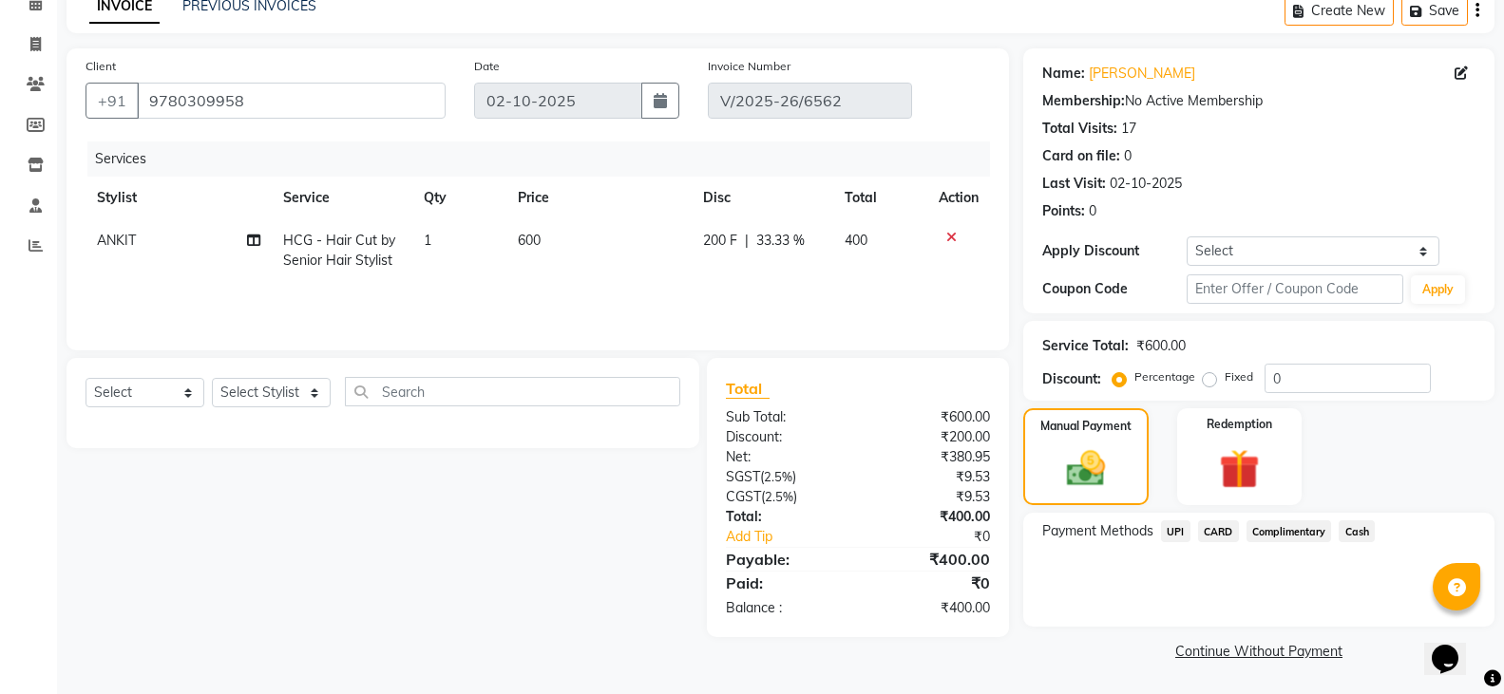
click at [1176, 538] on span "UPI" at bounding box center [1175, 532] width 29 height 22
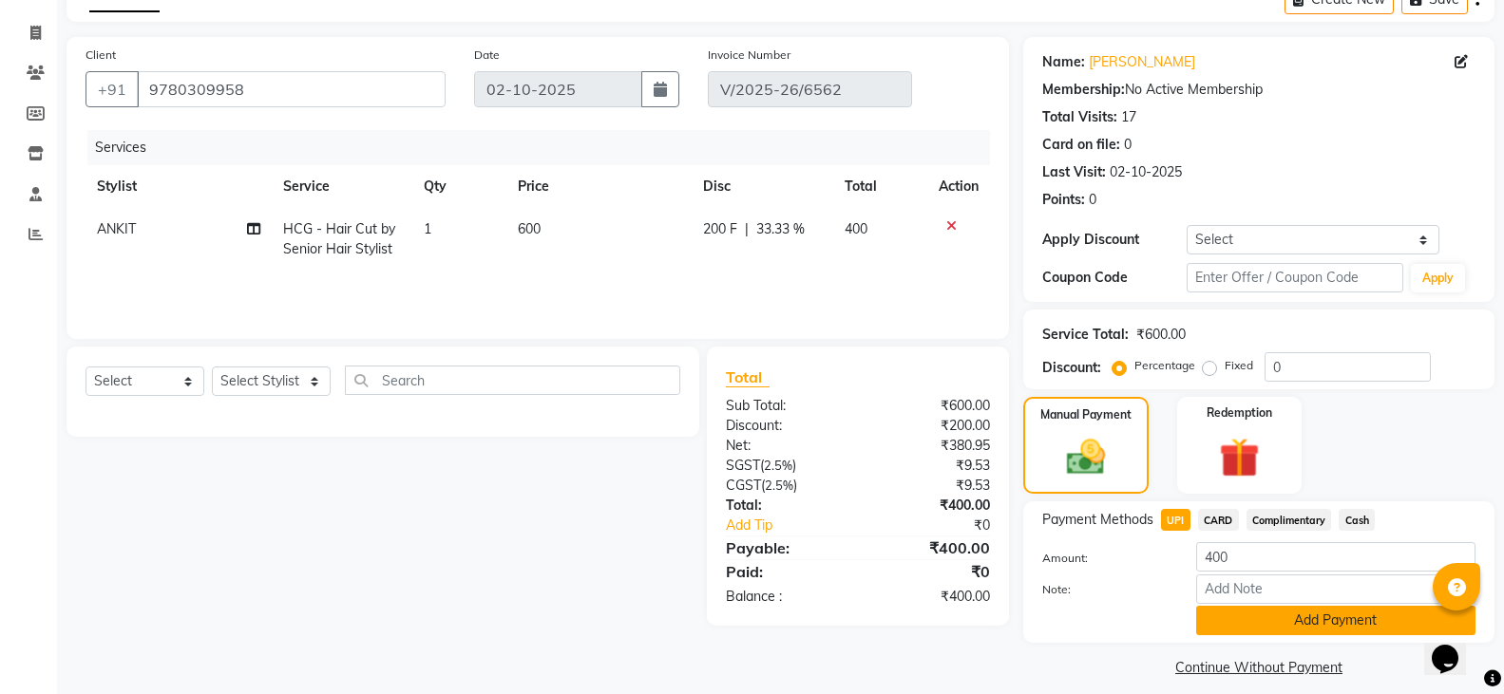
click at [1246, 609] on button "Add Payment" at bounding box center [1335, 620] width 279 height 29
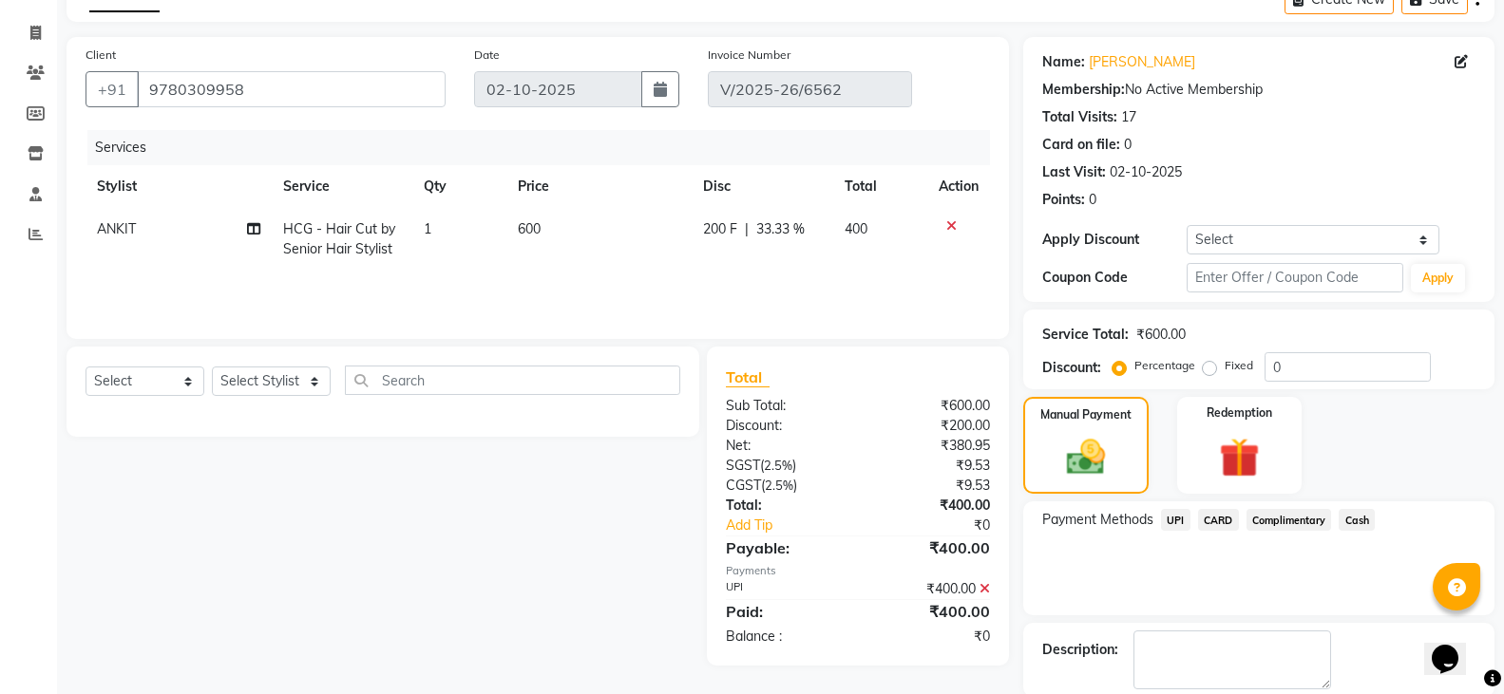
scroll to position [174, 0]
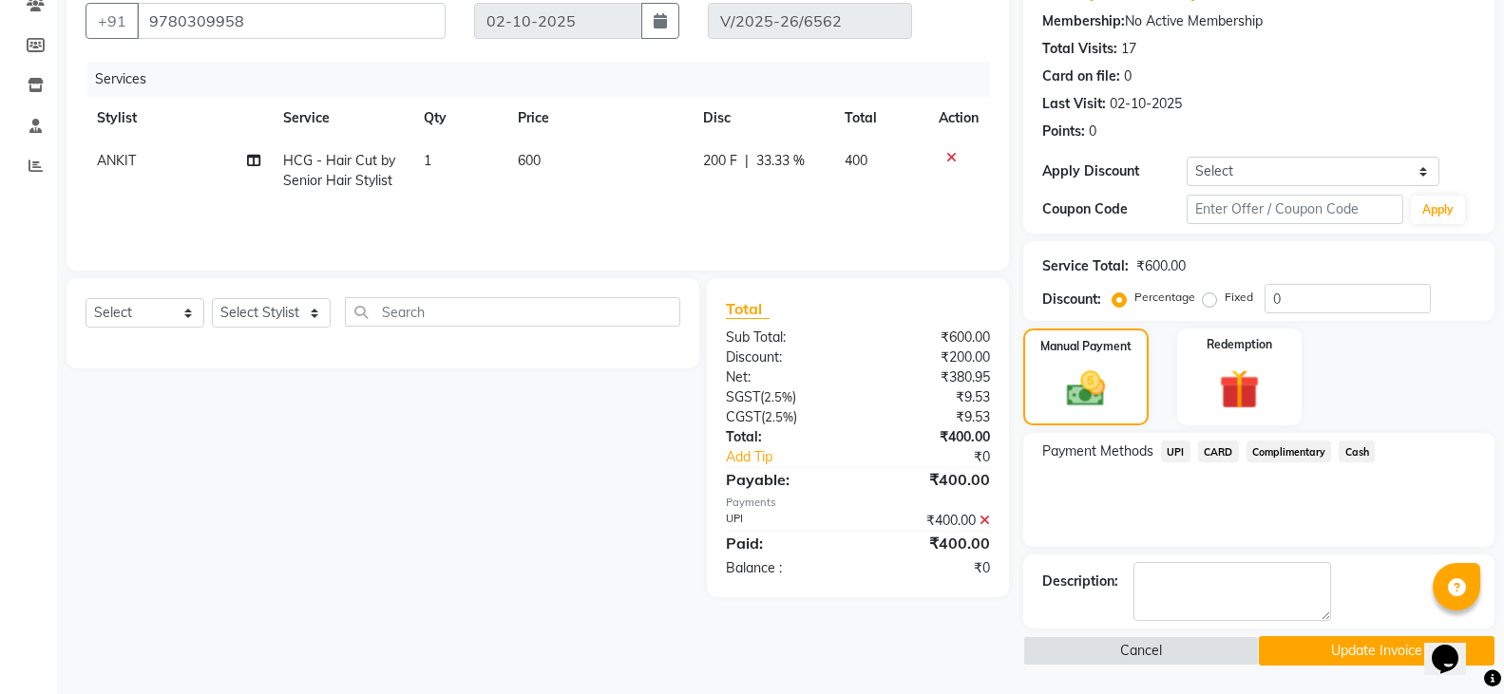
click at [1280, 657] on button "Update Invoice" at bounding box center [1377, 651] width 236 height 29
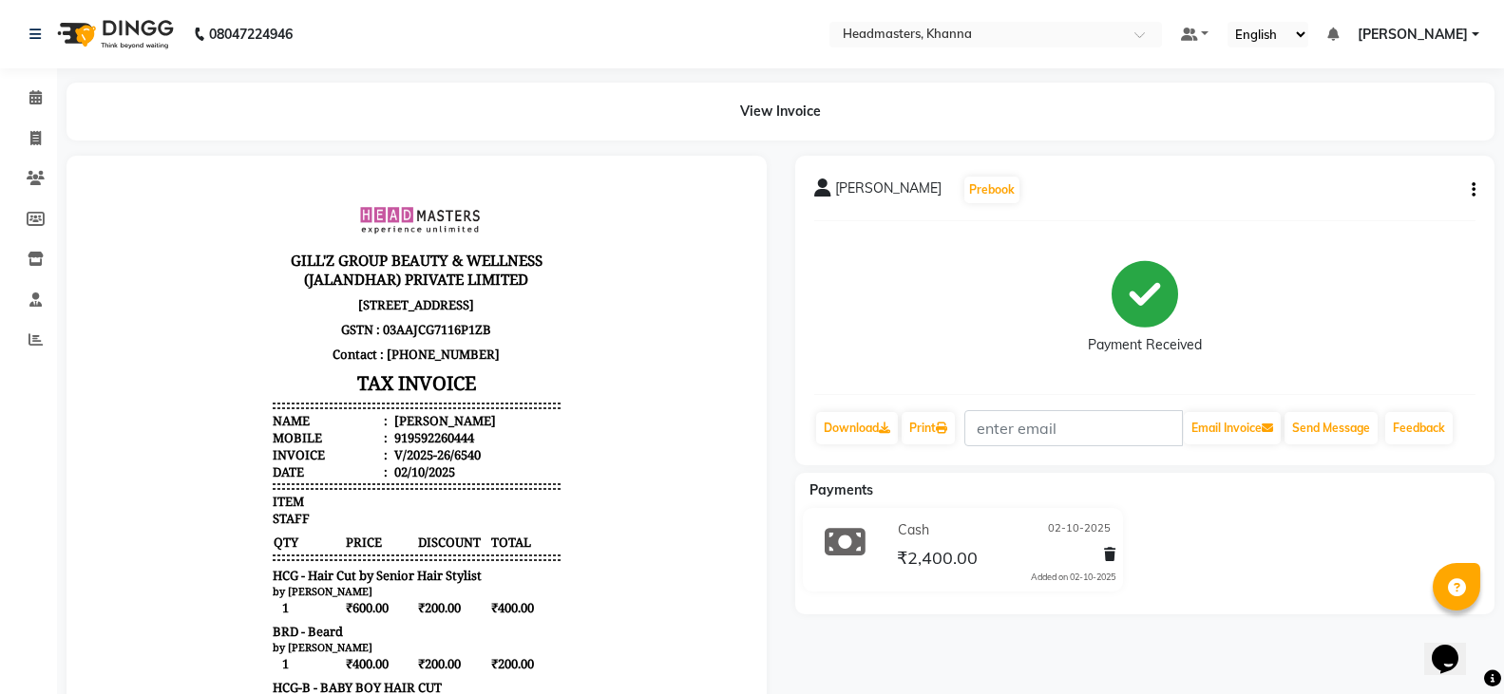
click at [1474, 191] on icon "button" at bounding box center [1474, 190] width 4 height 1
click at [1365, 227] on div "Edit Invoice" at bounding box center [1379, 226] width 130 height 24
select select "service"
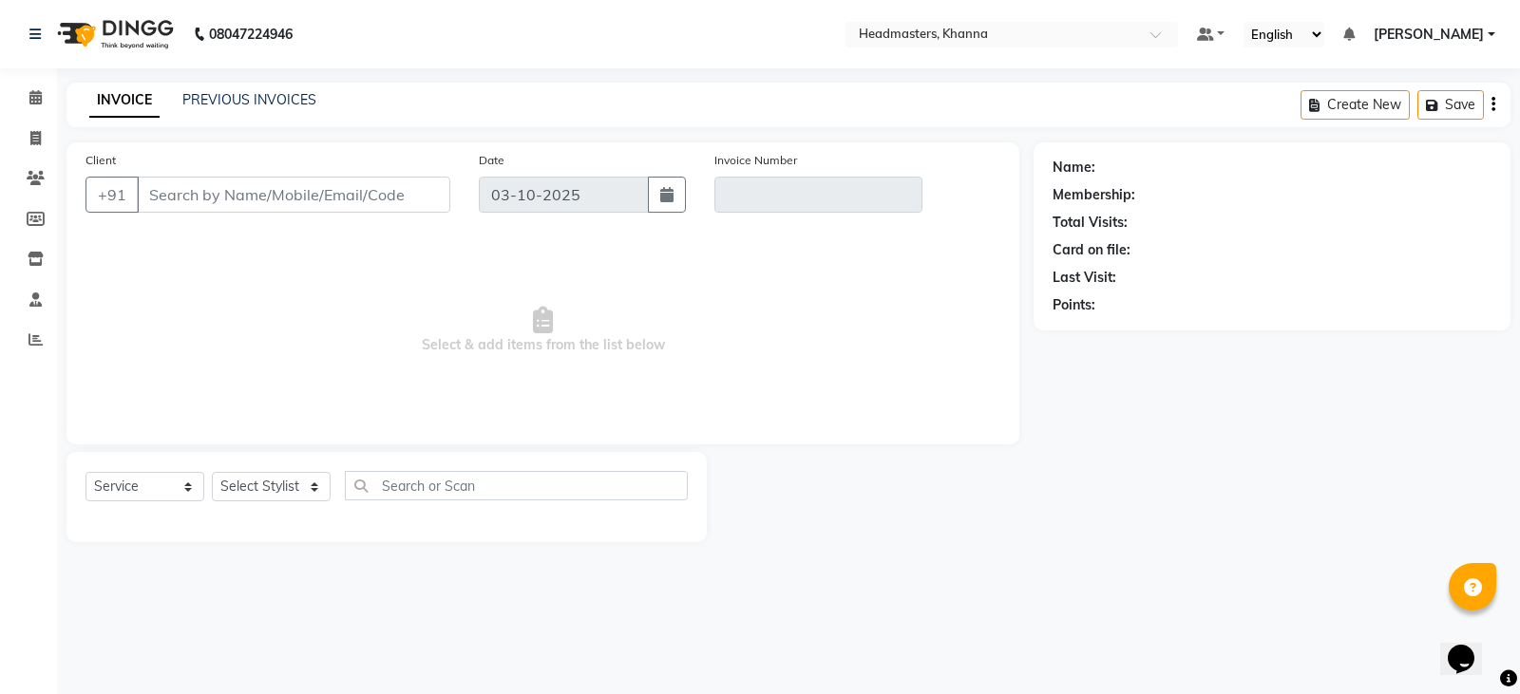
type input "9592260444"
type input "V/2025-26/6540"
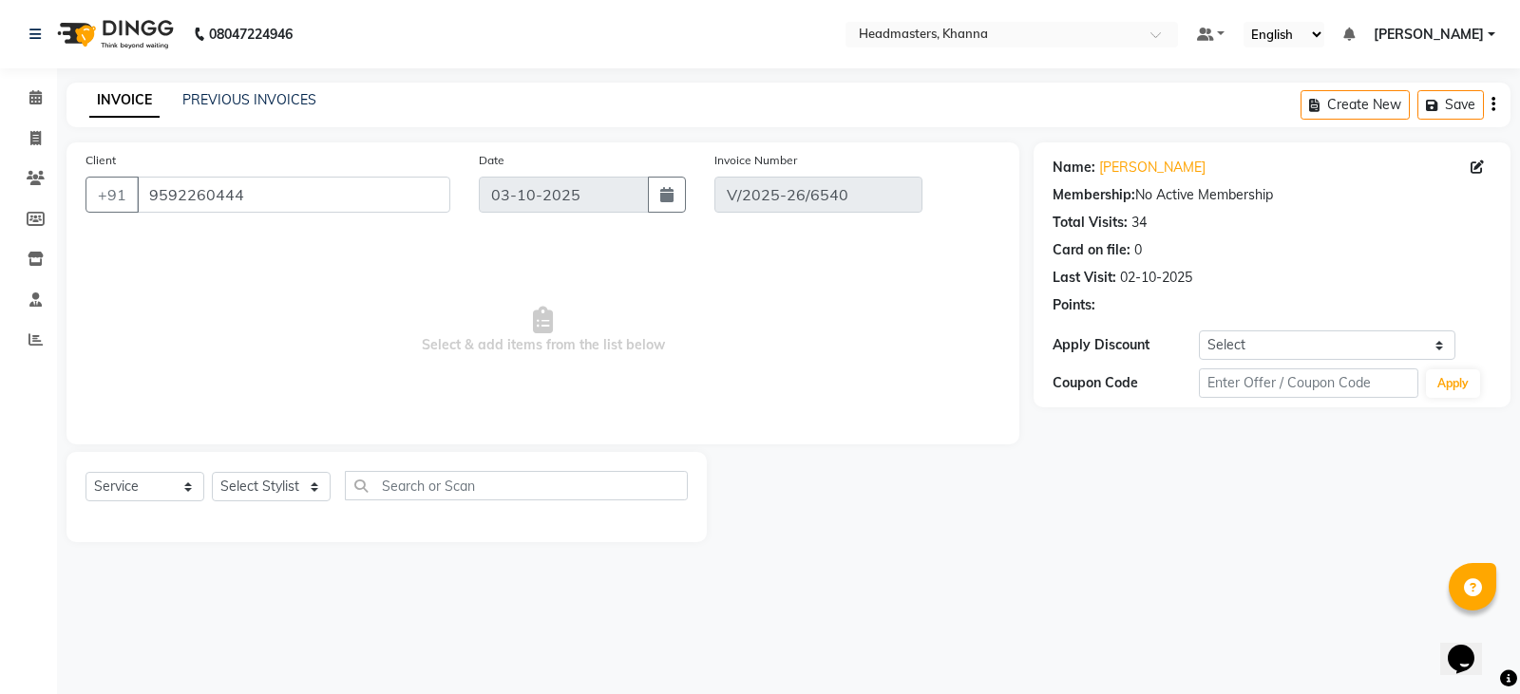
type input "02-10-2025"
select select "select"
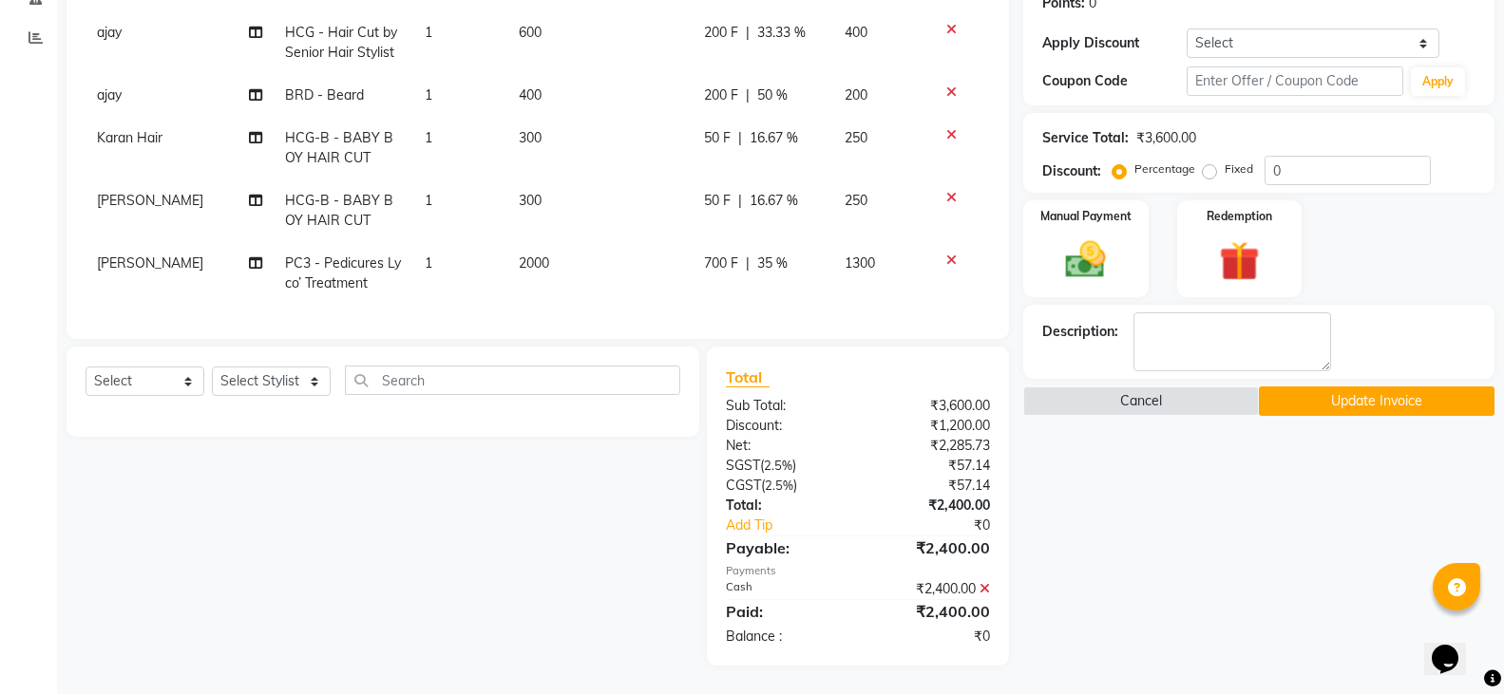
scroll to position [318, 0]
click at [983, 591] on icon at bounding box center [985, 588] width 10 height 13
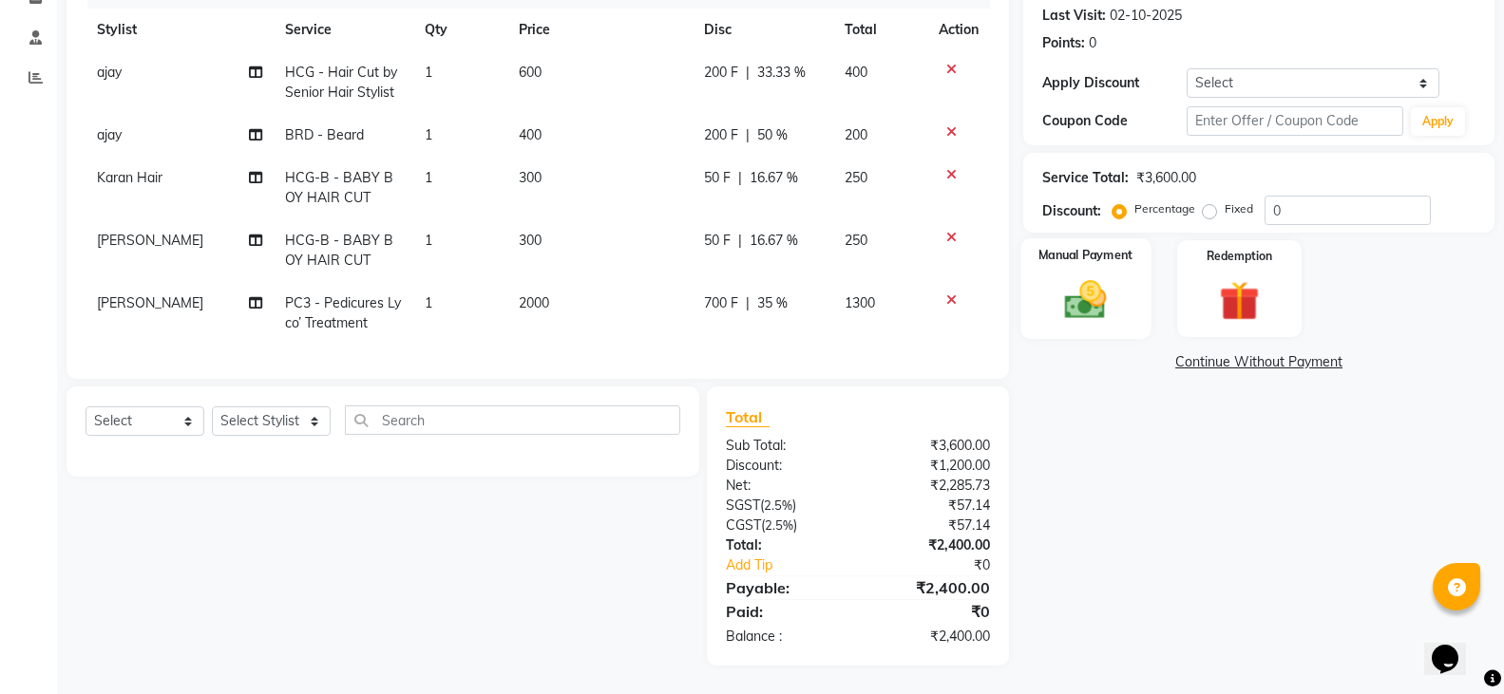
click at [1055, 304] on img at bounding box center [1085, 300] width 67 height 48
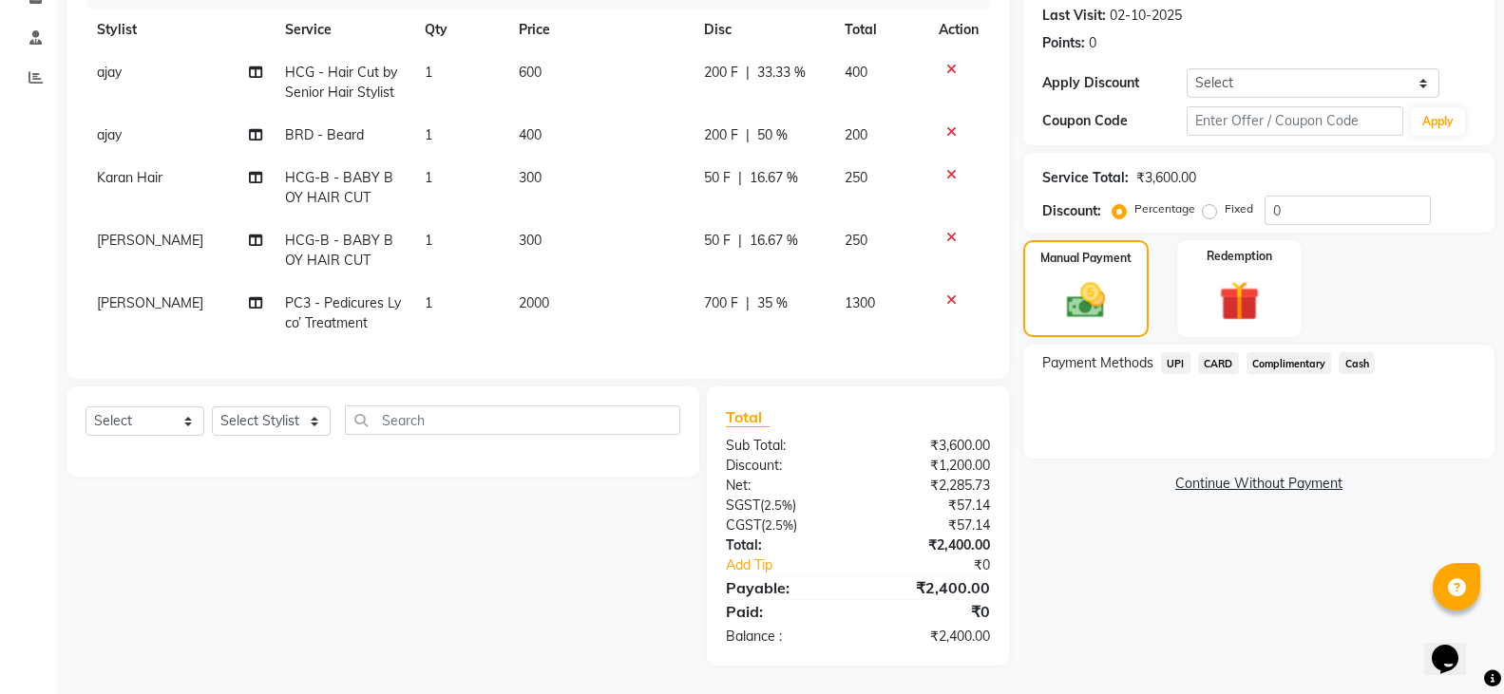
click at [1173, 352] on span "UPI" at bounding box center [1175, 363] width 29 height 22
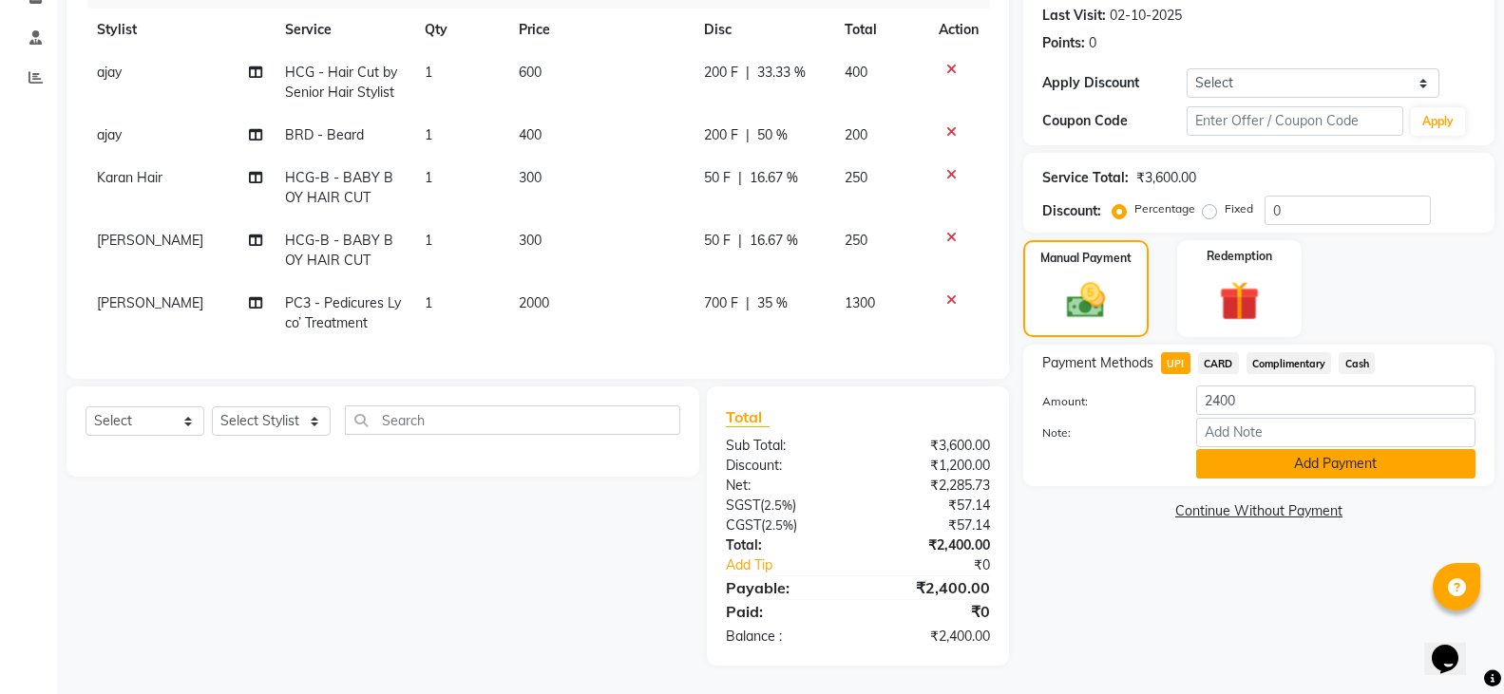
click at [1279, 449] on button "Add Payment" at bounding box center [1335, 463] width 279 height 29
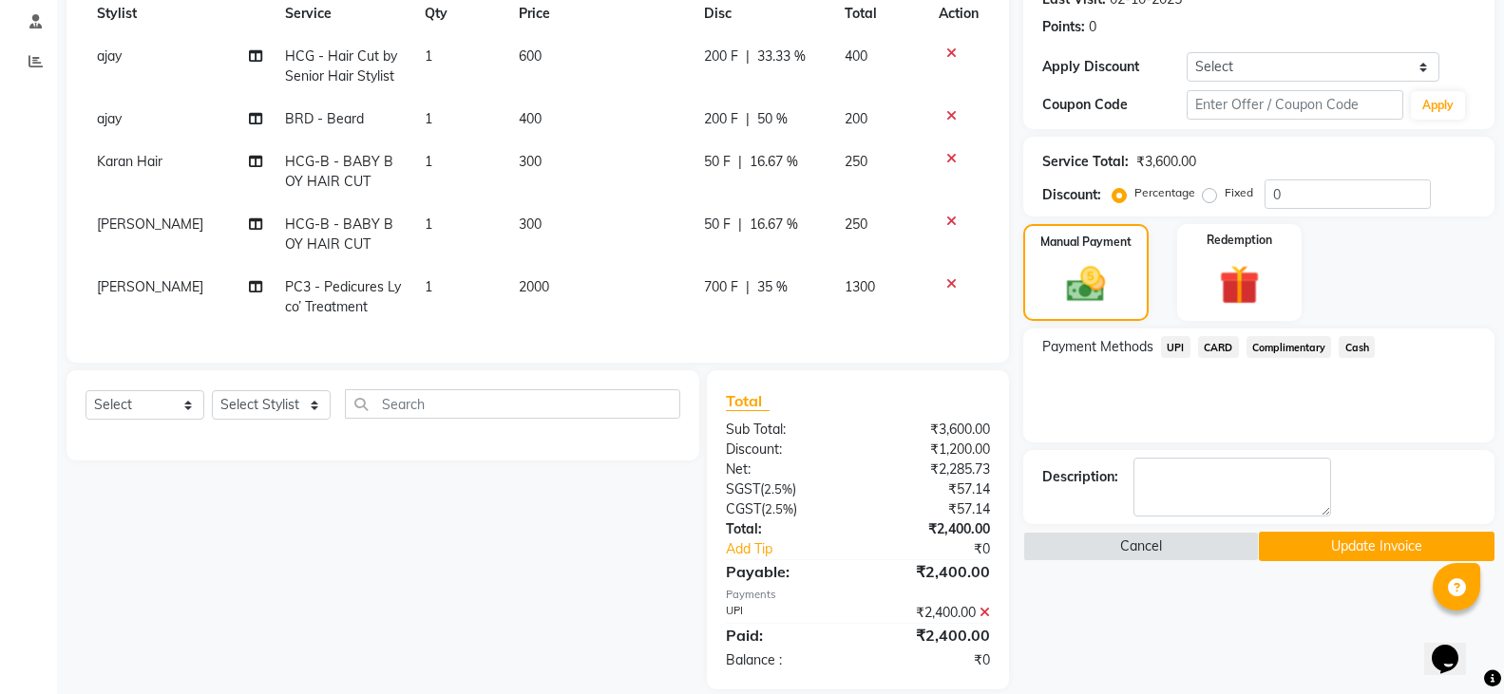
scroll to position [318, 0]
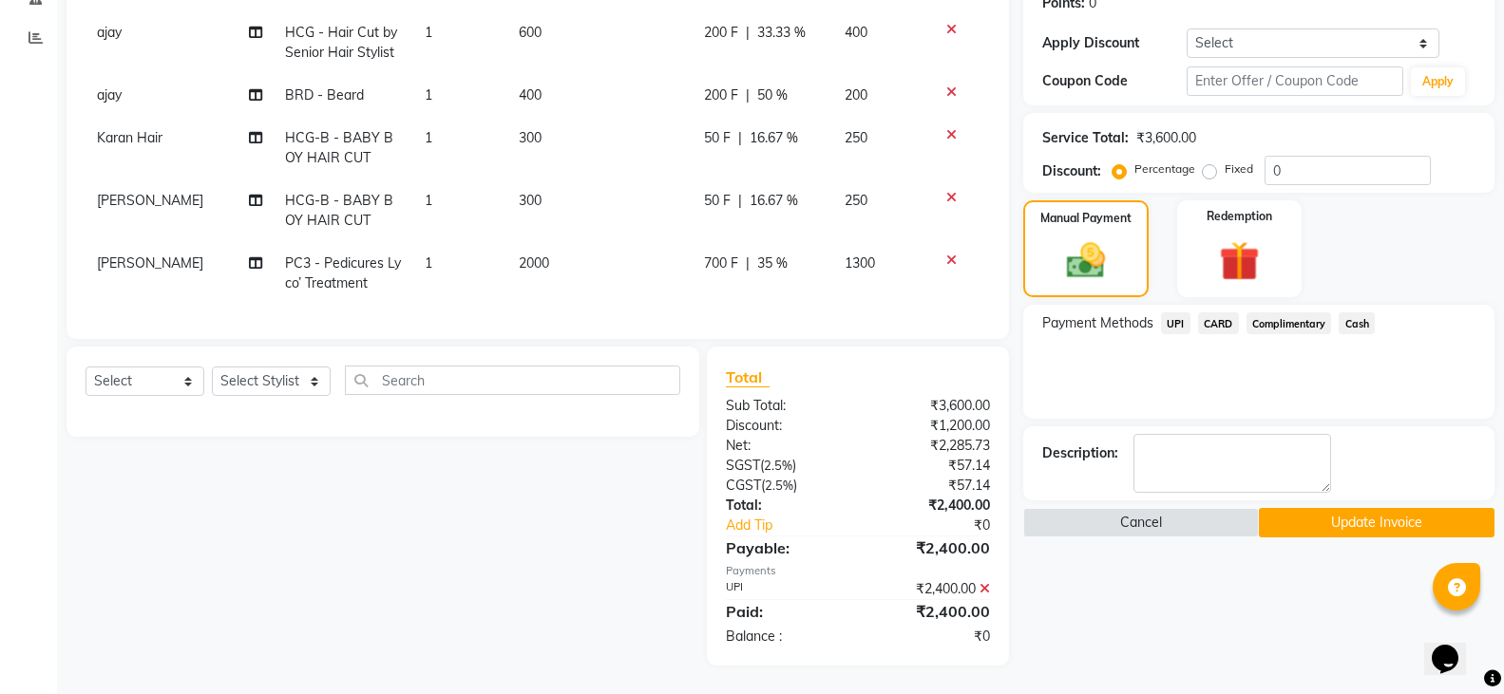
click at [1333, 508] on button "Update Invoice" at bounding box center [1377, 522] width 236 height 29
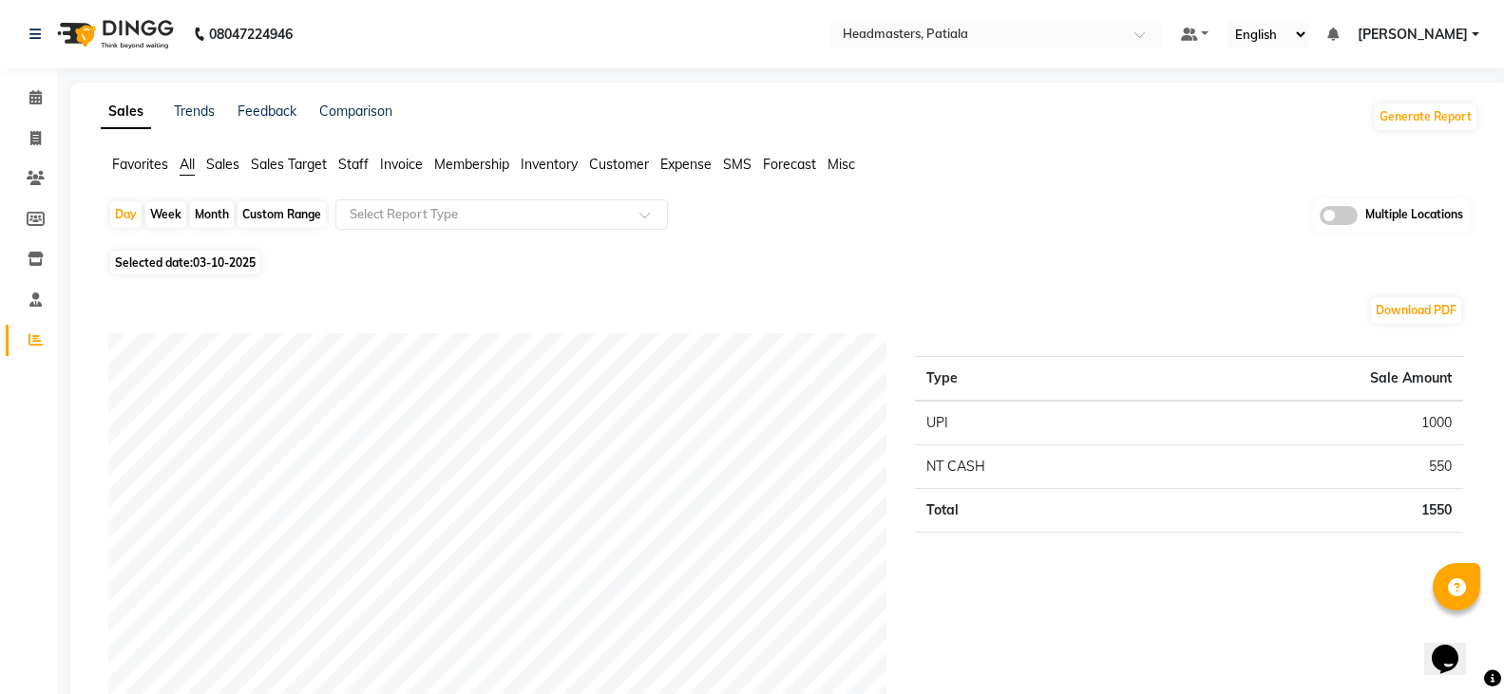
click at [229, 168] on span "Sales" at bounding box center [222, 164] width 33 height 17
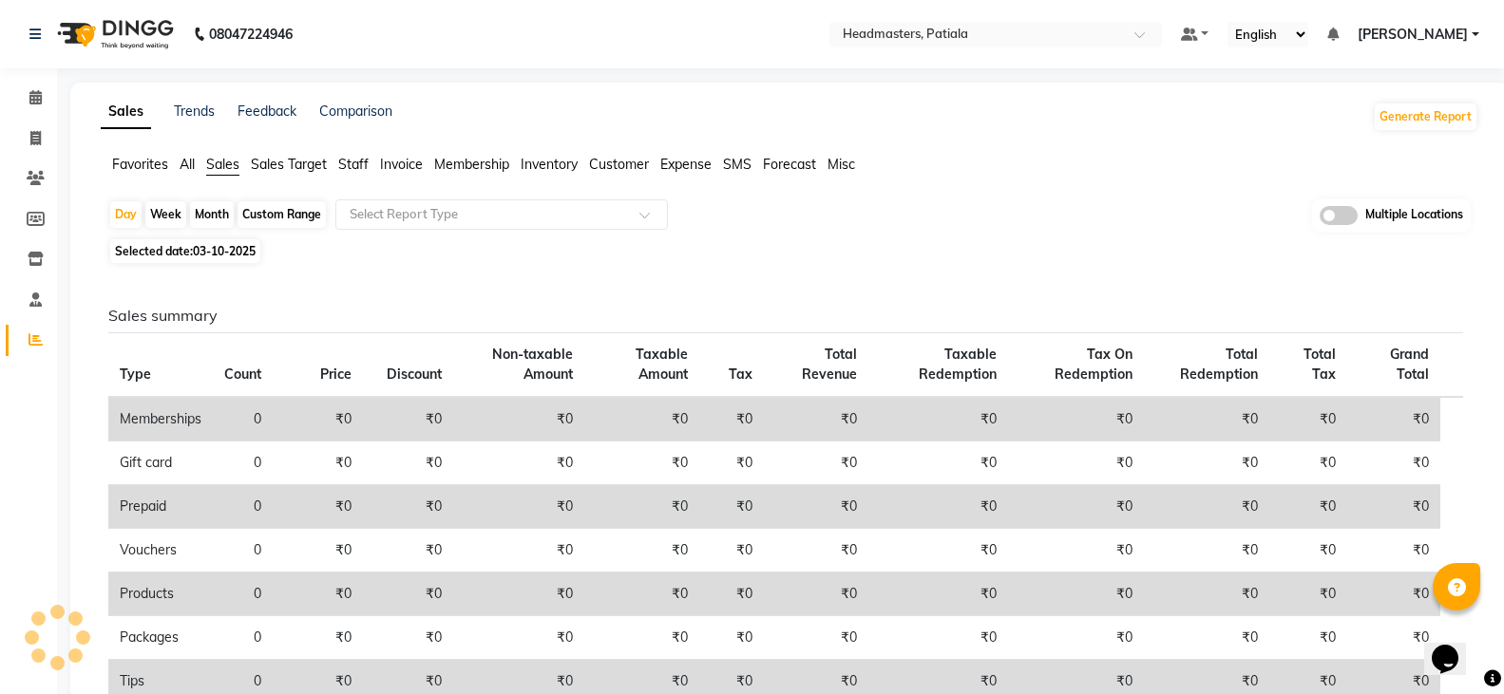
click at [236, 248] on span "03-10-2025" at bounding box center [224, 251] width 63 height 14
click at [224, 245] on span "03-10-2025" at bounding box center [224, 251] width 63 height 14
select select "10"
select select "2025"
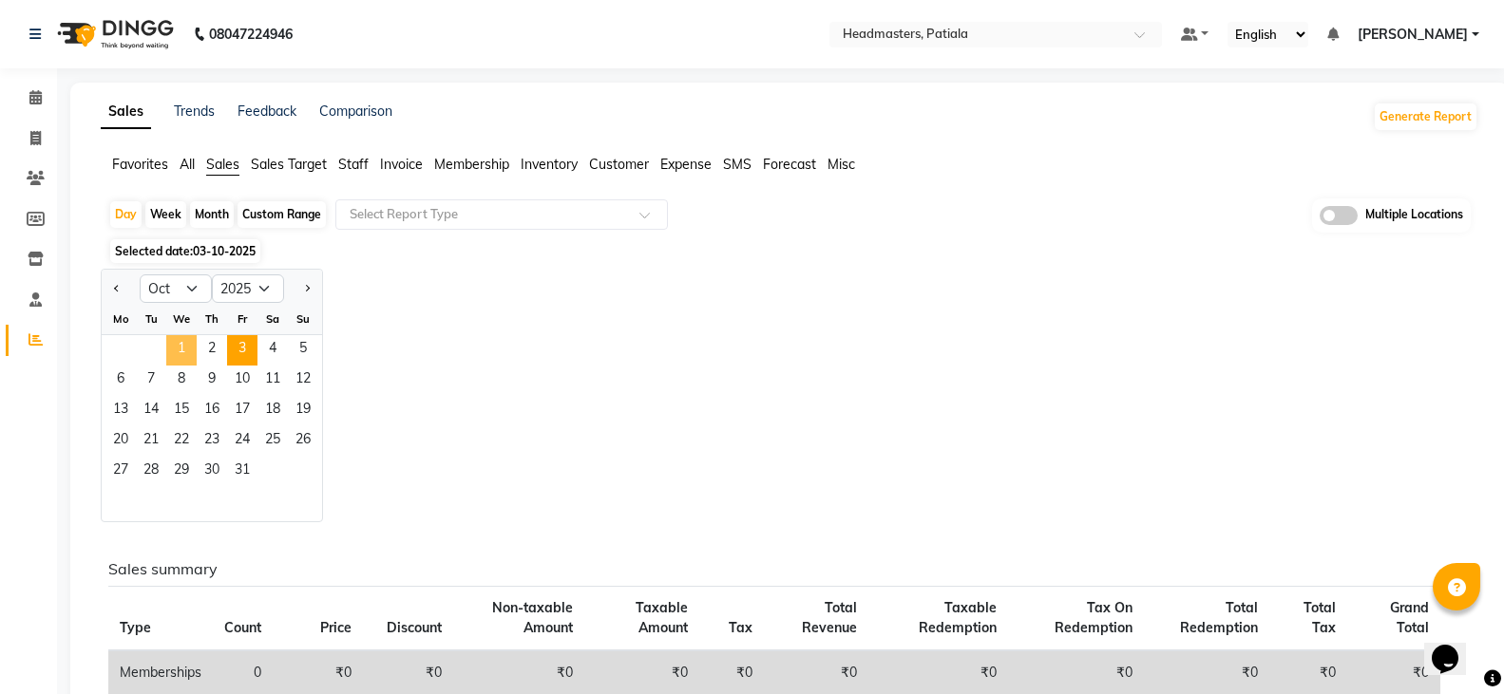
click at [189, 353] on span "1" at bounding box center [181, 350] width 30 height 30
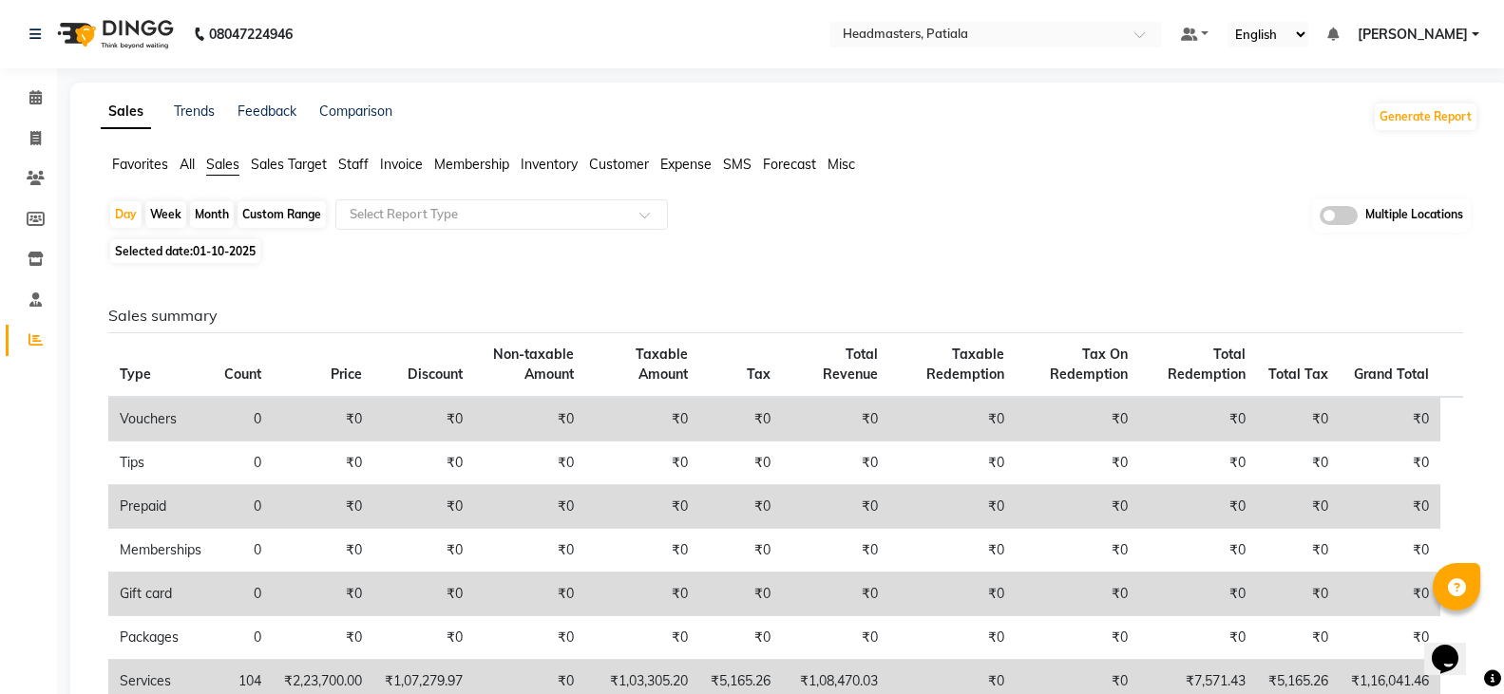
click at [218, 242] on span "Selected date: 01-10-2025" at bounding box center [185, 251] width 150 height 24
select select "10"
select select "2025"
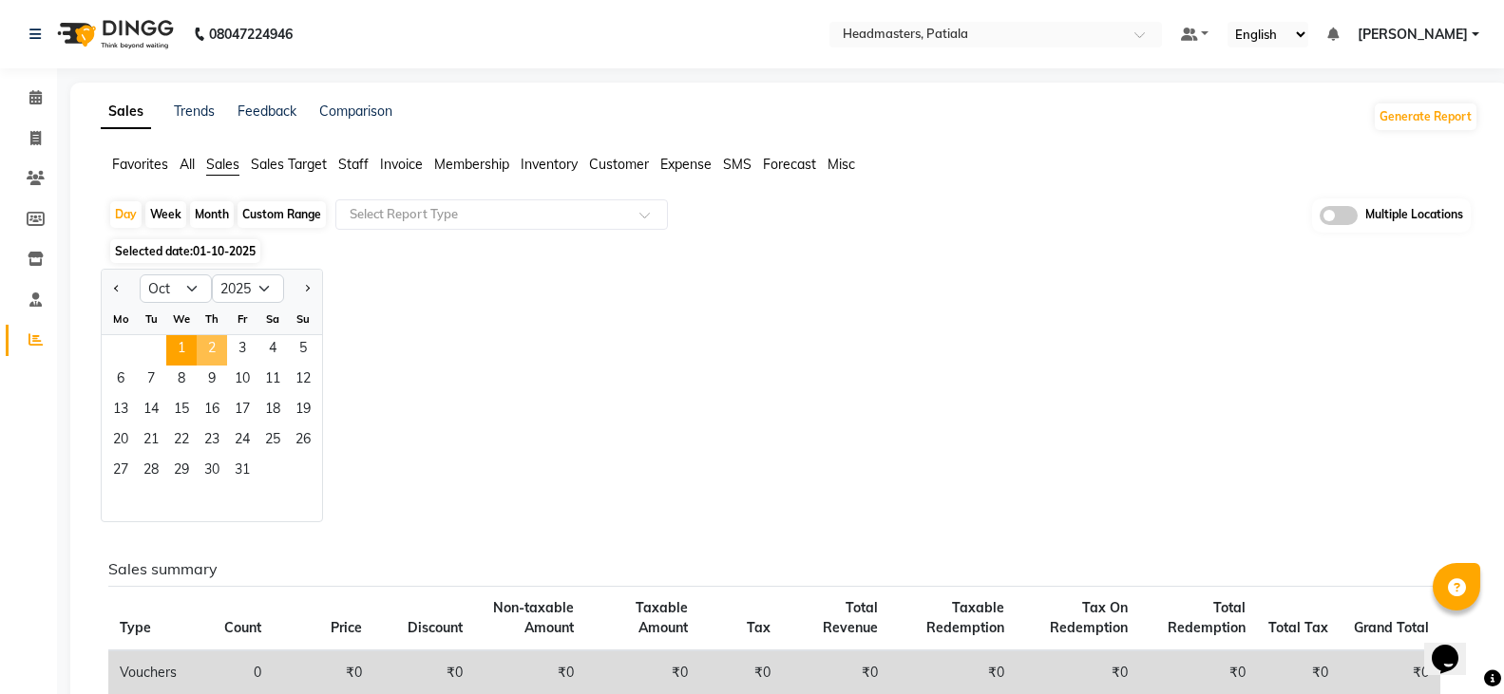
click at [200, 345] on span "2" at bounding box center [212, 350] width 30 height 30
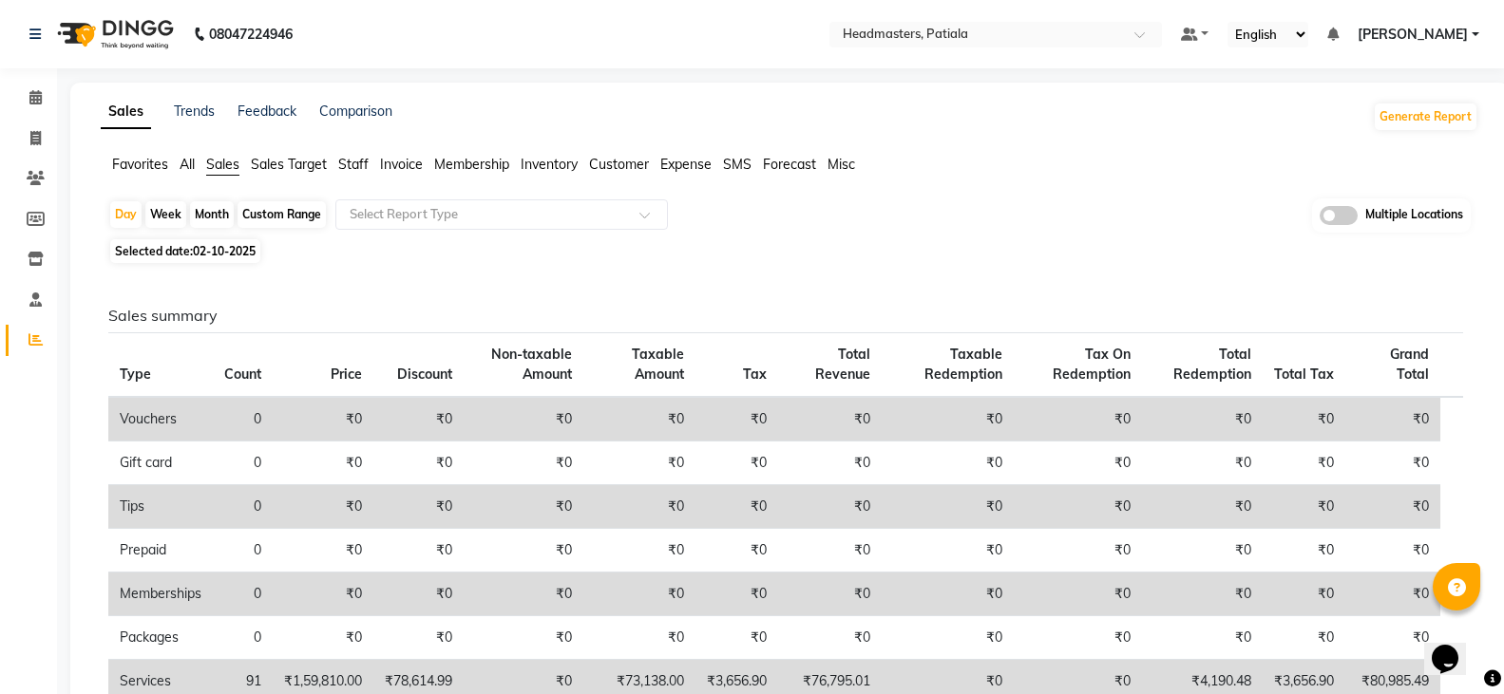
click at [230, 248] on span "02-10-2025" at bounding box center [224, 251] width 63 height 14
select select "10"
select select "2025"
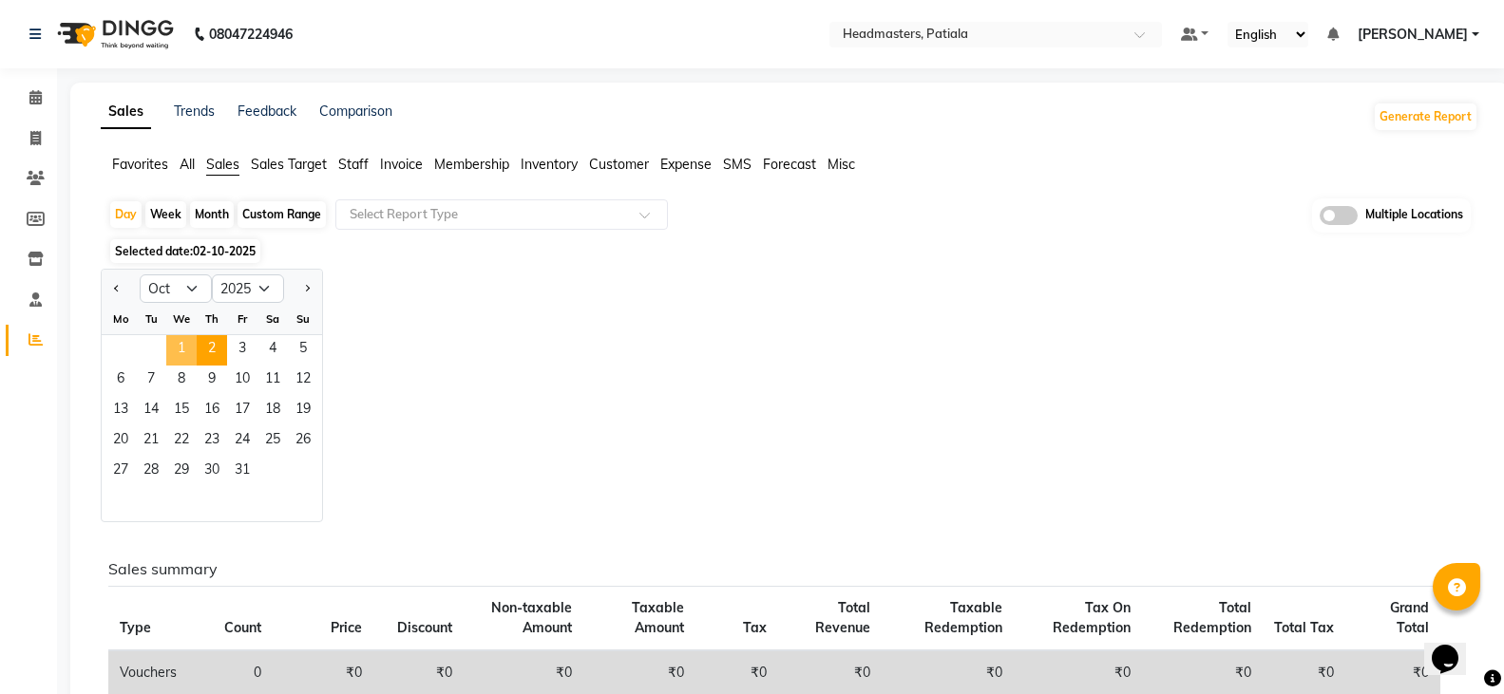
click at [188, 349] on span "1" at bounding box center [181, 350] width 30 height 30
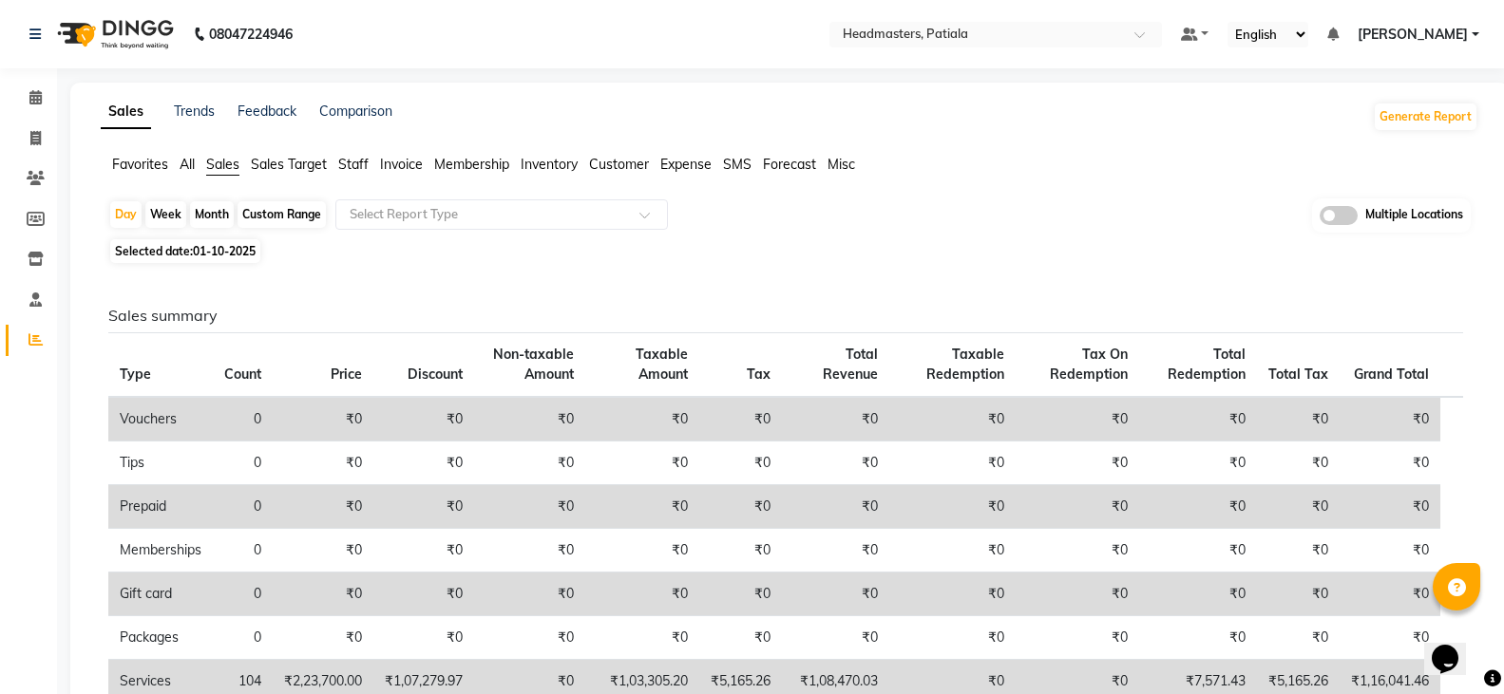
click at [133, 156] on span "Favorites" at bounding box center [140, 164] width 56 height 17
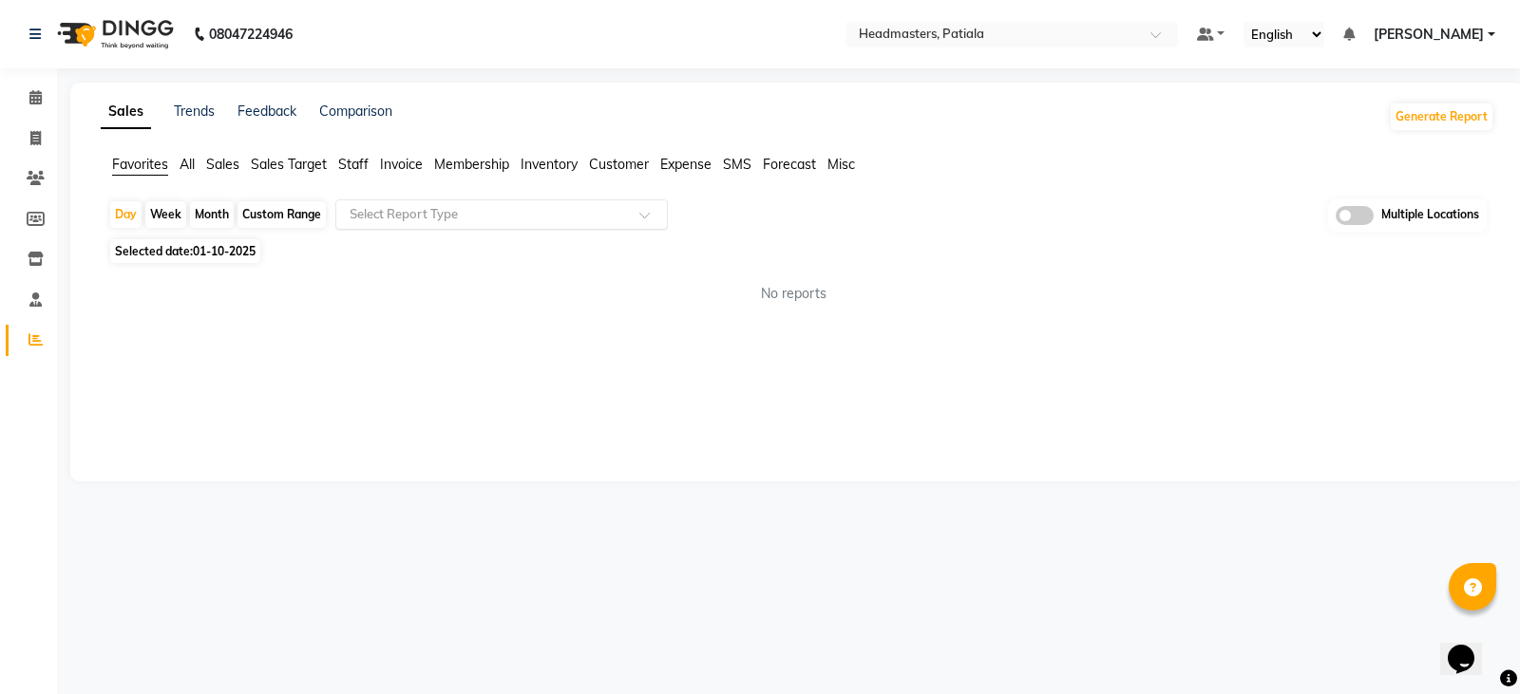
click at [435, 219] on input "text" at bounding box center [483, 214] width 274 height 19
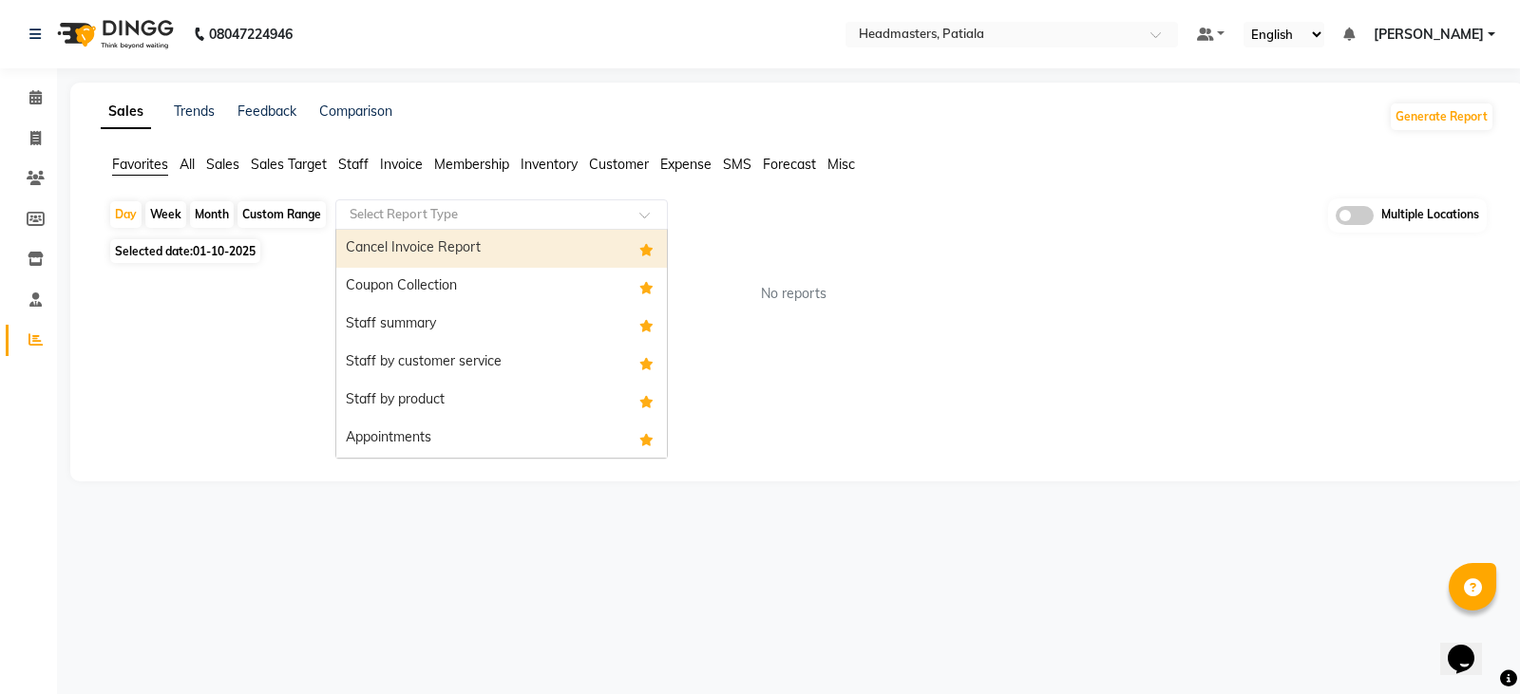
click at [435, 296] on div "Coupon Collection" at bounding box center [501, 287] width 331 height 38
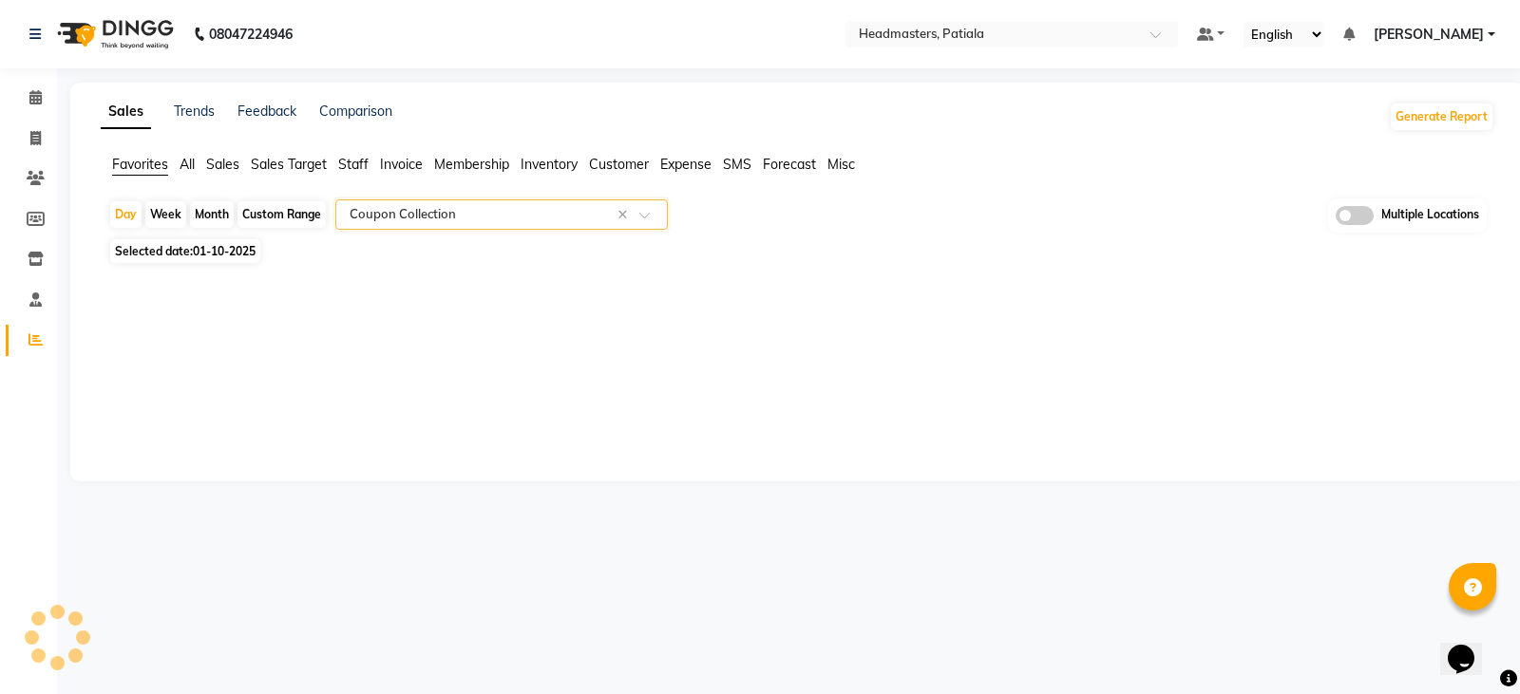
select select "full_report"
select select "csv"
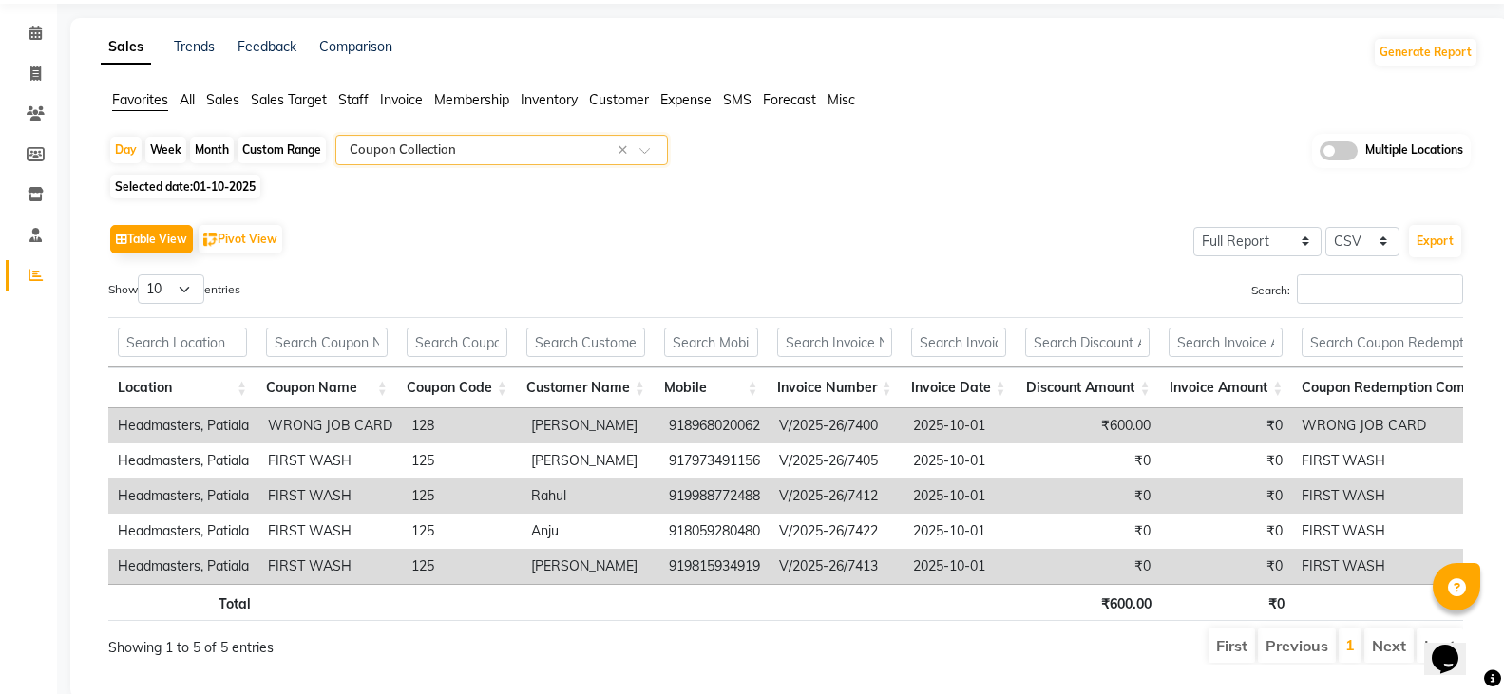
scroll to position [130, 0]
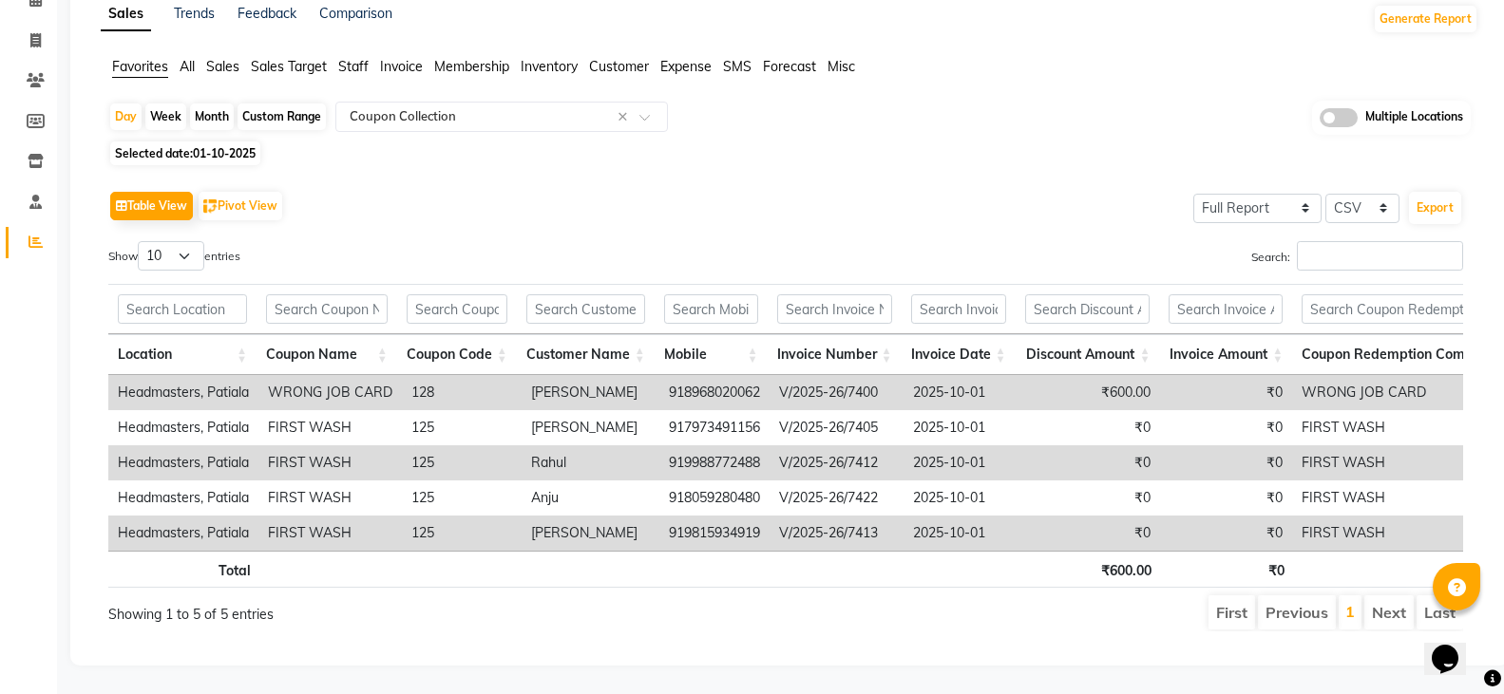
click at [385, 334] on th "Coupon Name" at bounding box center [327, 354] width 141 height 41
click at [239, 146] on span "01-10-2025" at bounding box center [224, 153] width 63 height 14
select select "10"
select select "2025"
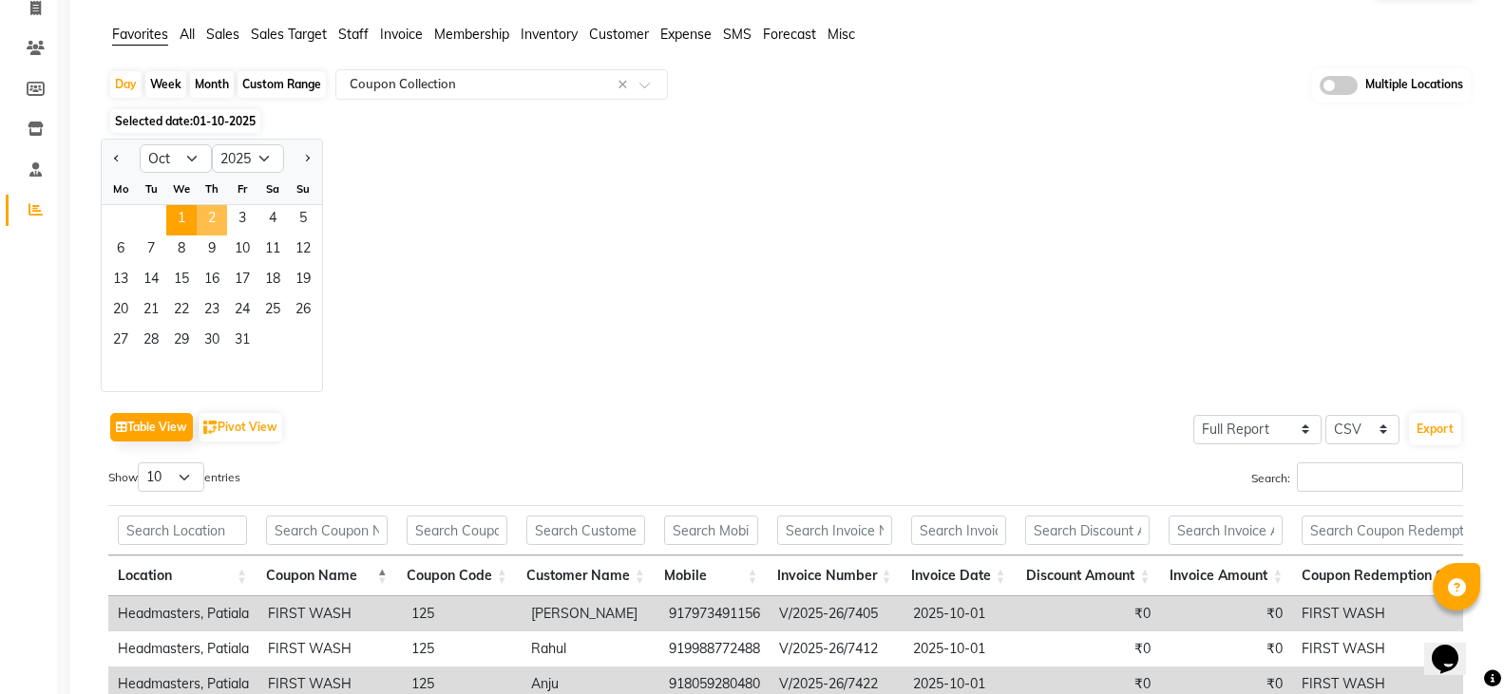
click at [214, 222] on span "2" at bounding box center [212, 220] width 30 height 30
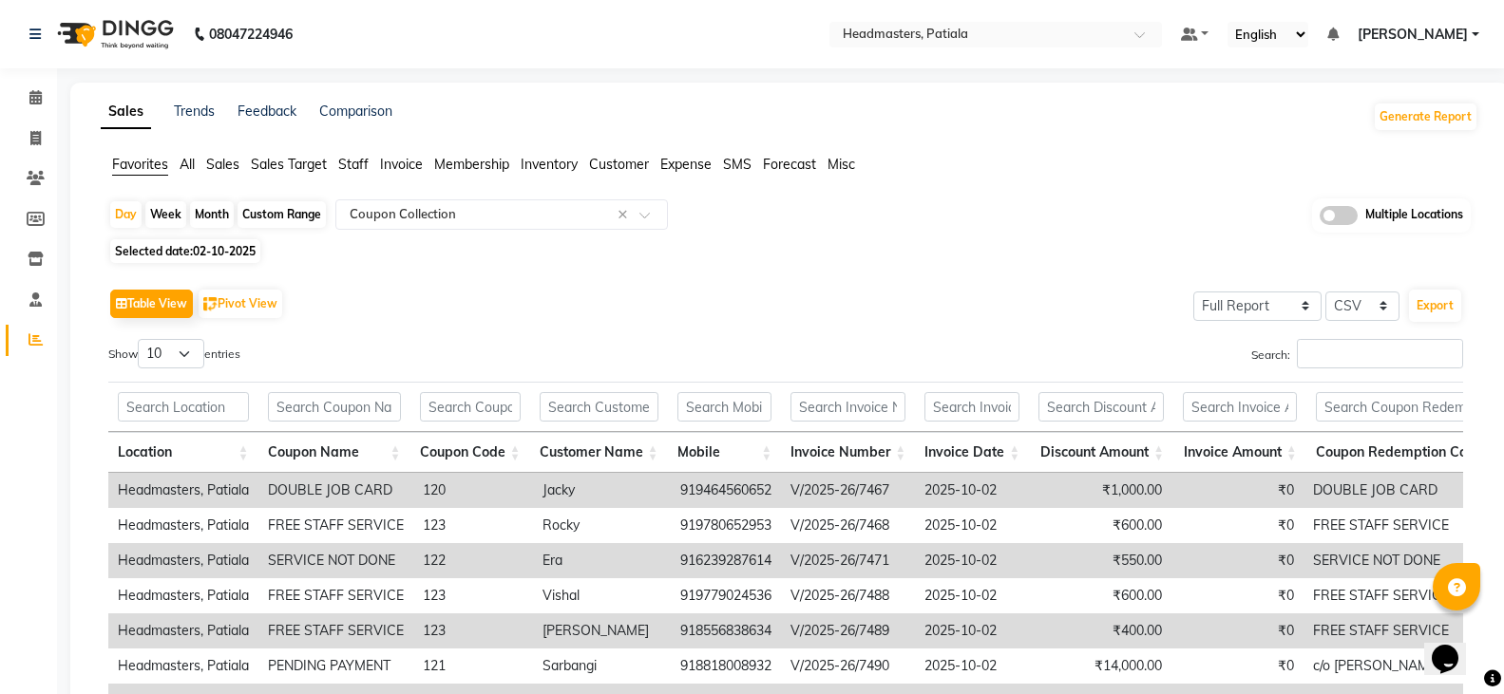
scroll to position [236, 0]
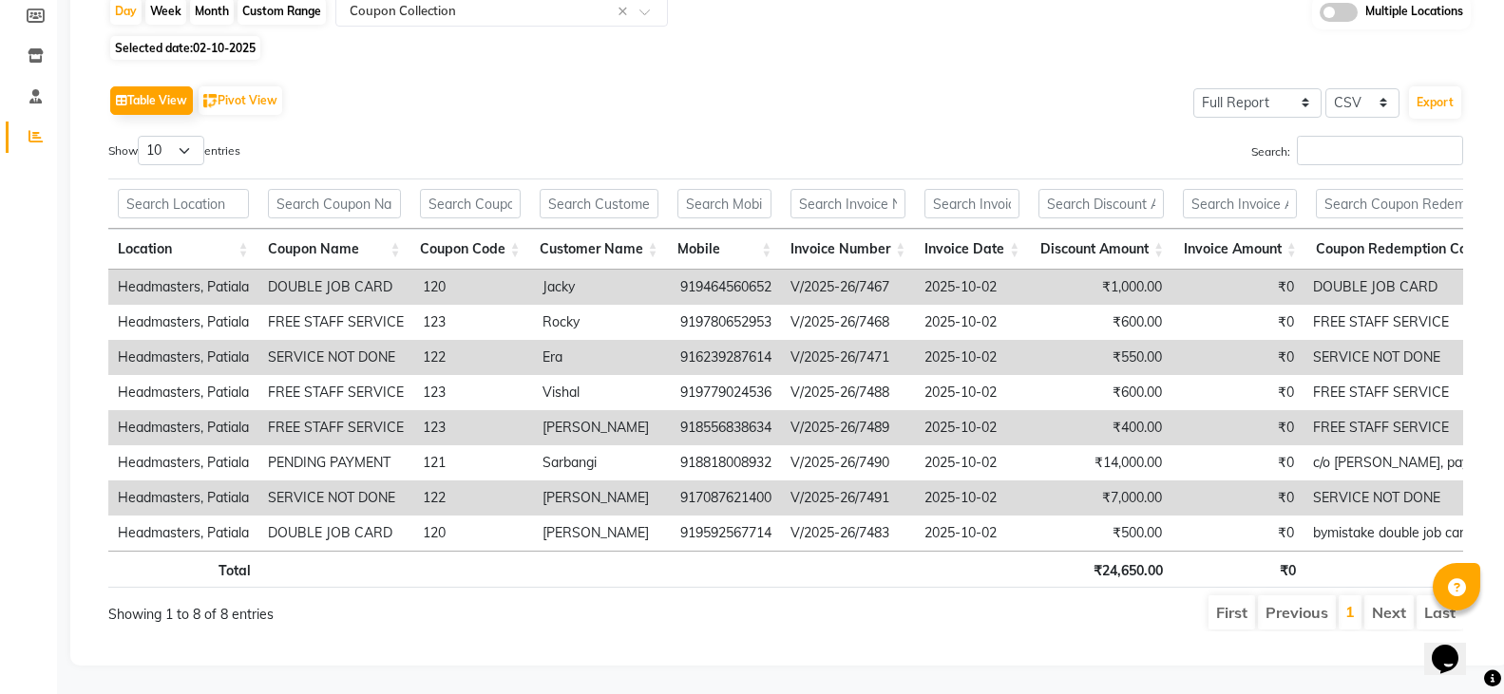
click at [399, 229] on th "Coupon Name" at bounding box center [334, 249] width 152 height 41
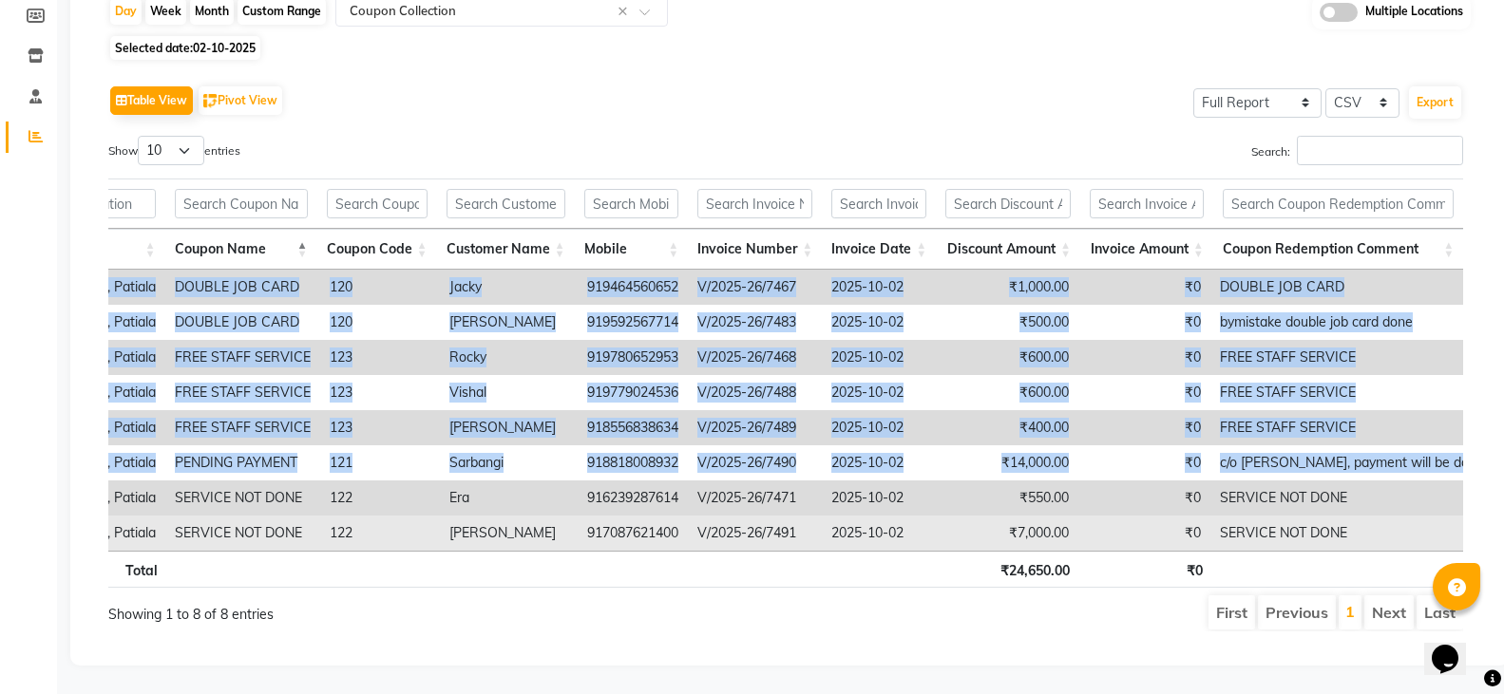
scroll to position [0, 14]
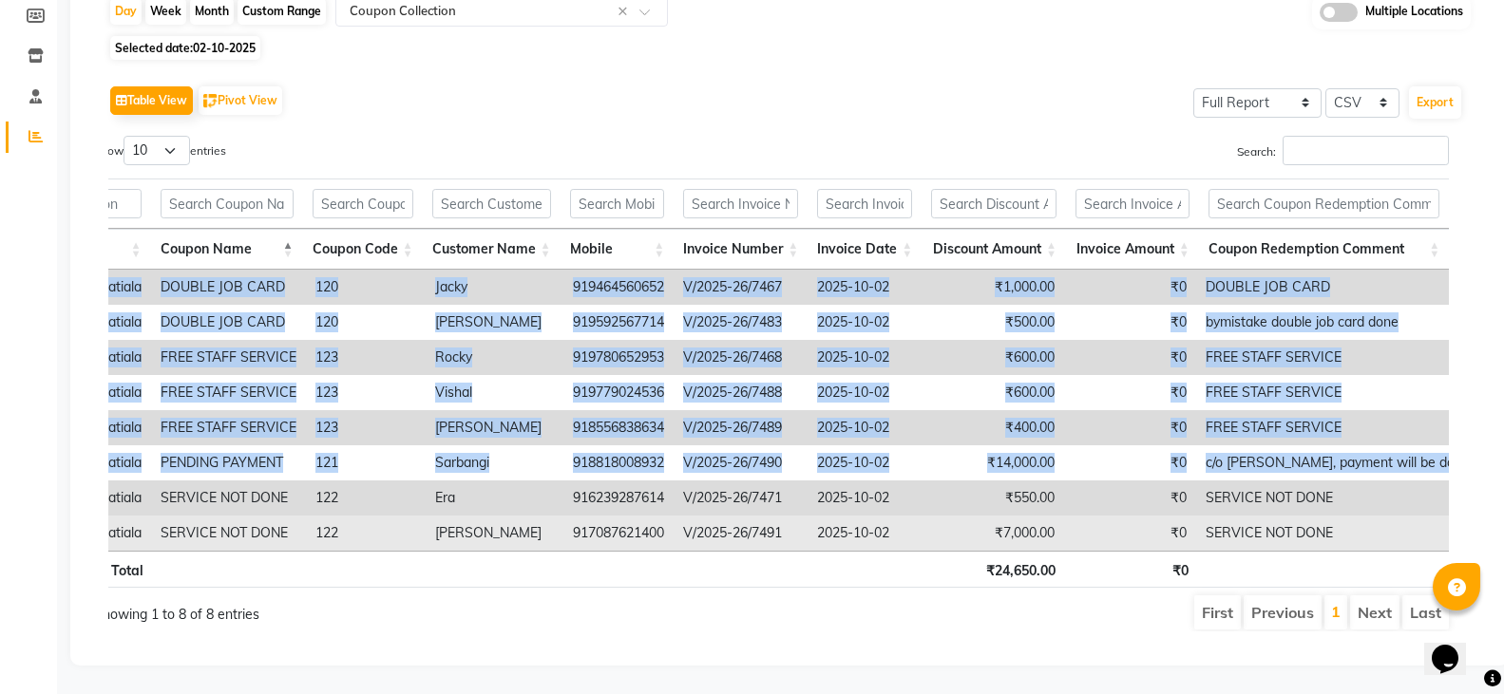
drag, startPoint x: 112, startPoint y: 458, endPoint x: 1456, endPoint y: 503, distance: 1345.1
click at [1456, 503] on div "Location Coupon Name Coupon Code Customer Name Mobile Invoice Number Invoice Da…" at bounding box center [771, 383] width 1383 height 421
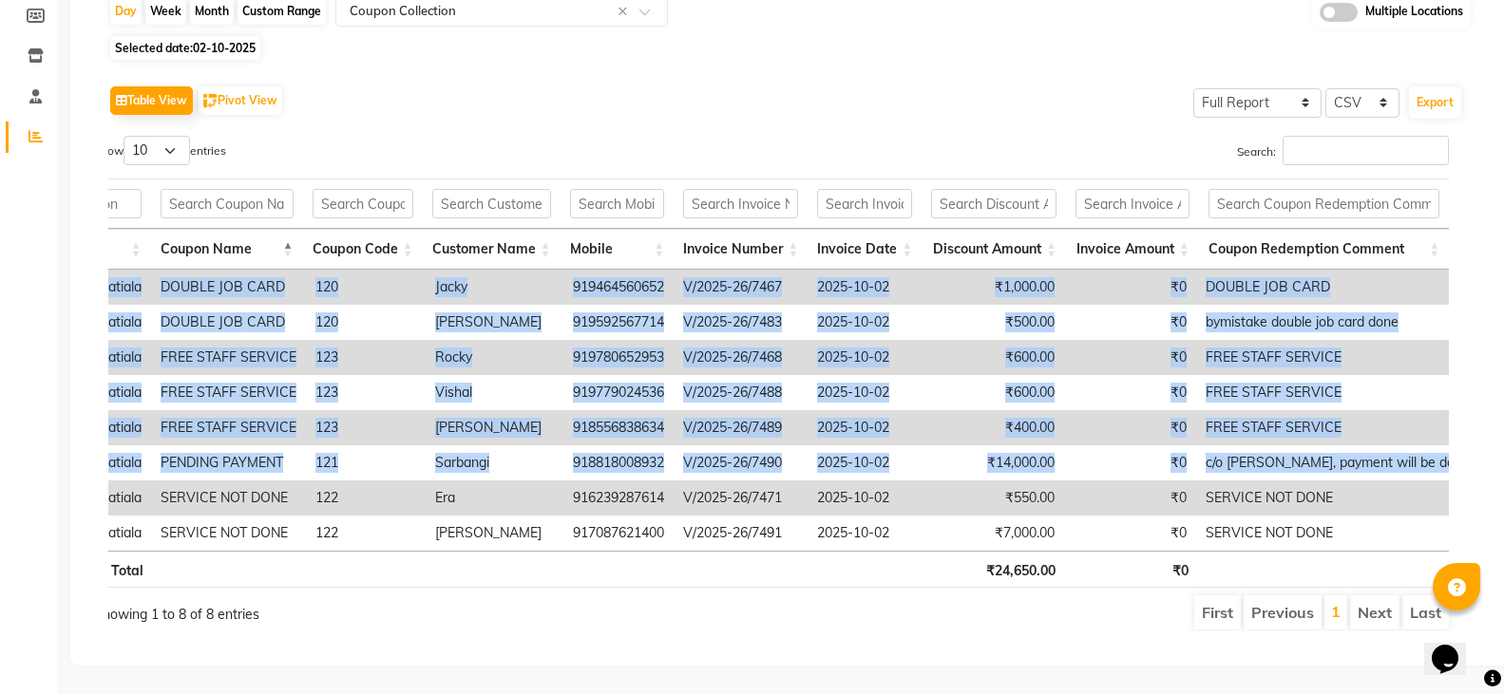
copy table "Location Coupon Name Coupon Code Customer Name Mobile Invoice Number Invoice Da…"
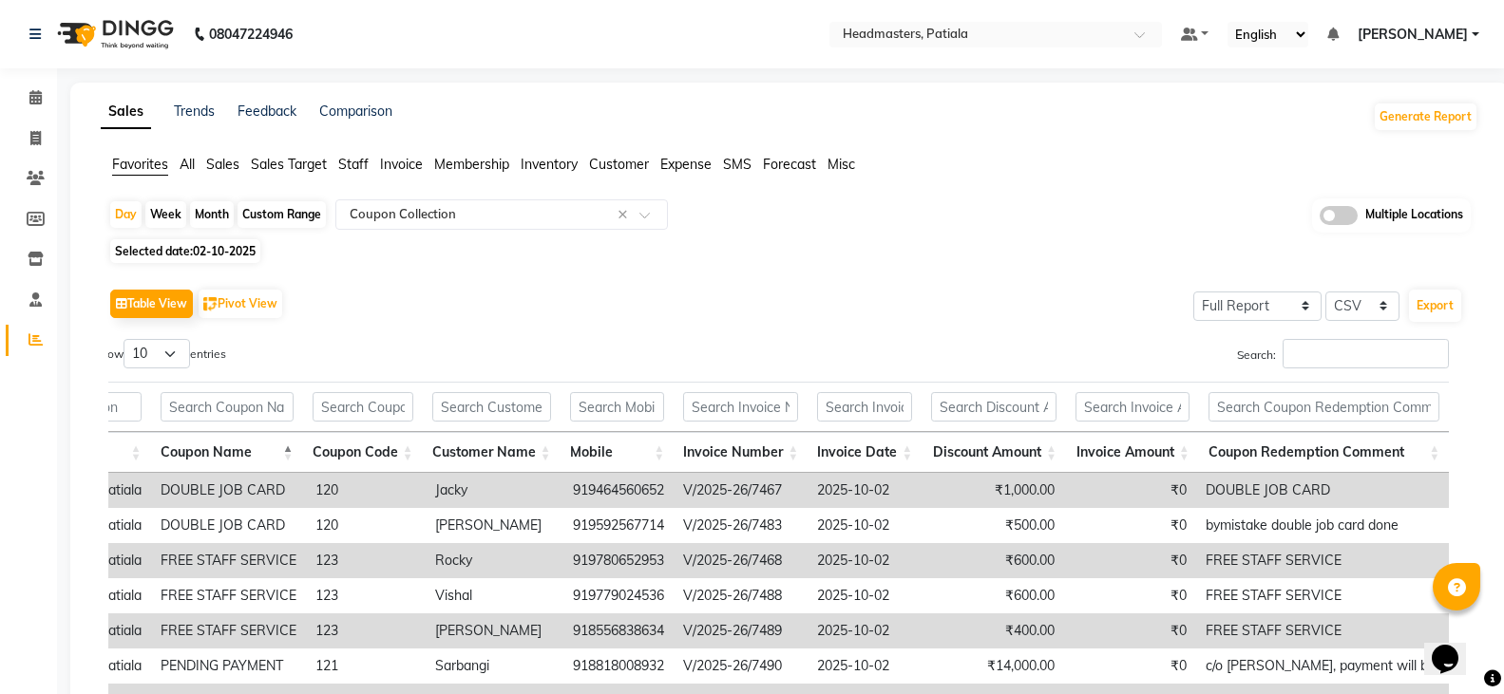
click at [1018, 150] on div "Sales Trends Feedback Comparison Generate Report Favorites All Sales Sales Targ…" at bounding box center [789, 476] width 1438 height 787
click at [1062, 38] on input "text" at bounding box center [977, 36] width 276 height 19
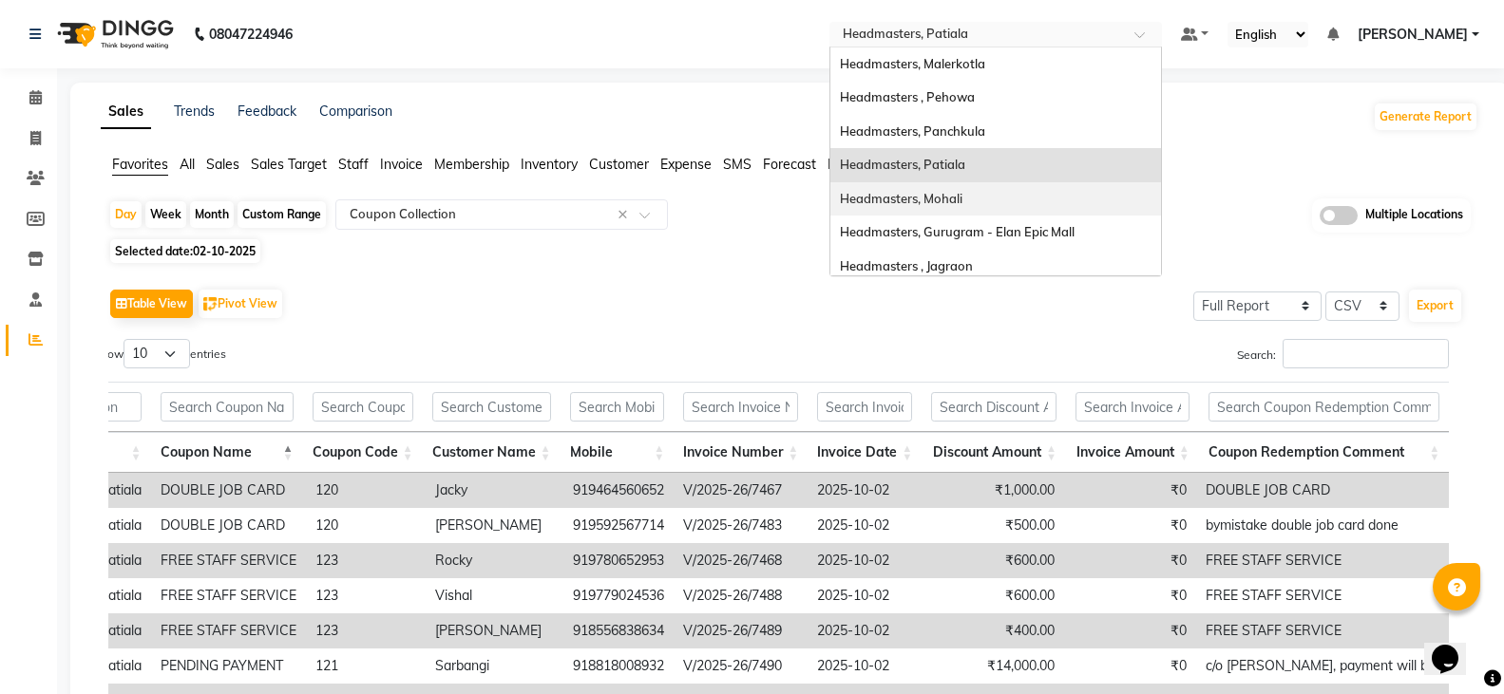
click at [1053, 189] on div "Headmasters, Mohali" at bounding box center [995, 199] width 331 height 34
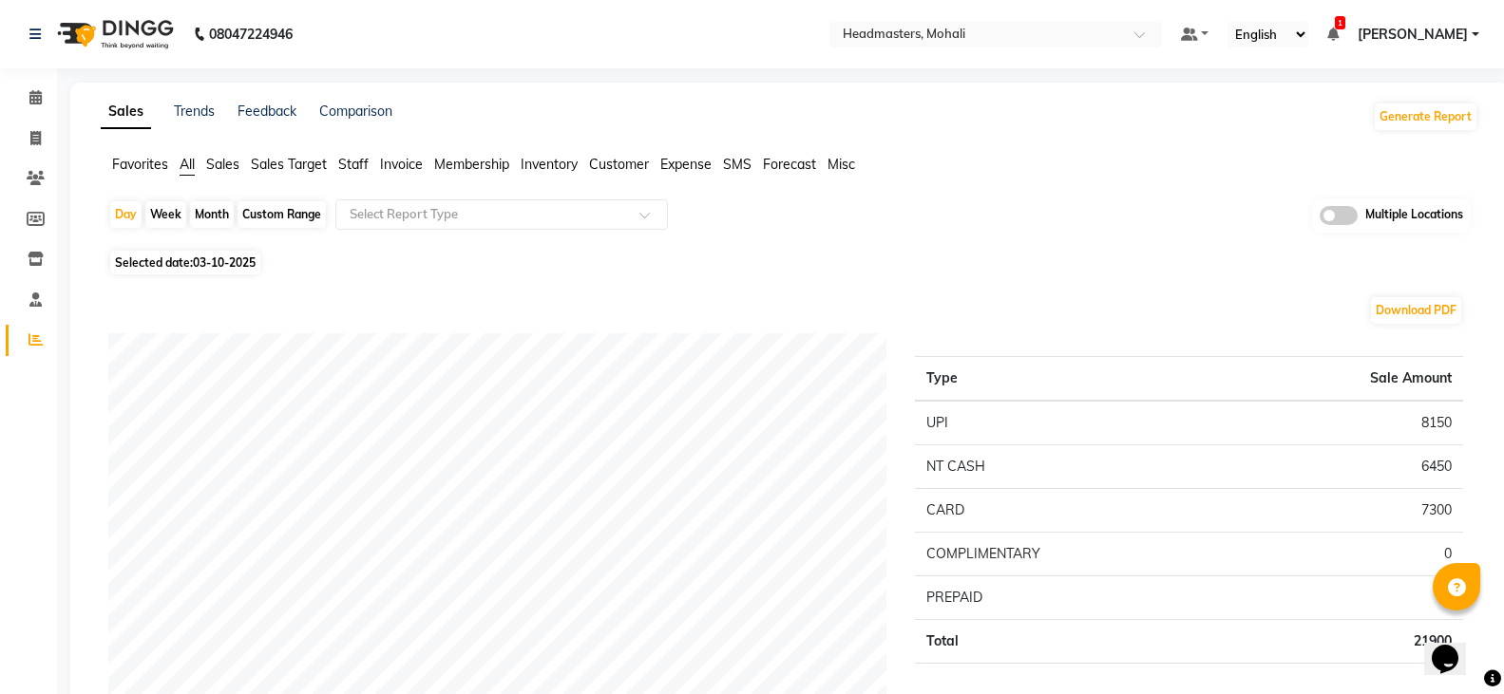
click at [217, 165] on span "Sales" at bounding box center [222, 164] width 33 height 17
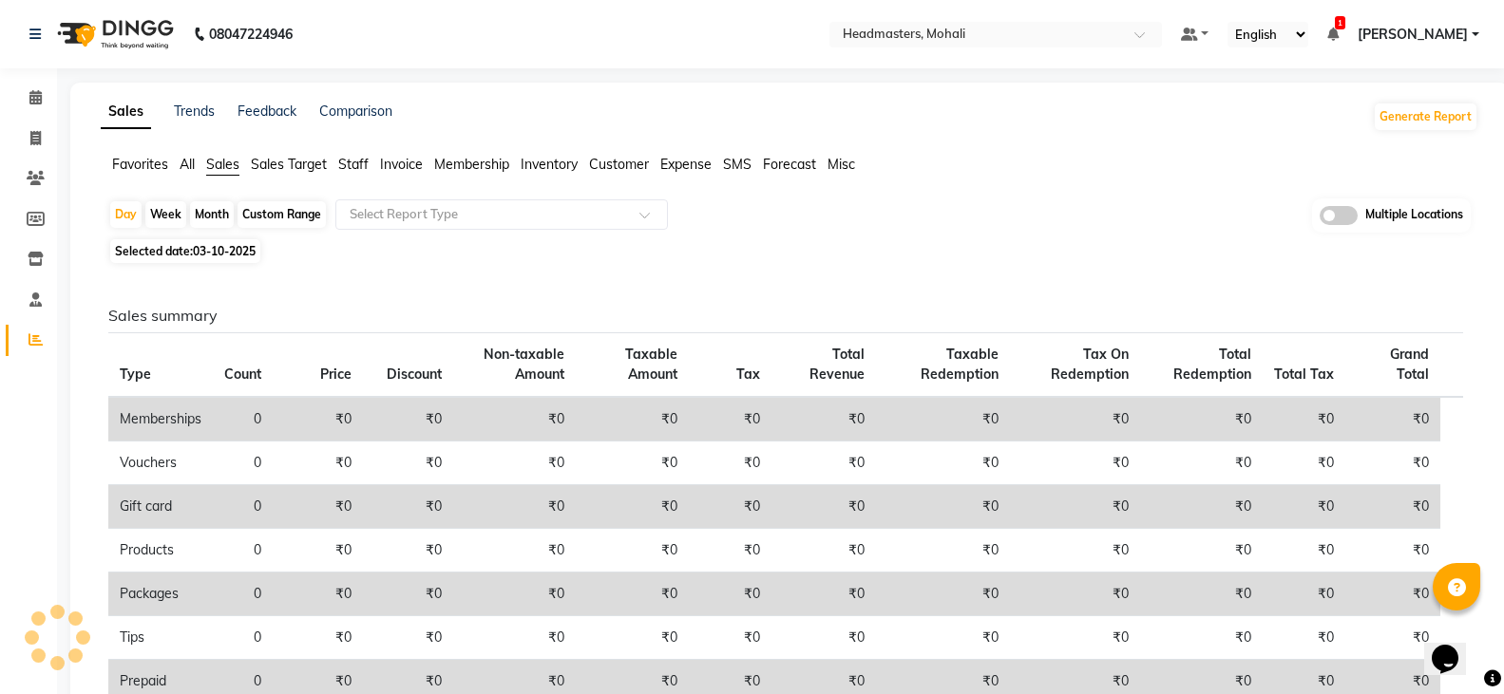
click at [217, 236] on div "Day Week Month Custom Range Select Report Type Multiple Locations Selected date…" at bounding box center [790, 522] width 1378 height 646
click at [238, 255] on span "03-10-2025" at bounding box center [224, 251] width 63 height 14
select select "10"
select select "2025"
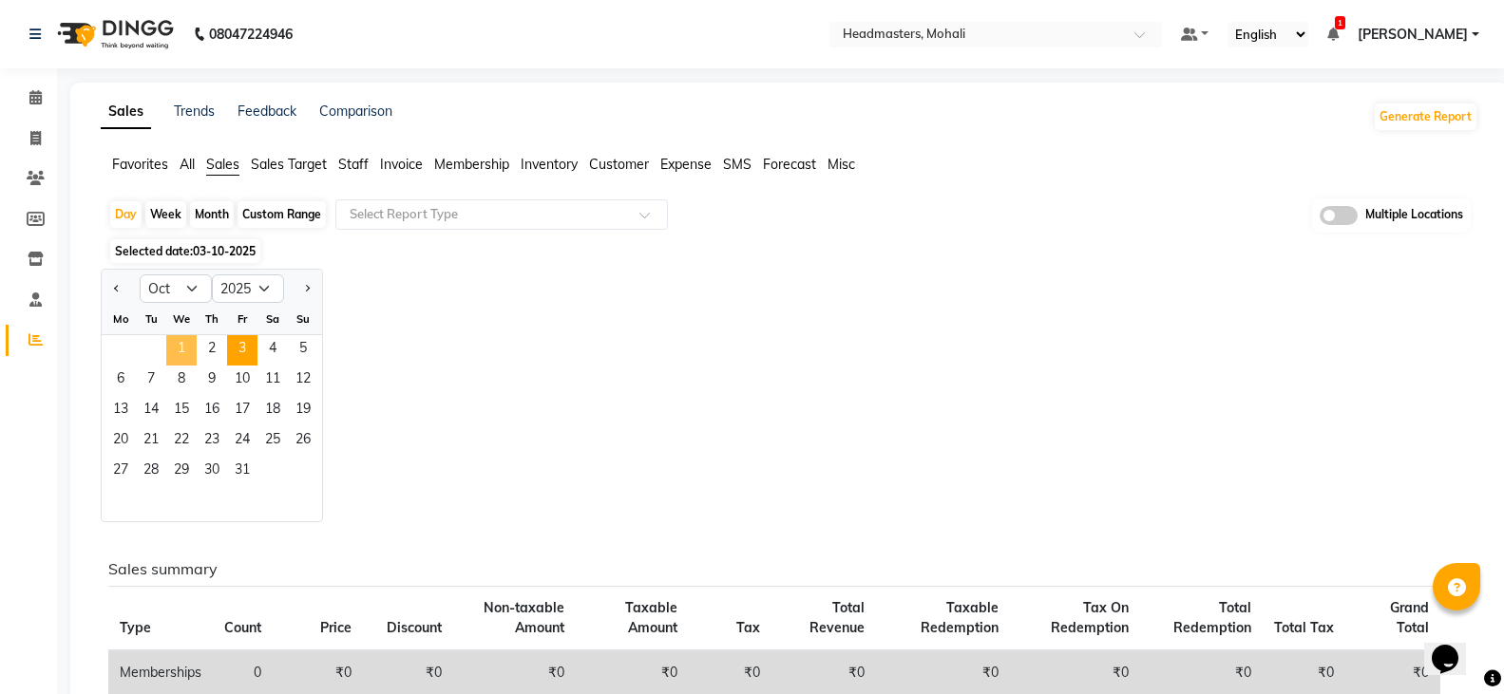
click at [181, 352] on span "1" at bounding box center [181, 350] width 30 height 30
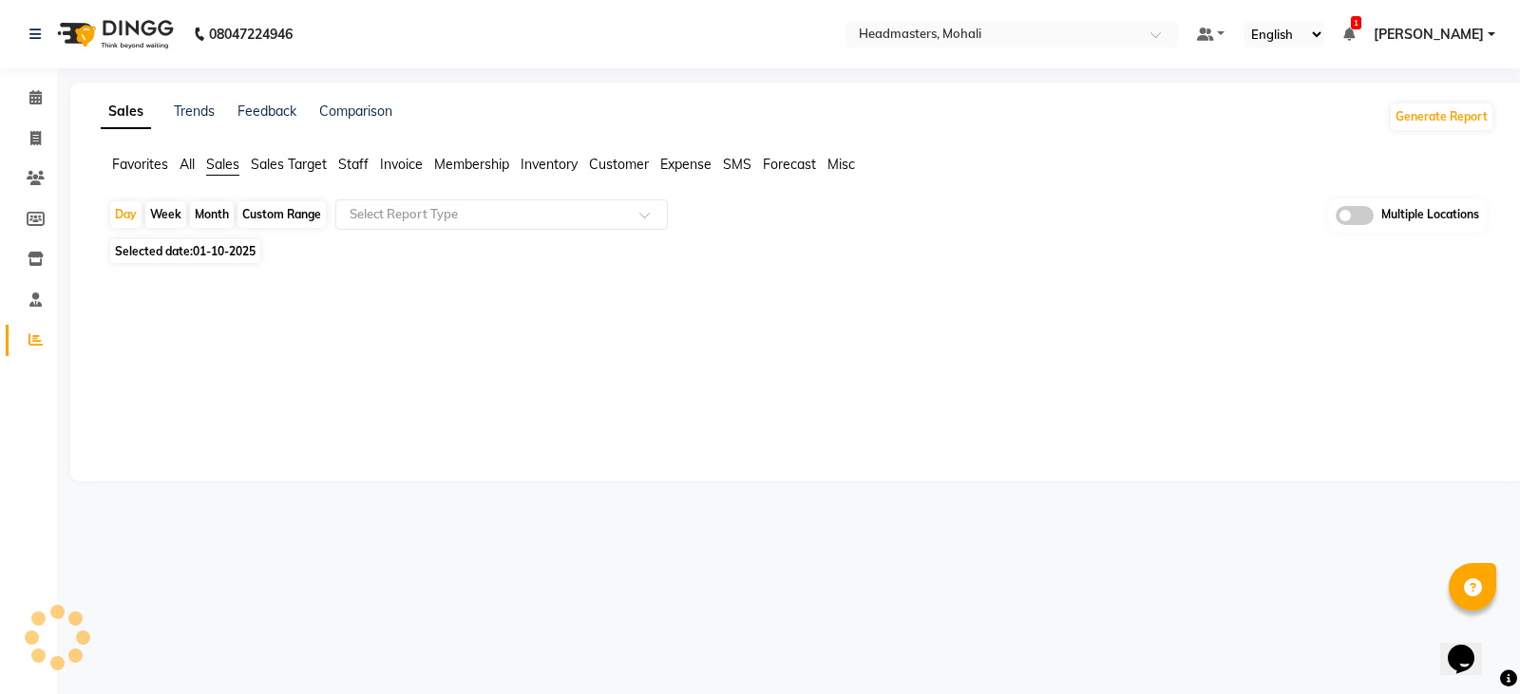
click at [227, 250] on span "01-10-2025" at bounding box center [224, 251] width 63 height 14
select select "10"
select select "2025"
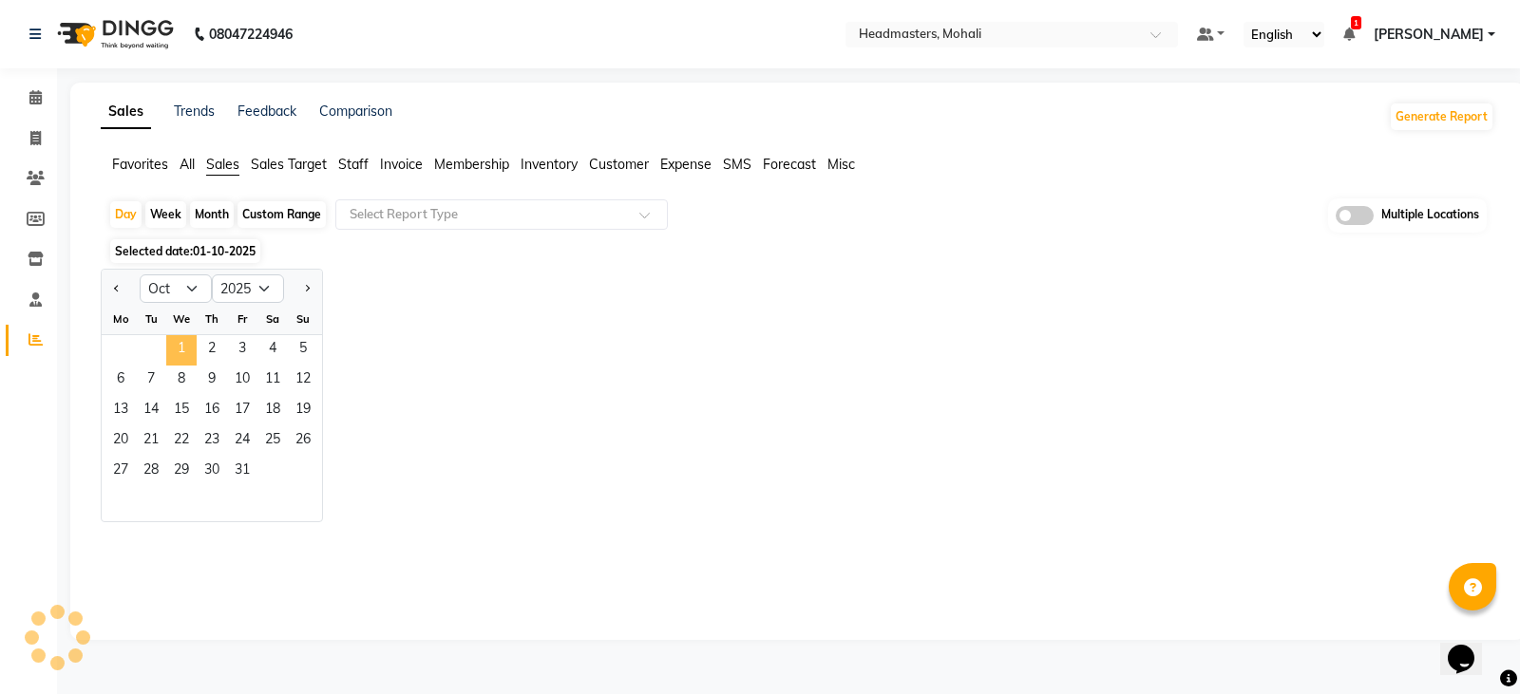
click at [191, 351] on span "1" at bounding box center [181, 350] width 30 height 30
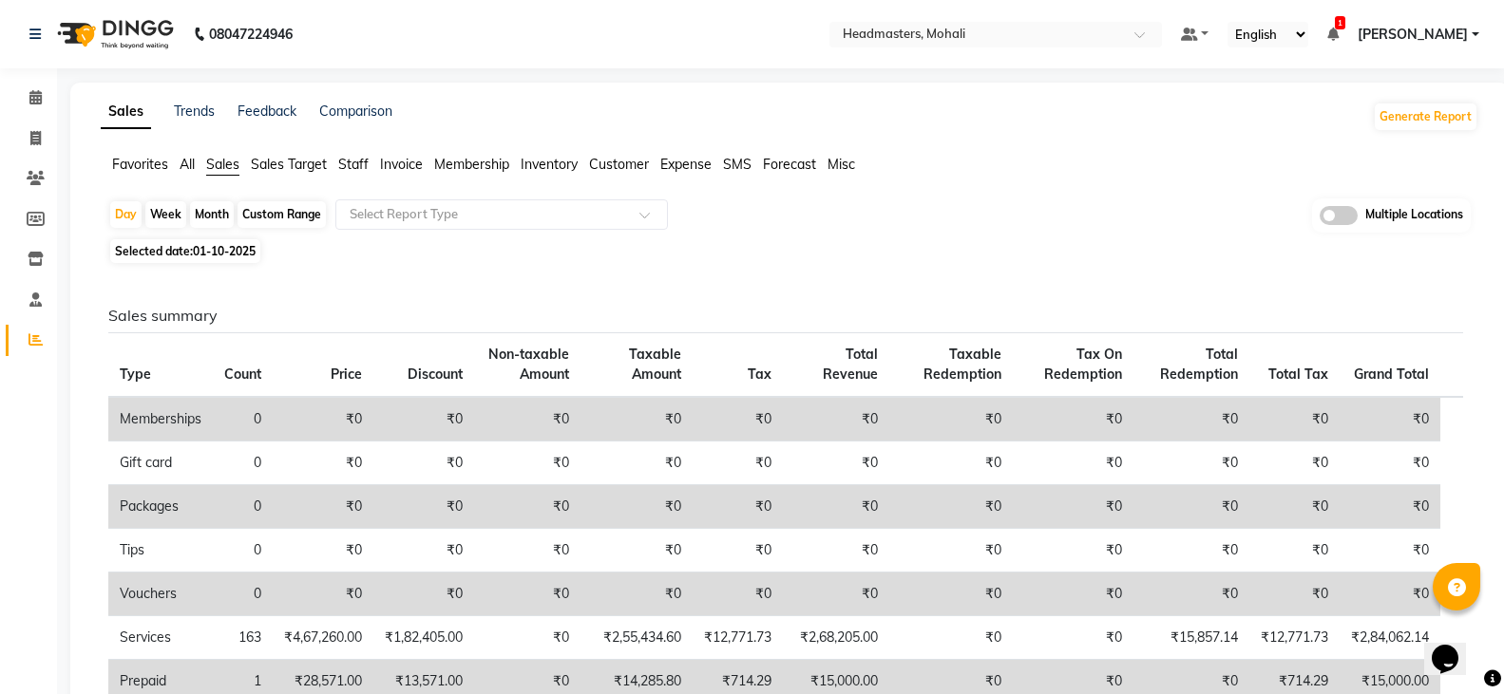
click at [227, 254] on span "01-10-2025" at bounding box center [224, 251] width 63 height 14
select select "10"
select select "2025"
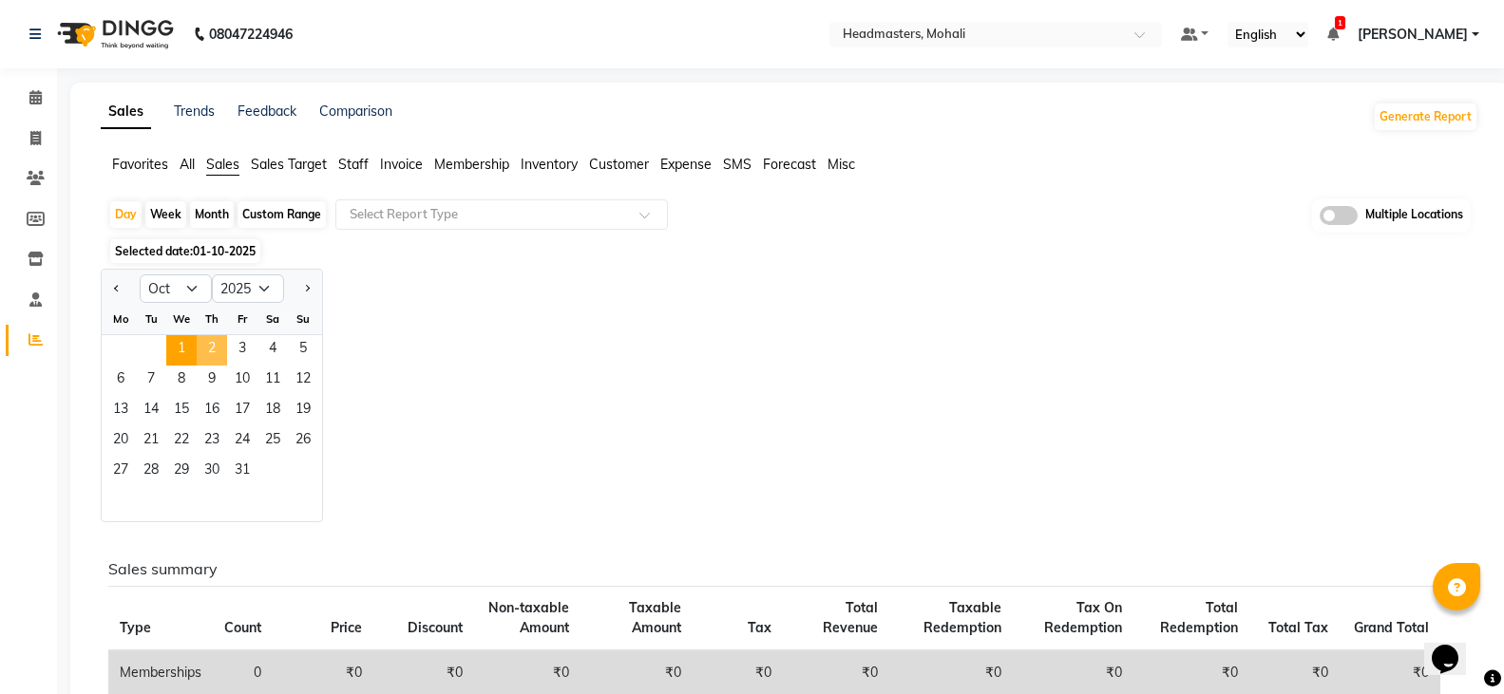
click at [221, 352] on span "2" at bounding box center [212, 350] width 30 height 30
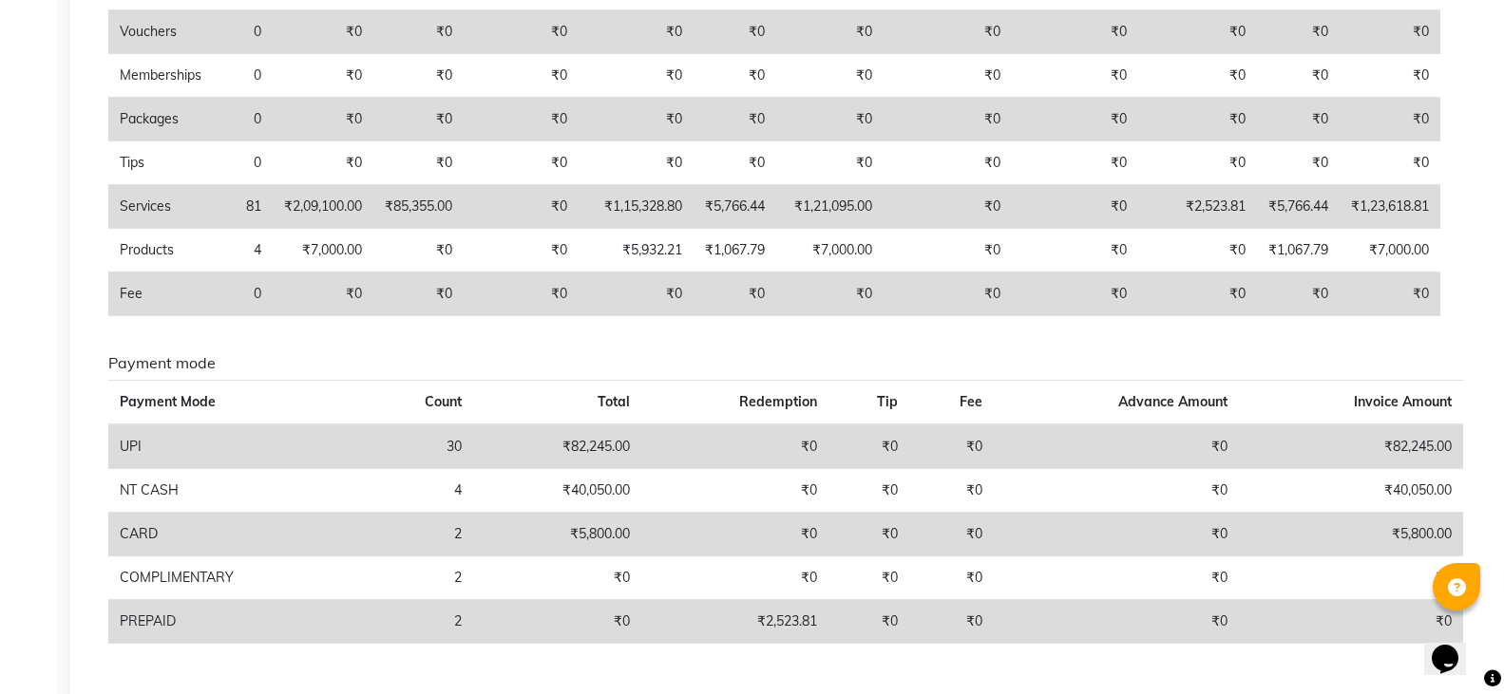
scroll to position [525, 0]
